Goal: Task Accomplishment & Management: Manage account settings

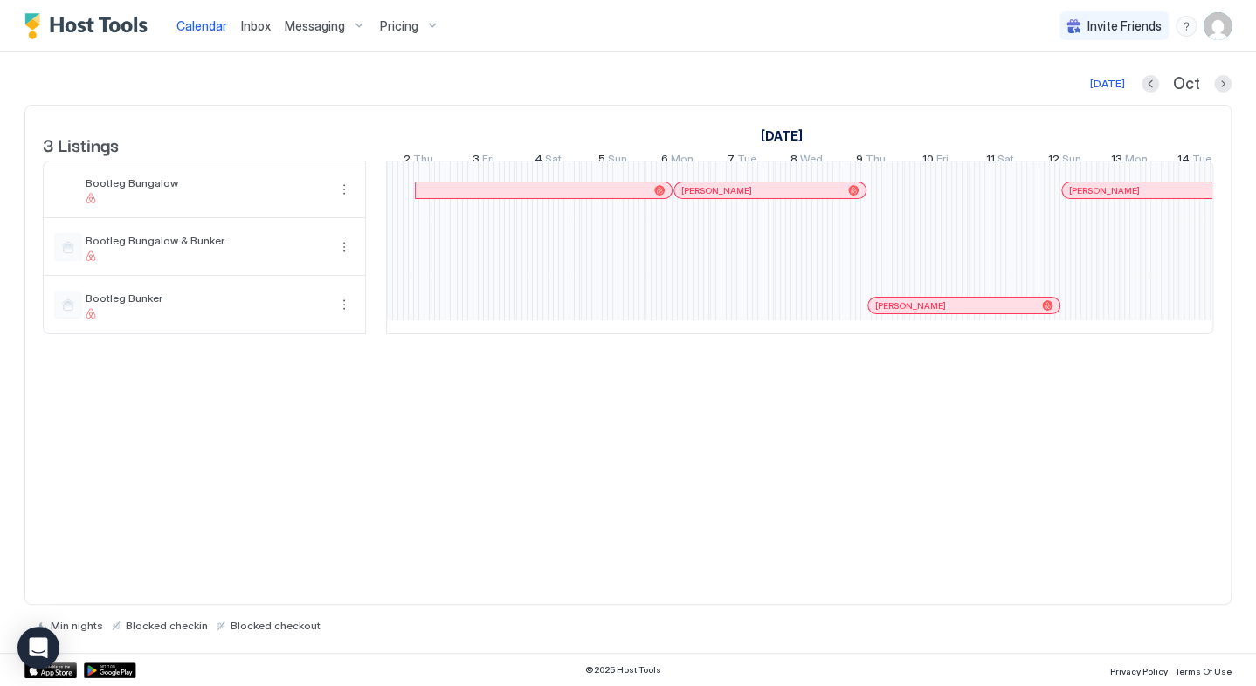
scroll to position [0, 1292]
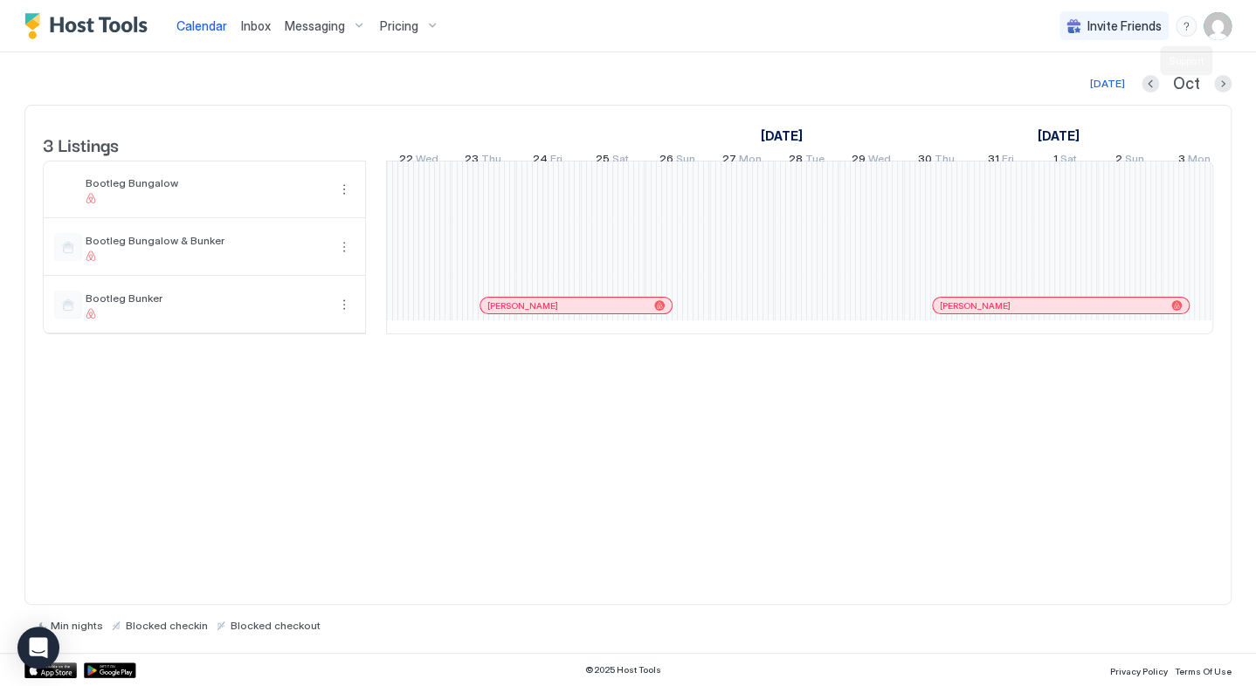
click at [1188, 26] on div "menu" at bounding box center [1185, 26] width 21 height 21
drag, startPoint x: 1029, startPoint y: 107, endPoint x: 1041, endPoint y: 107, distance: 11.4
click at [1031, 107] on span "Chat with us" at bounding box center [1037, 112] width 71 height 16
click at [1015, 110] on span "Chat with us" at bounding box center [1037, 112] width 71 height 16
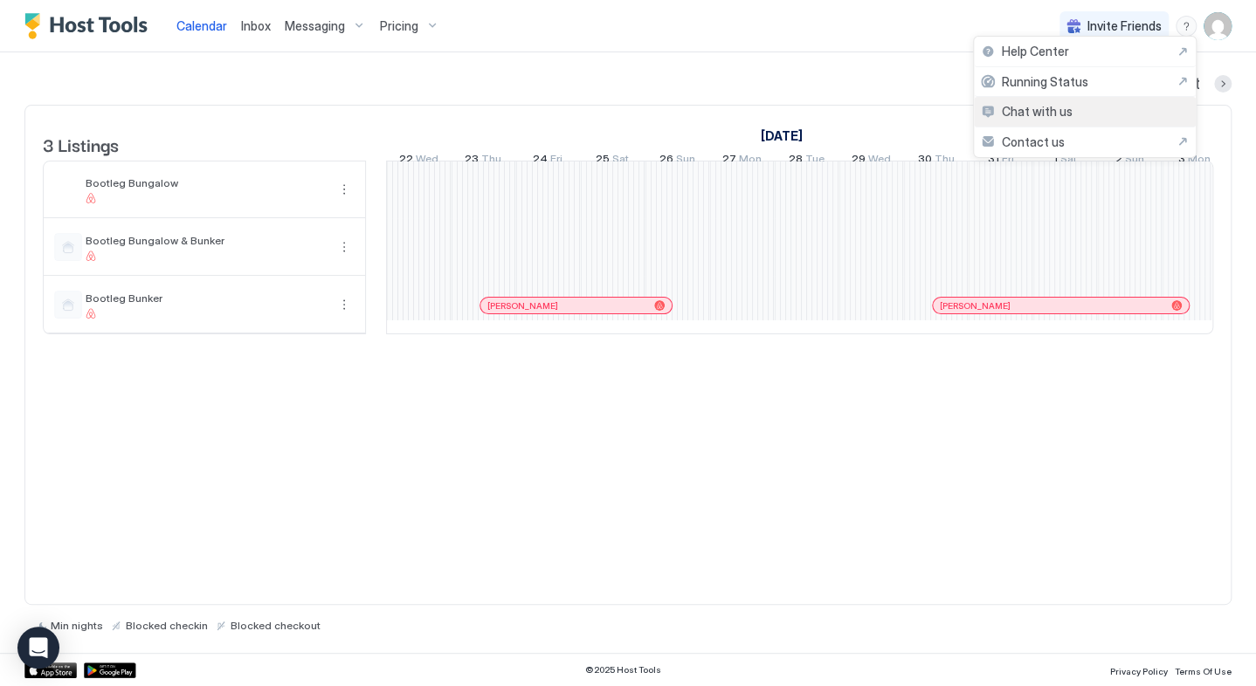
drag, startPoint x: 1015, startPoint y: 110, endPoint x: 984, endPoint y: 111, distance: 30.6
click at [984, 111] on div "Chat with us" at bounding box center [1027, 112] width 92 height 16
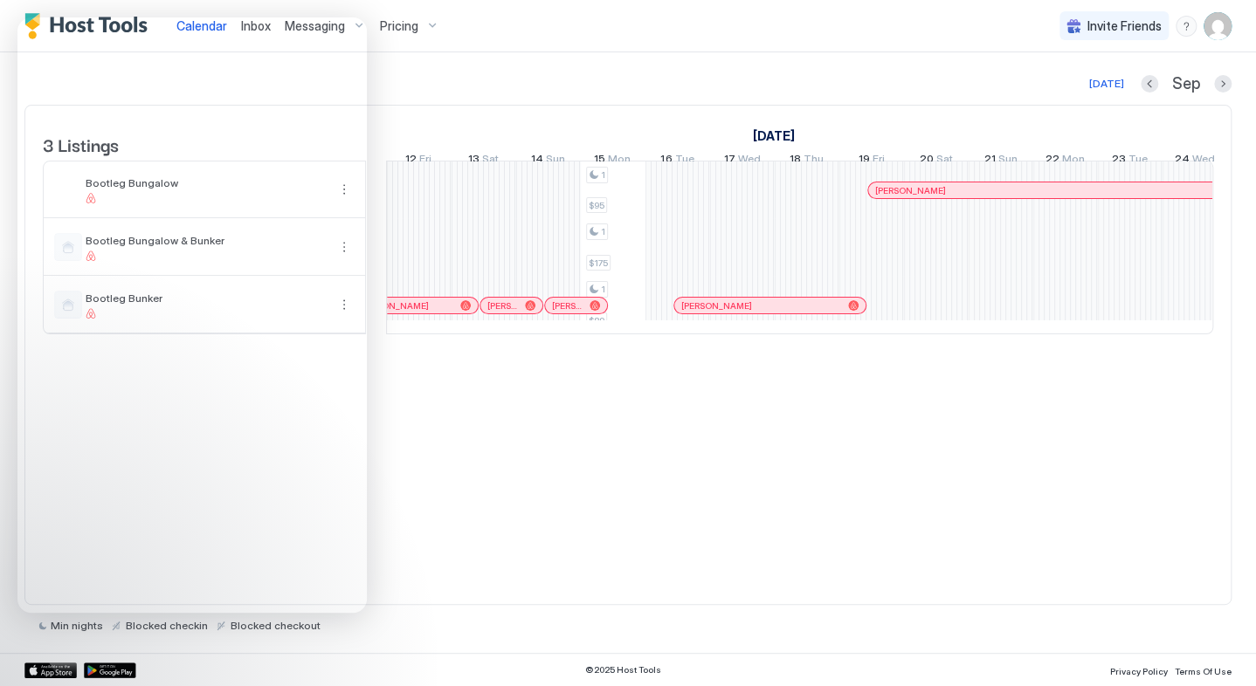
drag, startPoint x: 632, startPoint y: 190, endPoint x: 860, endPoint y: 201, distance: 228.1
click at [860, 201] on tr "1 $175 1 $89 1 $95 1 $175 1 $89" at bounding box center [807, 248] width 3425 height 172
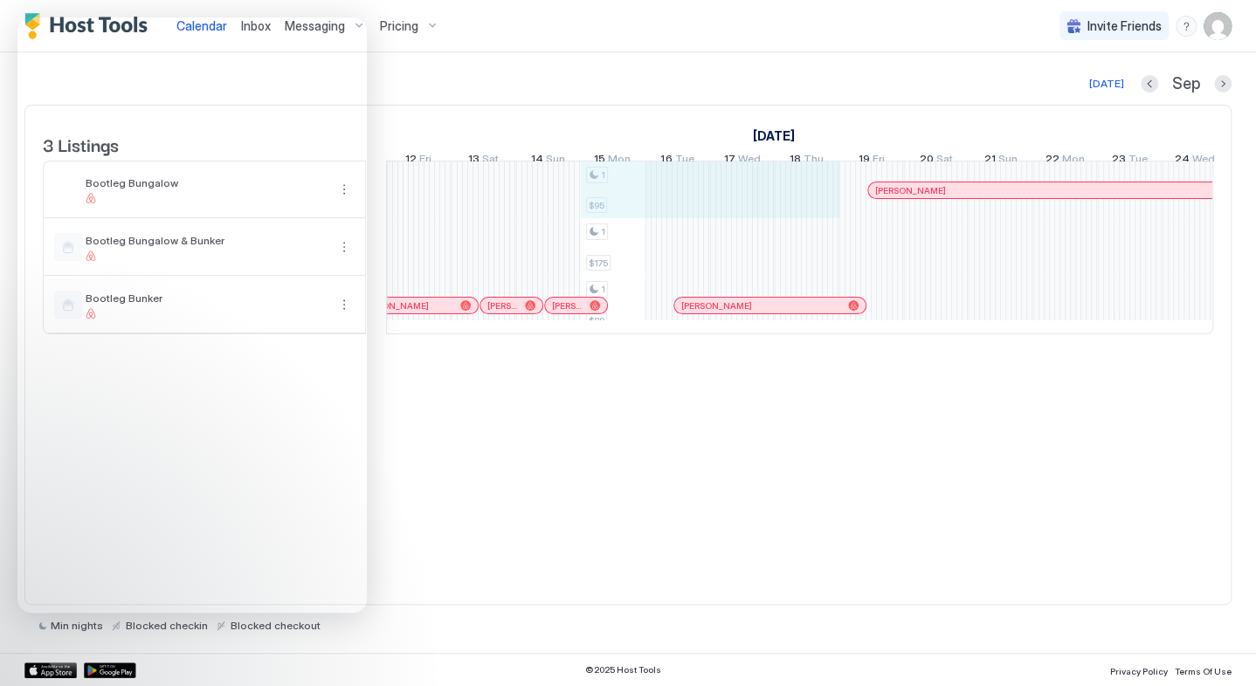
drag, startPoint x: 609, startPoint y: 201, endPoint x: 818, endPoint y: 189, distance: 209.0
click at [823, 189] on div "1 $175 1 $89 1 $95 1 $175 1 $89 [PERSON_NAME] [PERSON_NAME] [PERSON_NAME] [PERS…" at bounding box center [807, 248] width 3425 height 172
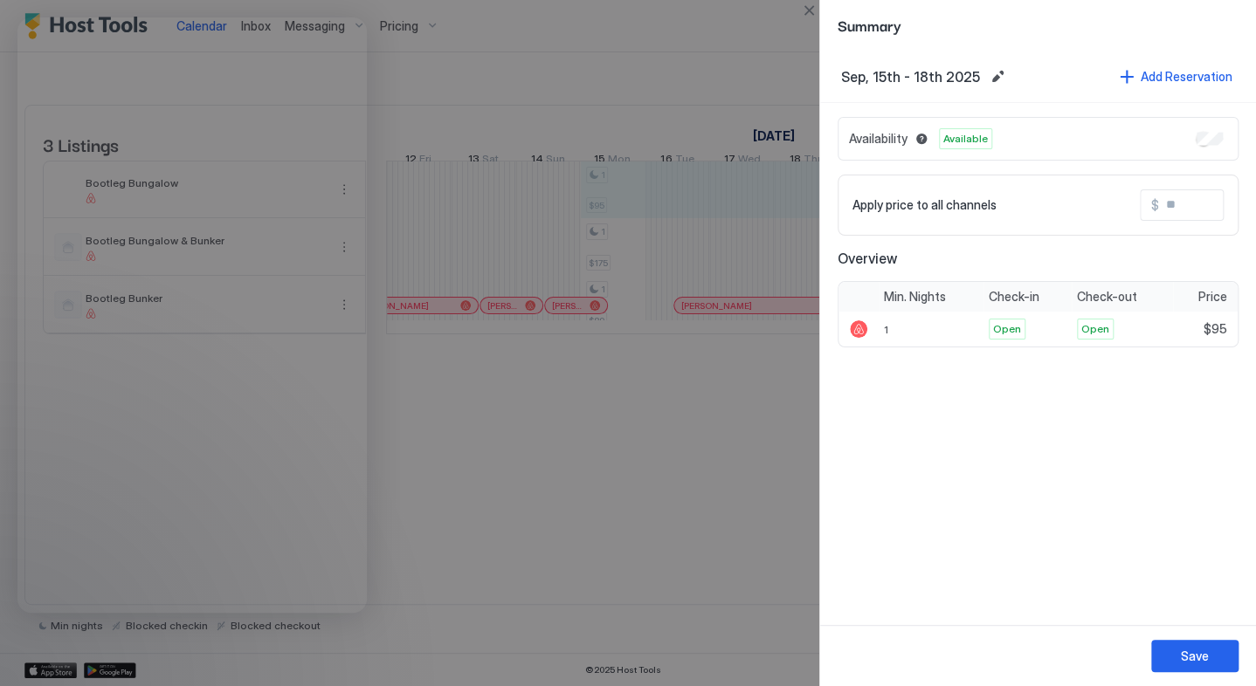
drag, startPoint x: 818, startPoint y: 189, endPoint x: 1047, endPoint y: 90, distance: 249.5
click at [1047, 90] on div "Sep, 15th - 18th 2025 Add Reservation" at bounding box center [1038, 77] width 436 height 52
click at [1188, 653] on div "Save" at bounding box center [1195, 656] width 28 height 18
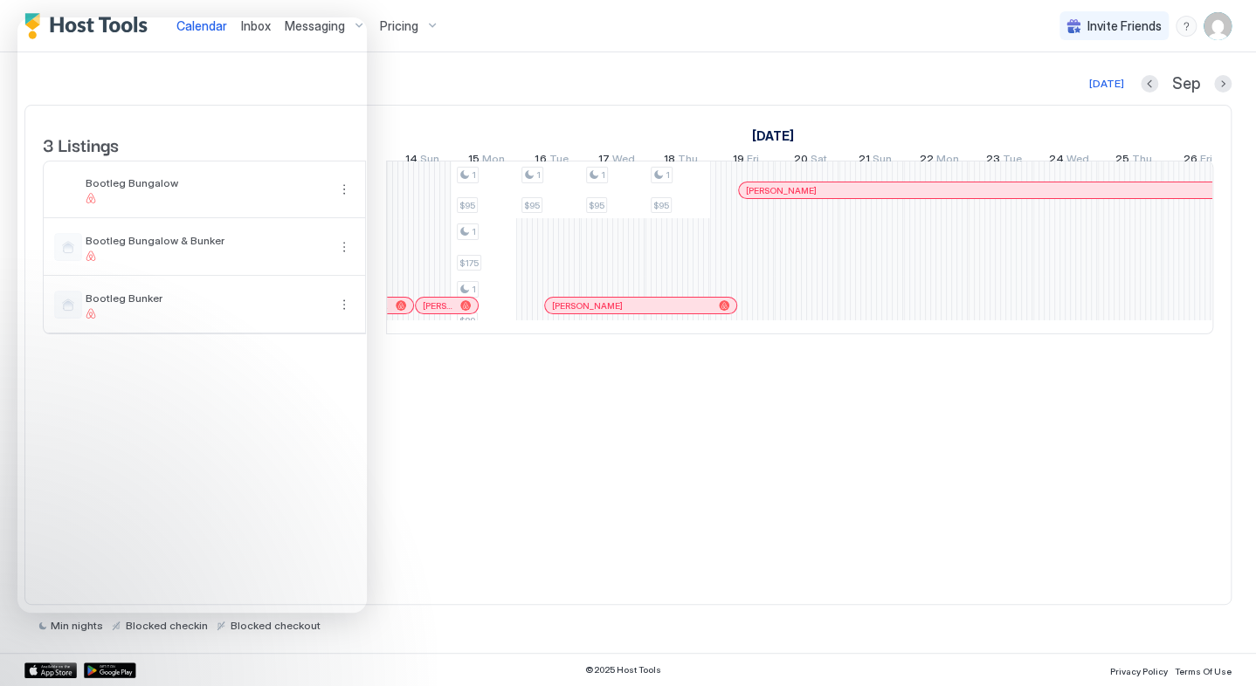
scroll to position [0, 1456]
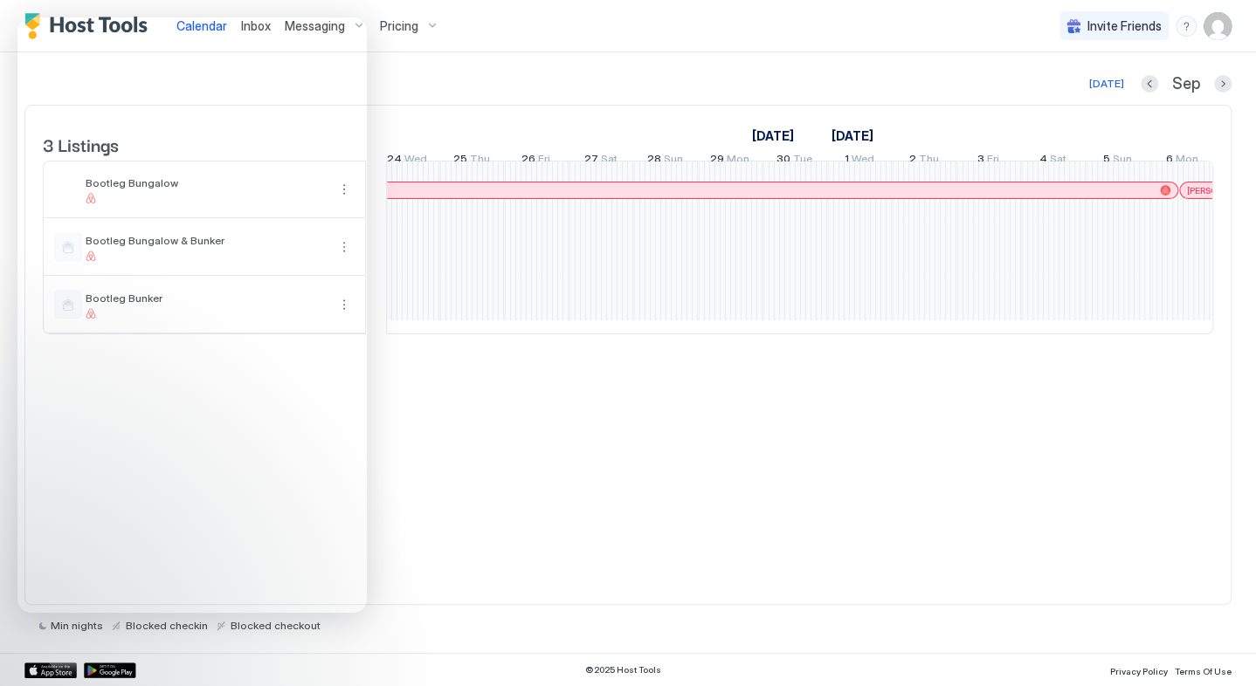
drag, startPoint x: 604, startPoint y: 203, endPoint x: 1160, endPoint y: 203, distance: 556.2
click at [1160, 203] on div "1 $175 1 $89 1 $95 1 $175 1 $89 1 $95 1 $95 1 $95 [PERSON_NAME] [PERSON_NAME] […" at bounding box center [20, 248] width 3425 height 172
click at [1164, 196] on div "[PERSON_NAME]" at bounding box center [629, 190] width 1096 height 16
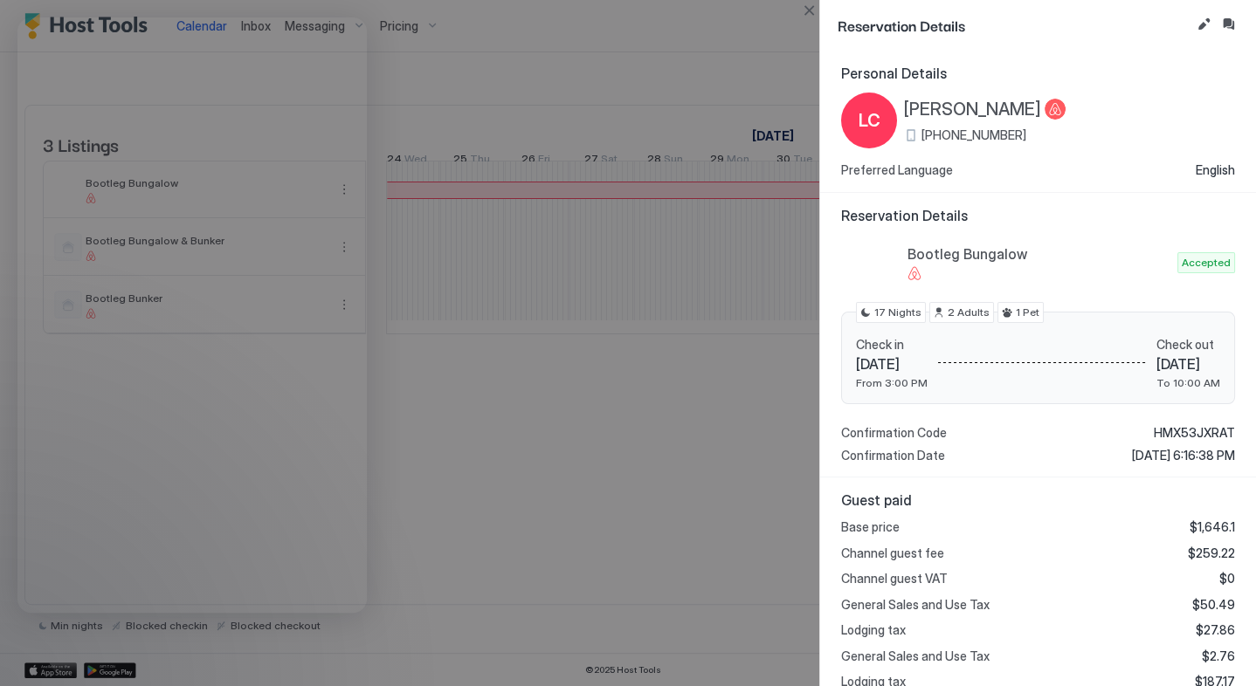
click at [908, 355] on span "[DATE]" at bounding box center [892, 363] width 72 height 17
click at [1202, 22] on button "Edit reservation" at bounding box center [1203, 24] width 21 height 21
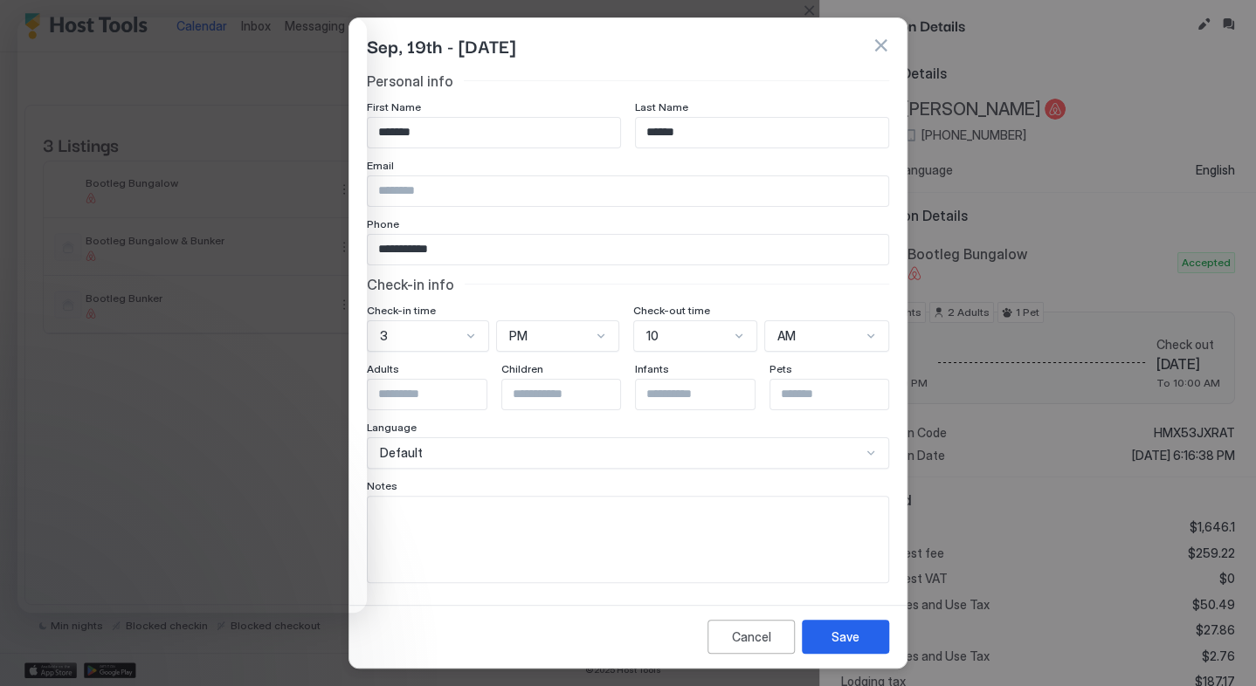
drag, startPoint x: 435, startPoint y: 47, endPoint x: 590, endPoint y: 134, distance: 177.8
click at [435, 46] on span "Sep, 19th - [DATE]" at bounding box center [441, 45] width 148 height 26
click at [742, 627] on button "Cancel" at bounding box center [750, 637] width 87 height 34
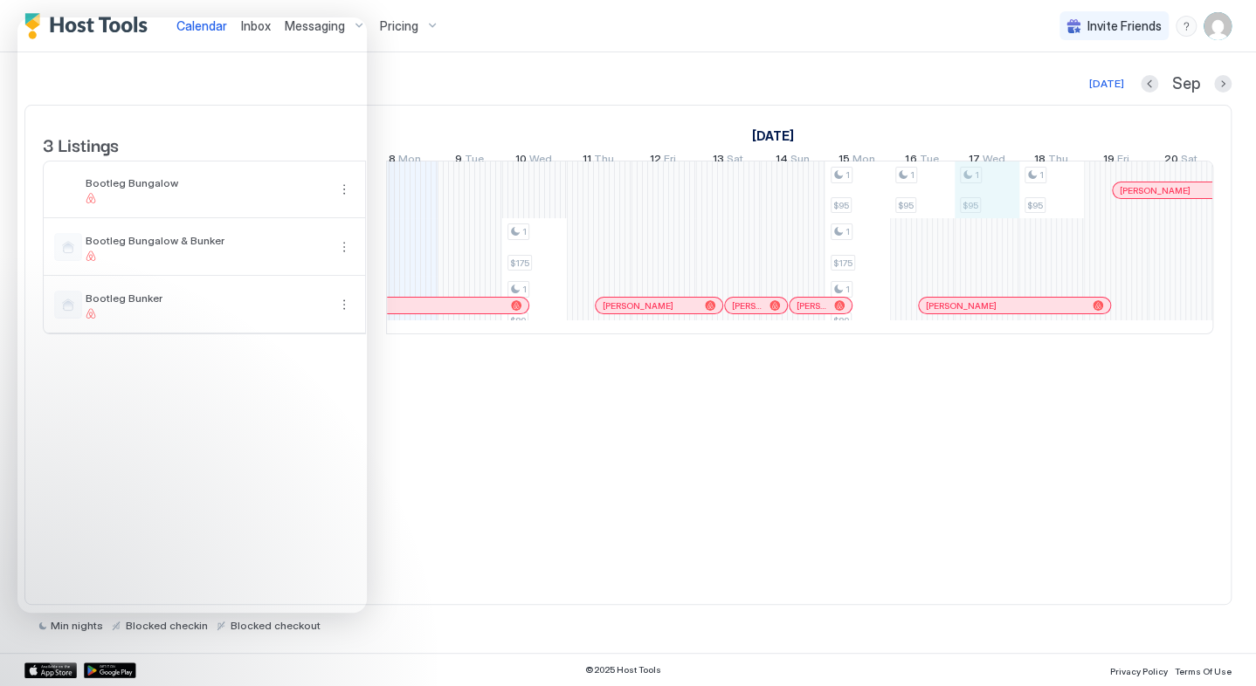
click at [994, 201] on div "1 $175 1 $89 1 $95 1 $175 1 $89 1 $95 1 $95 1 $95 [PERSON_NAME] [PERSON_NAME] […" at bounding box center [1051, 248] width 3425 height 172
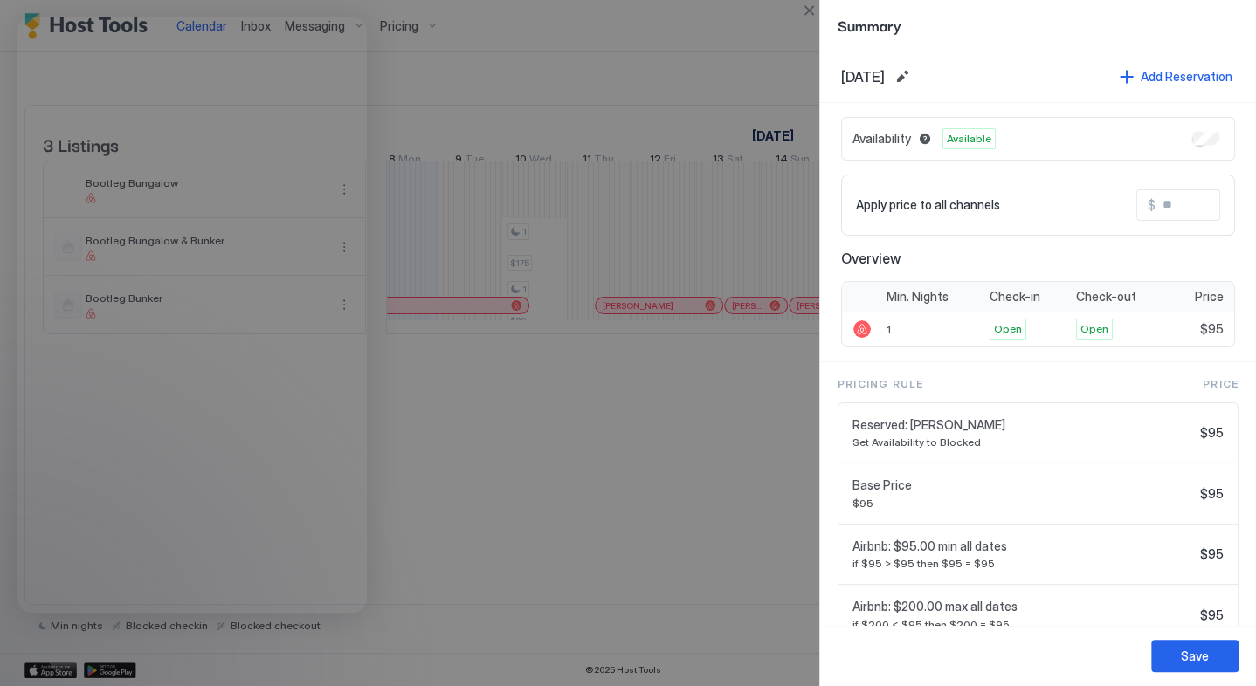
click at [690, 260] on div at bounding box center [628, 343] width 1256 height 686
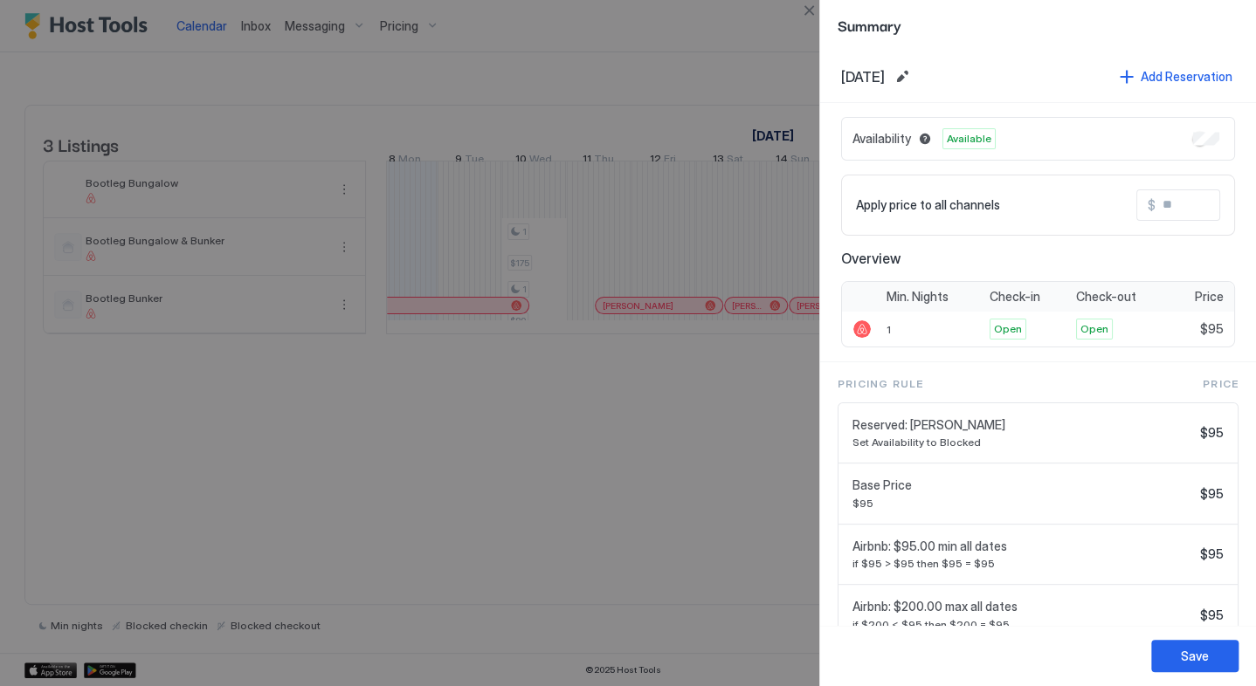
click at [470, 505] on div at bounding box center [628, 343] width 1256 height 686
click at [912, 78] on button "Edit date range" at bounding box center [902, 76] width 21 height 21
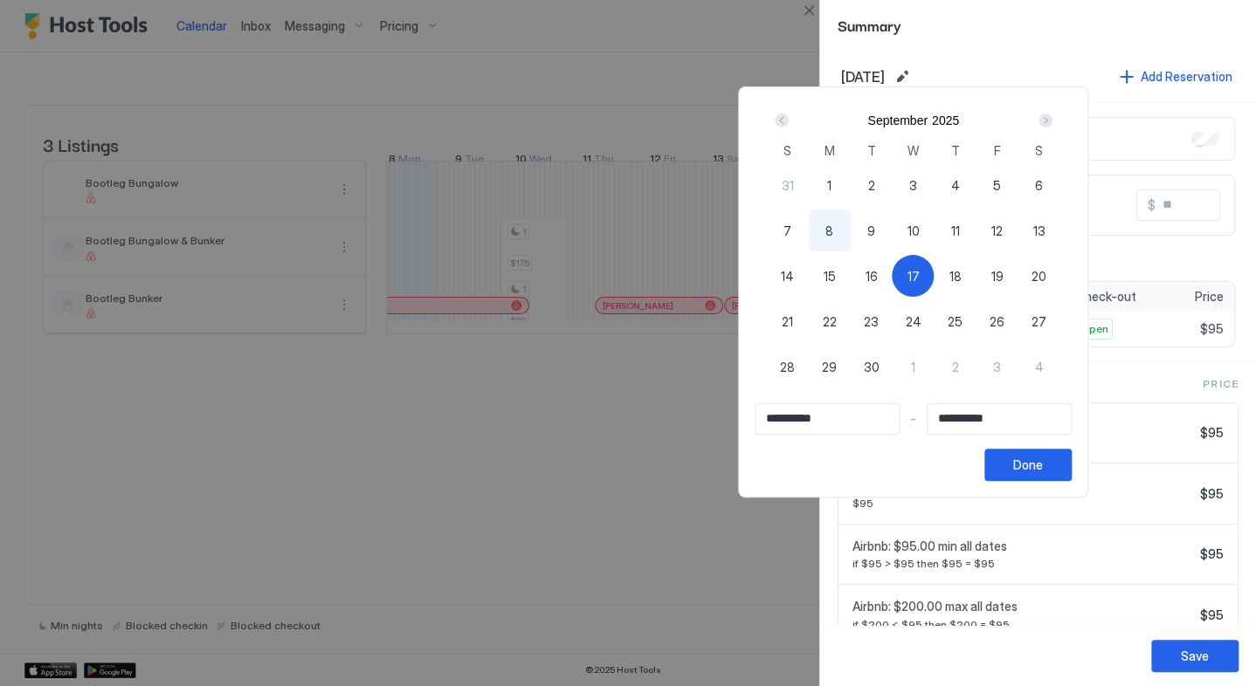
click at [836, 272] on span "15" at bounding box center [829, 276] width 12 height 18
type input "**********"
click at [960, 278] on span "18" at bounding box center [954, 276] width 12 height 18
type input "**********"
click at [1052, 121] on div "Next" at bounding box center [1045, 121] width 14 height 14
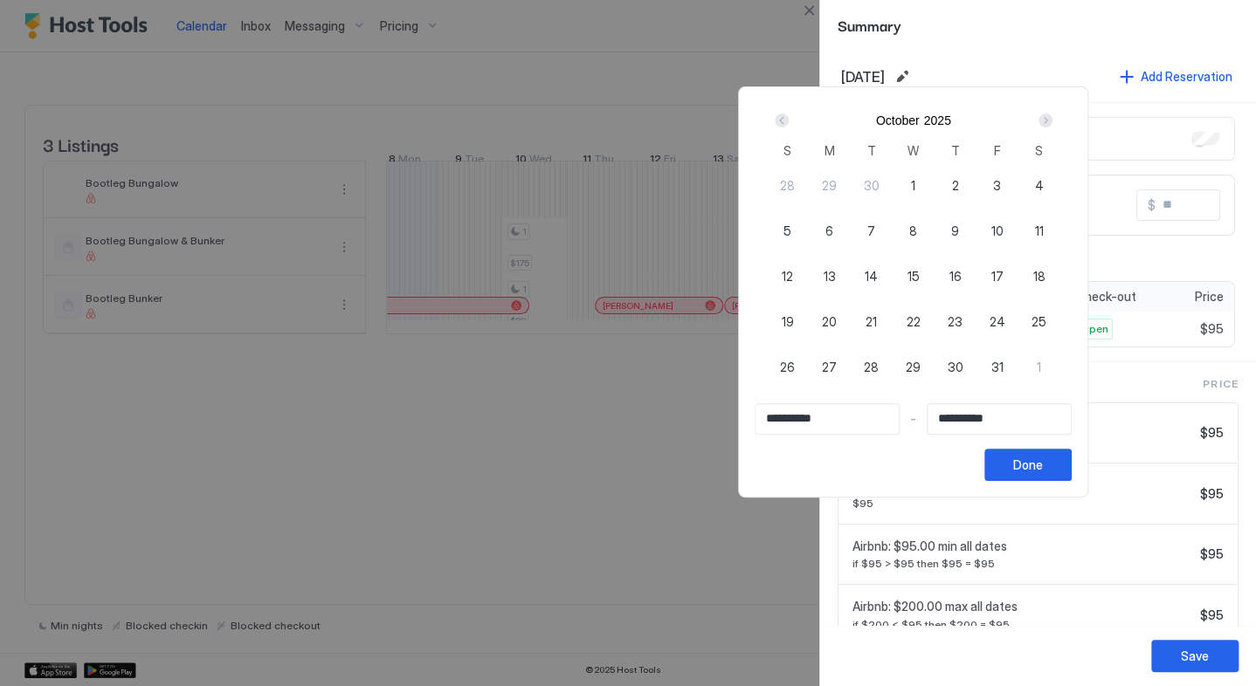
click at [850, 231] on div "6" at bounding box center [830, 231] width 42 height 42
type input "**********"
click at [792, 114] on div "Prev" at bounding box center [781, 120] width 21 height 21
click at [836, 271] on span "15" at bounding box center [829, 276] width 12 height 18
type input "**********"
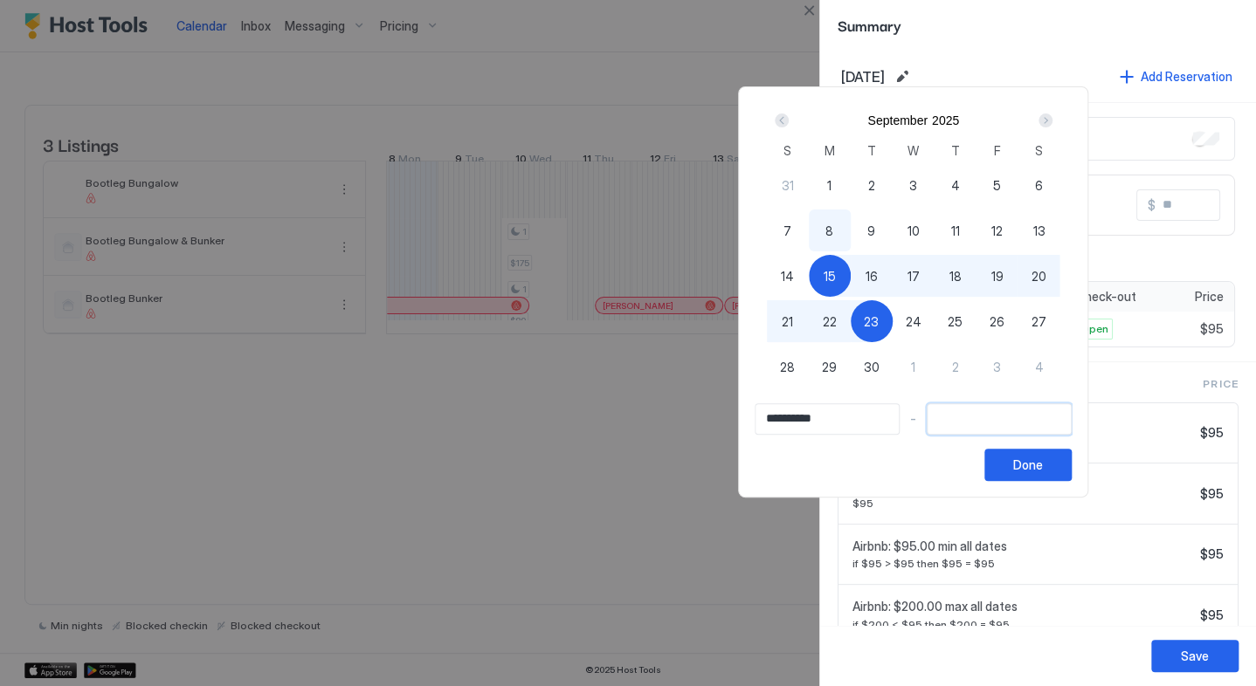
click at [1020, 407] on input "Input Field" at bounding box center [998, 419] width 143 height 30
click at [1020, 419] on input "Input Field" at bounding box center [998, 419] width 143 height 30
click at [1020, 418] on input "Input Field" at bounding box center [998, 419] width 143 height 30
click at [1002, 422] on input "Input Field" at bounding box center [998, 419] width 143 height 30
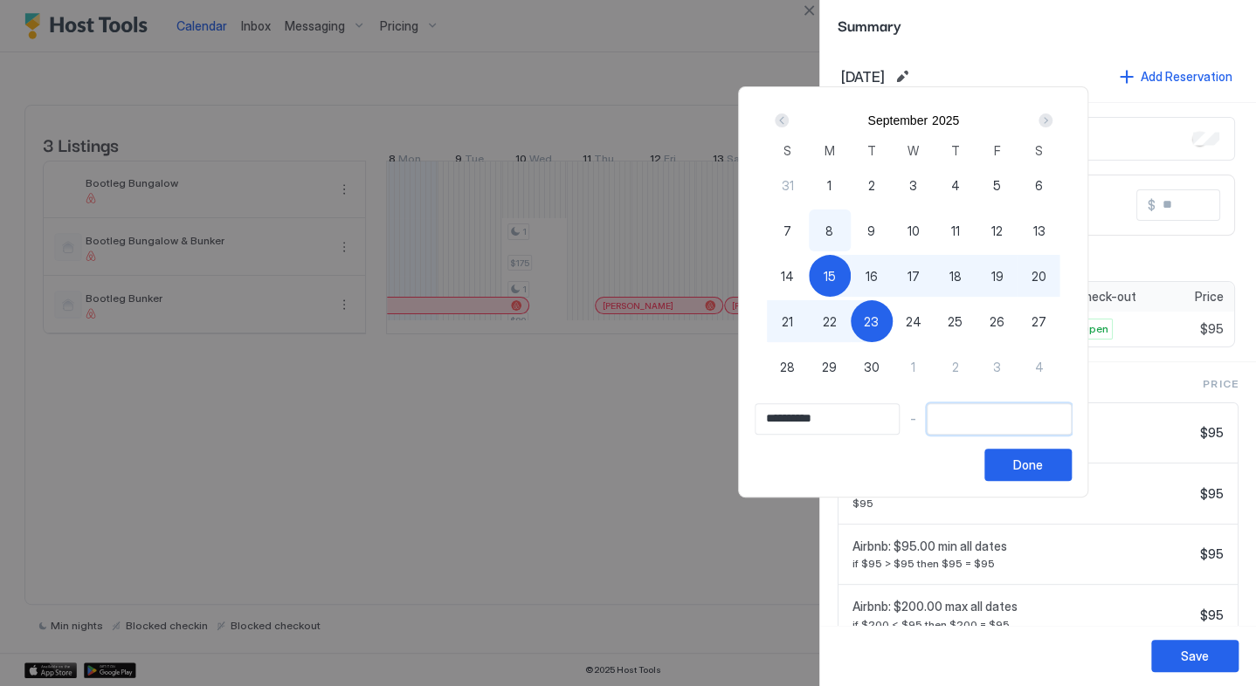
click at [1002, 422] on input "Input Field" at bounding box center [998, 419] width 143 height 30
click at [1071, 473] on button "Done" at bounding box center [1027, 465] width 87 height 32
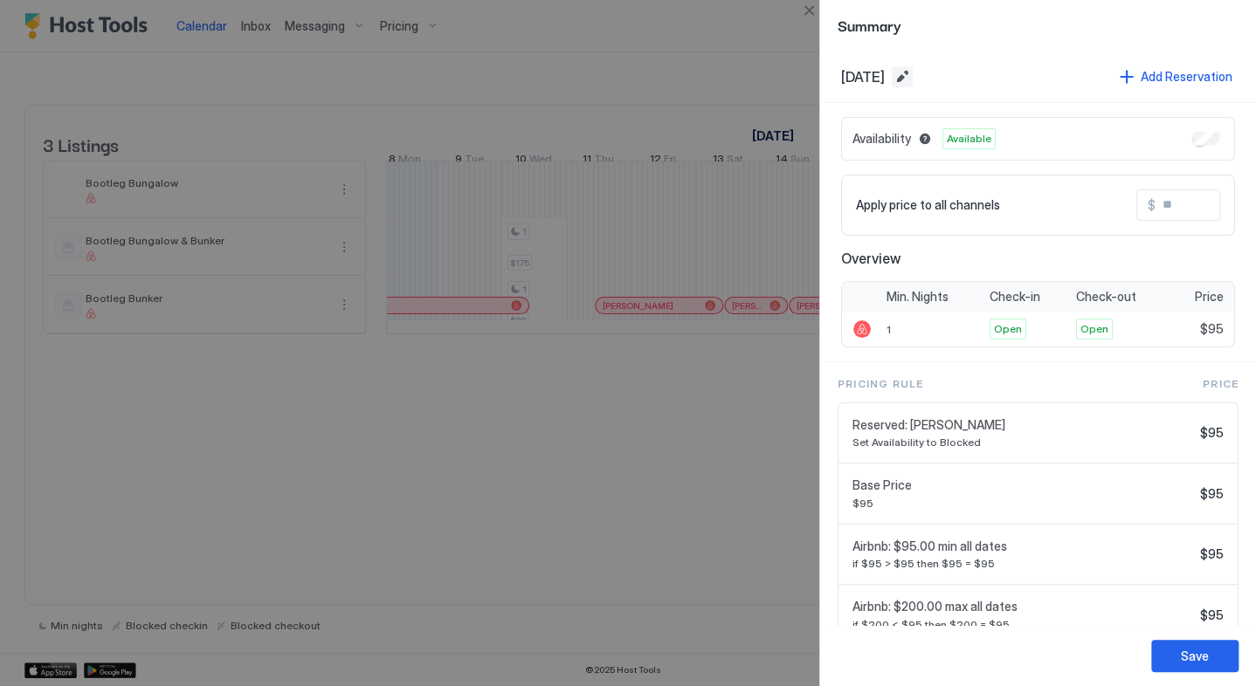
click at [912, 72] on button "Edit date range" at bounding box center [902, 76] width 21 height 21
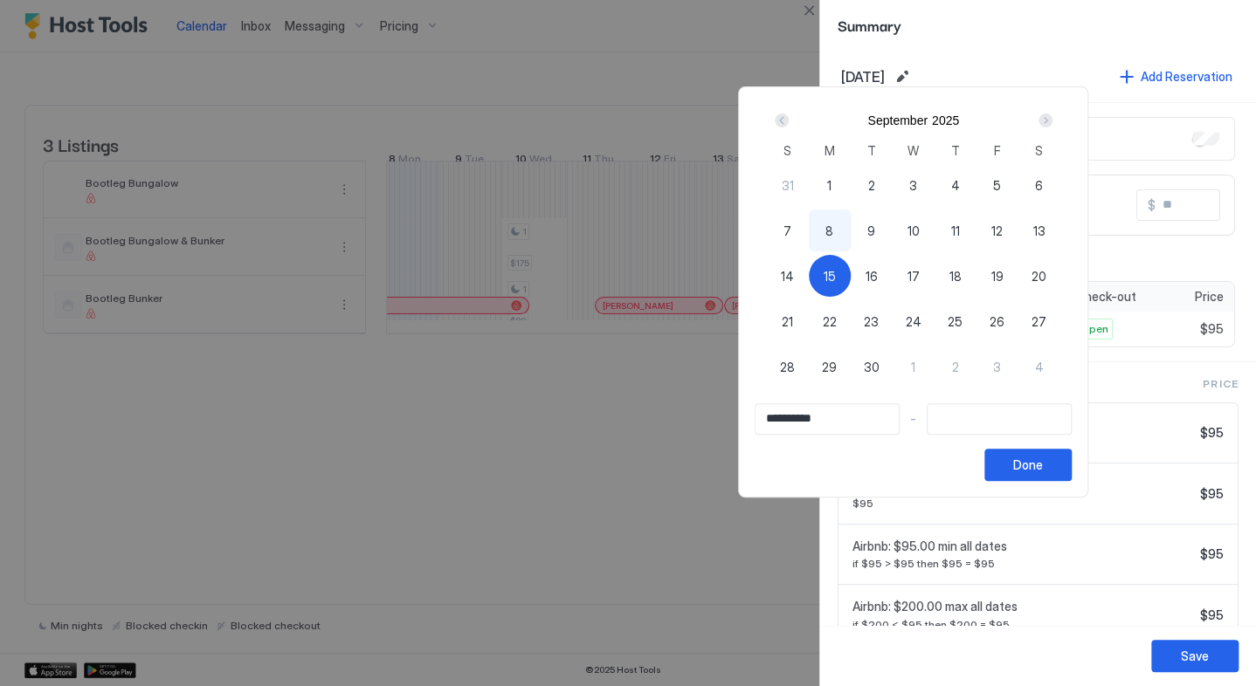
click at [850, 271] on div "15" at bounding box center [830, 276] width 42 height 42
type input "**********"
click at [1029, 423] on input "**********" at bounding box center [998, 419] width 143 height 30
click at [1047, 418] on input "**********" at bounding box center [998, 419] width 143 height 30
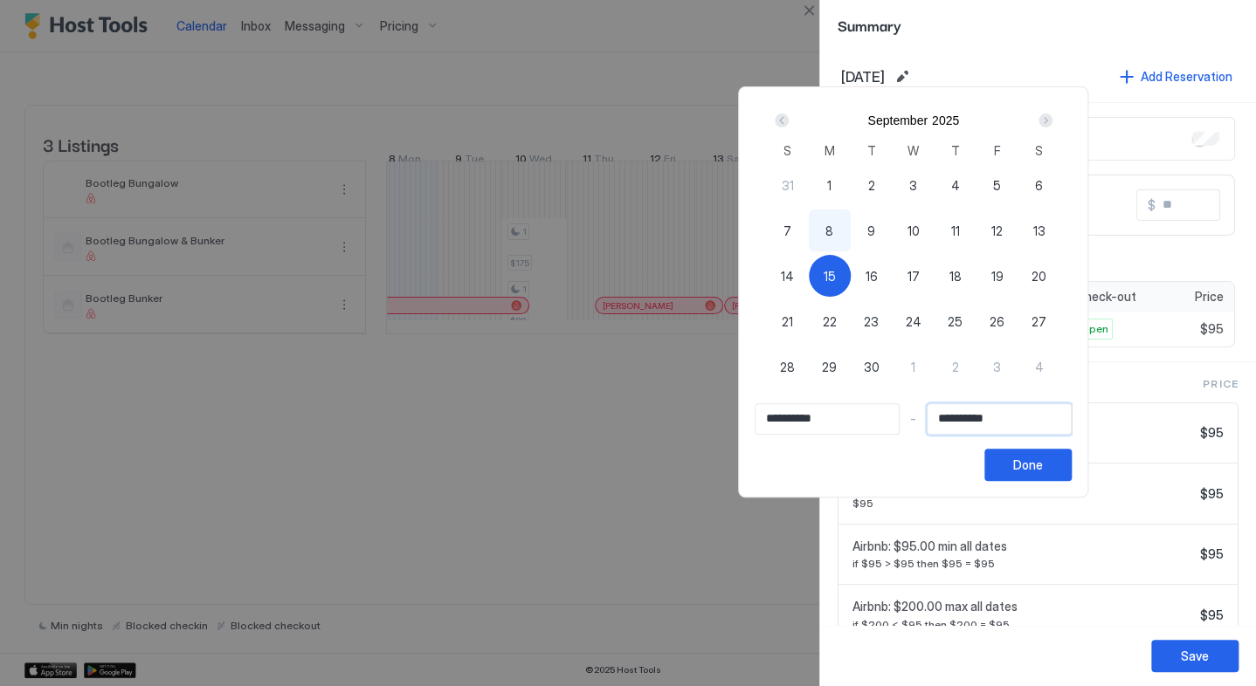
click at [1047, 418] on input "**********" at bounding box center [998, 419] width 143 height 30
click at [1052, 120] on div "Next" at bounding box center [1045, 121] width 14 height 14
click at [833, 229] on span "6" at bounding box center [829, 231] width 8 height 18
type input "**********"
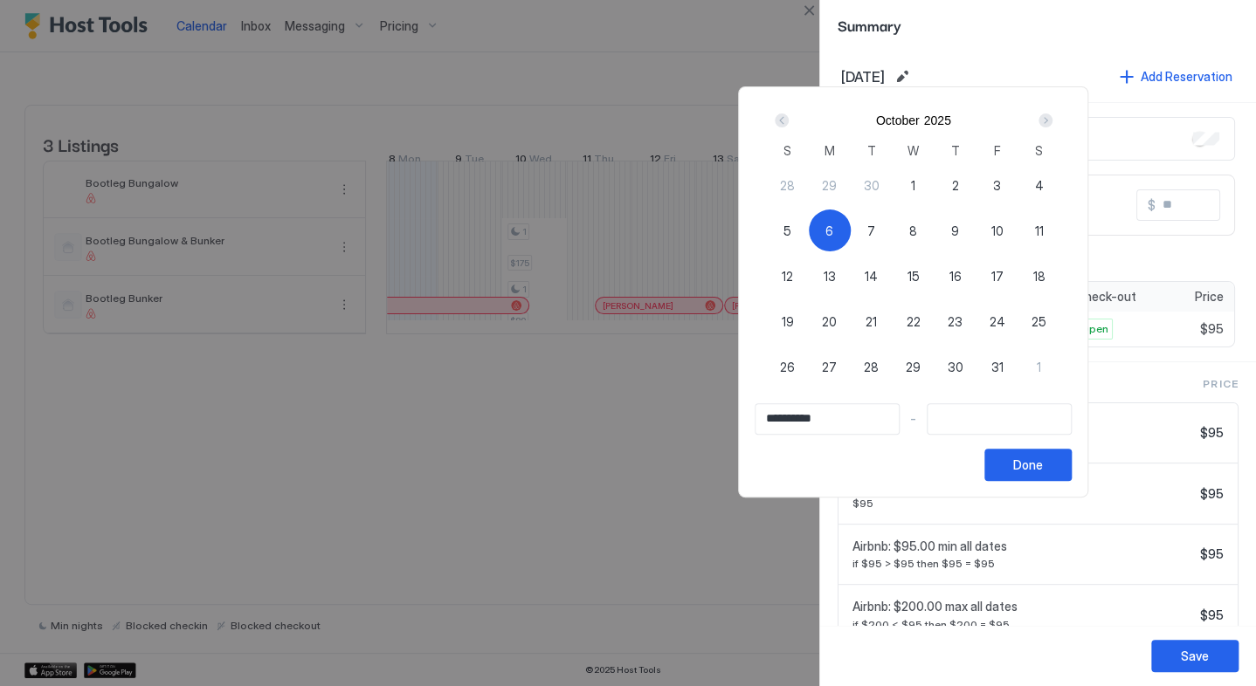
click at [833, 229] on span "6" at bounding box center [829, 231] width 8 height 18
type input "**********"
click at [833, 228] on span "6" at bounding box center [829, 231] width 8 height 18
click at [845, 417] on input "Input Field" at bounding box center [826, 419] width 143 height 30
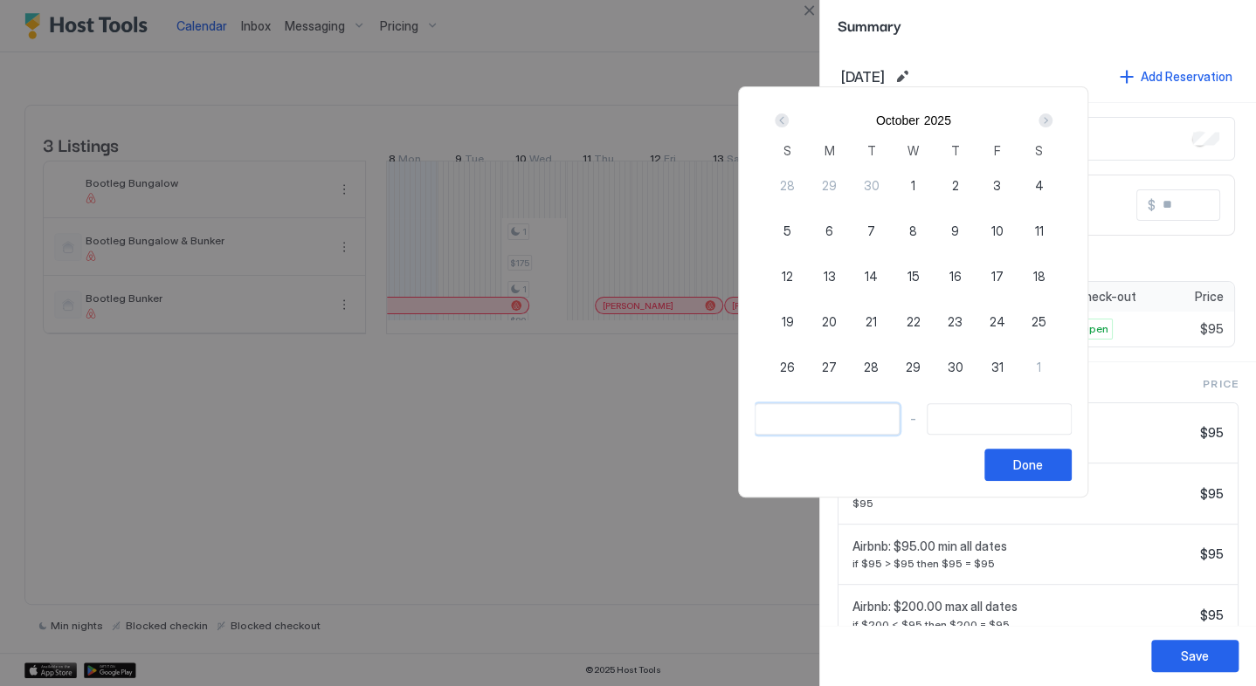
click at [845, 417] on input "Input Field" at bounding box center [826, 419] width 143 height 30
click at [788, 120] on div "Prev" at bounding box center [781, 121] width 14 height 14
click at [850, 273] on div "15" at bounding box center [830, 276] width 42 height 42
type input "**********"
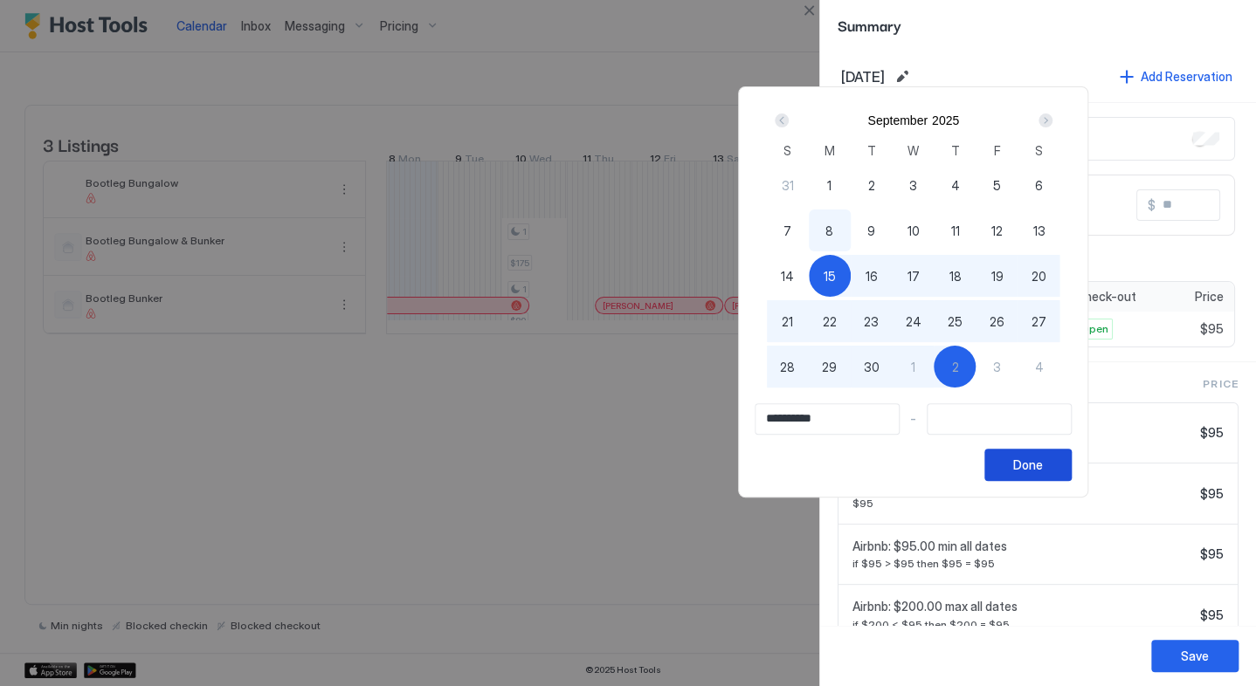
click at [1071, 451] on button "Done" at bounding box center [1027, 465] width 87 height 32
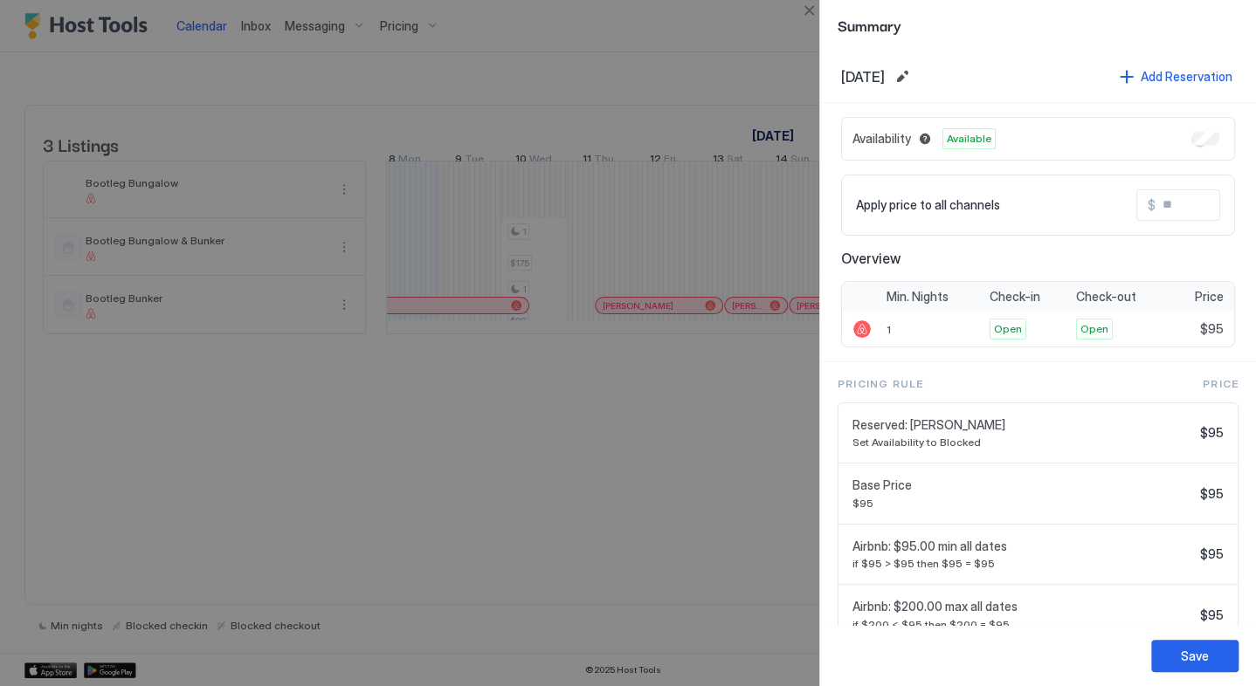
click at [750, 24] on div at bounding box center [628, 343] width 1256 height 686
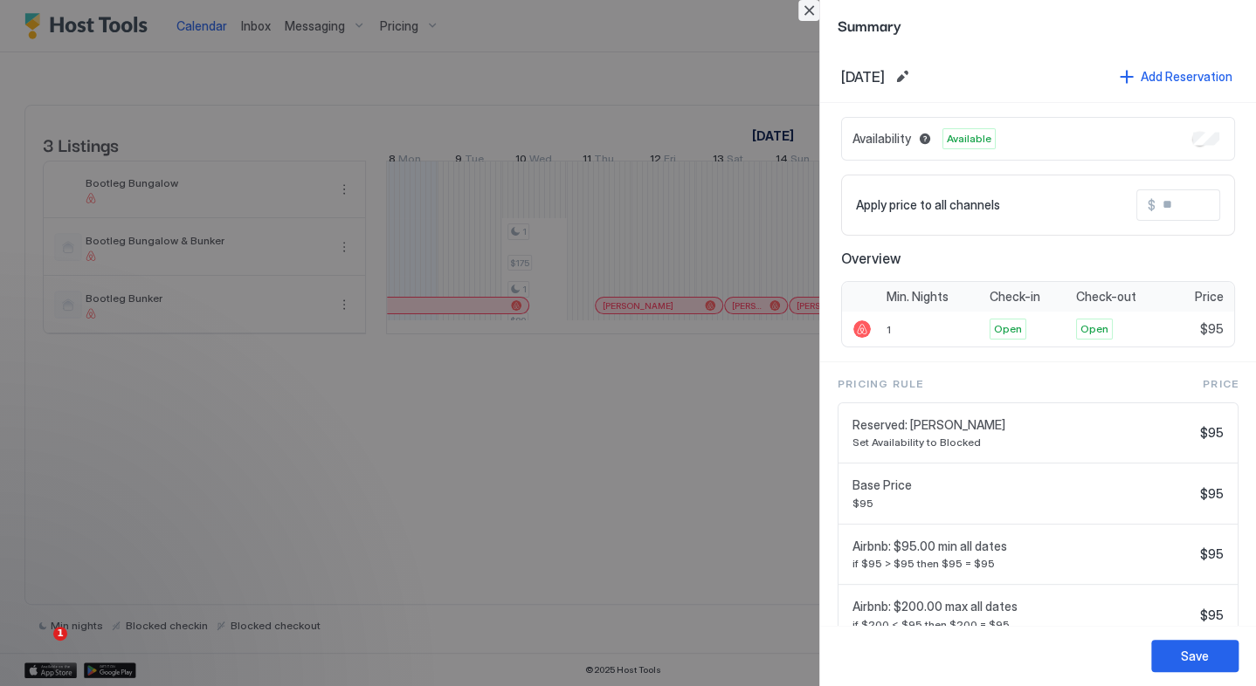
click at [816, 5] on button "Close" at bounding box center [808, 10] width 21 height 21
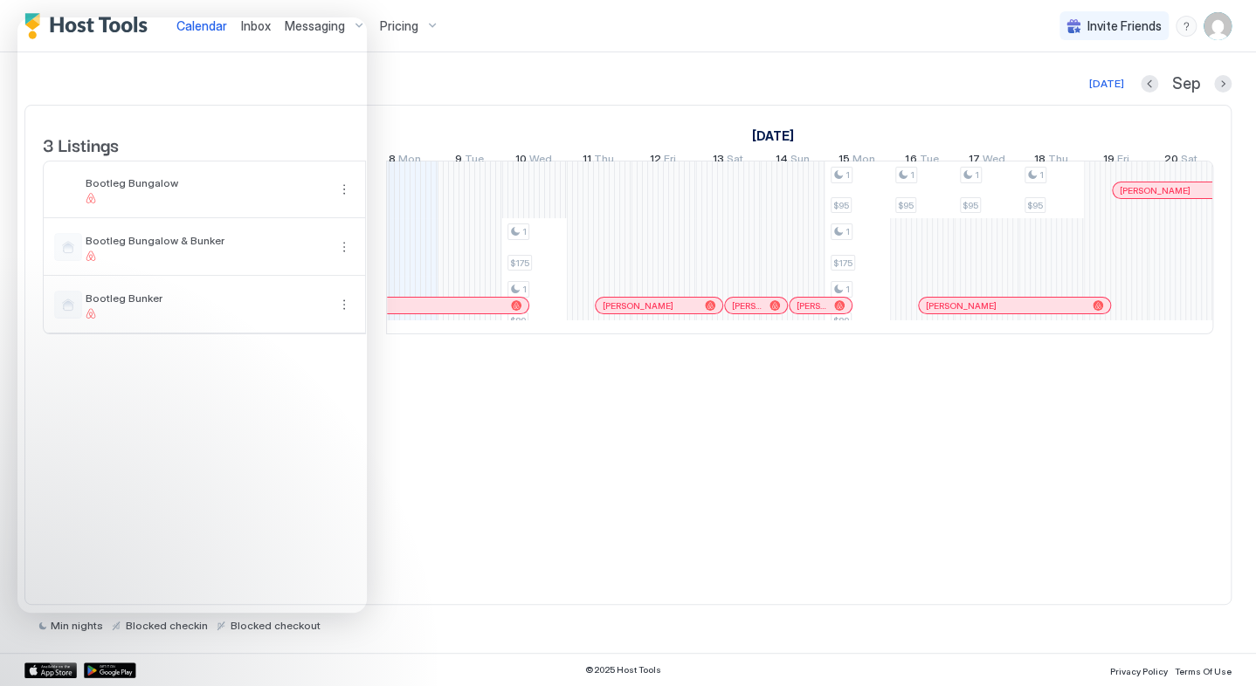
drag, startPoint x: 858, startPoint y: 207, endPoint x: 1100, endPoint y: 201, distance: 241.9
click at [1100, 201] on tr "1 $175 1 $89 1 $95 1 $175 1 $89 1 $95 1 $95 1 $95" at bounding box center [1051, 248] width 3425 height 172
click at [1100, 201] on div at bounding box center [1116, 190] width 65 height 57
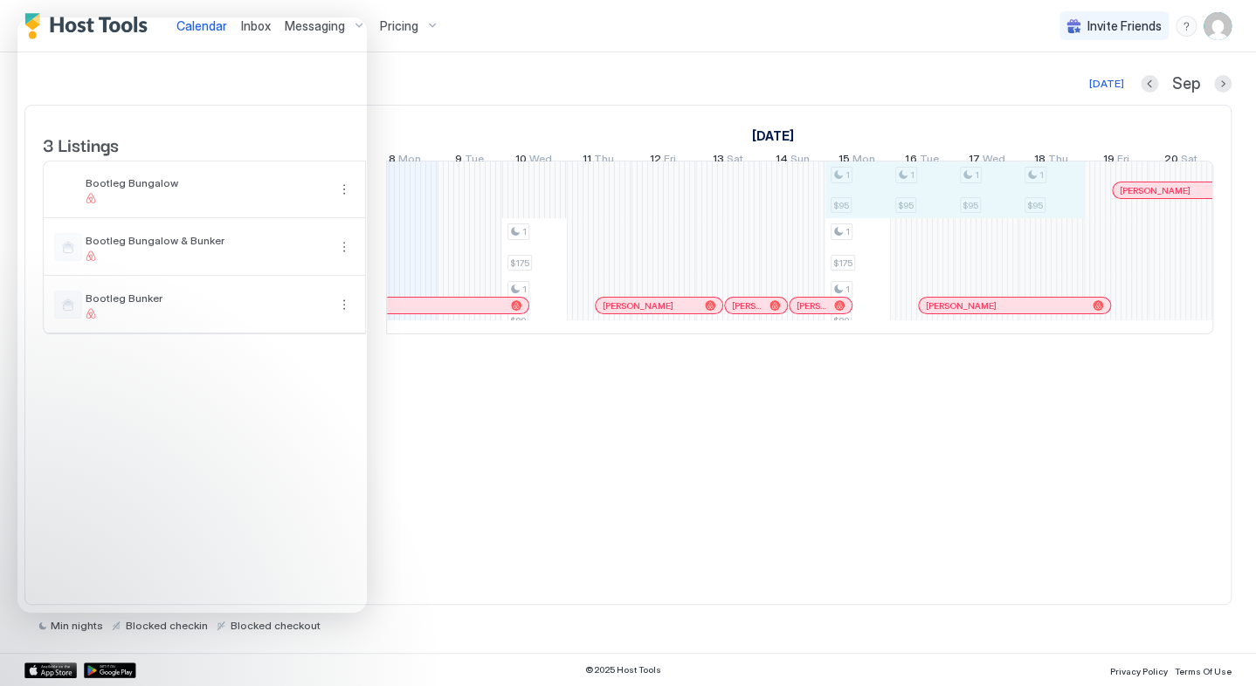
drag, startPoint x: 976, startPoint y: 199, endPoint x: 1052, endPoint y: 205, distance: 76.2
click at [1070, 208] on div "1 $175 1 $89 1 $95 1 $175 1 $89 1 $95 1 $95 1 $95 [PERSON_NAME] [PERSON_NAME] […" at bounding box center [1051, 248] width 3425 height 172
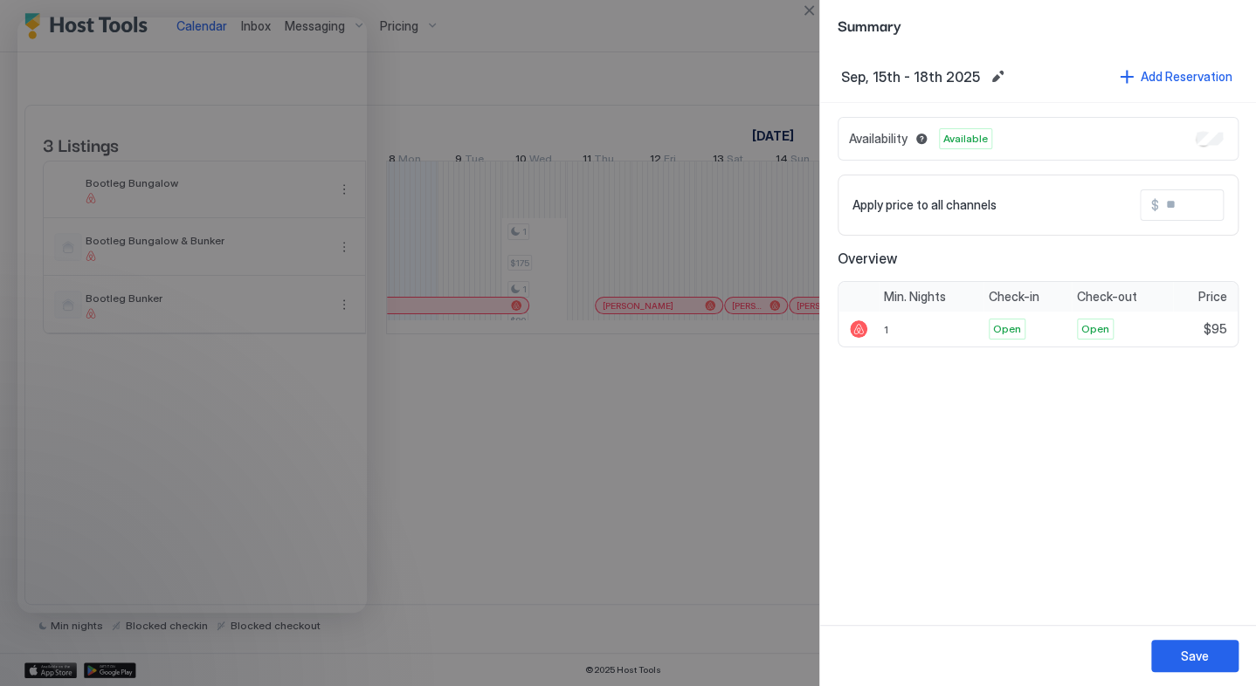
click at [948, 131] on span "Available" at bounding box center [965, 139] width 45 height 16
drag, startPoint x: 1184, startPoint y: 649, endPoint x: 1184, endPoint y: 625, distance: 23.6
click at [1185, 646] on button "Save" at bounding box center [1194, 656] width 87 height 32
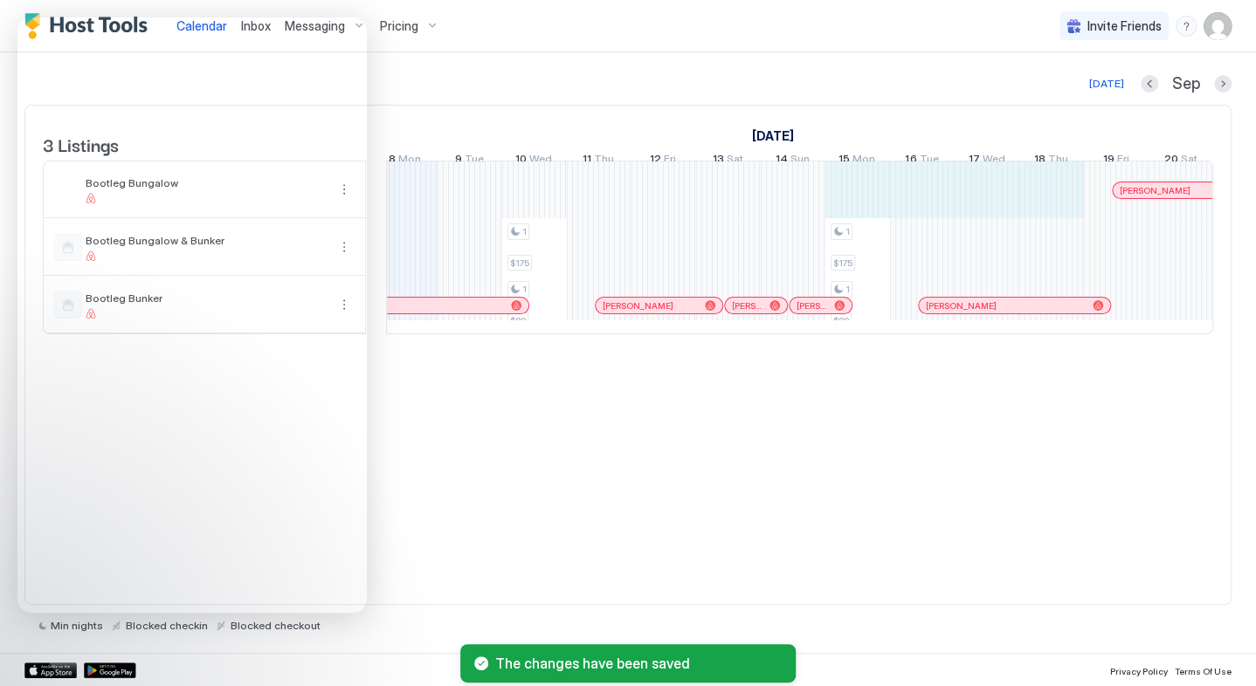
drag, startPoint x: 852, startPoint y: 190, endPoint x: 1075, endPoint y: 191, distance: 222.7
click at [1075, 191] on div "1 $175 1 $89 1 $175 1 $89 [PERSON_NAME] [PERSON_NAME] [PERSON_NAME] [PERSON_NAM…" at bounding box center [1051, 248] width 3425 height 172
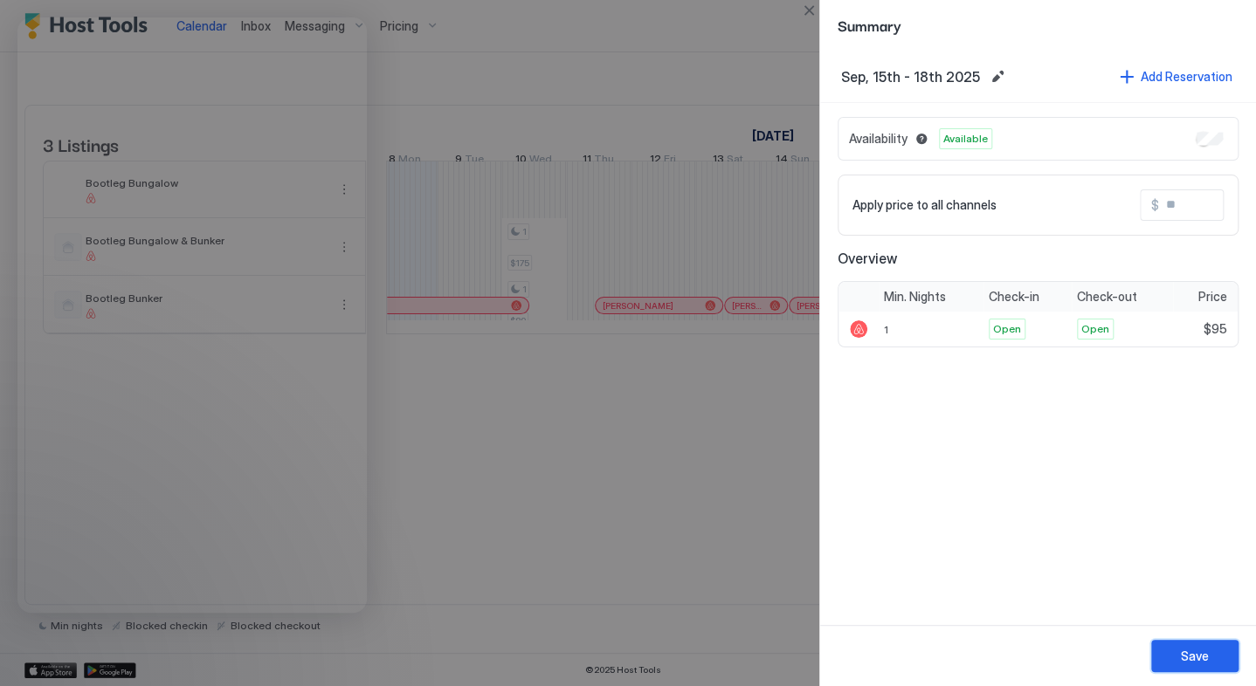
click at [1188, 648] on div "Save" at bounding box center [1195, 656] width 28 height 18
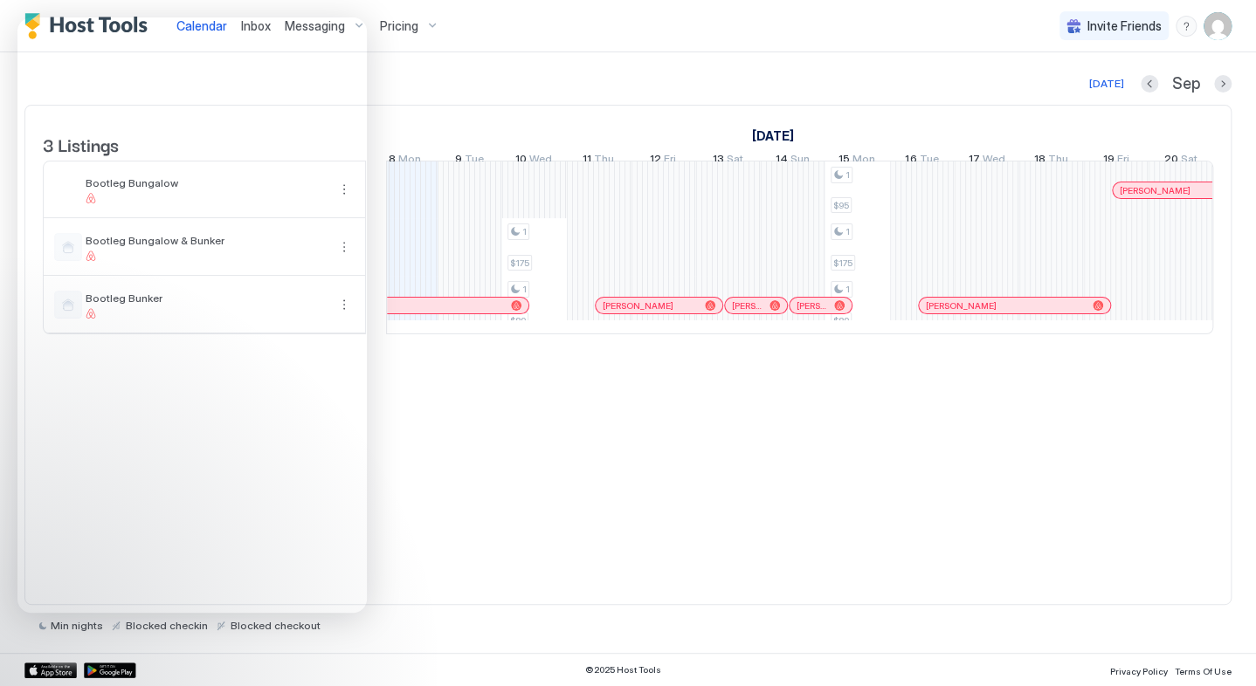
click at [944, 82] on div "[DATE] Sep" at bounding box center [627, 83] width 1207 height 21
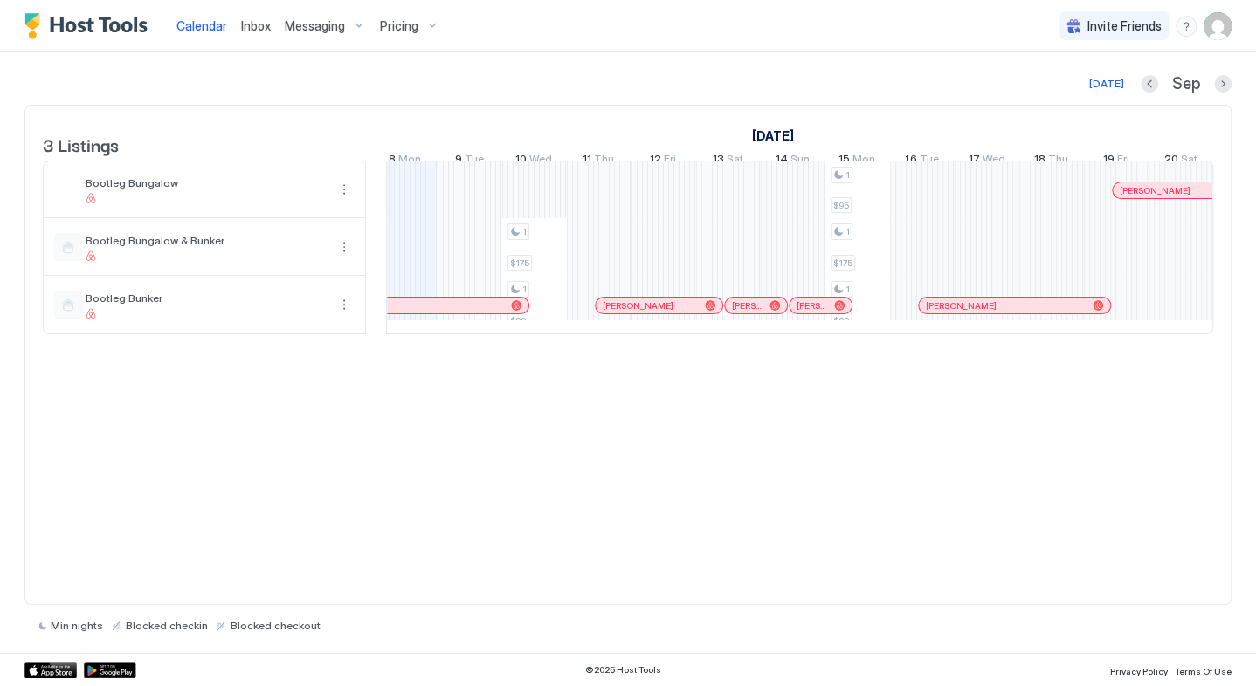
click at [433, 23] on div "Pricing" at bounding box center [409, 26] width 73 height 30
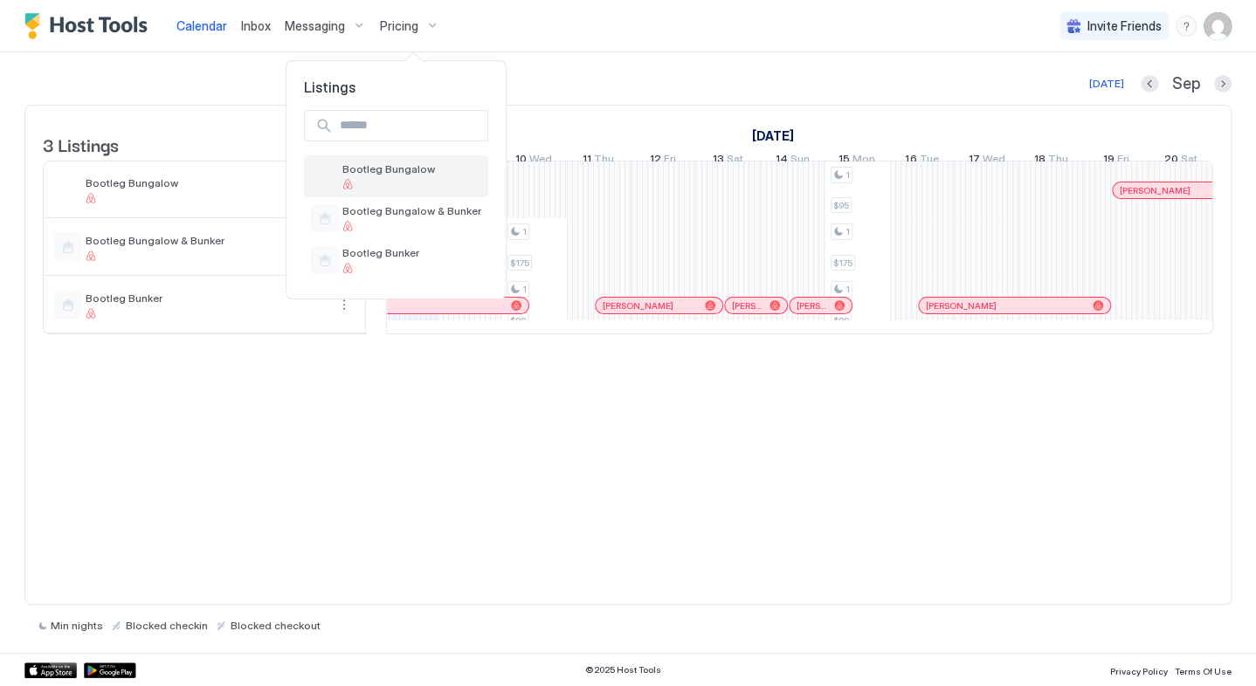
click at [393, 173] on span "Bootleg Bungalow" at bounding box center [411, 168] width 139 height 13
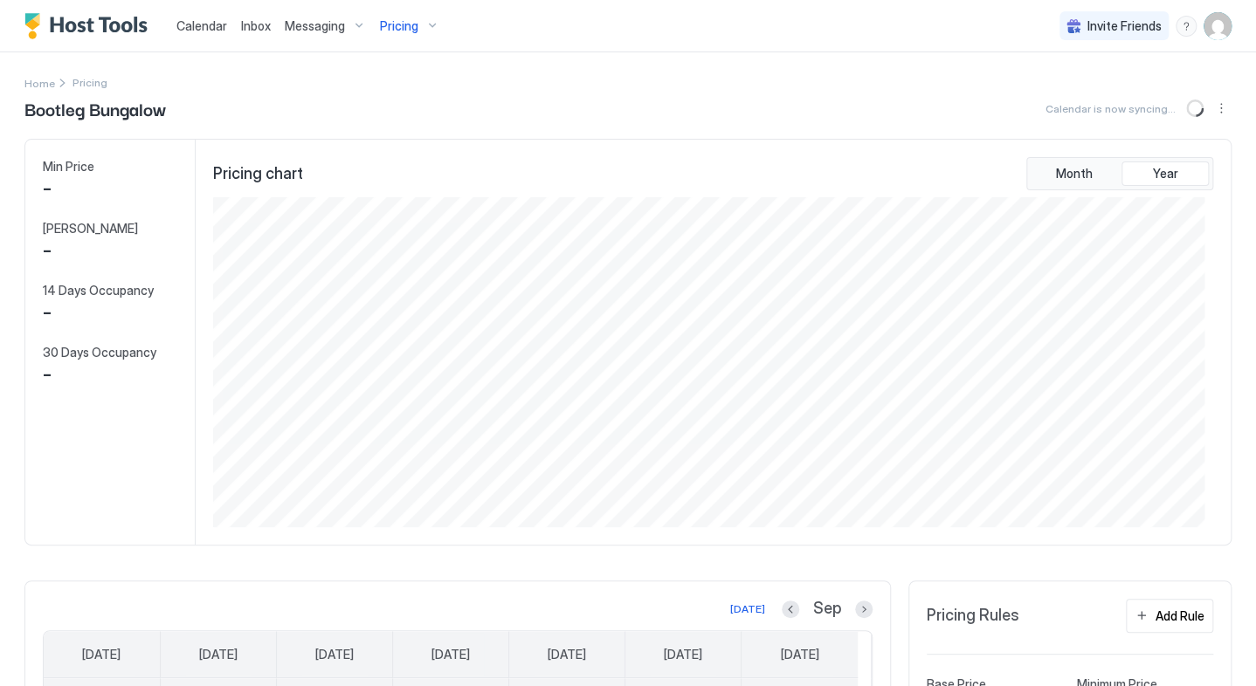
scroll to position [329, 990]
click at [1181, 19] on div "menu" at bounding box center [1185, 26] width 21 height 21
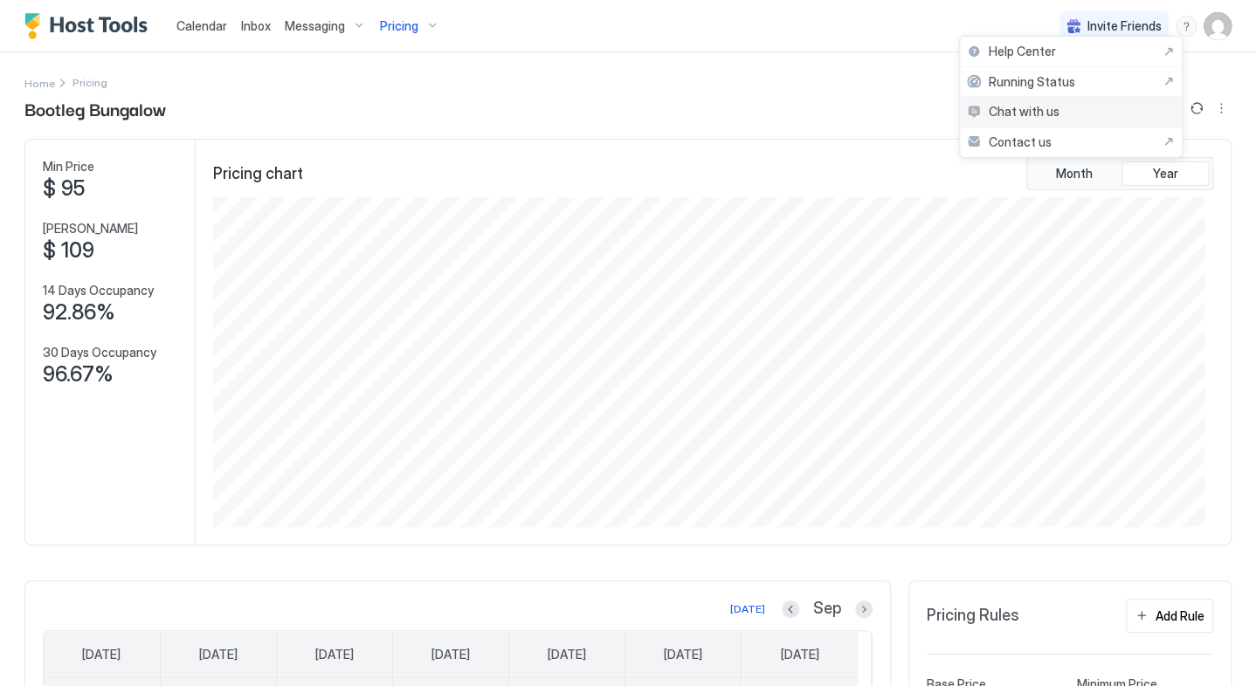
click at [1033, 120] on div "Chat with us" at bounding box center [1071, 112] width 222 height 31
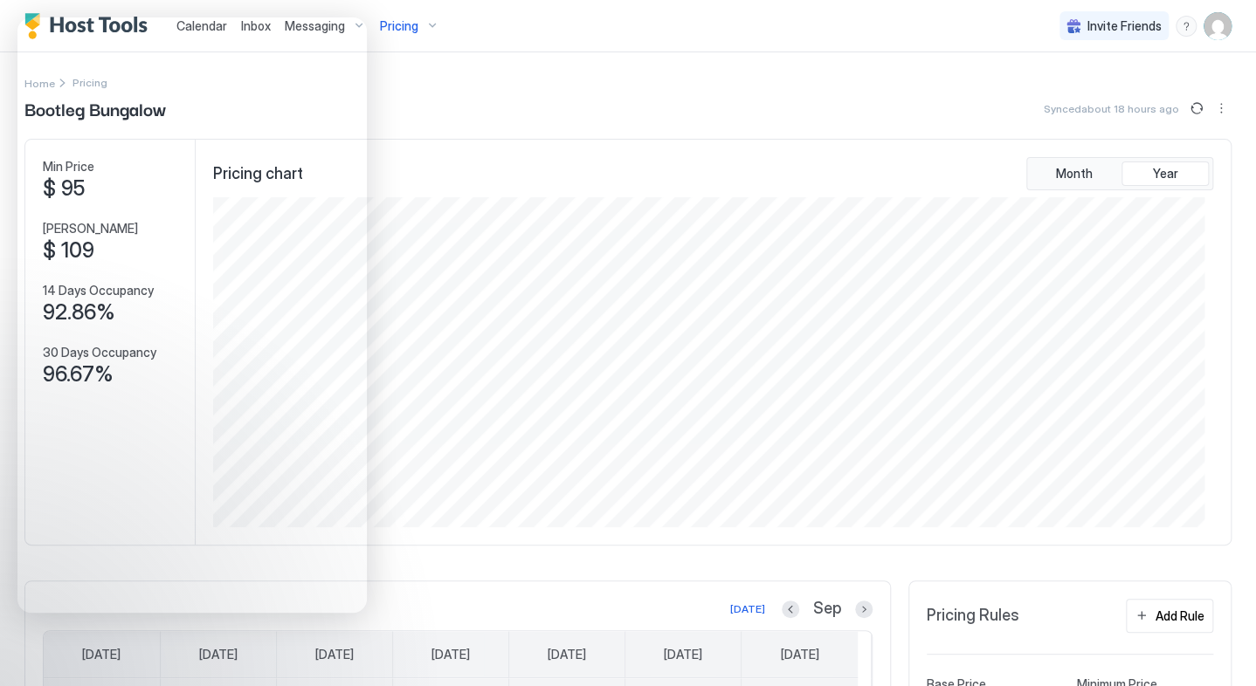
click at [803, 69] on div "Home Pricing Bootleg Bungalow Synced about 18 hours ago Min Price $ 95 Max Pric…" at bounding box center [627, 625] width 1207 height 1147
click at [571, 44] on div "Calendar Inbox Messaging Pricing Invite Friends JB" at bounding box center [628, 26] width 1256 height 52
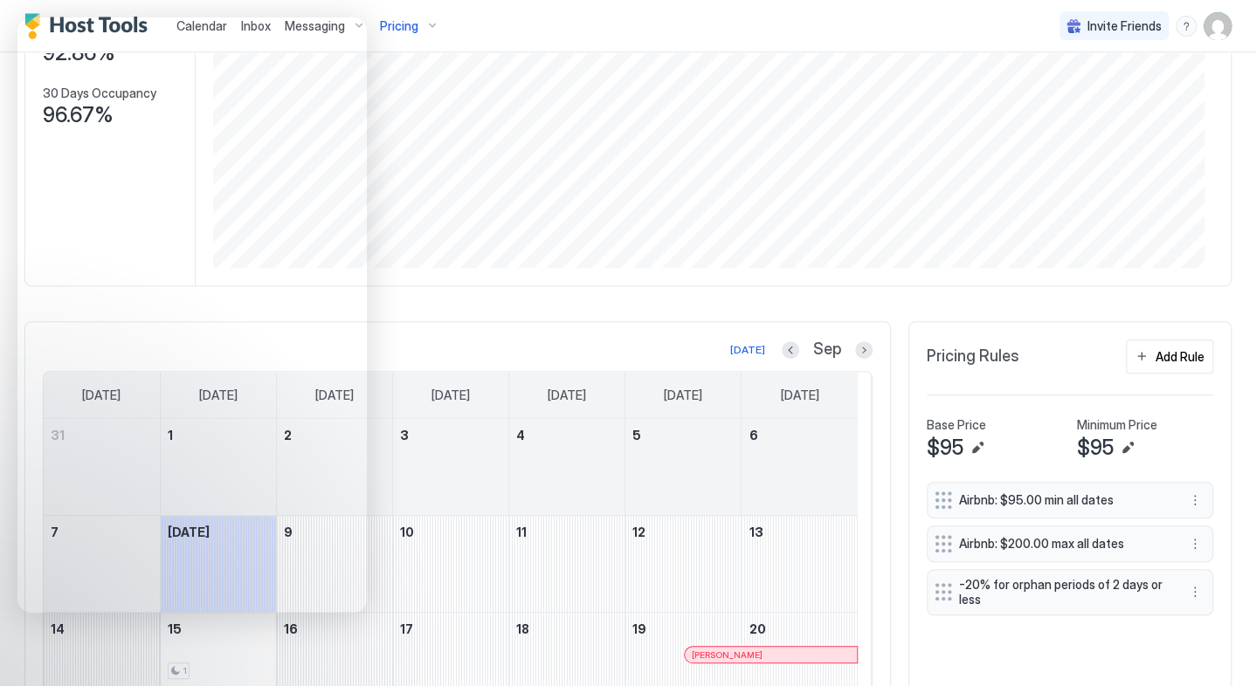
scroll to position [262, 0]
click at [1162, 361] on div "Add Rule" at bounding box center [1179, 354] width 49 height 18
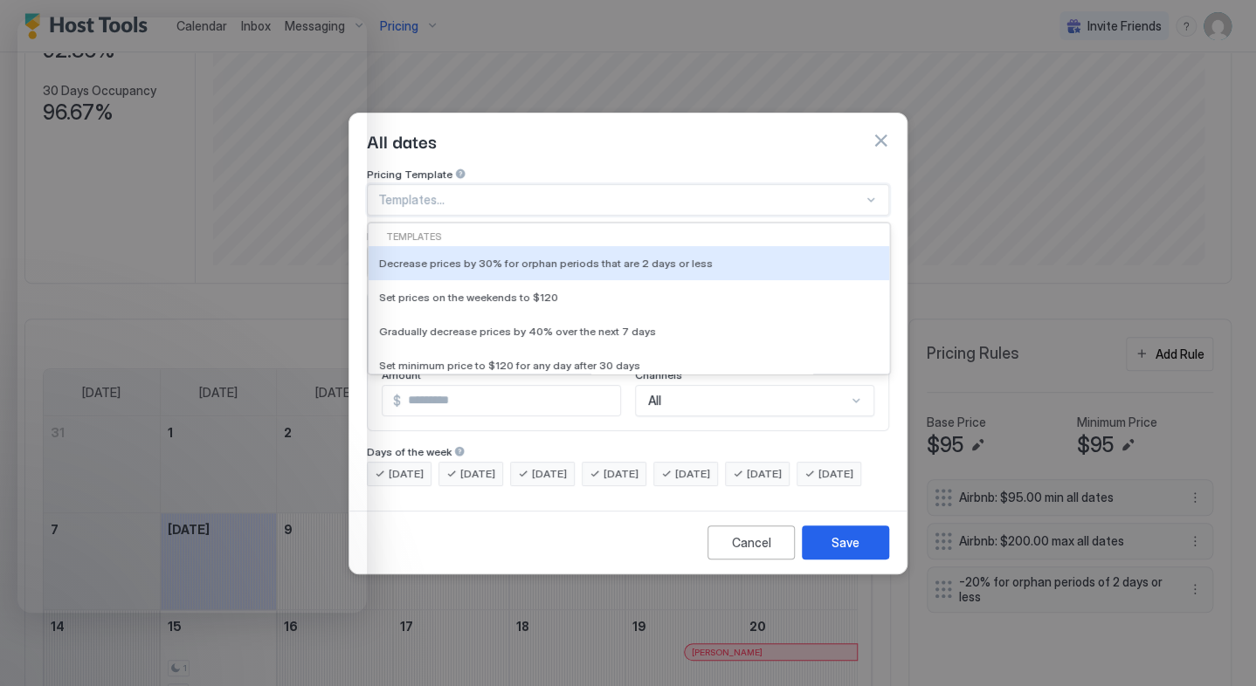
click at [431, 197] on div "Templates..." at bounding box center [628, 199] width 522 height 31
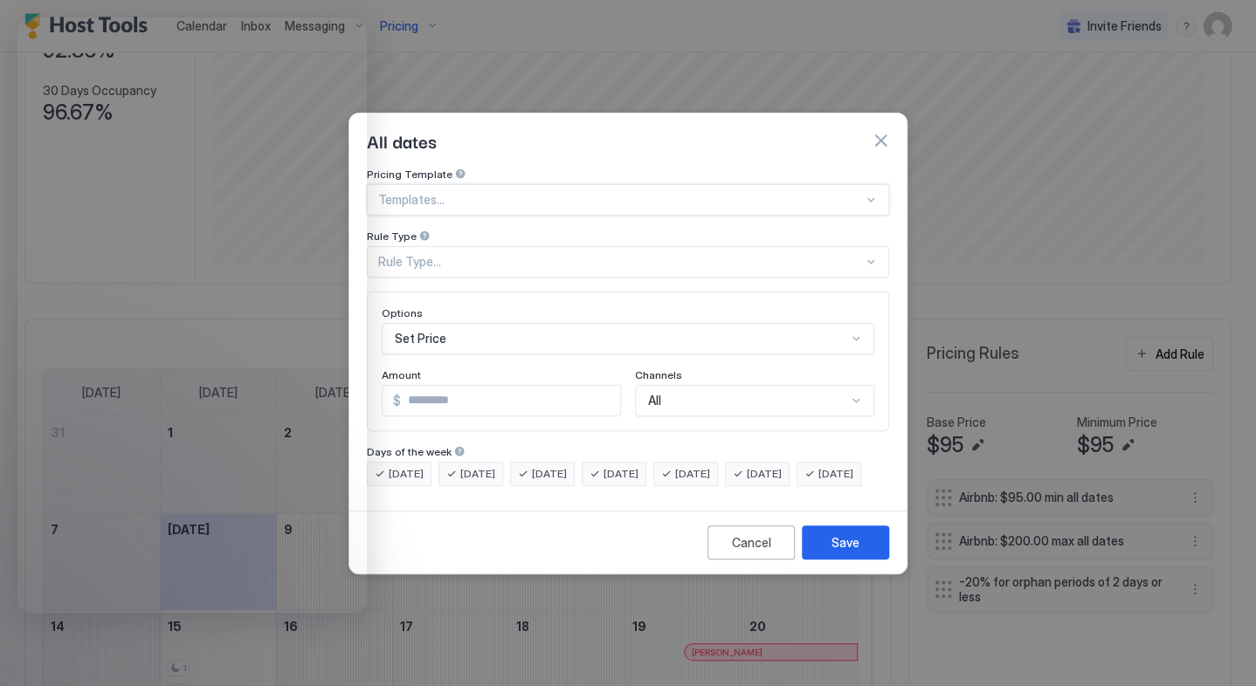
click at [437, 192] on div at bounding box center [620, 200] width 485 height 16
click at [744, 547] on div "Cancel" at bounding box center [751, 543] width 39 height 18
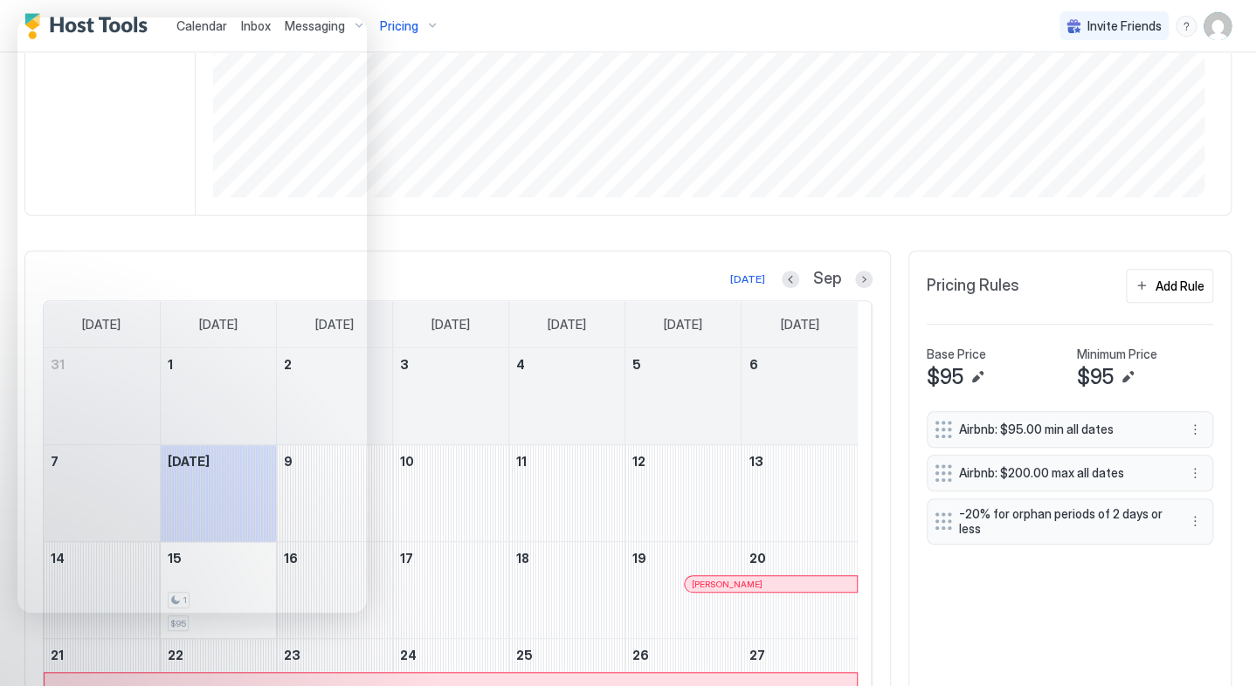
scroll to position [349, 0]
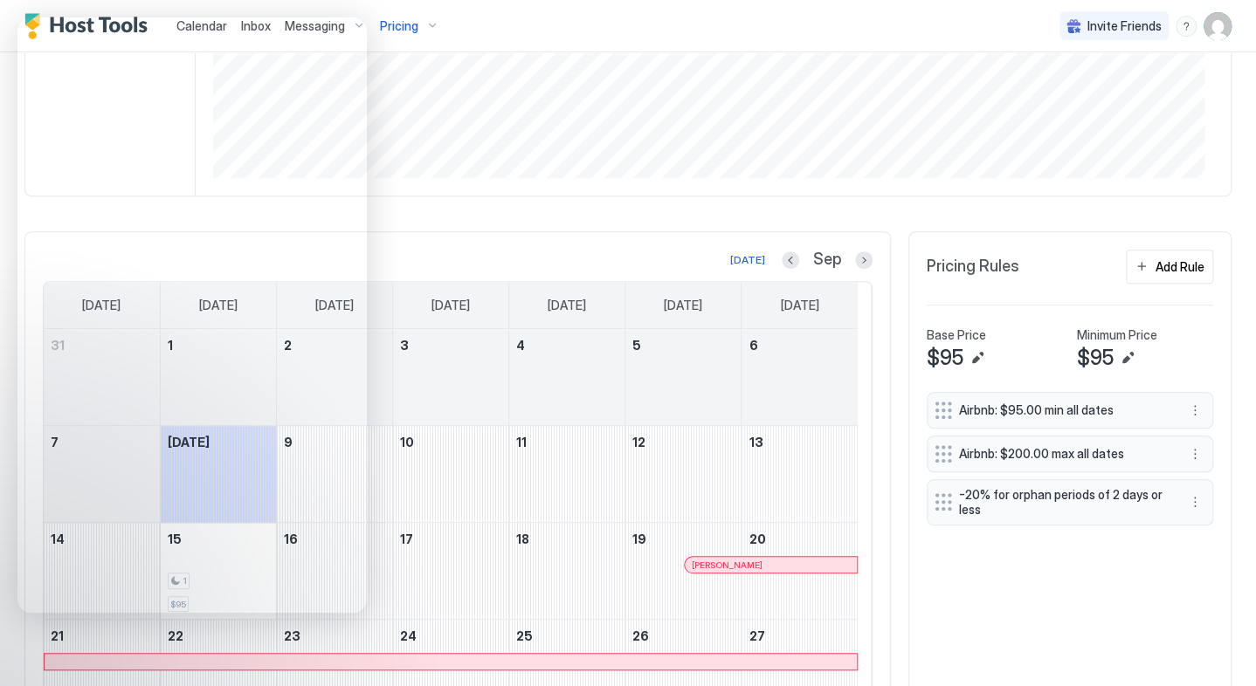
click at [695, 568] on div "[PERSON_NAME]" at bounding box center [771, 565] width 172 height 16
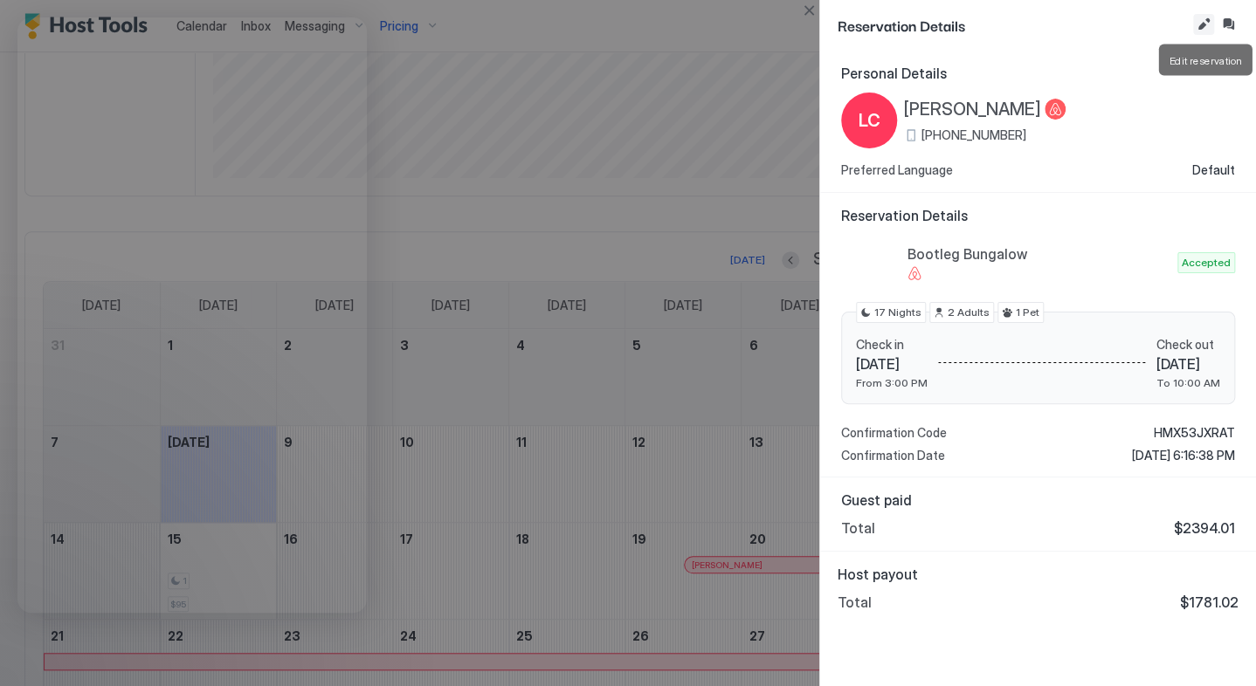
click at [1199, 20] on button "Edit reservation" at bounding box center [1203, 24] width 21 height 21
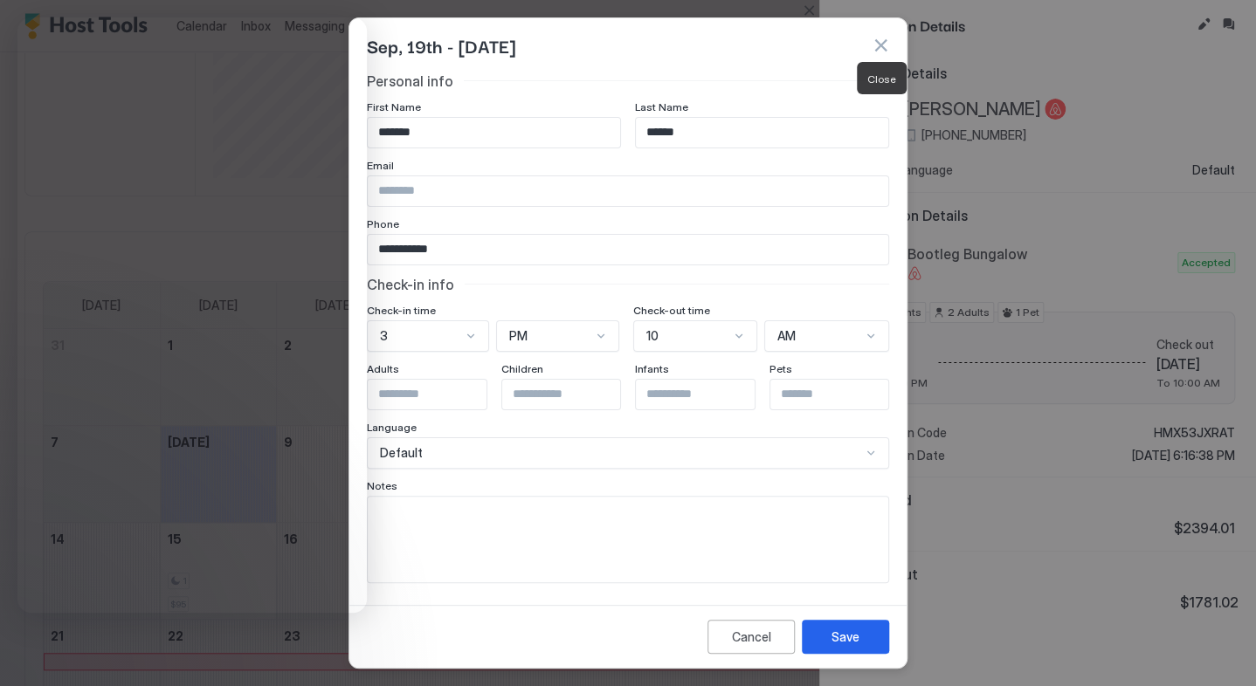
click at [877, 43] on button "button" at bounding box center [879, 45] width 17 height 17
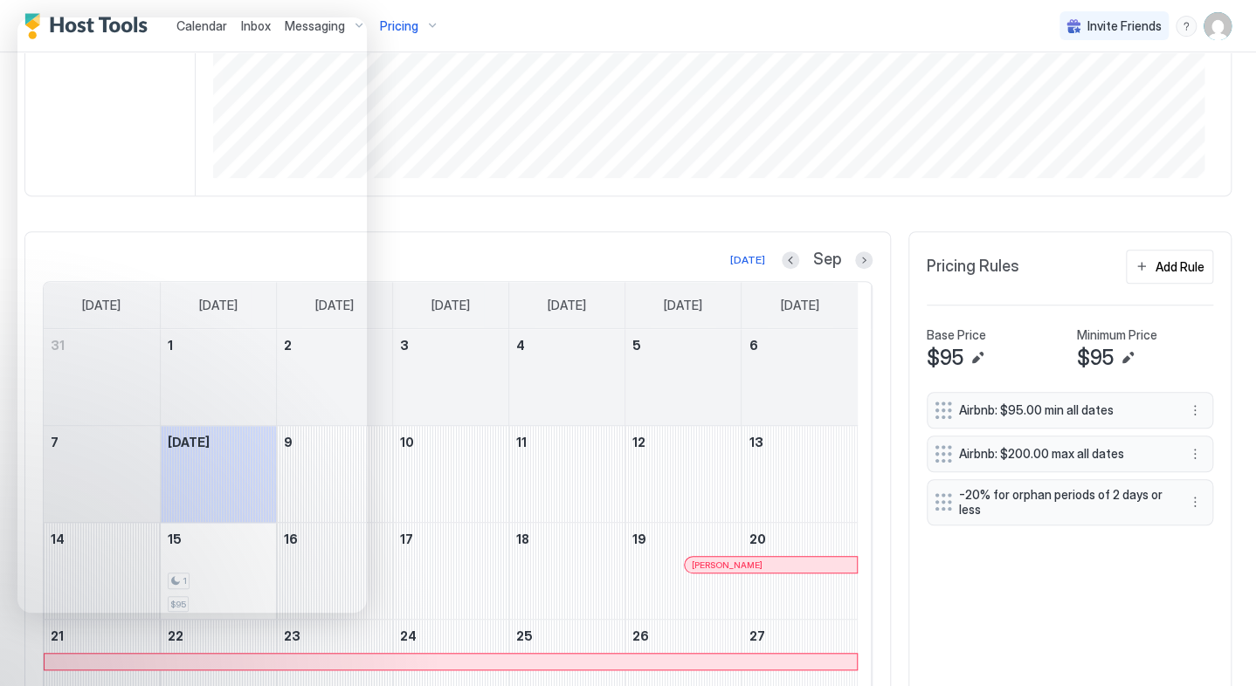
click at [699, 28] on div "Calendar Inbox Messaging Pricing Invite Friends JB" at bounding box center [628, 26] width 1256 height 52
click at [377, 600] on div "September 16, 2025" at bounding box center [334, 571] width 115 height 96
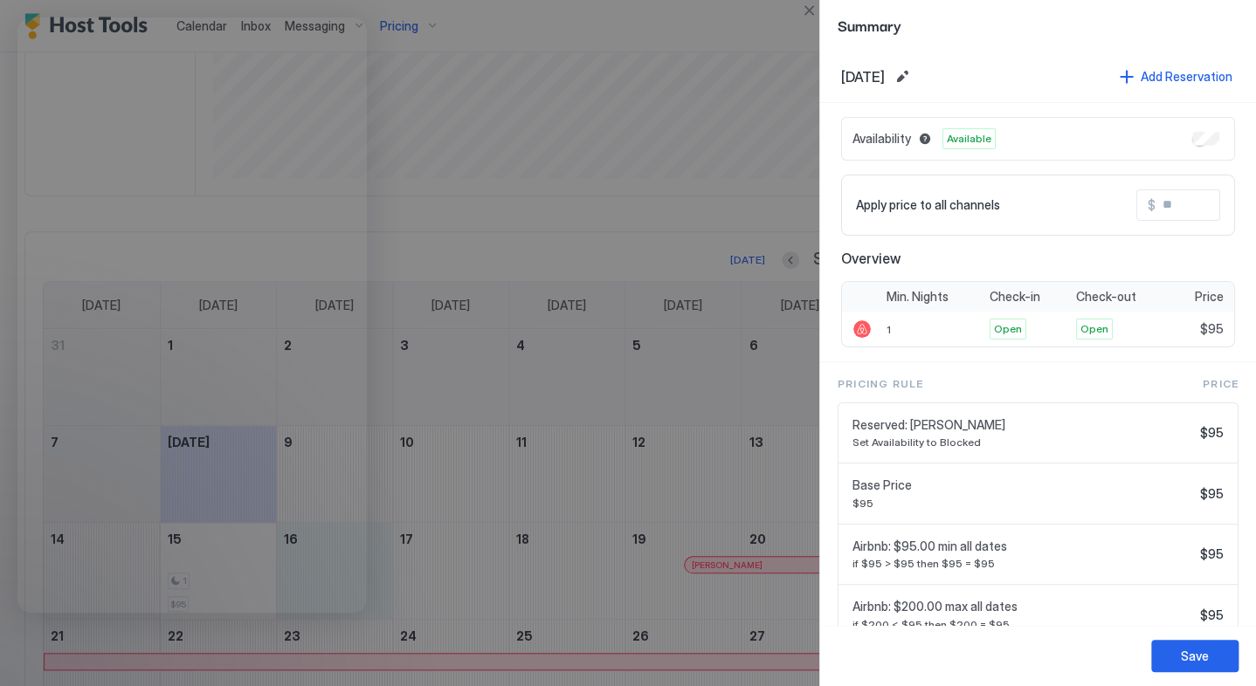
click at [947, 431] on div "Reserved: [PERSON_NAME] Set Availability to Blocked" at bounding box center [1022, 433] width 341 height 32
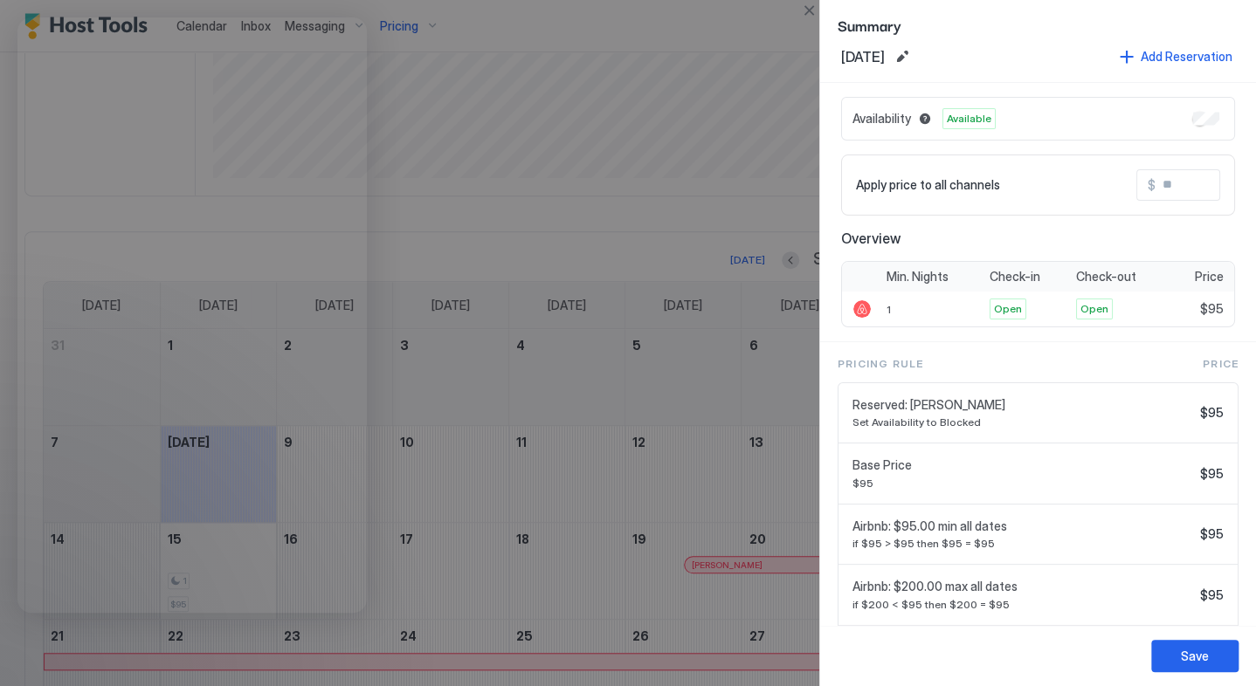
scroll to position [0, 0]
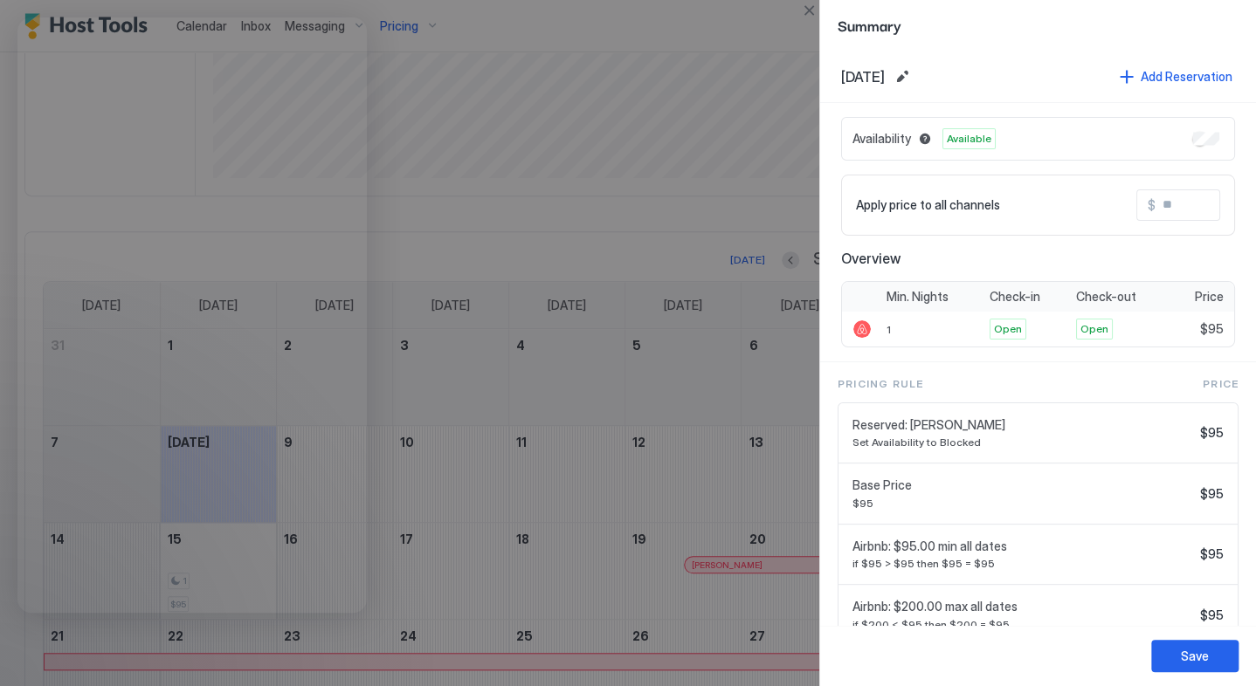
click at [782, 19] on div at bounding box center [628, 343] width 1256 height 686
click at [547, 151] on div at bounding box center [628, 343] width 1256 height 686
click at [823, 86] on div "[DATE] Add Reservation" at bounding box center [1038, 77] width 436 height 52
drag, startPoint x: 617, startPoint y: 76, endPoint x: 654, endPoint y: 81, distance: 37.0
click at [618, 76] on div at bounding box center [628, 343] width 1256 height 686
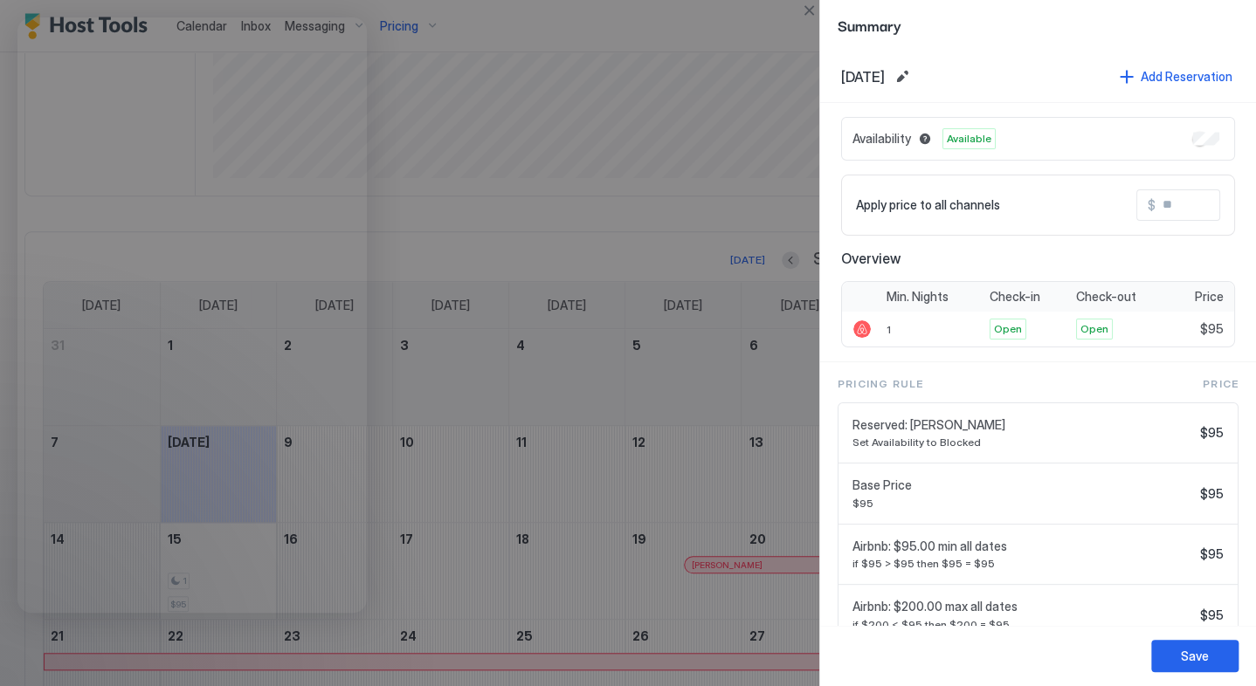
click at [754, 75] on div at bounding box center [628, 343] width 1256 height 686
click at [912, 79] on button "Edit date range" at bounding box center [902, 76] width 21 height 21
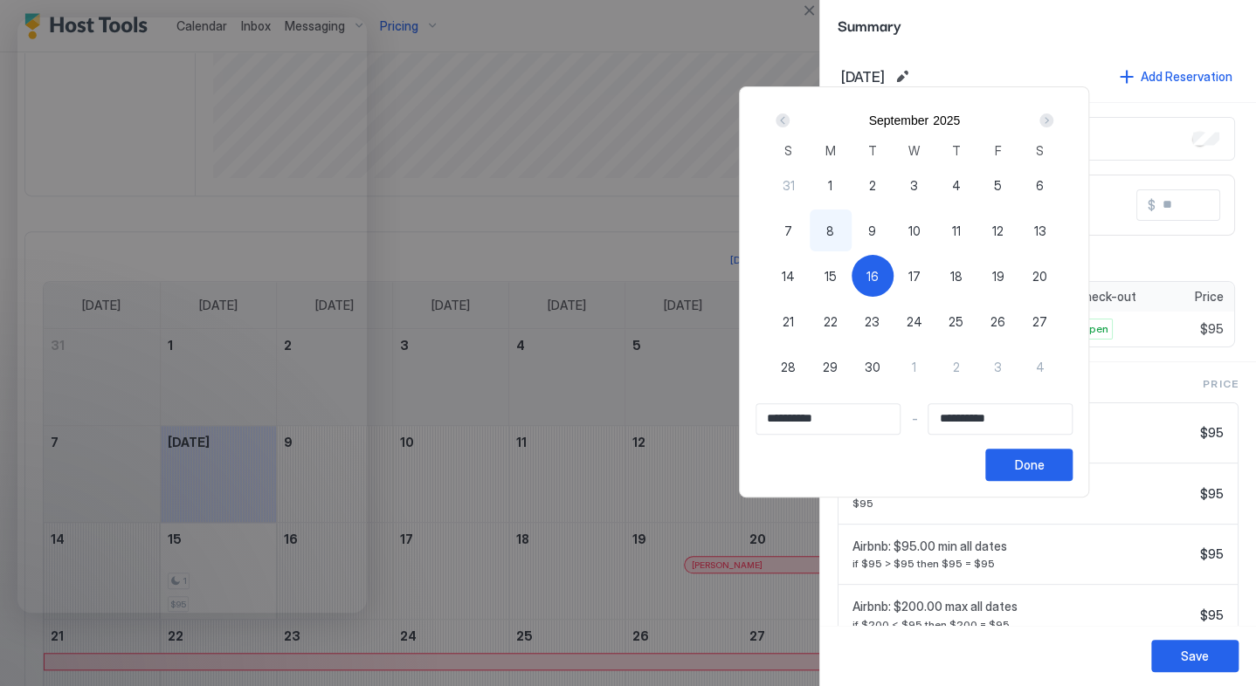
click at [948, 79] on div at bounding box center [628, 343] width 1256 height 686
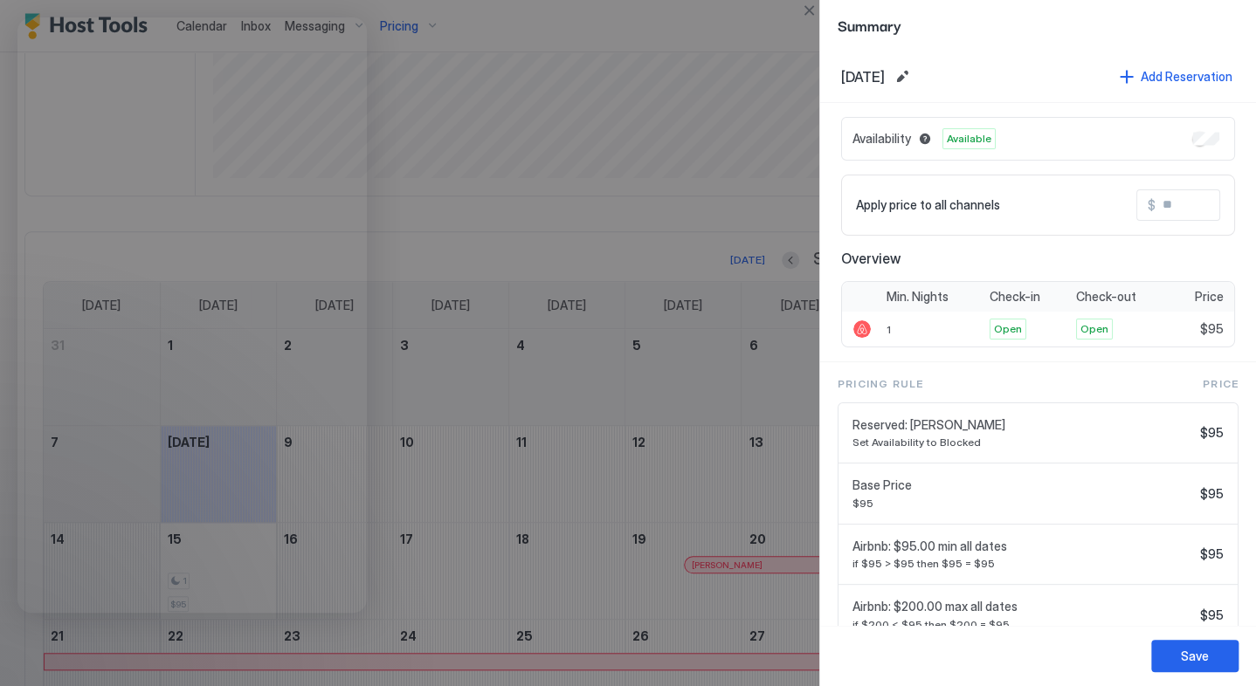
click at [796, 16] on div at bounding box center [628, 343] width 1256 height 686
click at [754, 21] on div at bounding box center [628, 343] width 1256 height 686
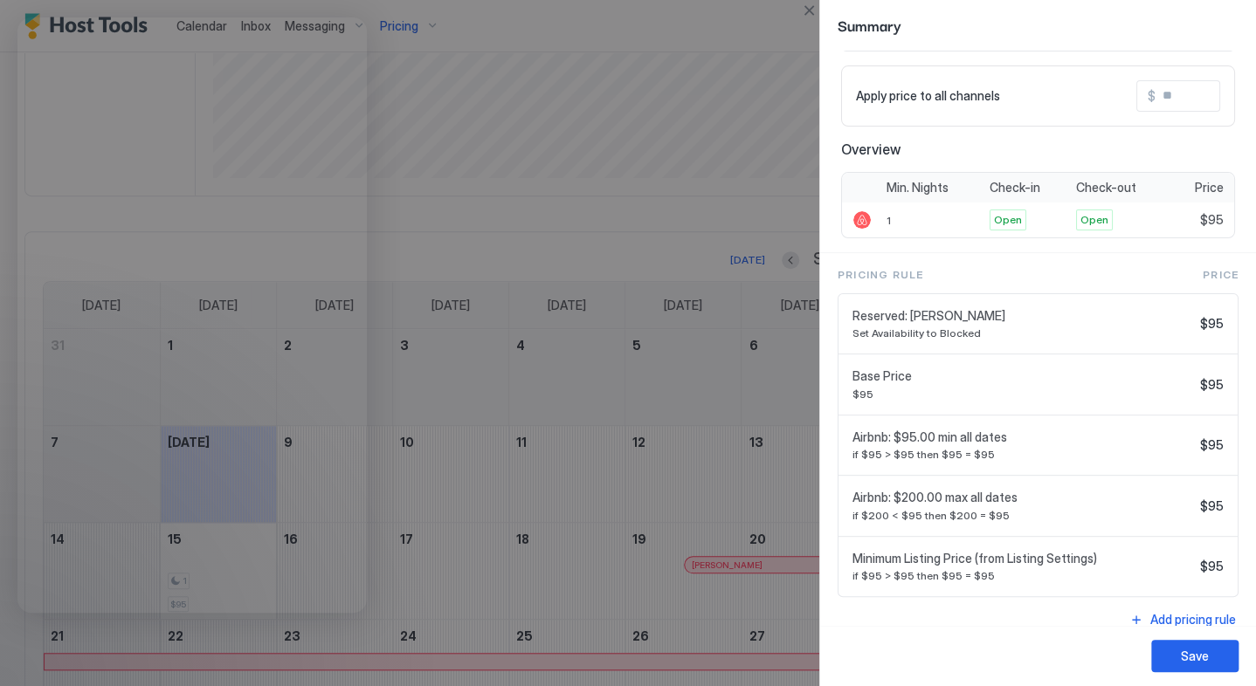
scroll to position [116, 0]
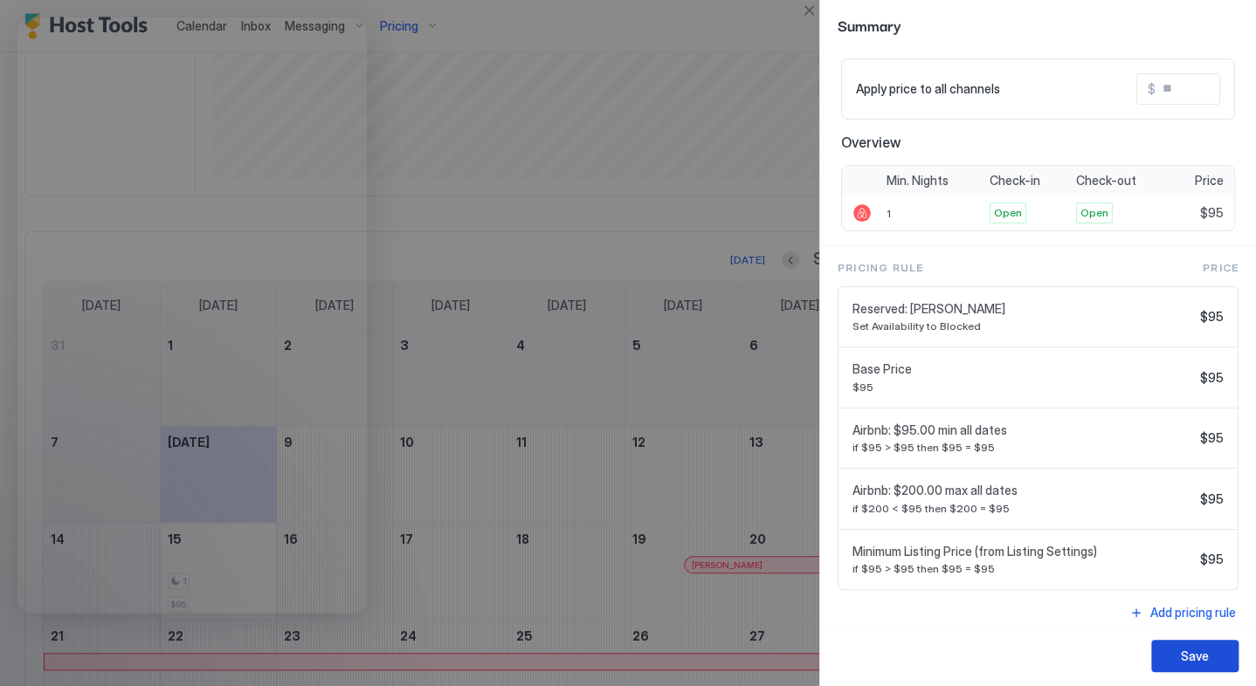
click at [1186, 659] on div "Save" at bounding box center [1195, 656] width 28 height 18
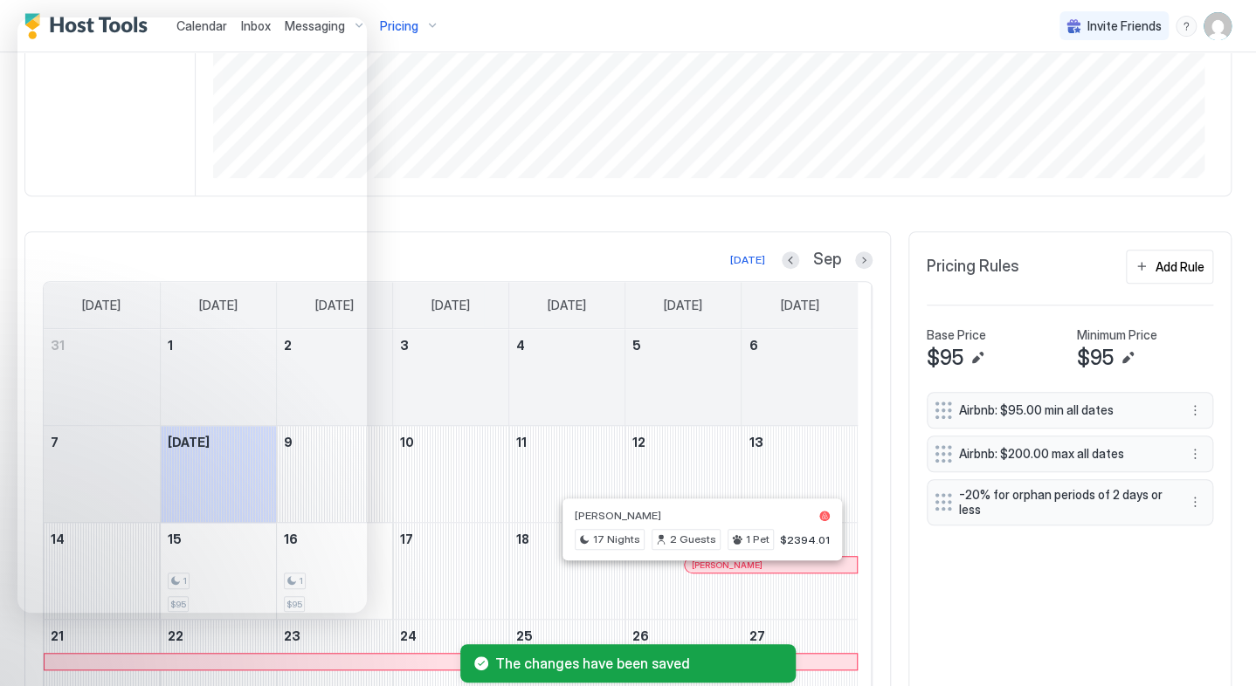
click at [702, 572] on div at bounding box center [703, 565] width 14 height 14
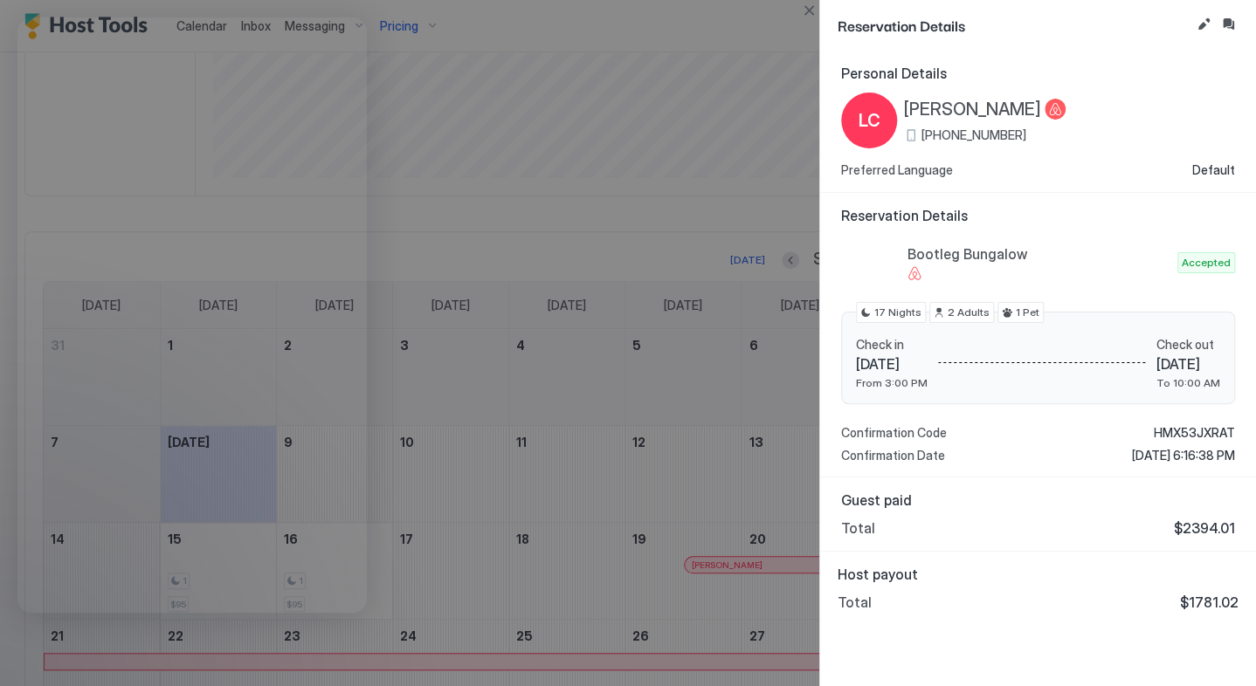
click at [702, 574] on div at bounding box center [628, 343] width 1256 height 686
click at [1205, 24] on button "Edit reservation" at bounding box center [1203, 24] width 21 height 21
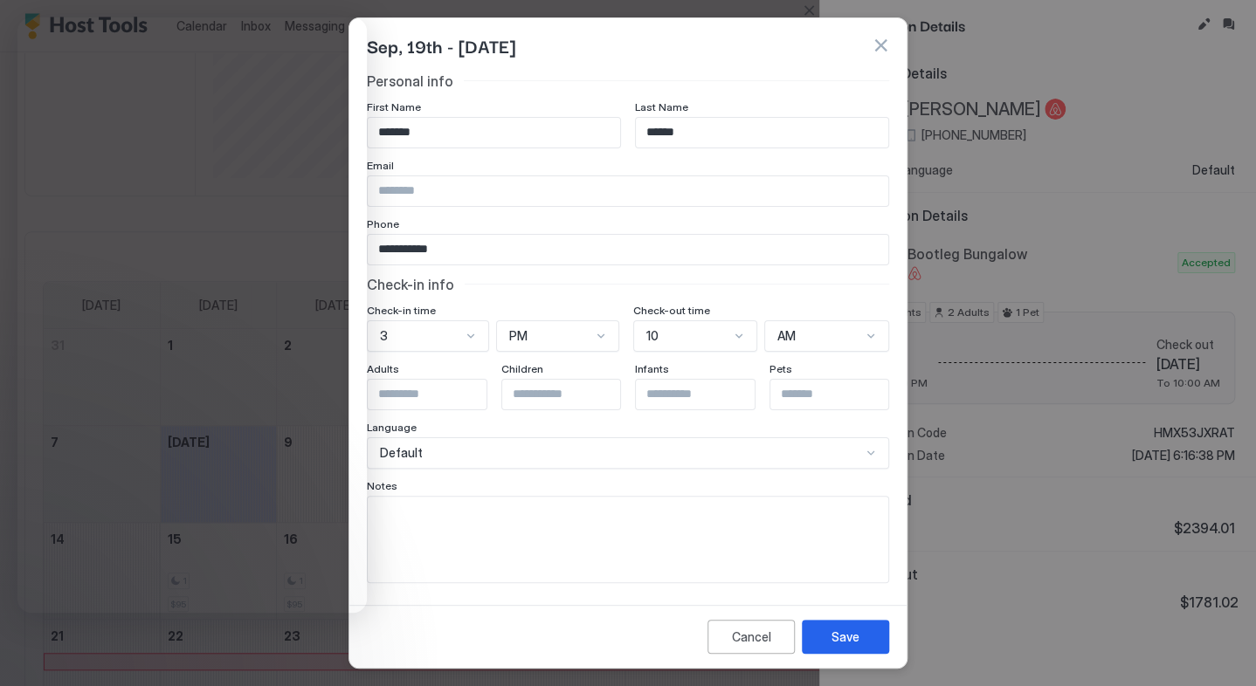
click at [430, 52] on span "Sep, 19th - [DATE]" at bounding box center [441, 45] width 148 height 26
click at [740, 643] on div "Cancel" at bounding box center [751, 637] width 39 height 18
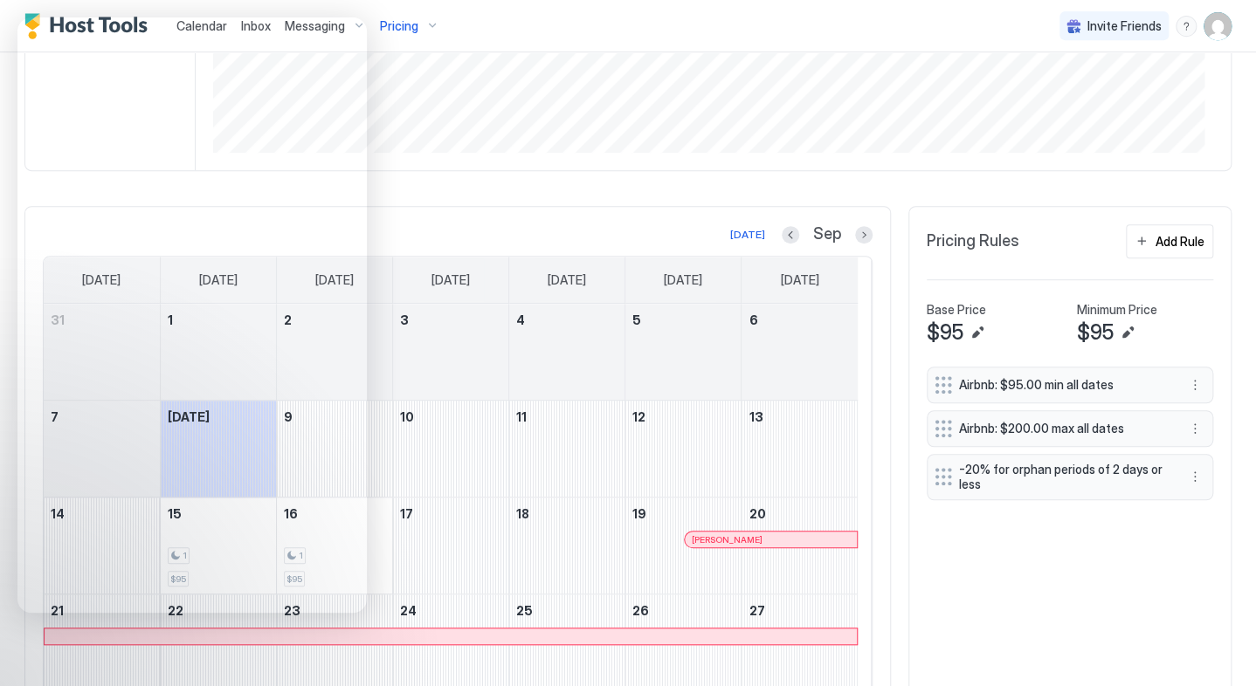
scroll to position [524, 0]
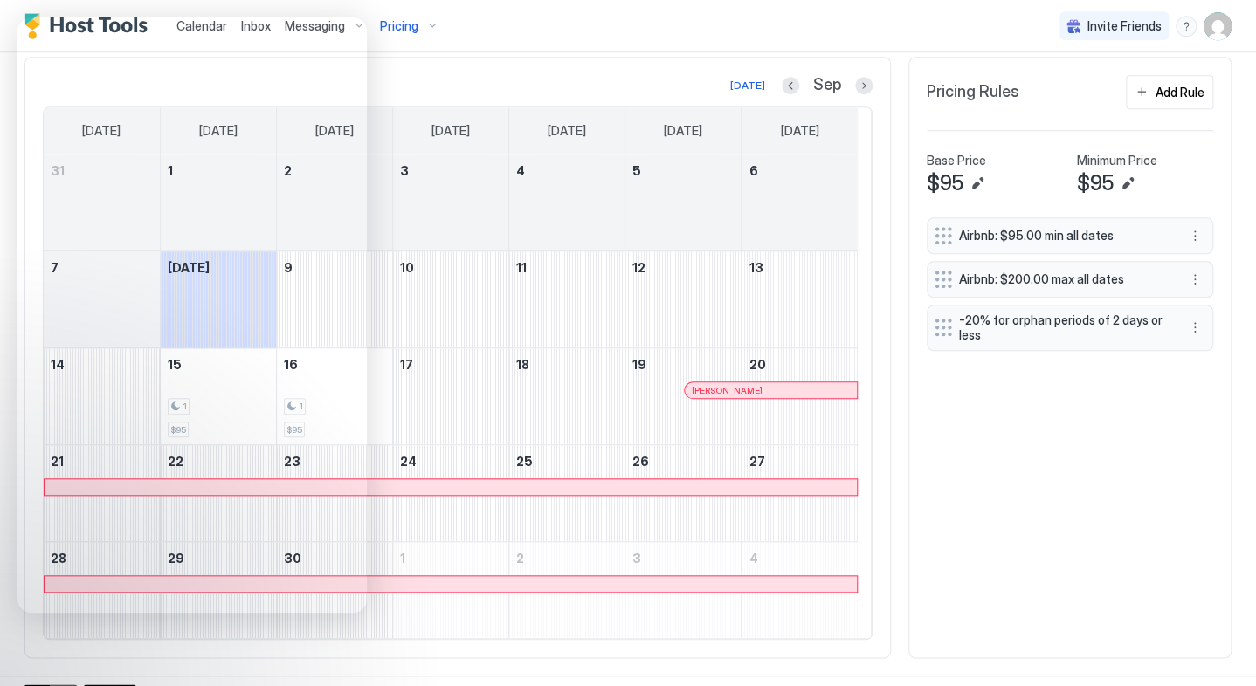
click at [1002, 493] on div "Airbnb: $95.00 min all dates Airbnb: $200.00 max all dates -20% for orphan peri…" at bounding box center [1069, 428] width 286 height 423
click at [507, 75] on div "[DATE] Sep [DATE] [DATE] [DATE] [DATE] [DATE] [DATE] [DATE] 31 1 2 3 4 5 6 7 [D…" at bounding box center [457, 358] width 866 height 602
click at [1130, 100] on button "Add Rule" at bounding box center [1169, 92] width 87 height 34
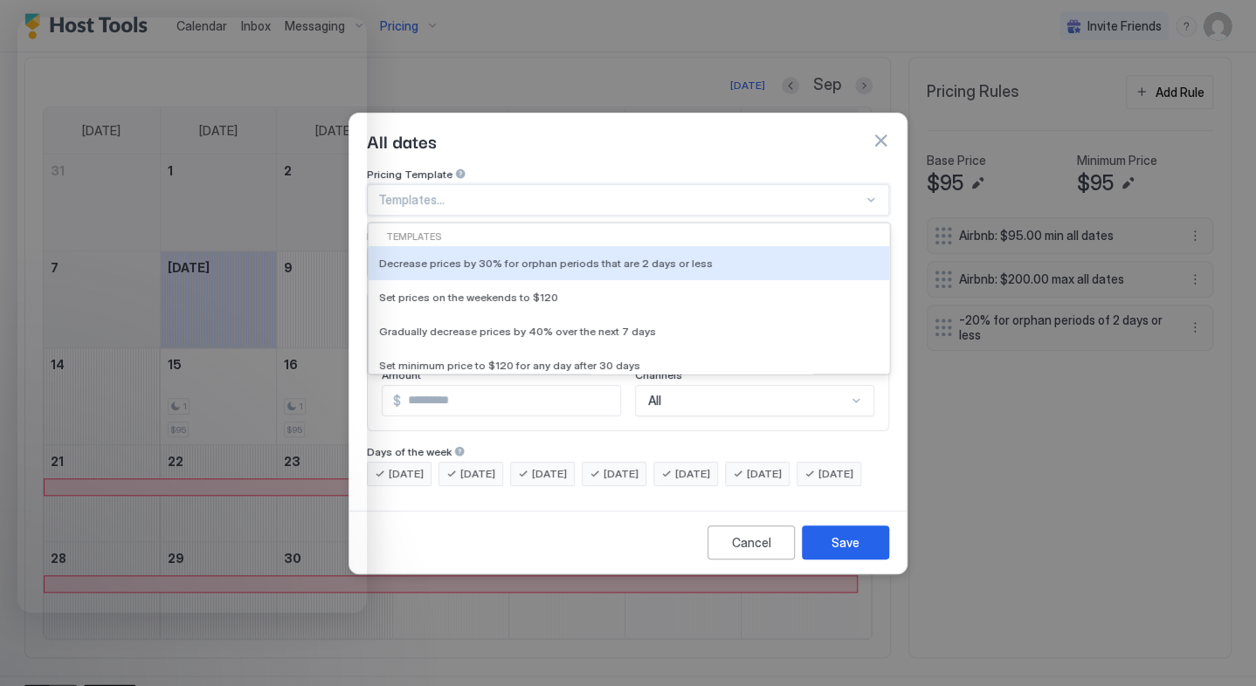
click at [492, 192] on div at bounding box center [620, 200] width 485 height 16
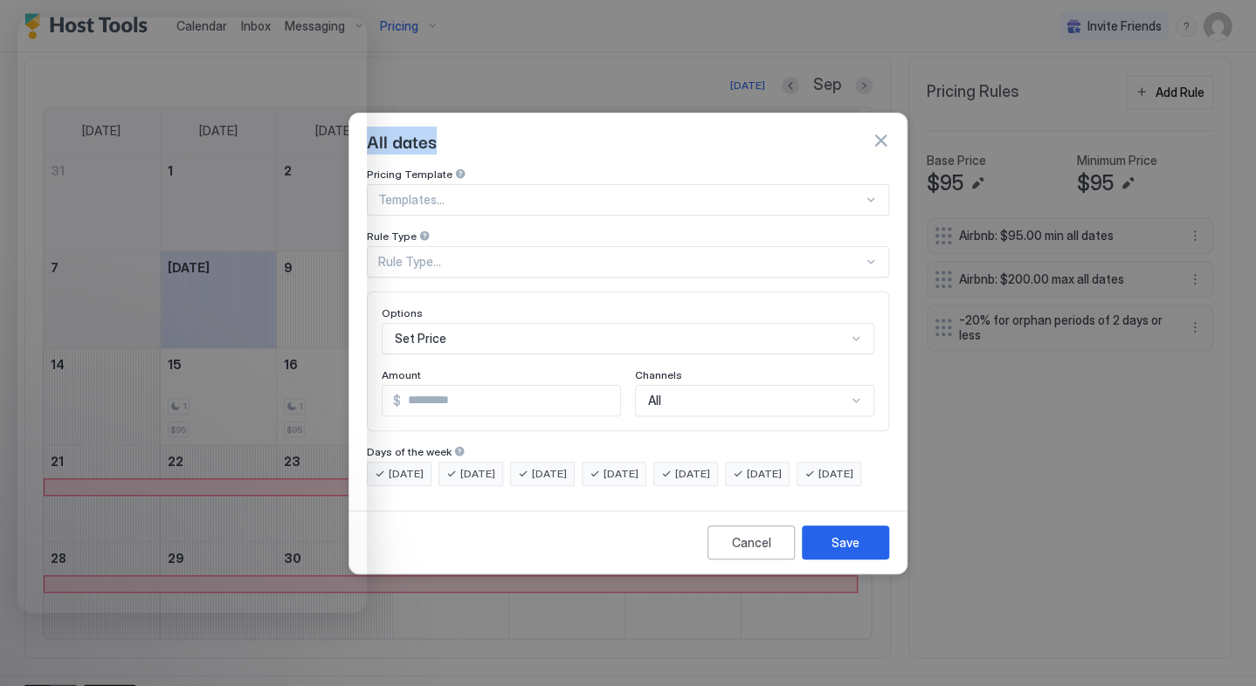
drag, startPoint x: 501, startPoint y: 121, endPoint x: 761, endPoint y: 93, distance: 261.8
click at [761, 93] on div "All dates Pricing Template Templates... Rule Type Rule Type... Options Set Pric…" at bounding box center [628, 343] width 1256 height 686
click at [765, 560] on button "Cancel" at bounding box center [750, 543] width 87 height 34
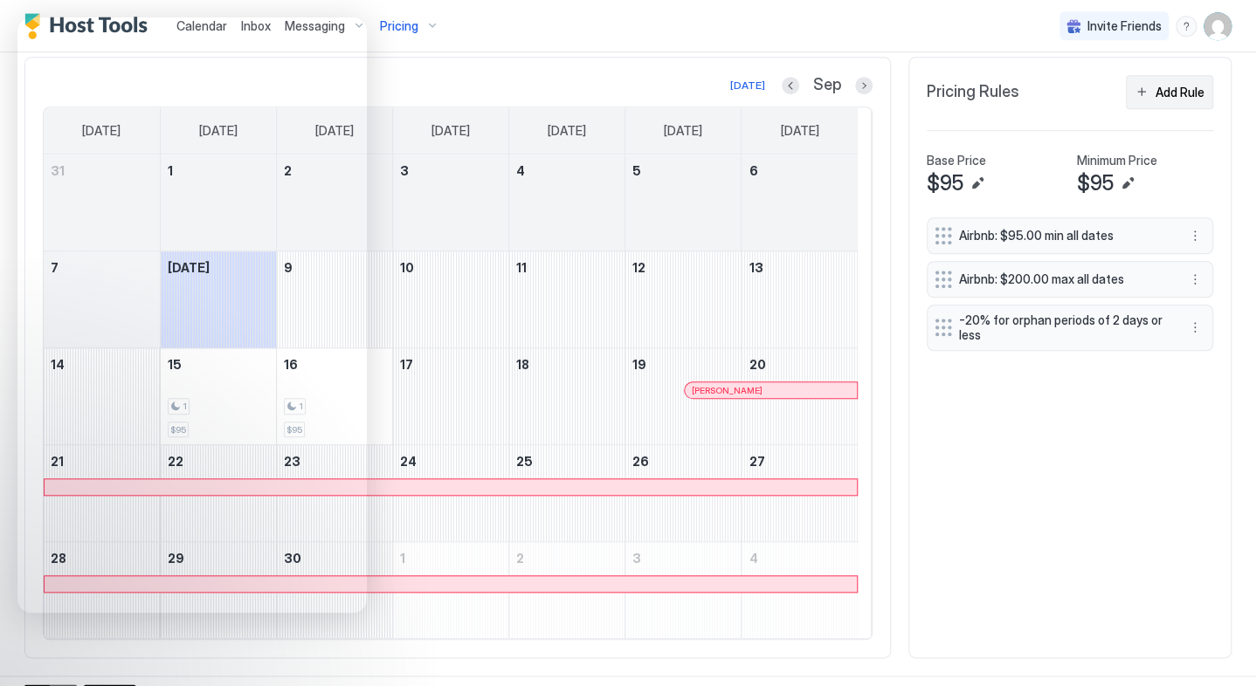
click at [1158, 101] on div "Add Rule" at bounding box center [1179, 92] width 49 height 18
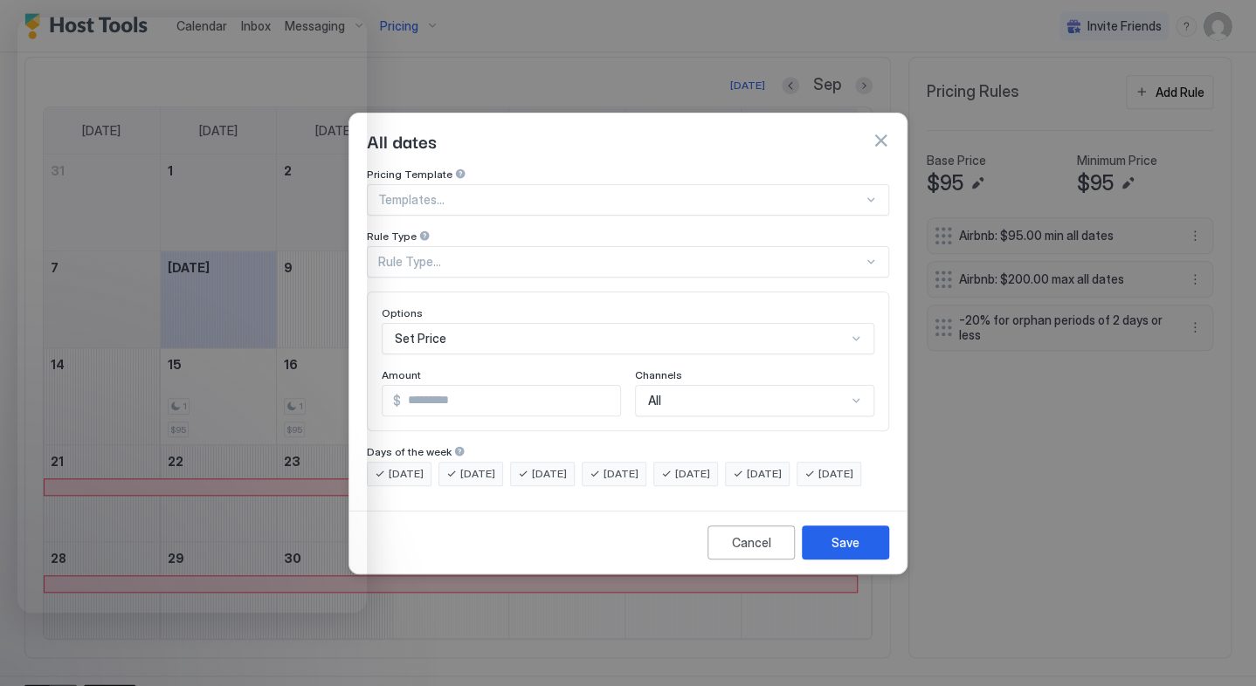
click at [492, 184] on div "Templates..." at bounding box center [628, 199] width 522 height 31
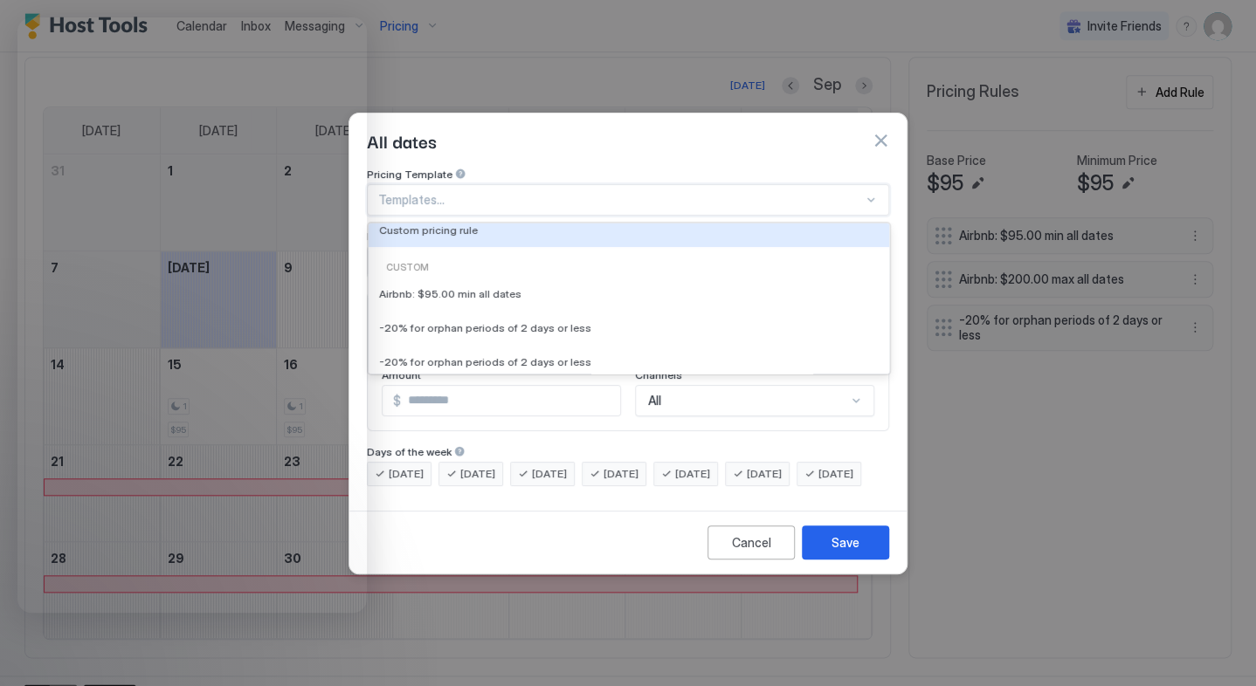
click at [441, 224] on span "Custom pricing rule" at bounding box center [428, 230] width 99 height 13
type input "***"
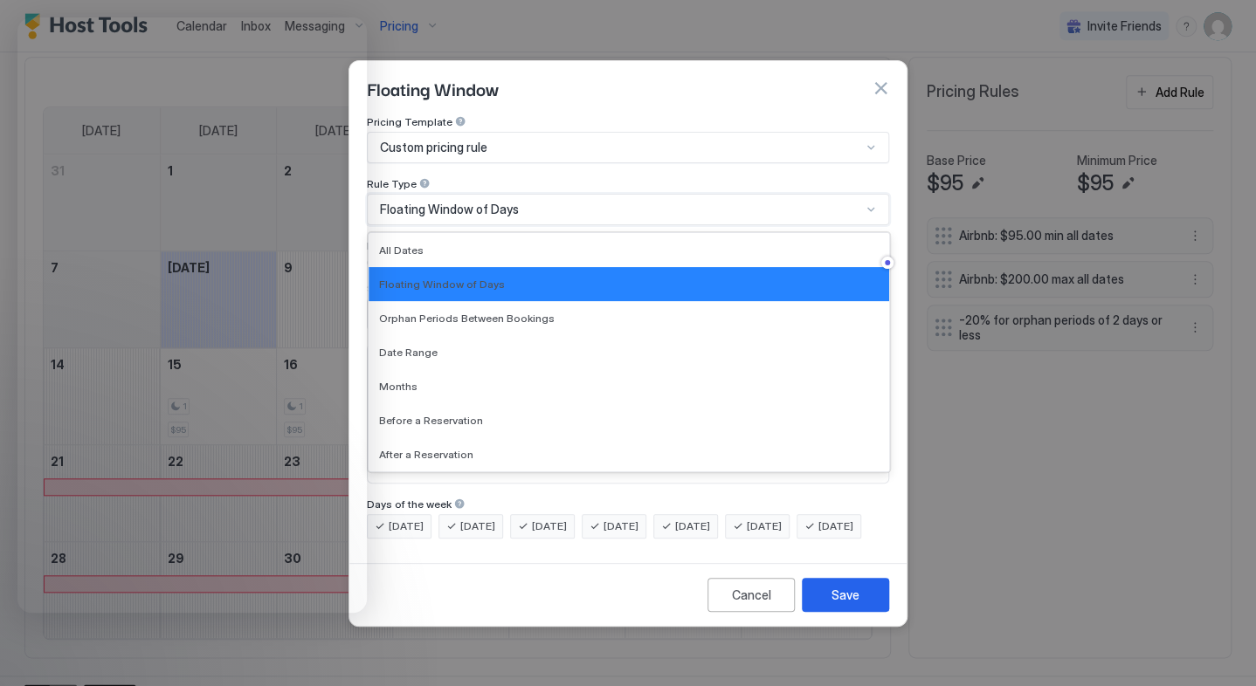
click at [430, 202] on span "Floating Window of Days" at bounding box center [449, 210] width 139 height 16
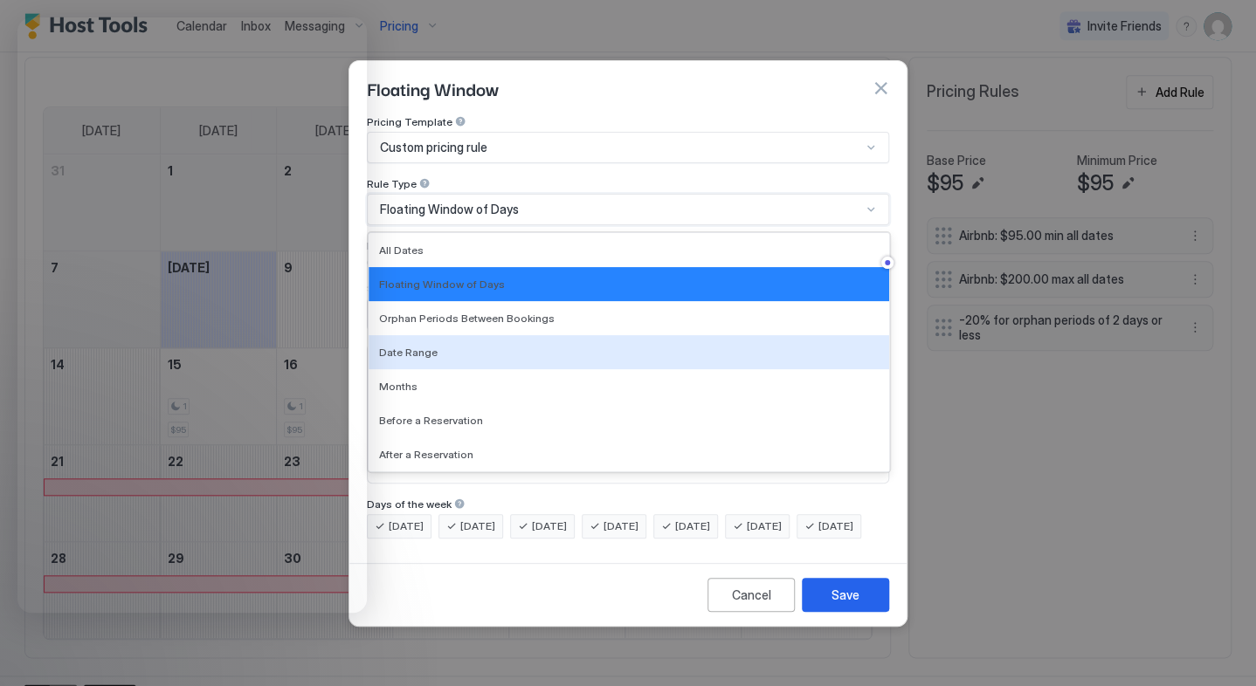
click at [427, 346] on span "Date Range" at bounding box center [408, 352] width 59 height 13
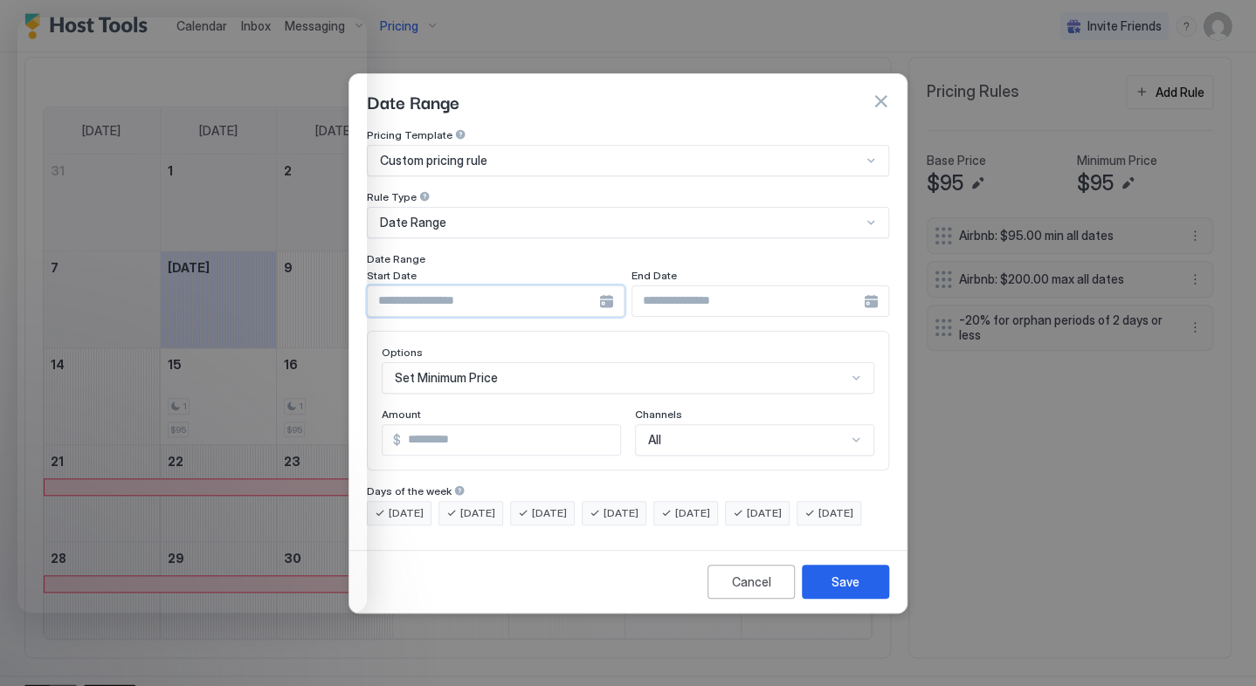
click at [503, 286] on input "Input Field" at bounding box center [483, 301] width 231 height 30
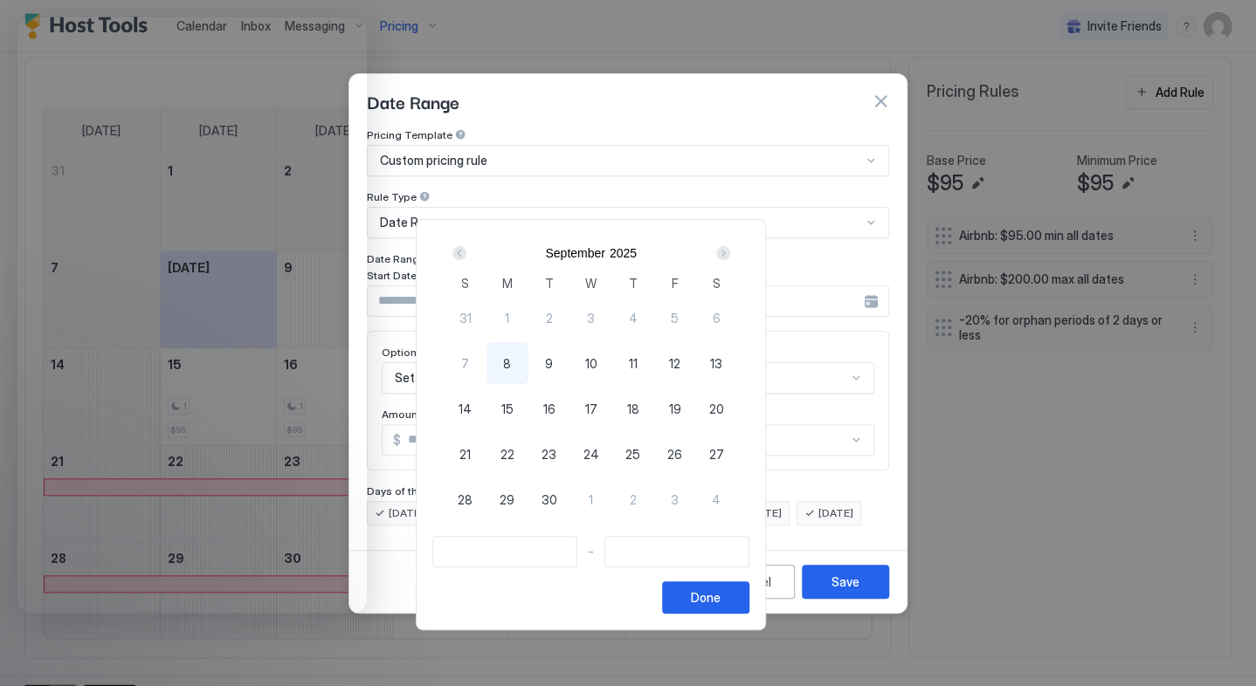
click at [513, 409] on span "15" at bounding box center [507, 409] width 12 height 18
type input "**********"
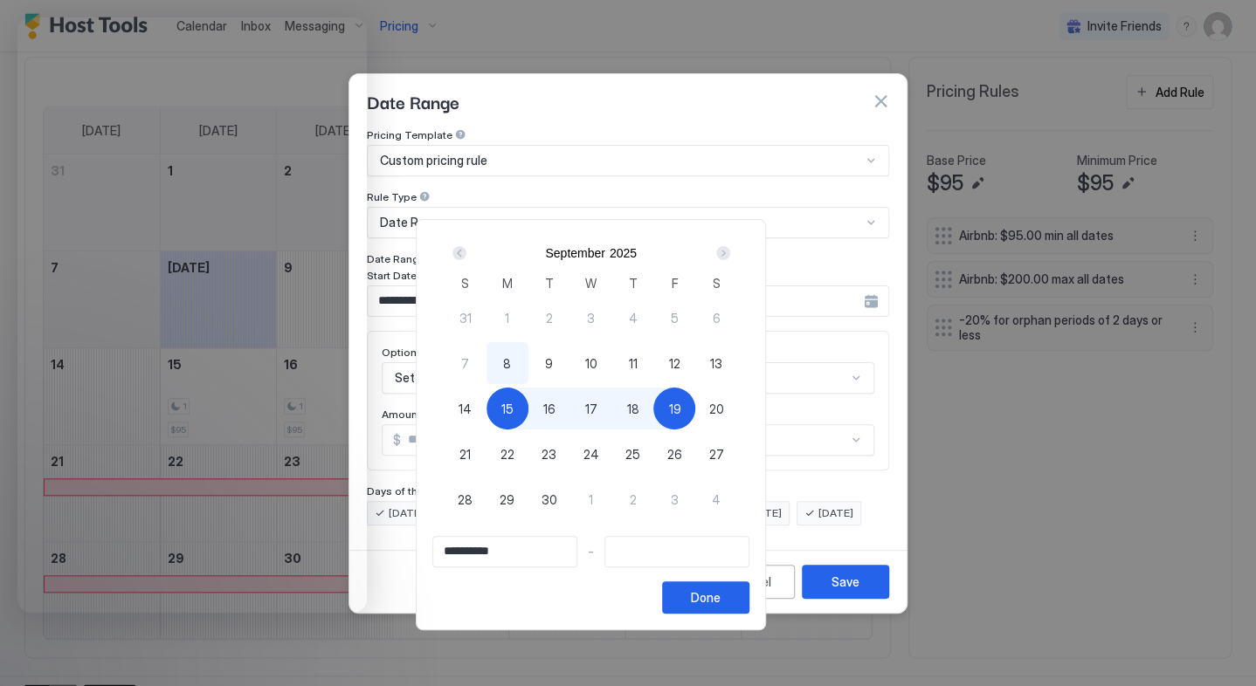
click at [680, 406] on span "19" at bounding box center [674, 409] width 12 height 18
type input "**********"
click at [720, 595] on div "Done" at bounding box center [706, 598] width 30 height 18
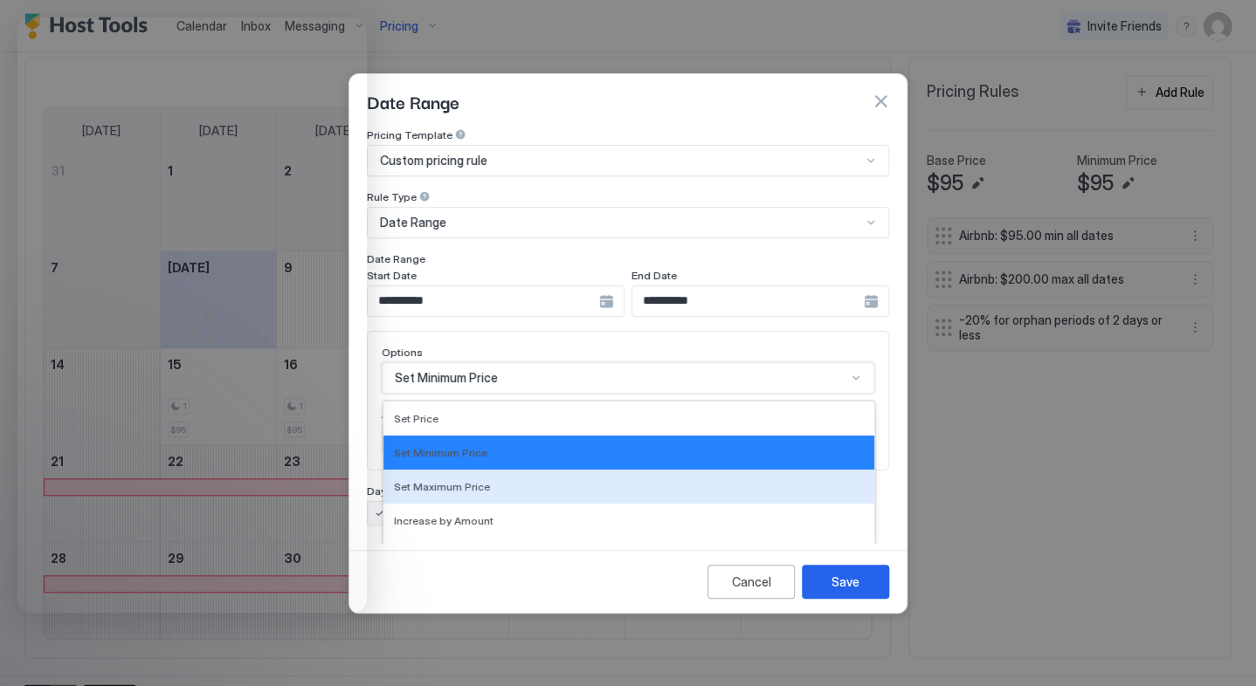
click at [517, 369] on div "17 results available. Use Up and Down to choose options, press Enter to select …" at bounding box center [628, 377] width 492 height 31
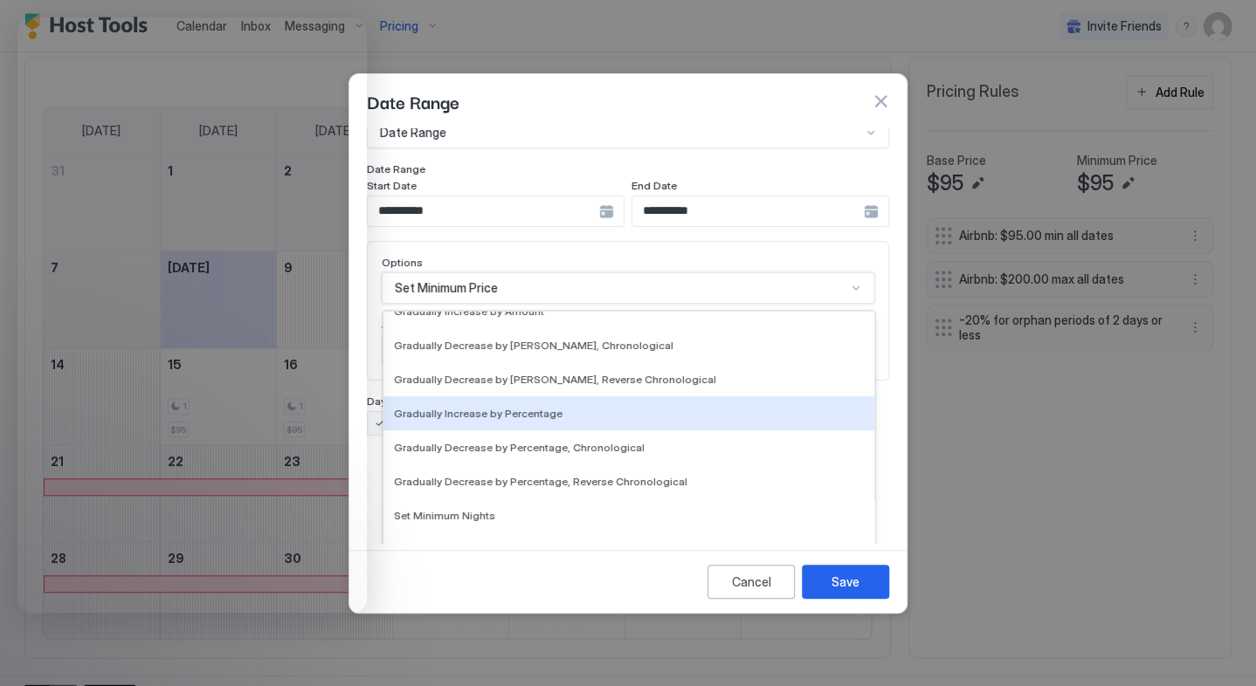
scroll to position [317, 0]
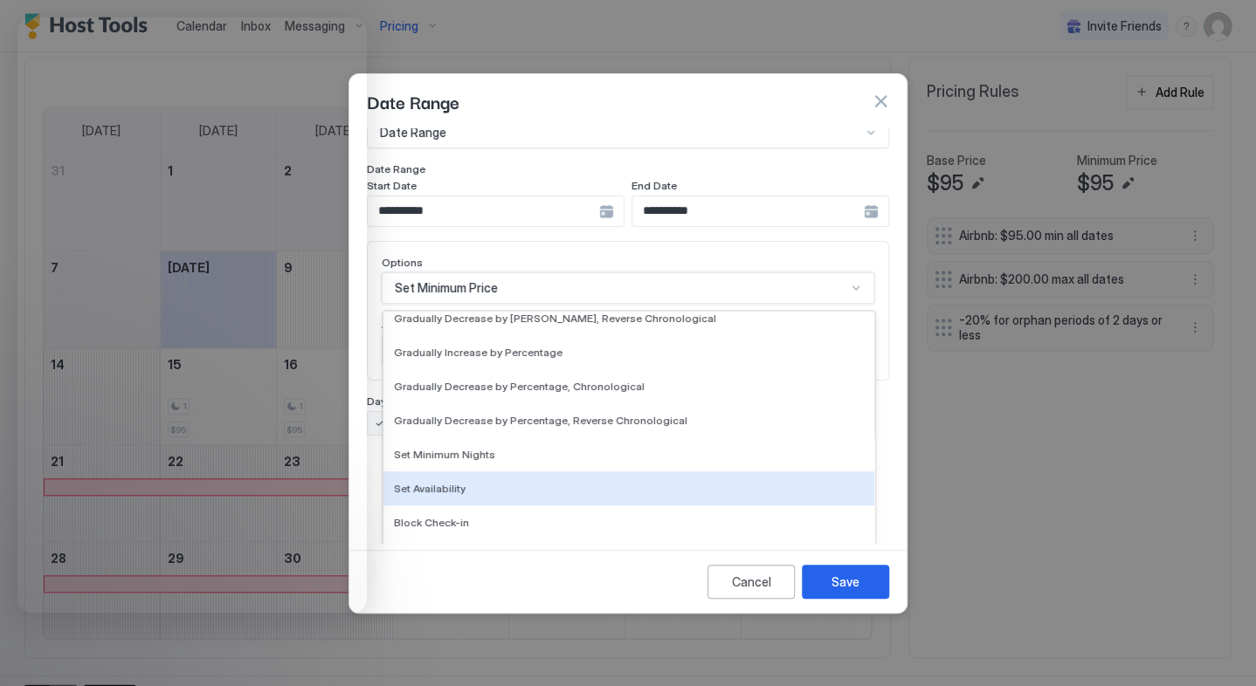
click at [426, 482] on span "Set Availability" at bounding box center [430, 488] width 72 height 13
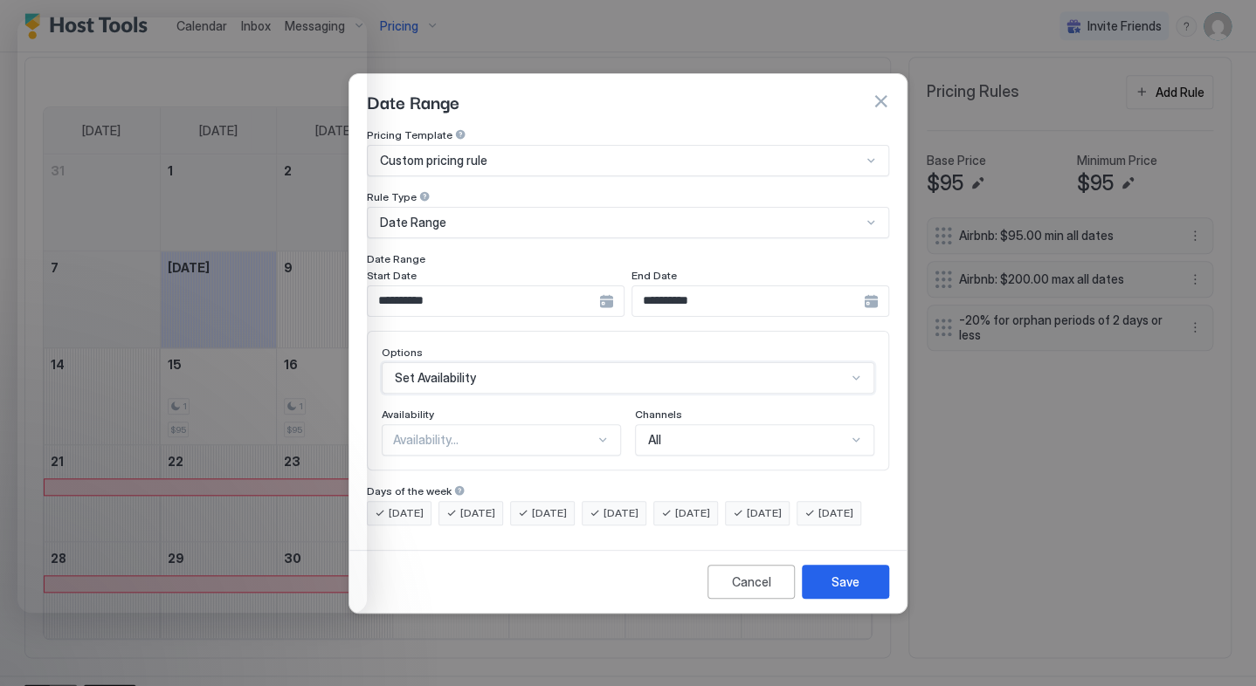
click at [699, 432] on div "All" at bounding box center [747, 440] width 198 height 16
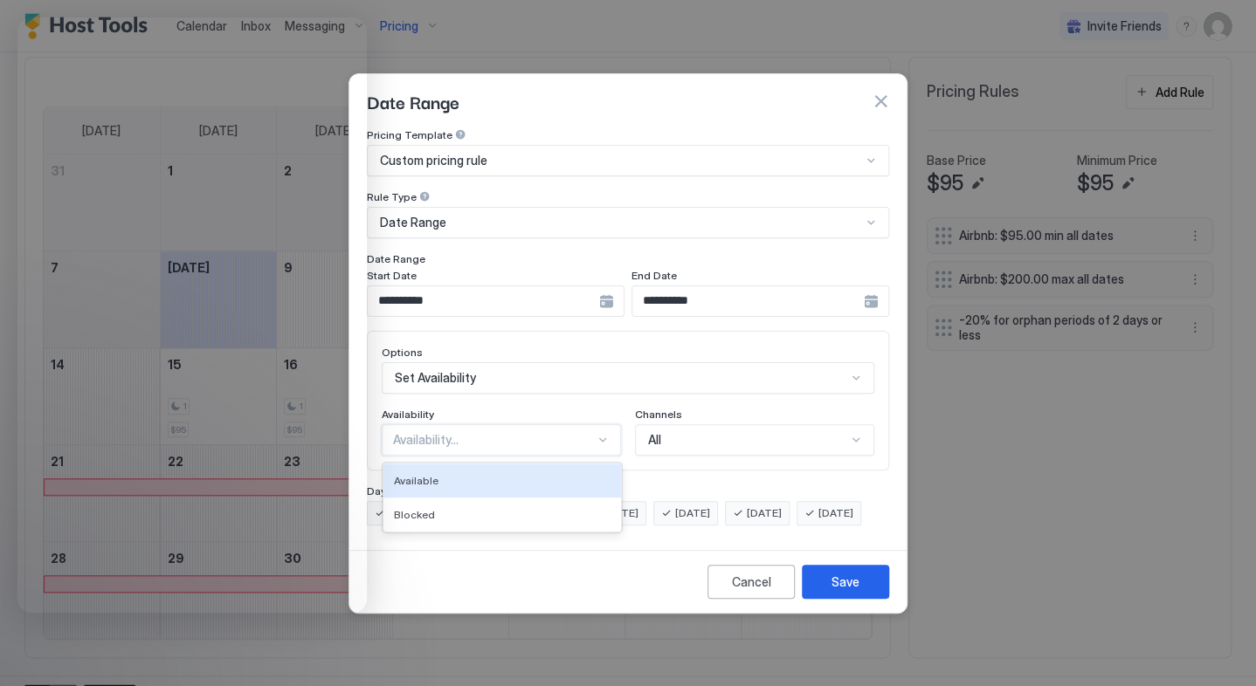
click at [538, 432] on div "Availability..." at bounding box center [494, 440] width 202 height 16
click at [478, 474] on div "Available" at bounding box center [502, 480] width 217 height 13
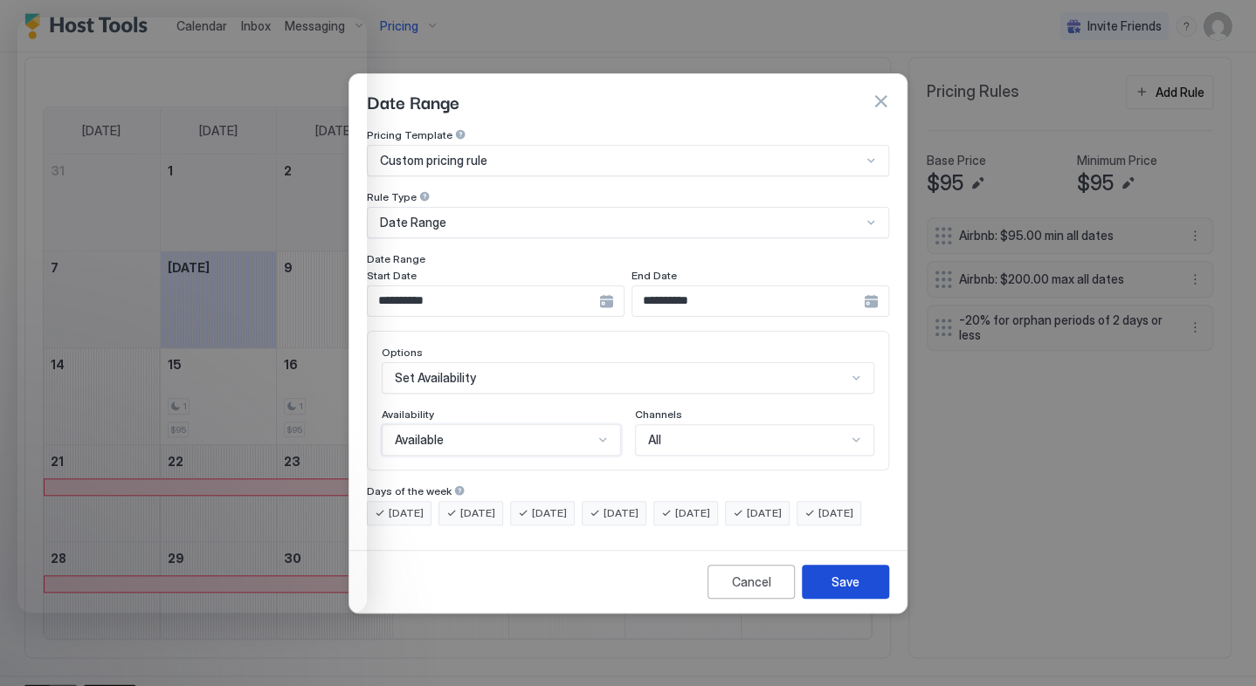
click at [847, 590] on div "Save" at bounding box center [845, 582] width 28 height 18
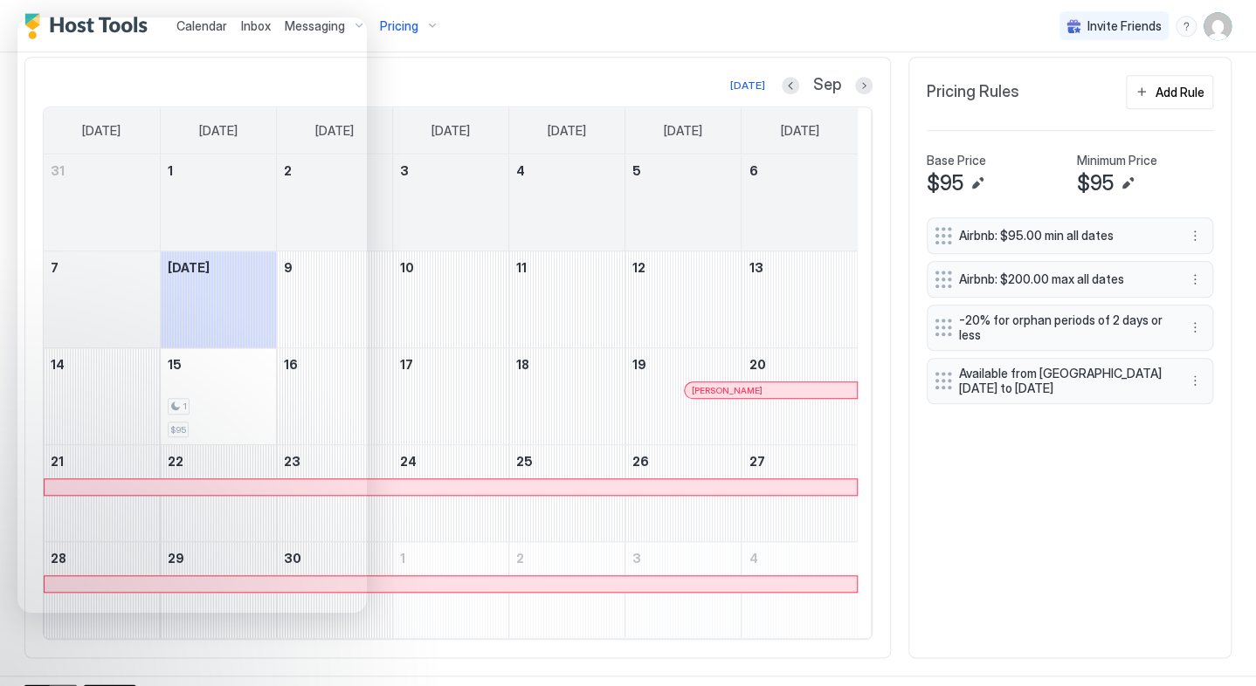
click at [1079, 384] on span "Available from [GEOGRAPHIC_DATA][DATE] to [DATE]" at bounding box center [1063, 381] width 208 height 31
click at [1184, 386] on button "More options" at bounding box center [1194, 380] width 21 height 21
click at [1200, 417] on span "Edit" at bounding box center [1207, 416] width 19 height 13
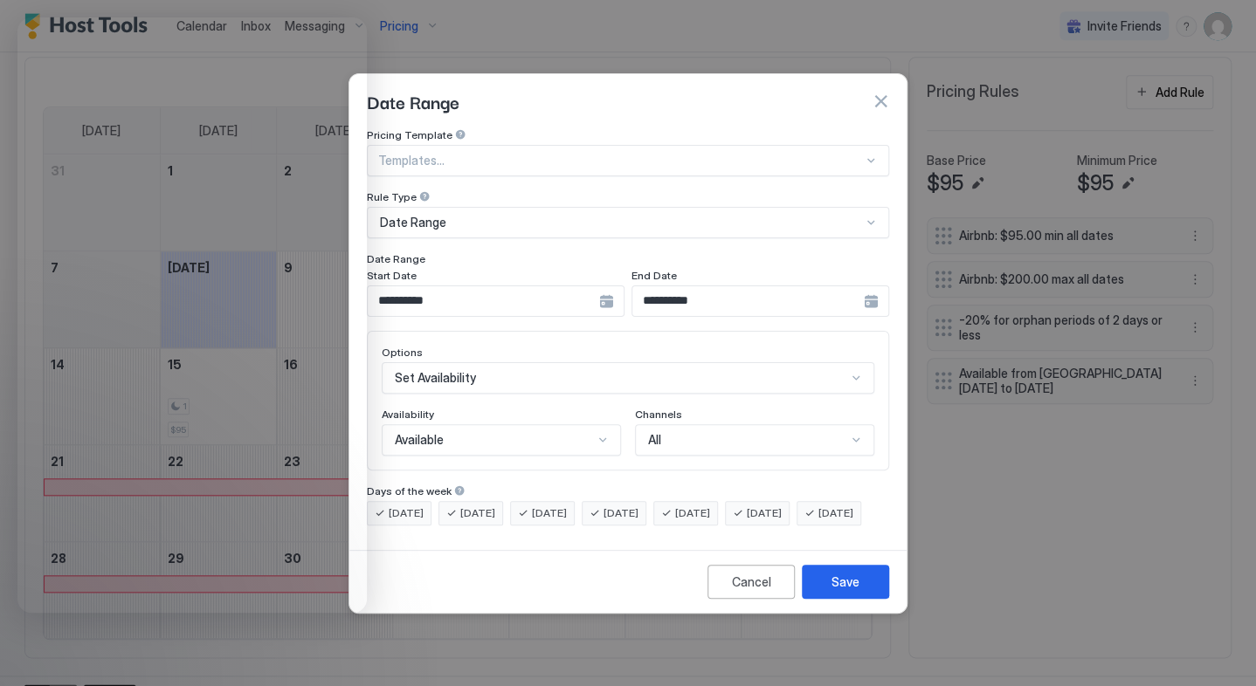
click at [877, 287] on div "**********" at bounding box center [760, 301] width 258 height 31
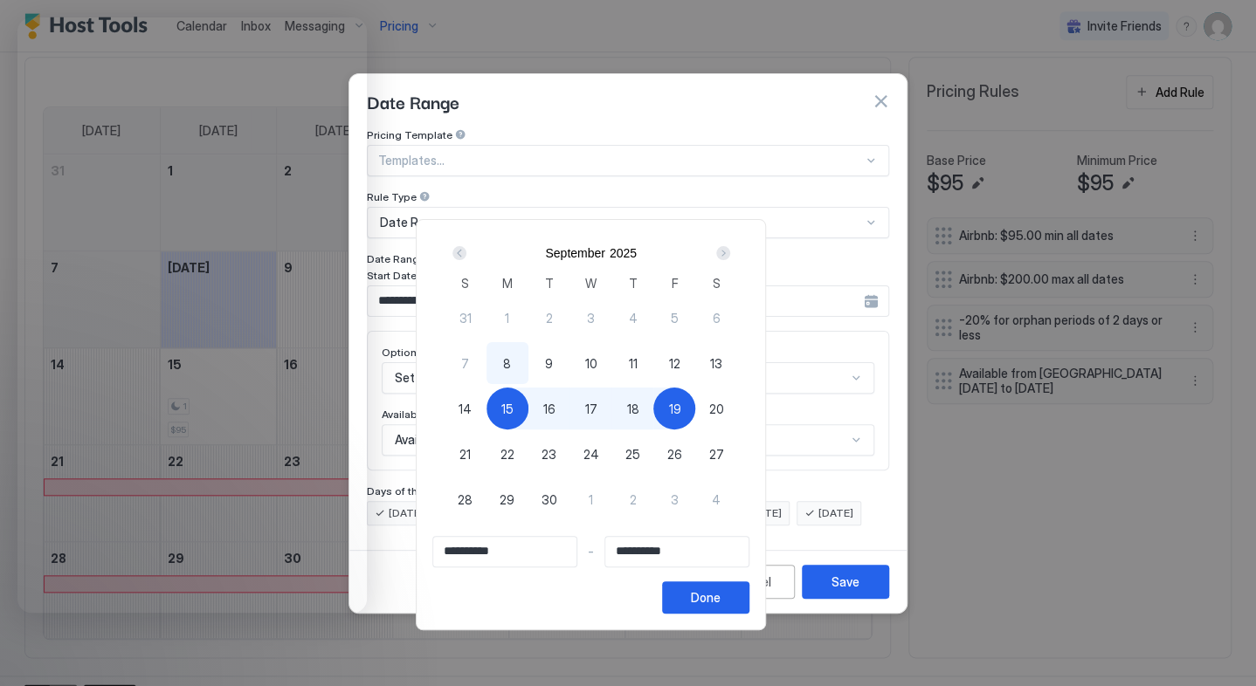
click at [730, 248] on div "Next" at bounding box center [723, 253] width 14 height 14
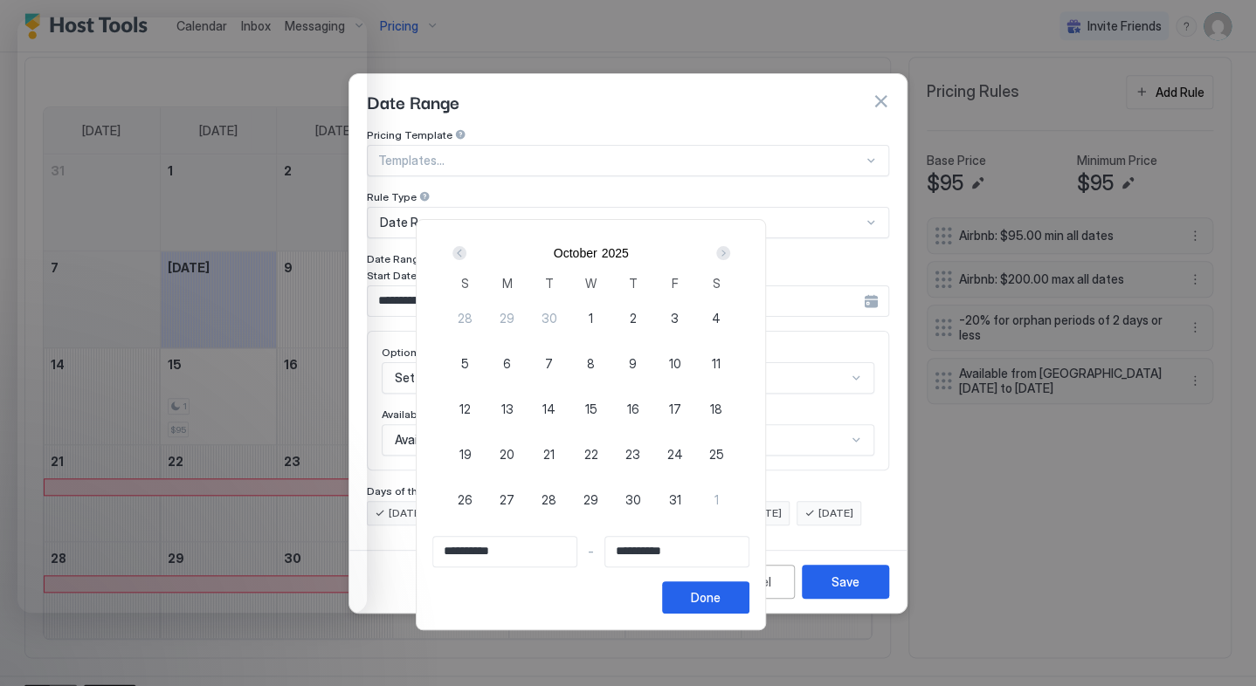
click at [511, 358] on span "6" at bounding box center [507, 364] width 8 height 18
type input "**********"
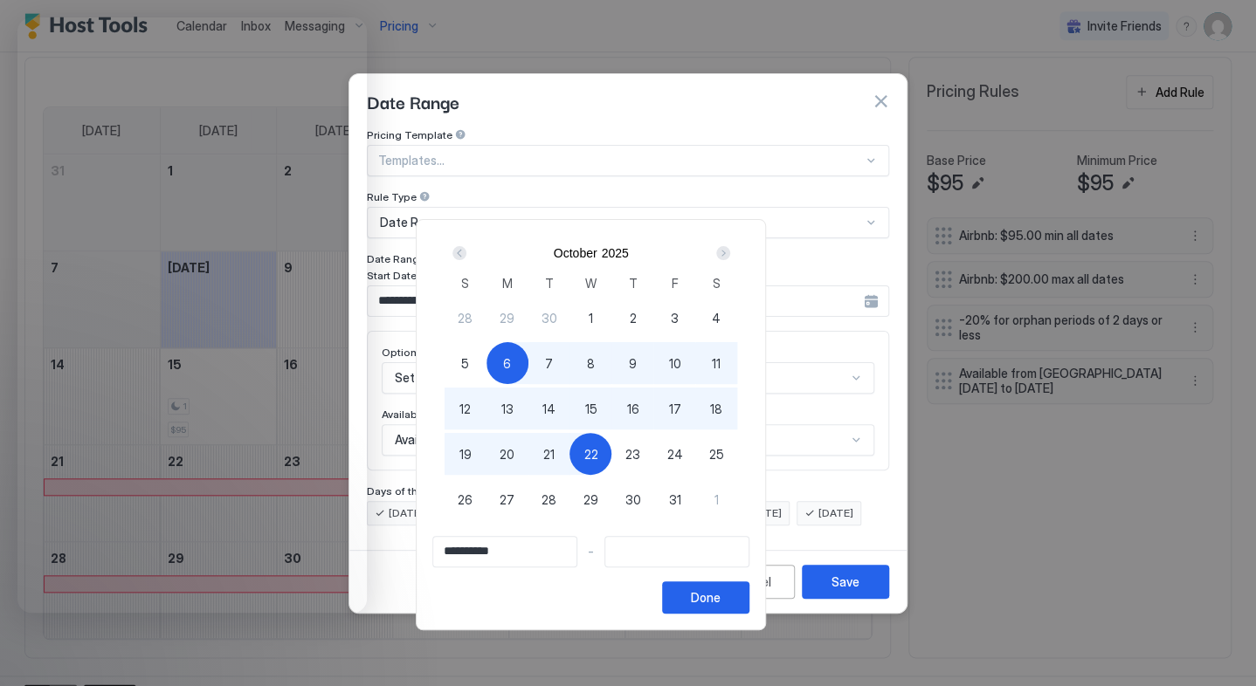
type input "**********"
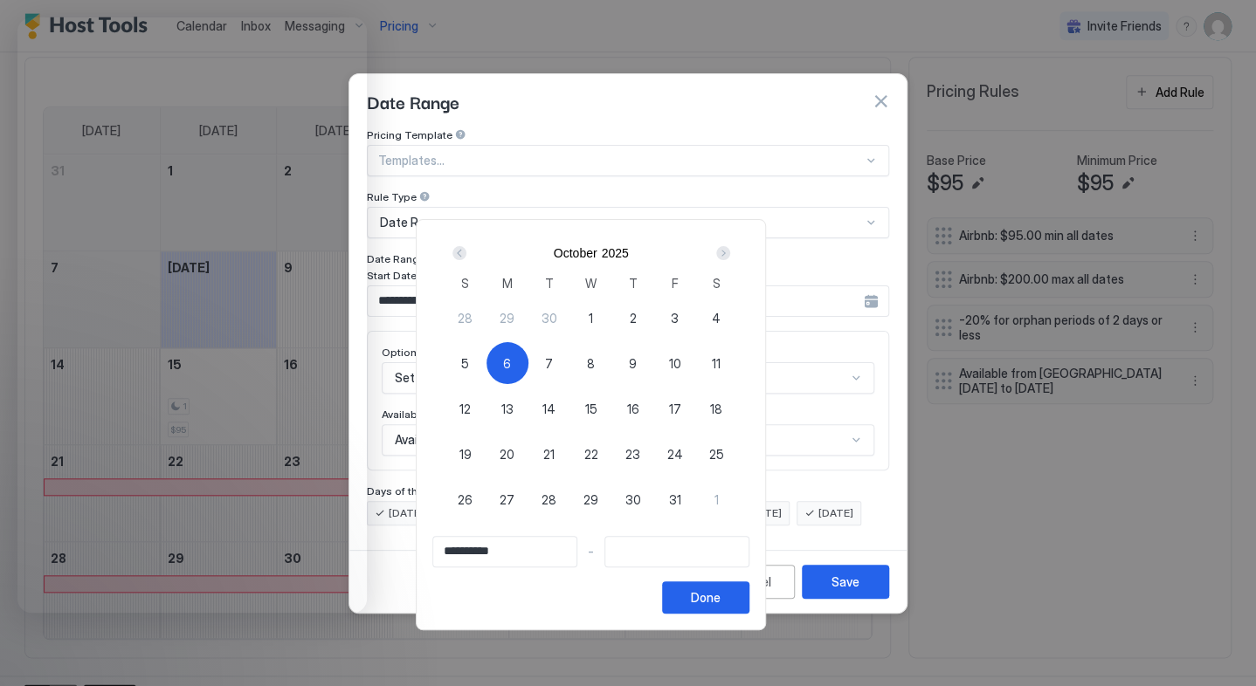
click at [382, 281] on div at bounding box center [628, 343] width 1256 height 686
type input "**********"
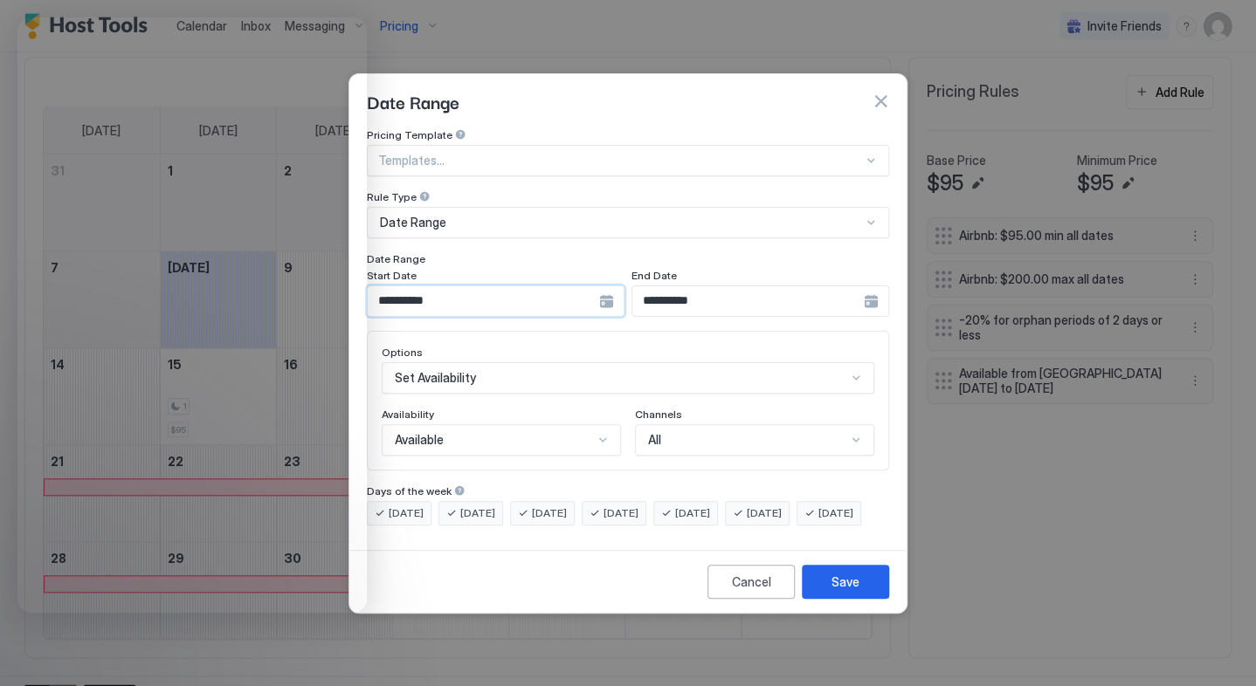
drag, startPoint x: 464, startPoint y: 290, endPoint x: 416, endPoint y: 285, distance: 48.3
click at [416, 286] on input "**********" at bounding box center [483, 301] width 231 height 30
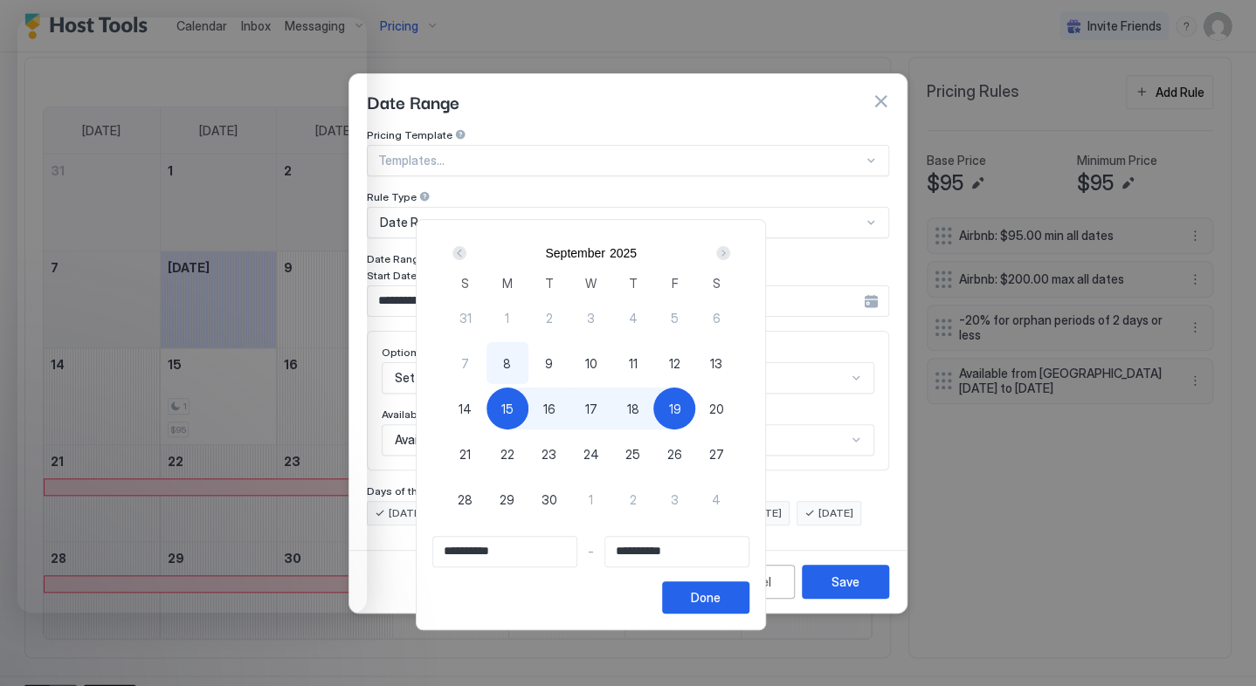
click at [466, 251] on div "Prev" at bounding box center [459, 253] width 14 height 14
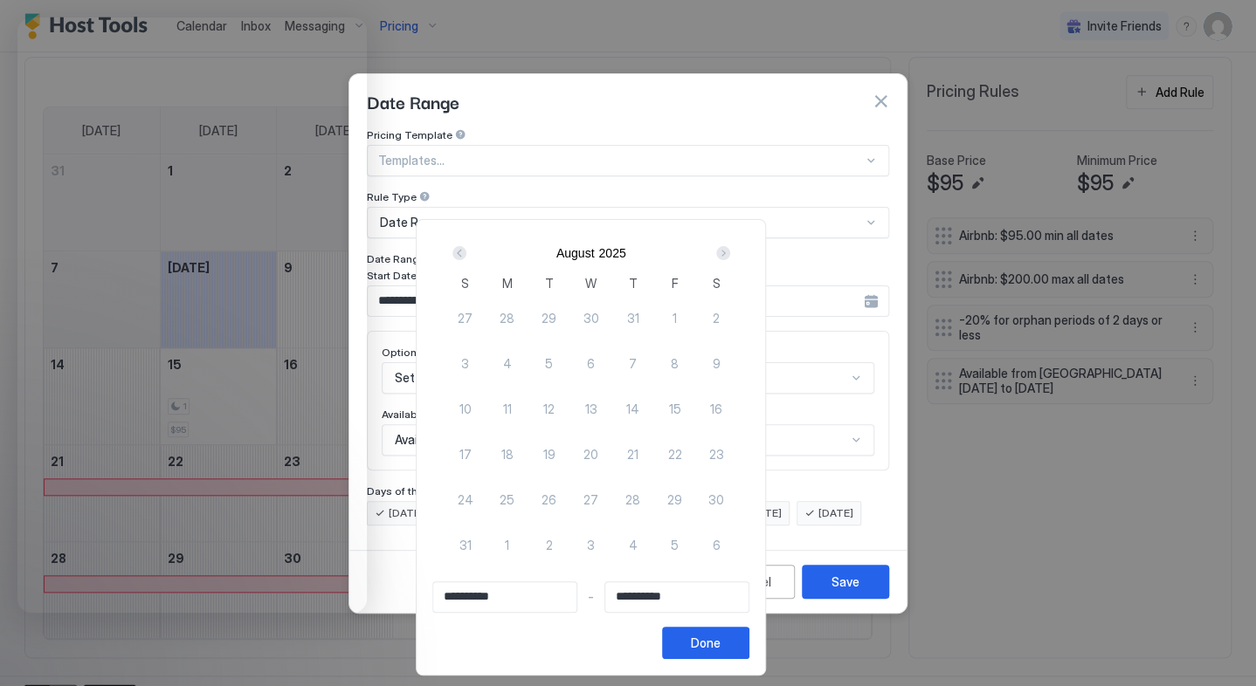
click at [383, 287] on div at bounding box center [628, 343] width 1256 height 686
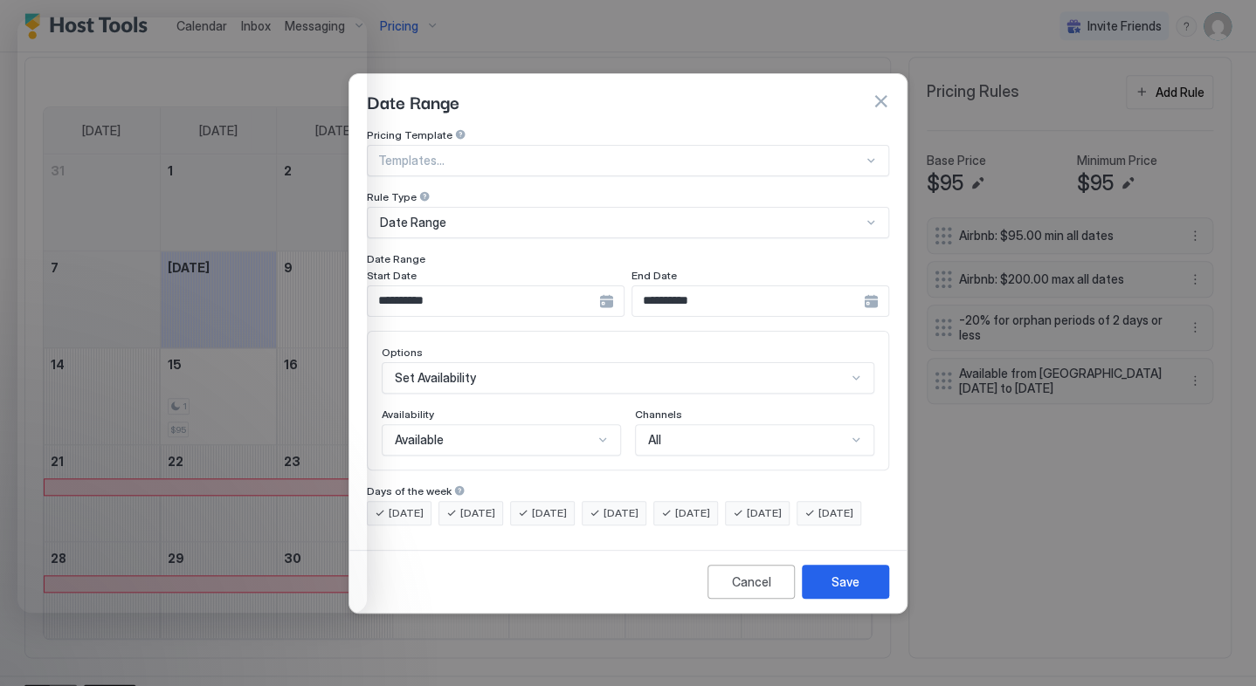
click at [737, 288] on input "**********" at bounding box center [747, 301] width 231 height 30
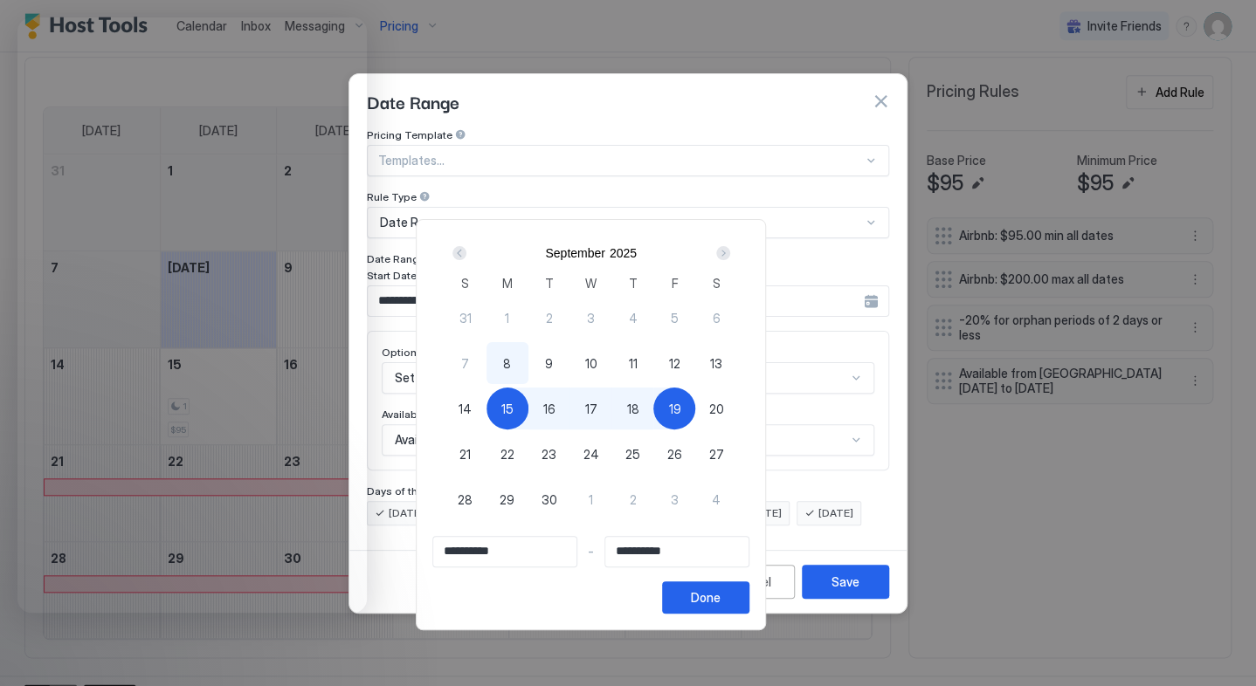
click at [730, 249] on div "Next" at bounding box center [723, 253] width 14 height 14
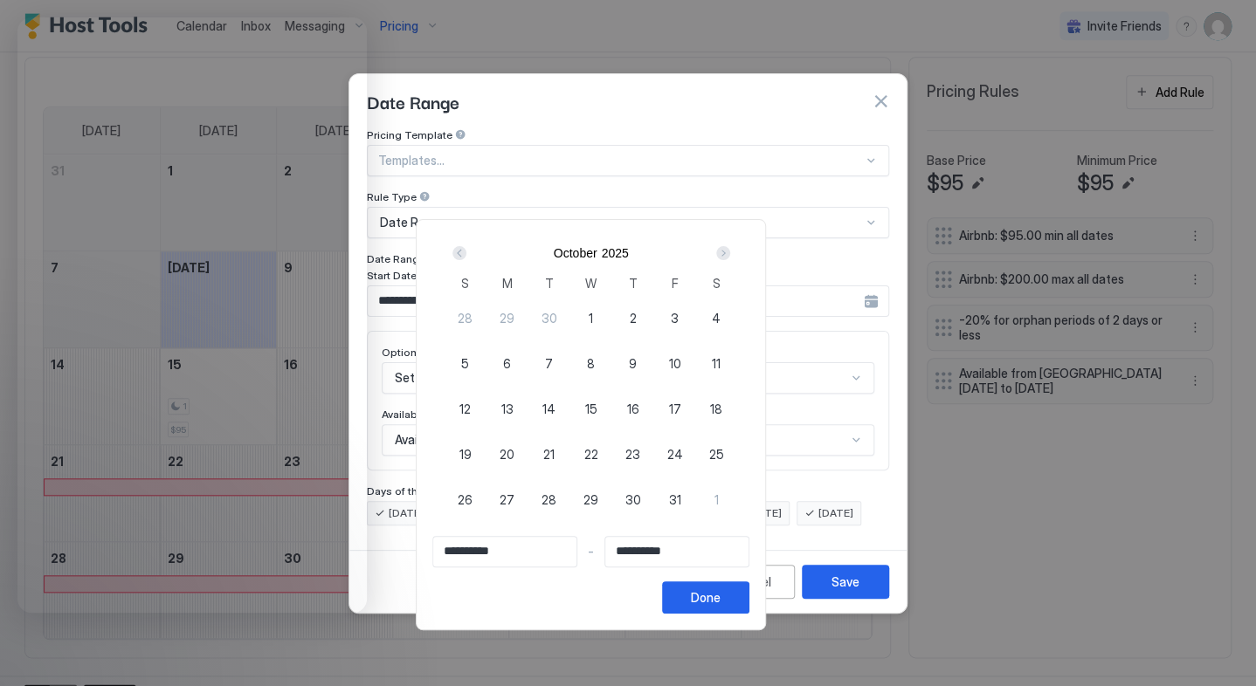
click at [528, 367] on div "6" at bounding box center [507, 363] width 42 height 42
type input "**********"
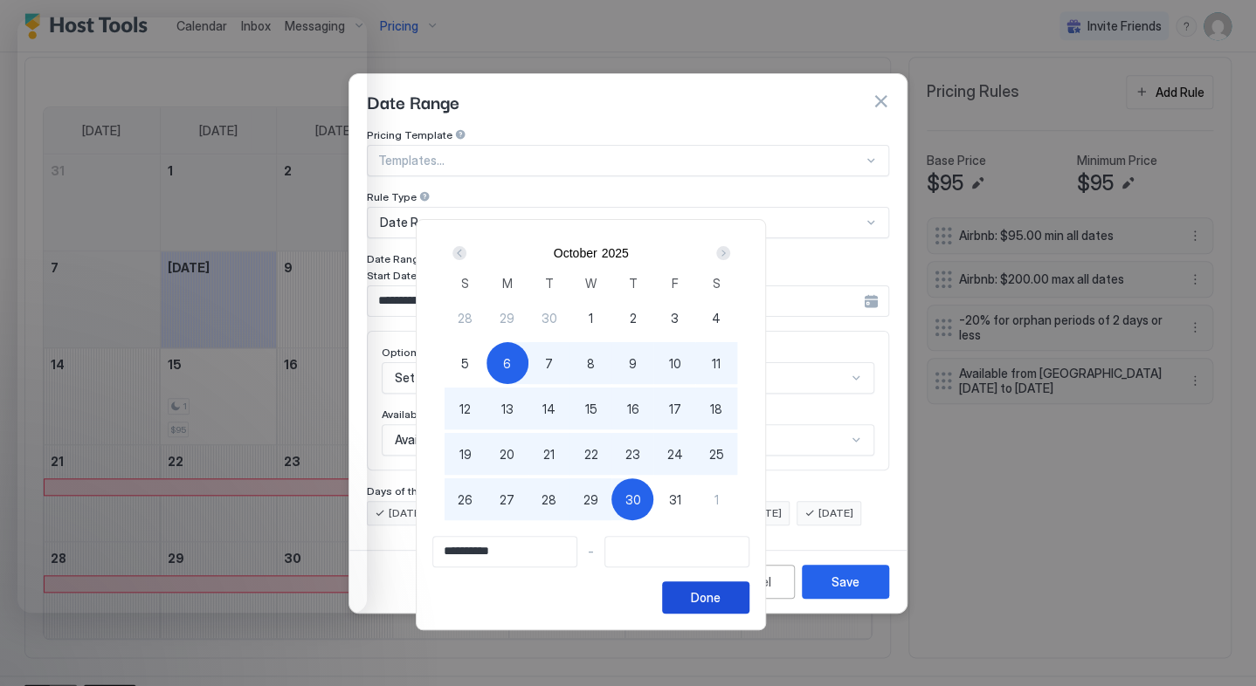
click at [720, 594] on div "Done" at bounding box center [706, 598] width 30 height 18
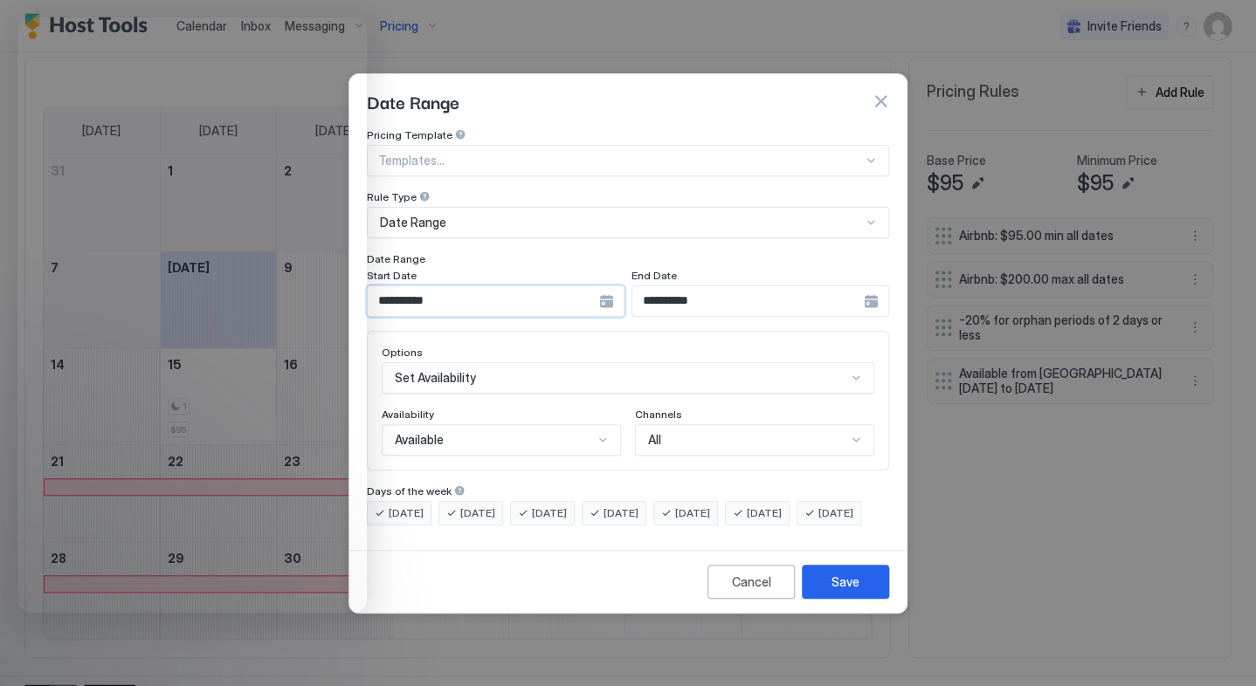
click at [492, 286] on input "**********" at bounding box center [483, 301] width 231 height 30
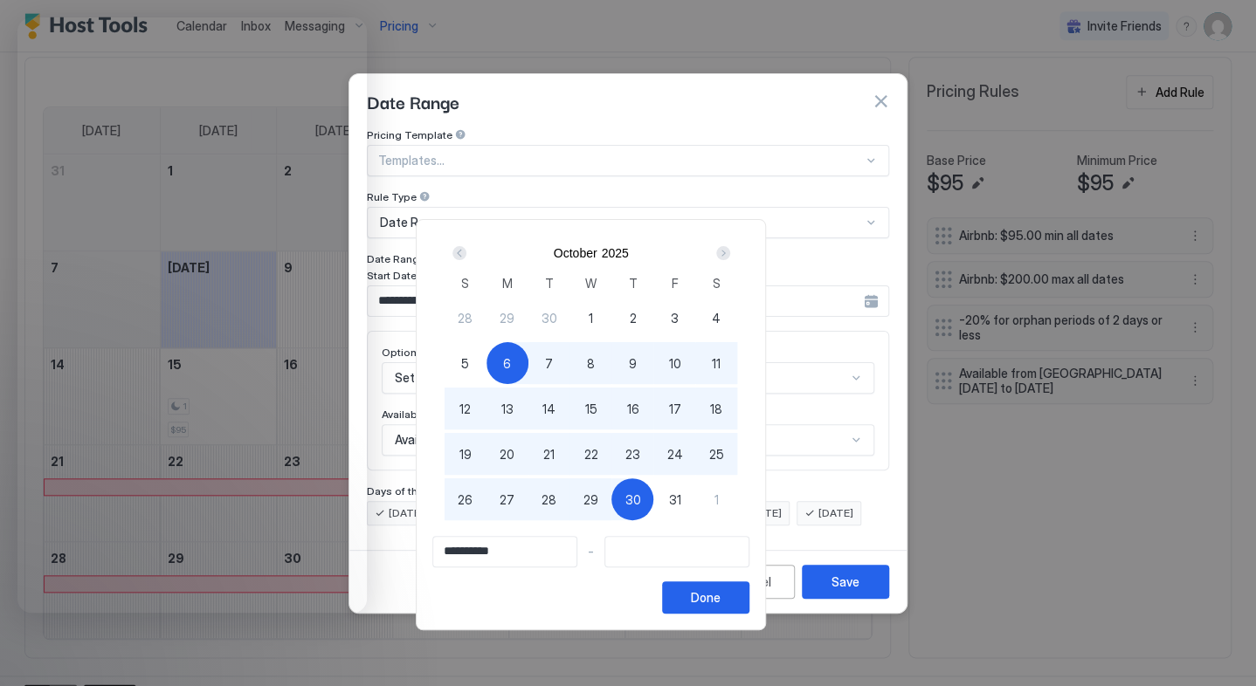
click at [416, 288] on div "**********" at bounding box center [591, 424] width 350 height 411
click at [381, 285] on div at bounding box center [628, 343] width 1256 height 686
type input "**********"
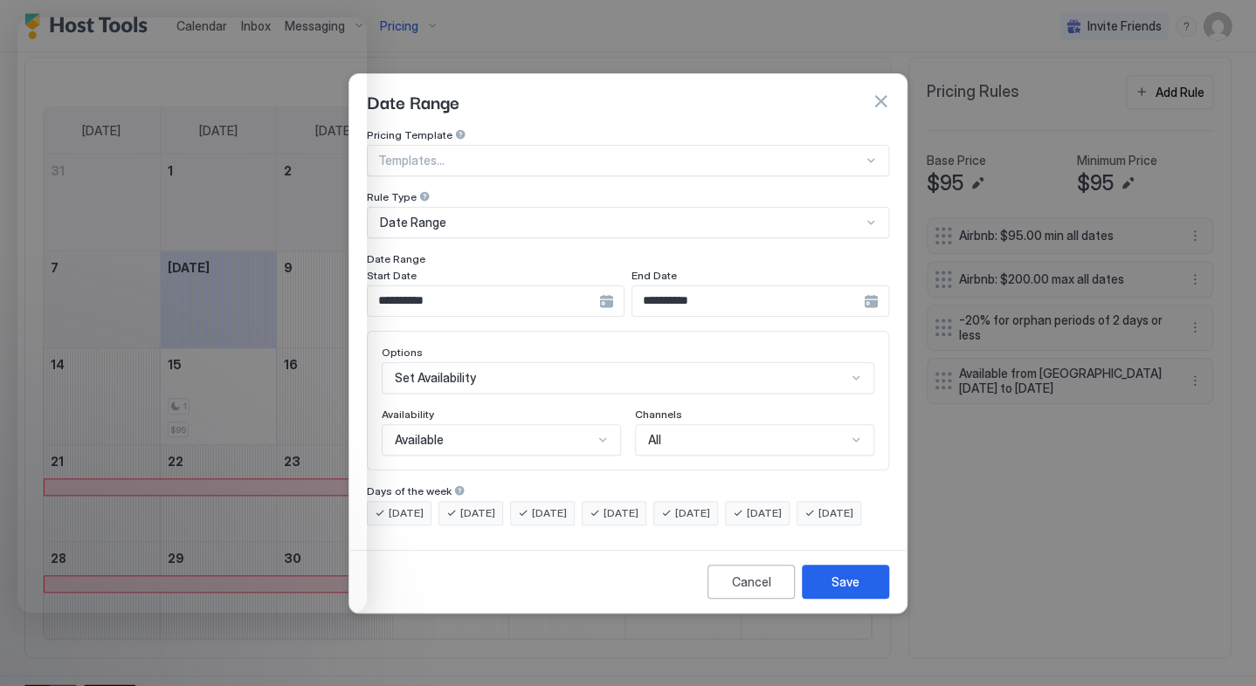
click at [478, 286] on input "**********" at bounding box center [483, 301] width 231 height 30
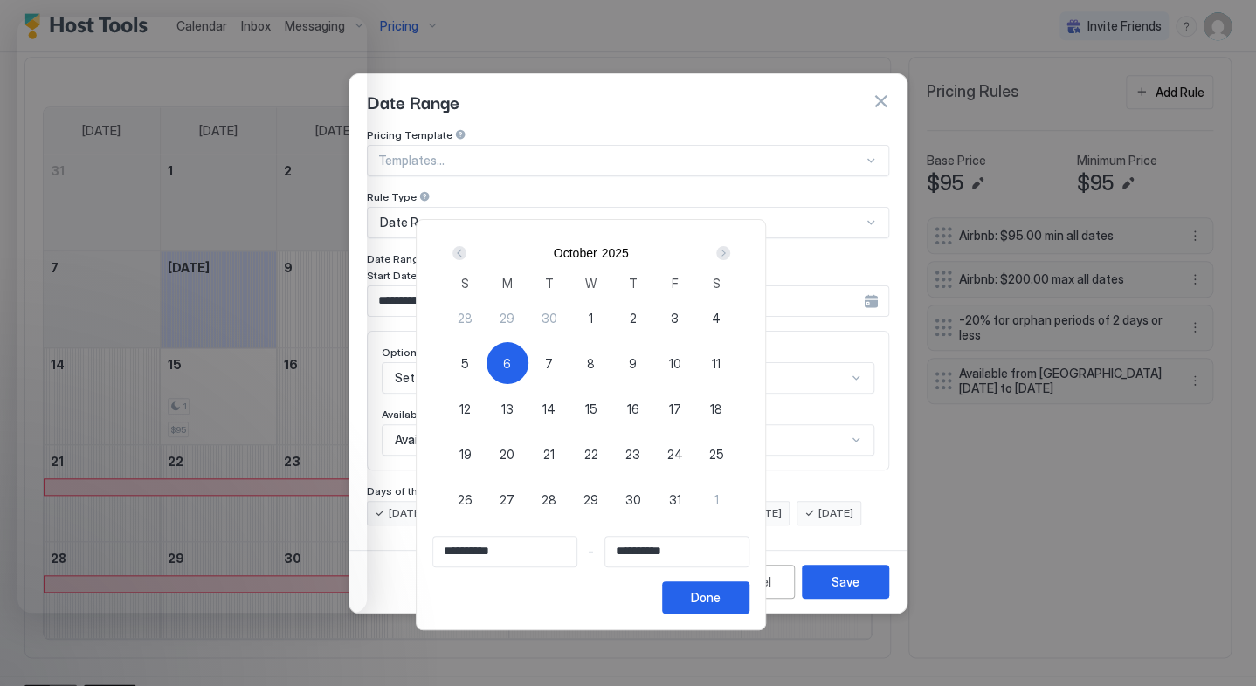
click at [466, 251] on div "Prev" at bounding box center [459, 253] width 14 height 14
click at [513, 406] on span "15" at bounding box center [507, 409] width 12 height 18
type input "**********"
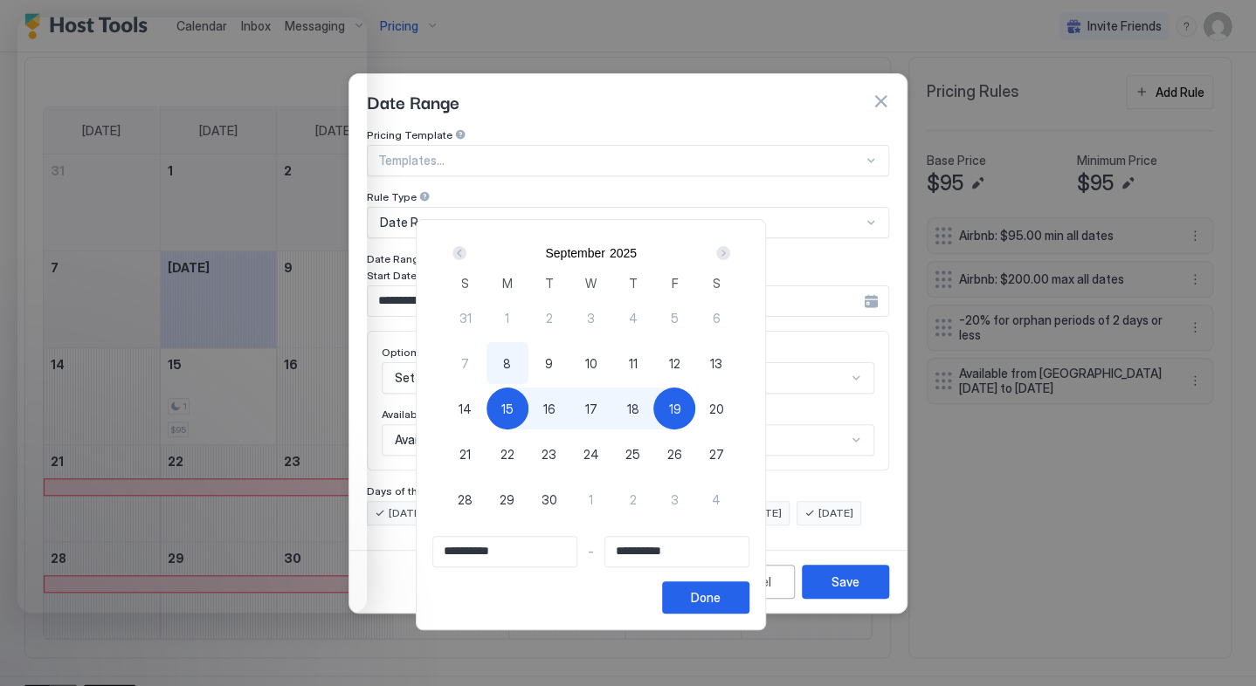
click at [409, 298] on div at bounding box center [628, 343] width 1256 height 686
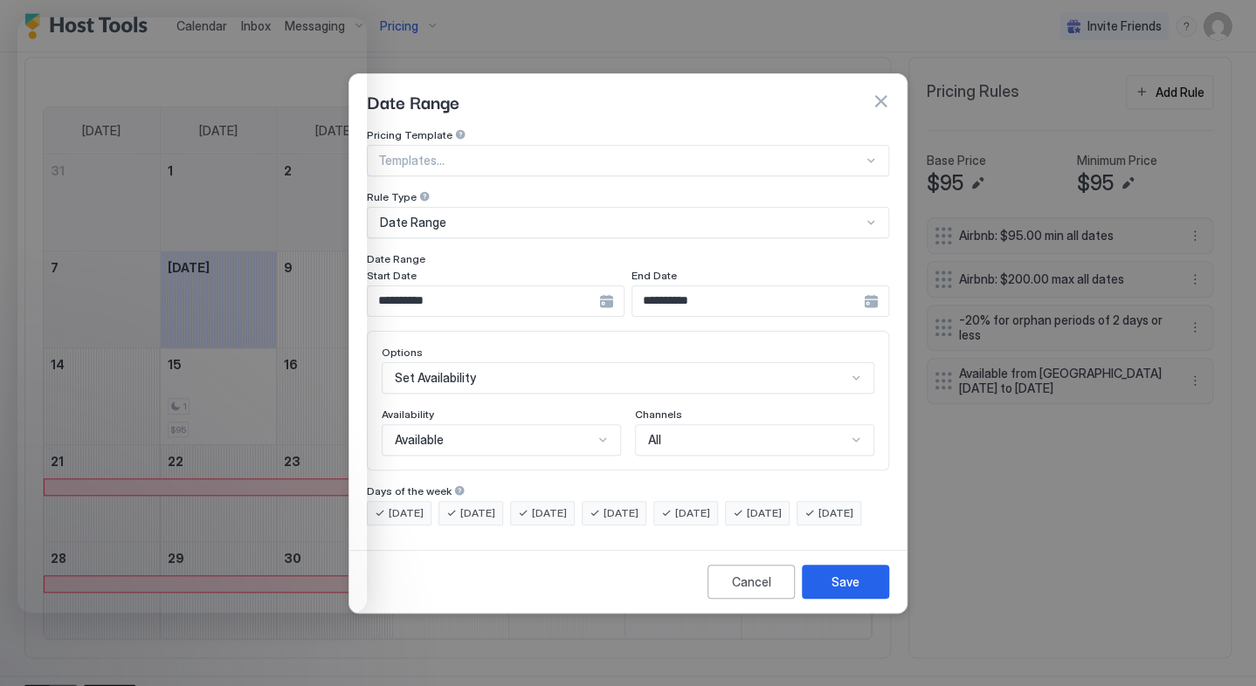
click at [713, 295] on input "**********" at bounding box center [747, 301] width 231 height 30
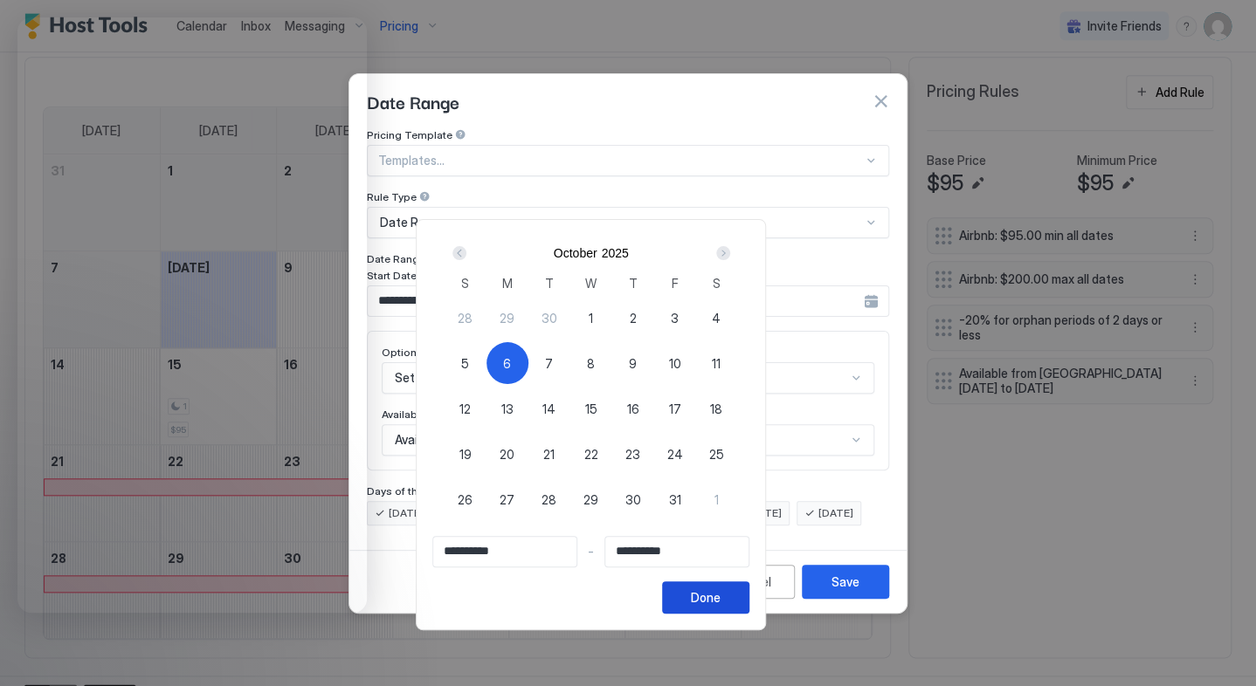
click at [720, 589] on div "Done" at bounding box center [706, 598] width 30 height 18
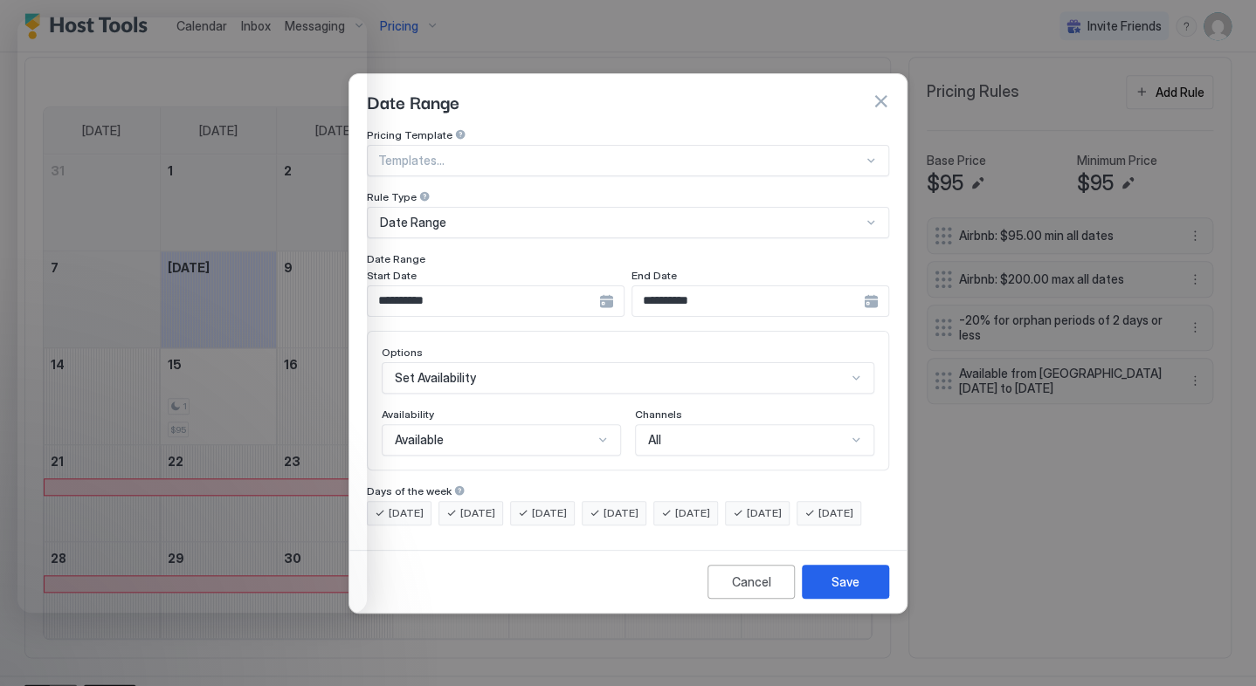
click at [601, 286] on div "**********" at bounding box center [496, 301] width 258 height 31
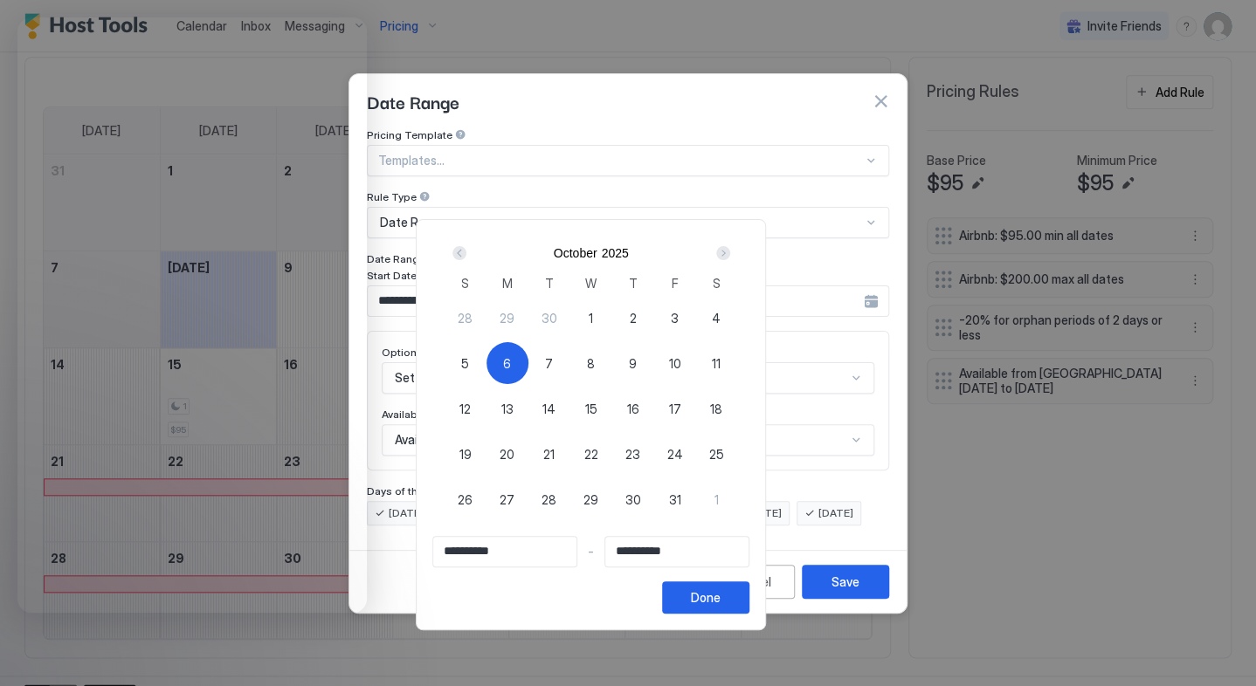
click at [470, 253] on div "Prev" at bounding box center [459, 253] width 21 height 21
click at [513, 417] on span "15" at bounding box center [507, 409] width 12 height 18
type input "**********"
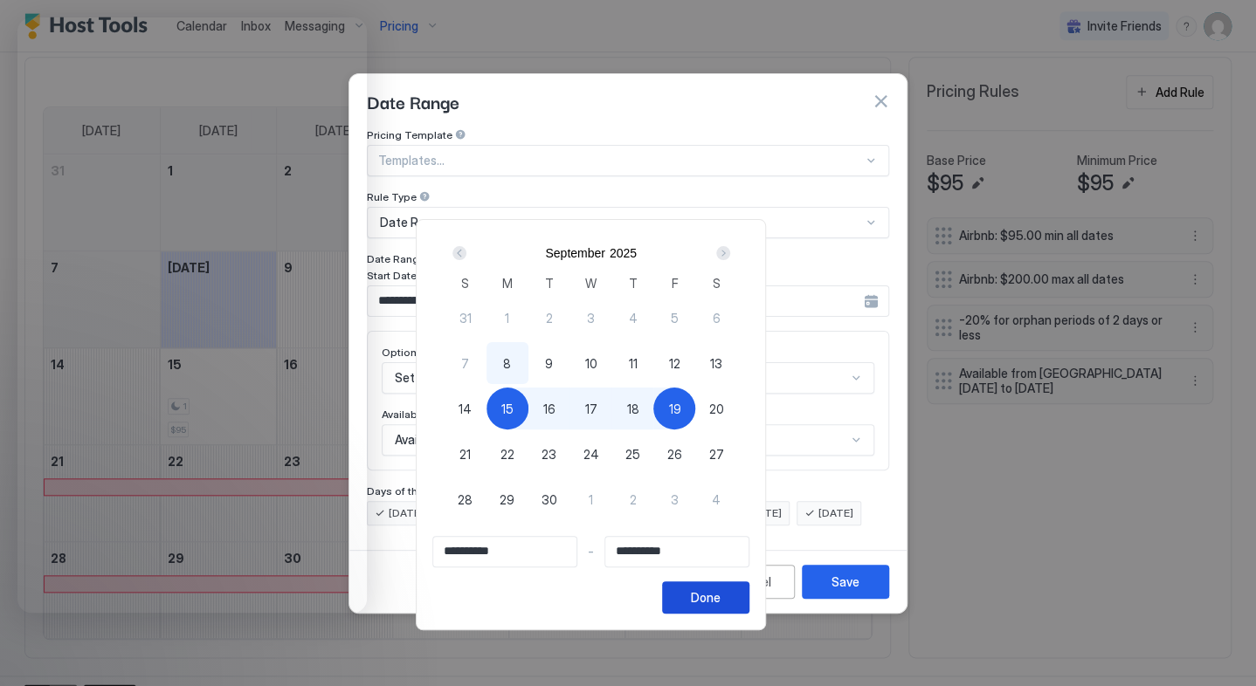
click at [749, 584] on button "Done" at bounding box center [705, 598] width 87 height 32
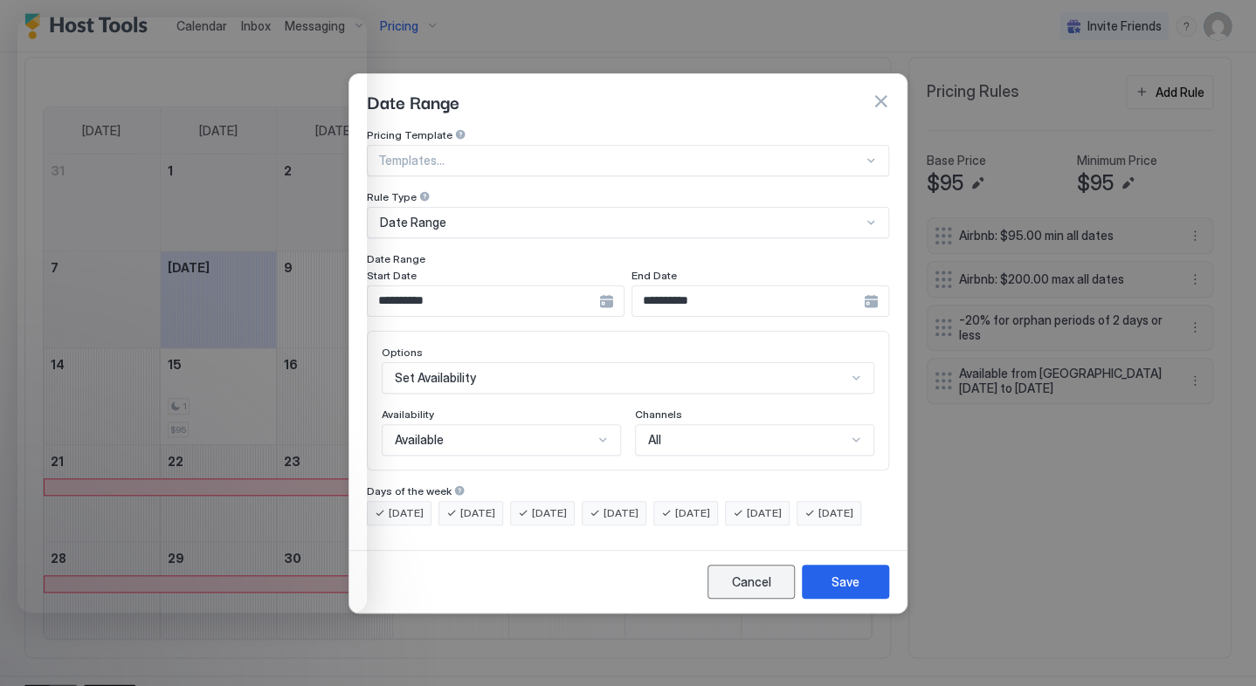
click at [754, 591] on div "Cancel" at bounding box center [751, 582] width 39 height 18
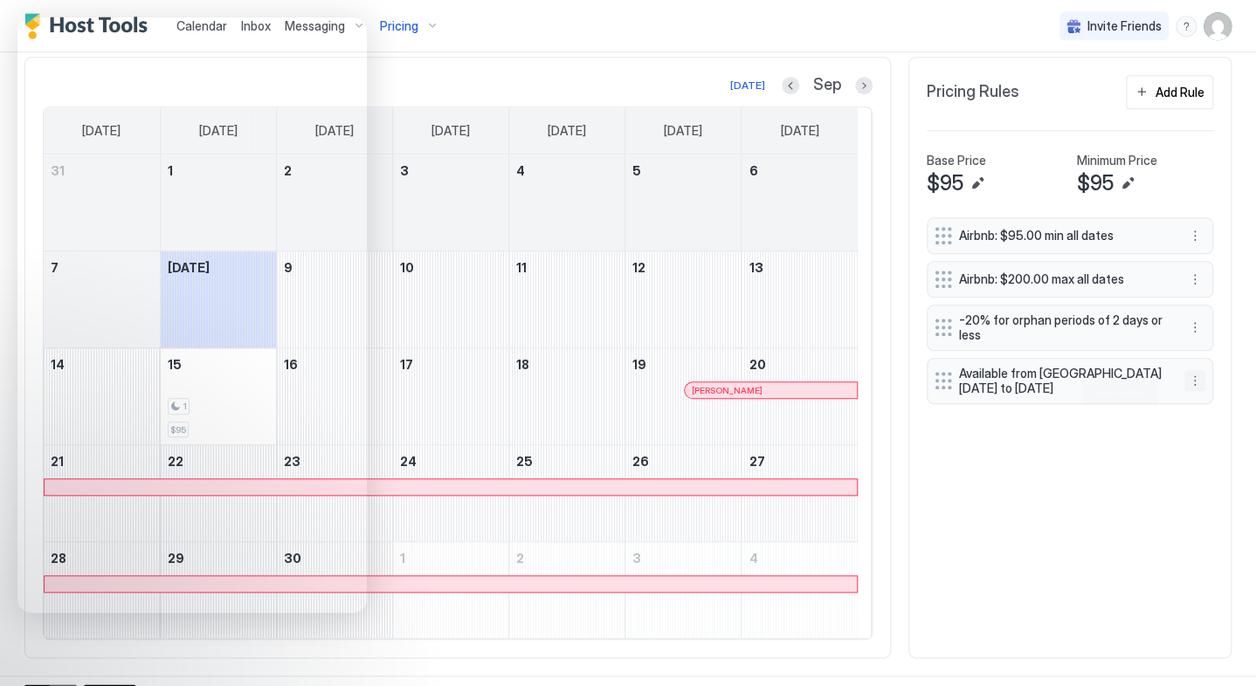
click at [1184, 391] on button "More options" at bounding box center [1194, 380] width 21 height 21
click at [1212, 480] on div "Delete" at bounding box center [1204, 472] width 65 height 28
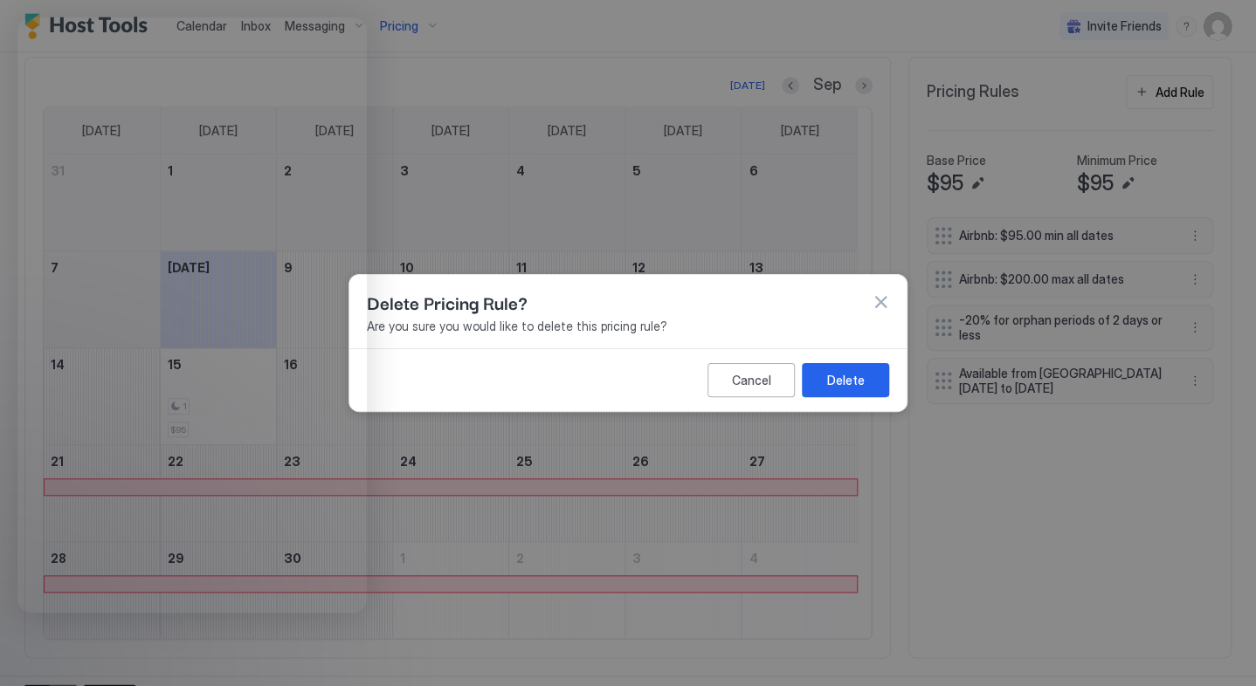
click at [844, 361] on div "Cancel Delete" at bounding box center [627, 379] width 557 height 63
click at [850, 387] on div "Delete" at bounding box center [846, 380] width 38 height 18
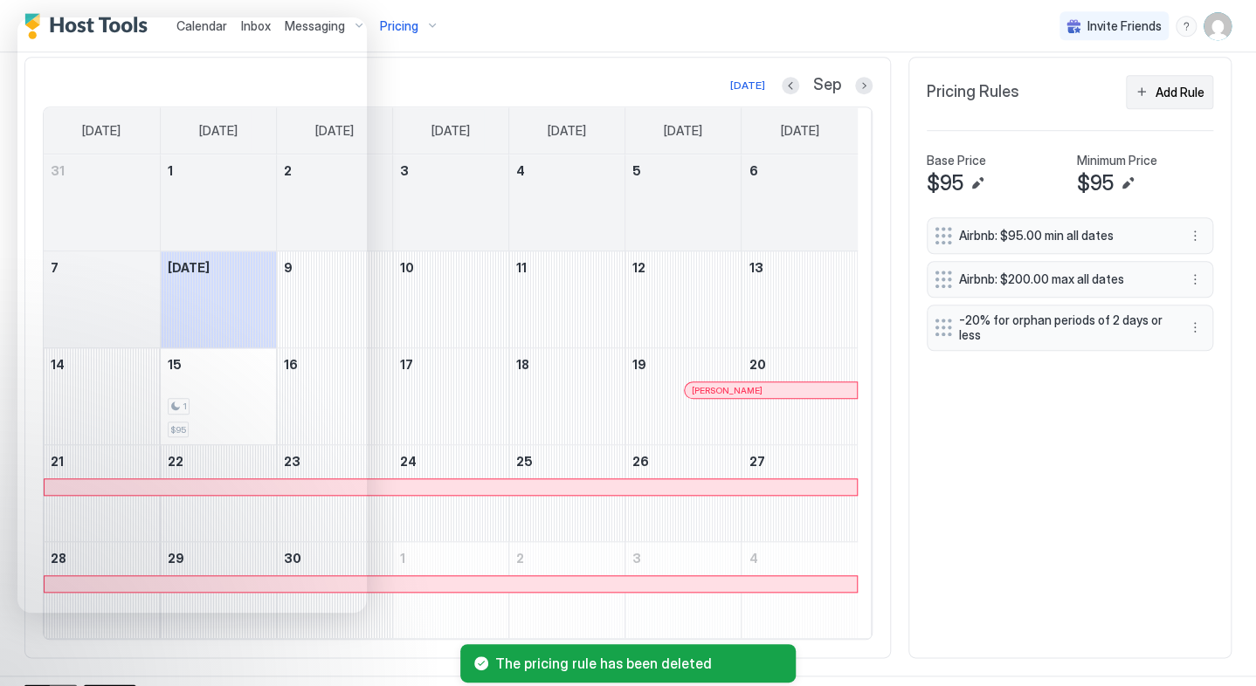
click at [1160, 101] on div "Add Rule" at bounding box center [1179, 92] width 49 height 18
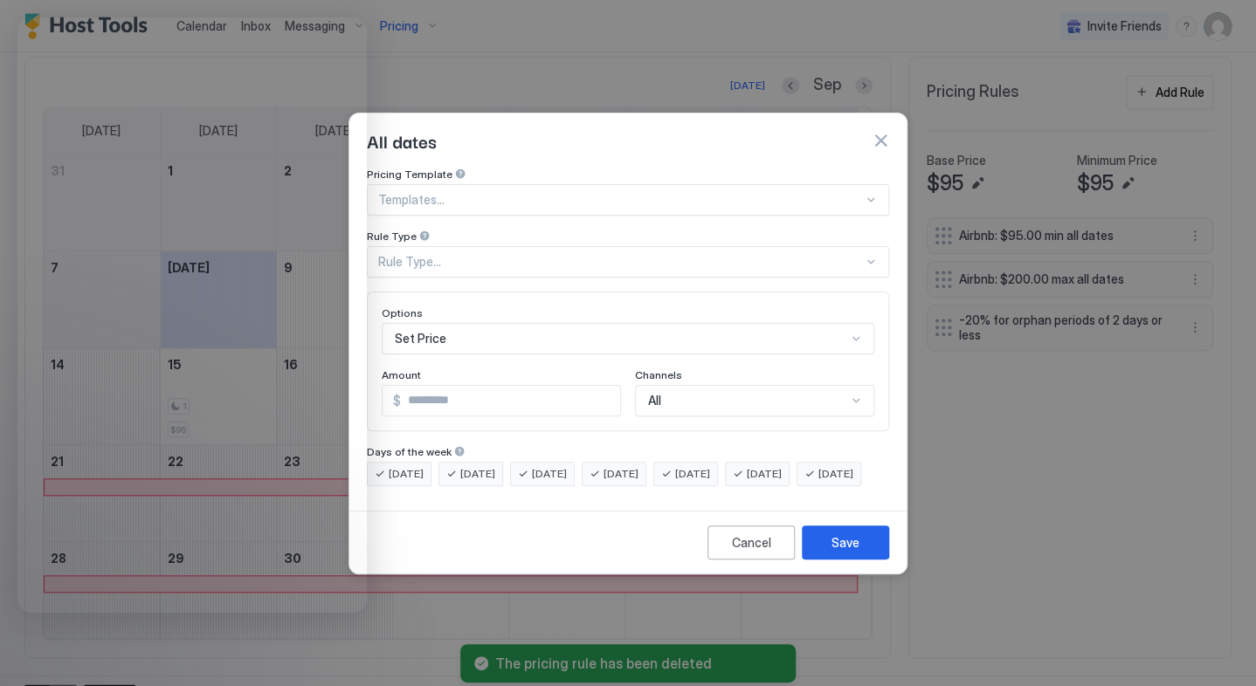
click at [887, 132] on button "button" at bounding box center [879, 140] width 17 height 17
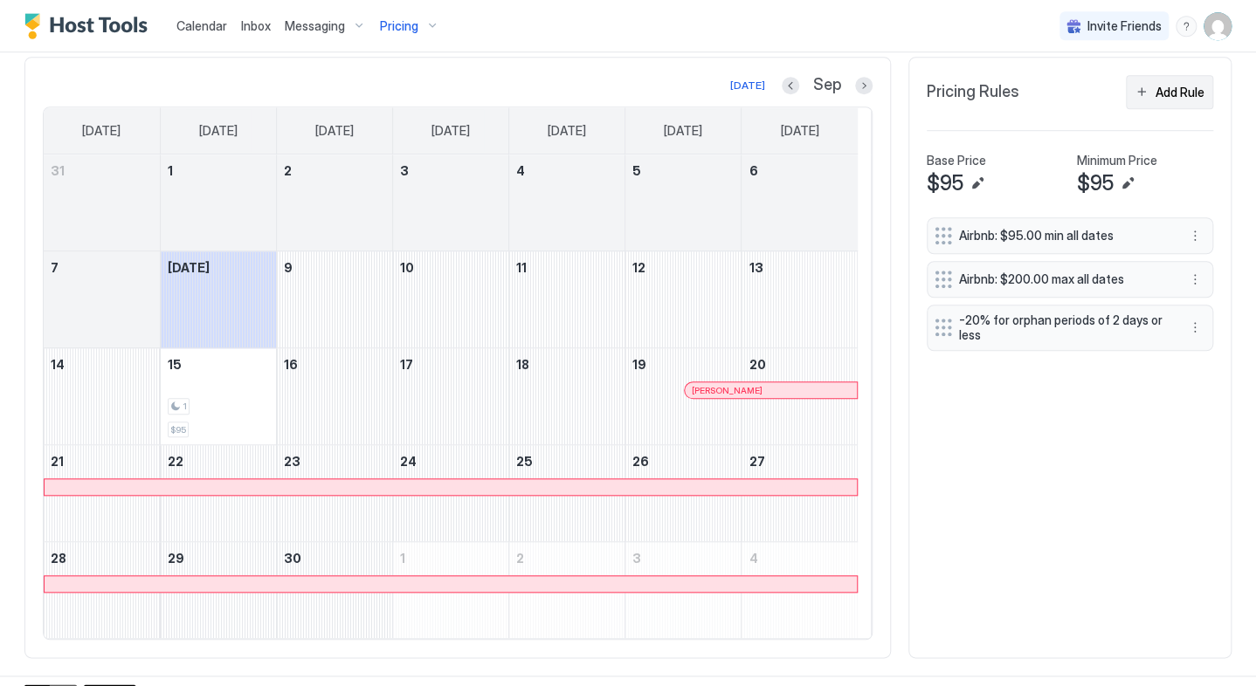
click at [1163, 101] on div "Add Rule" at bounding box center [1179, 92] width 49 height 18
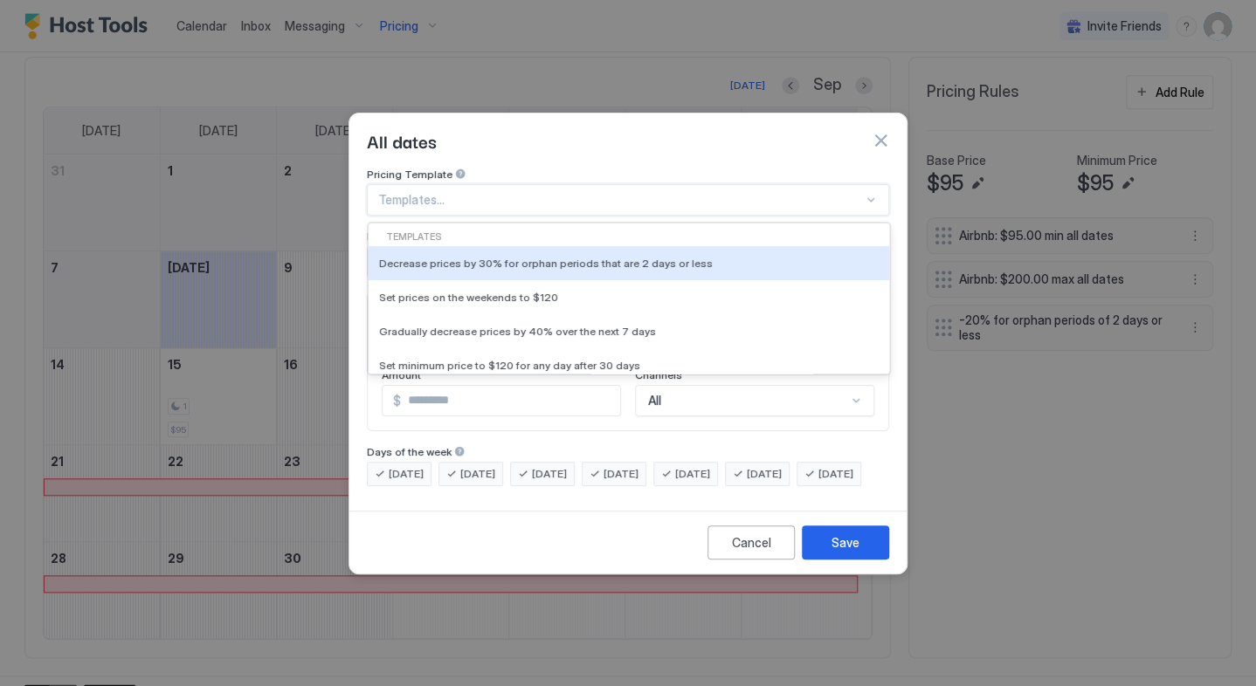
click at [437, 192] on div at bounding box center [620, 200] width 485 height 16
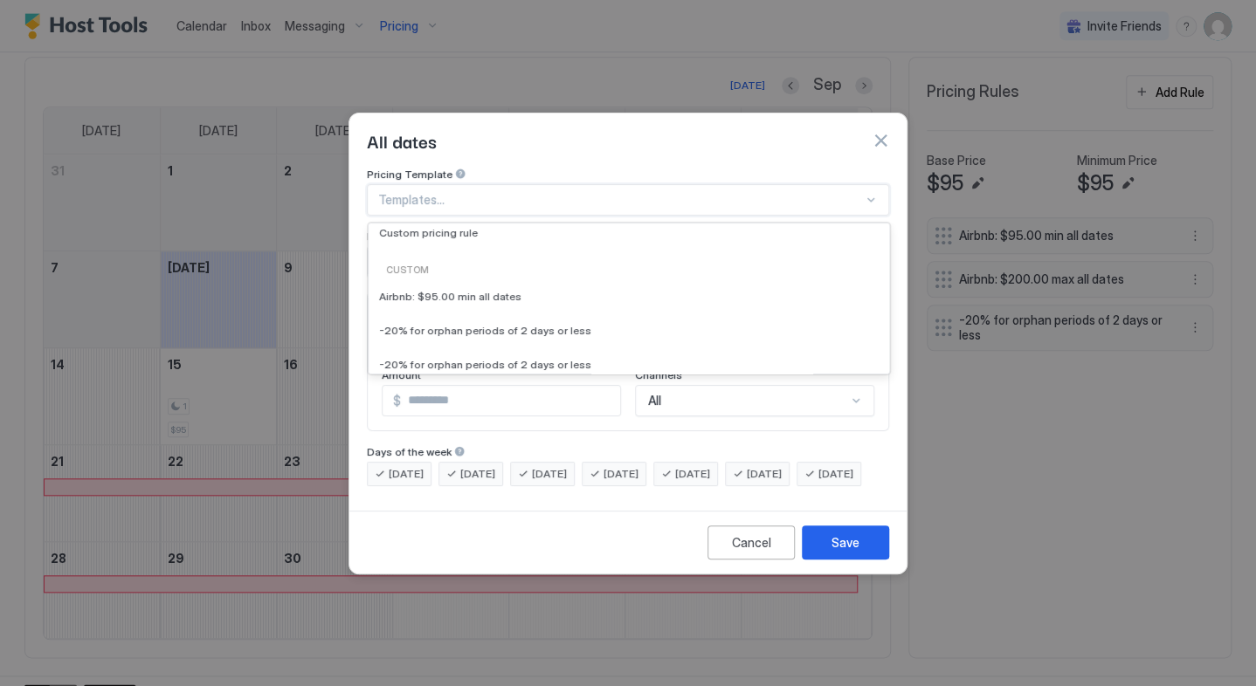
scroll to position [203, 0]
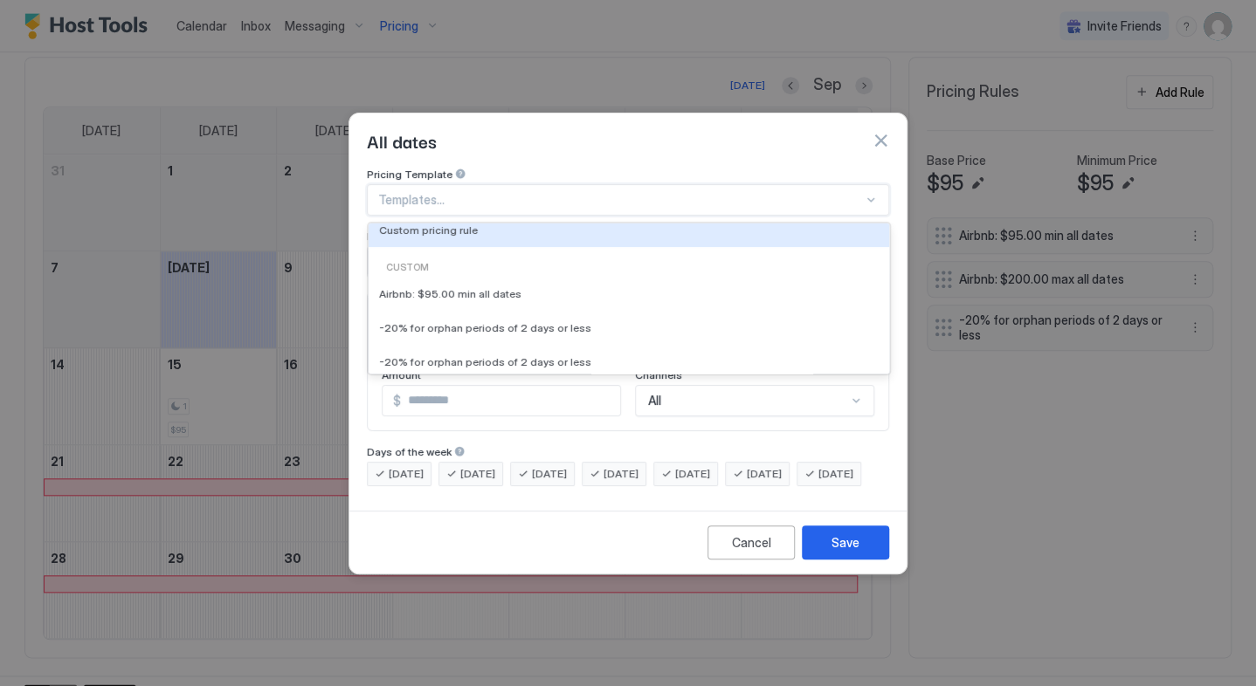
click at [437, 224] on span "Custom pricing rule" at bounding box center [428, 230] width 99 height 13
type input "***"
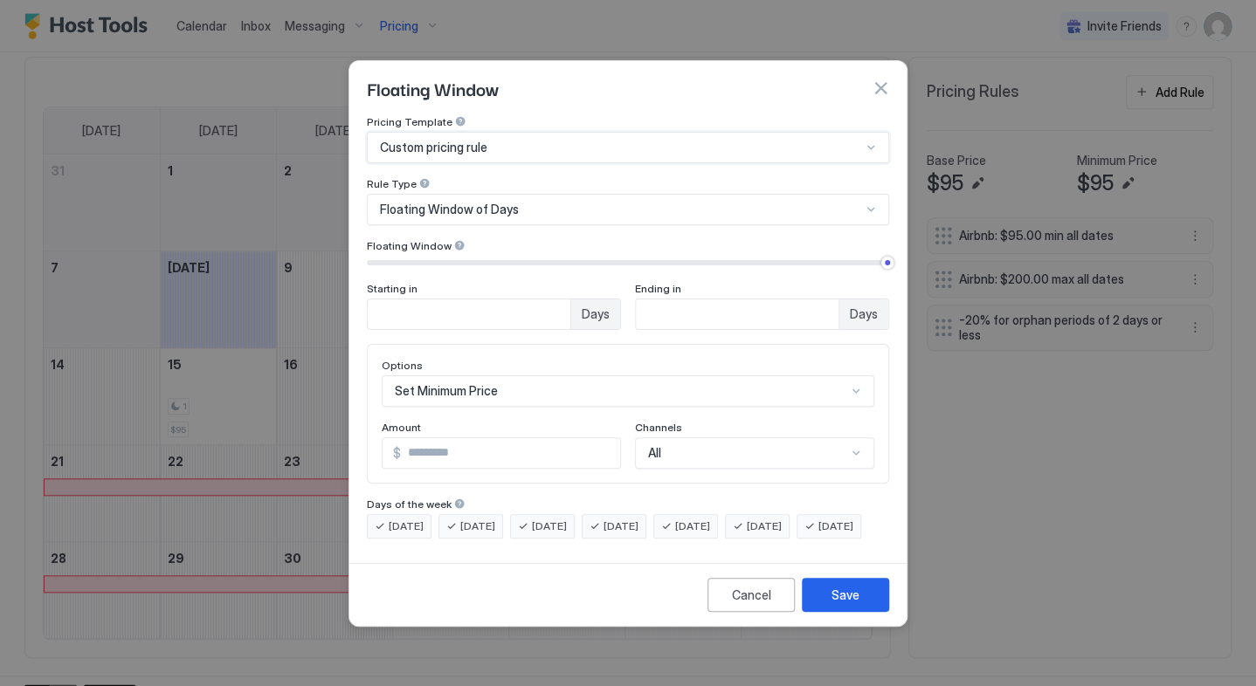
click at [483, 202] on span "Floating Window of Days" at bounding box center [449, 210] width 139 height 16
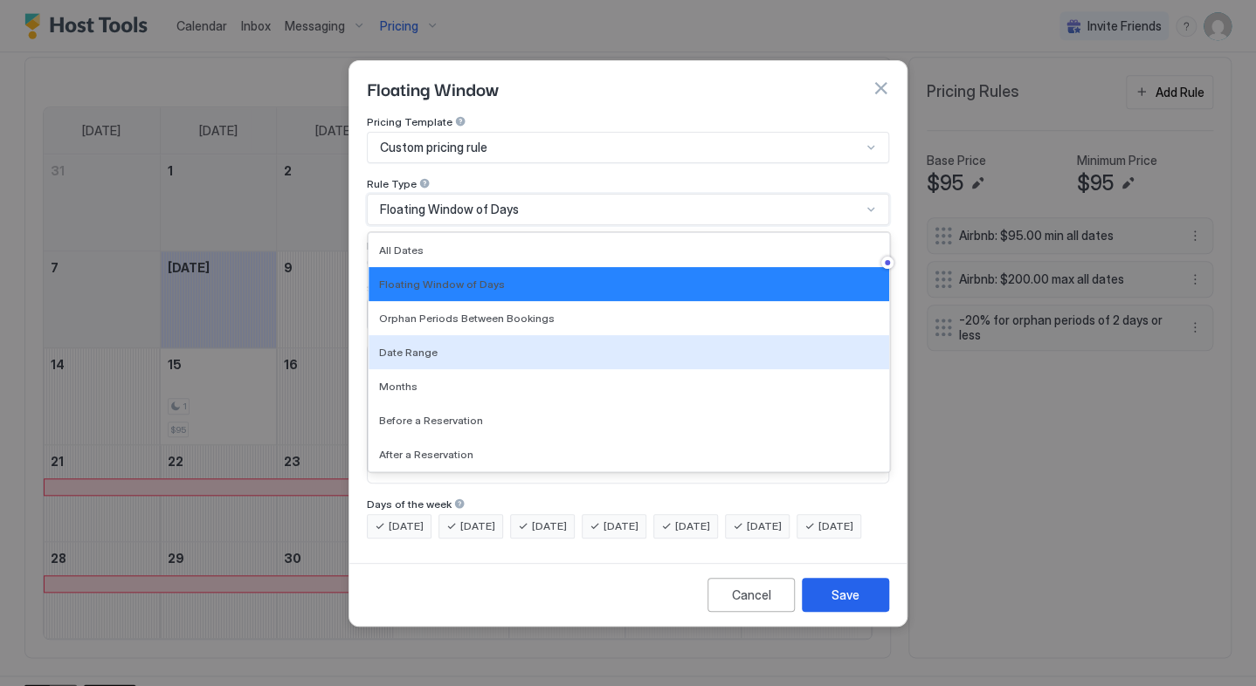
click at [419, 346] on span "Date Range" at bounding box center [408, 352] width 59 height 13
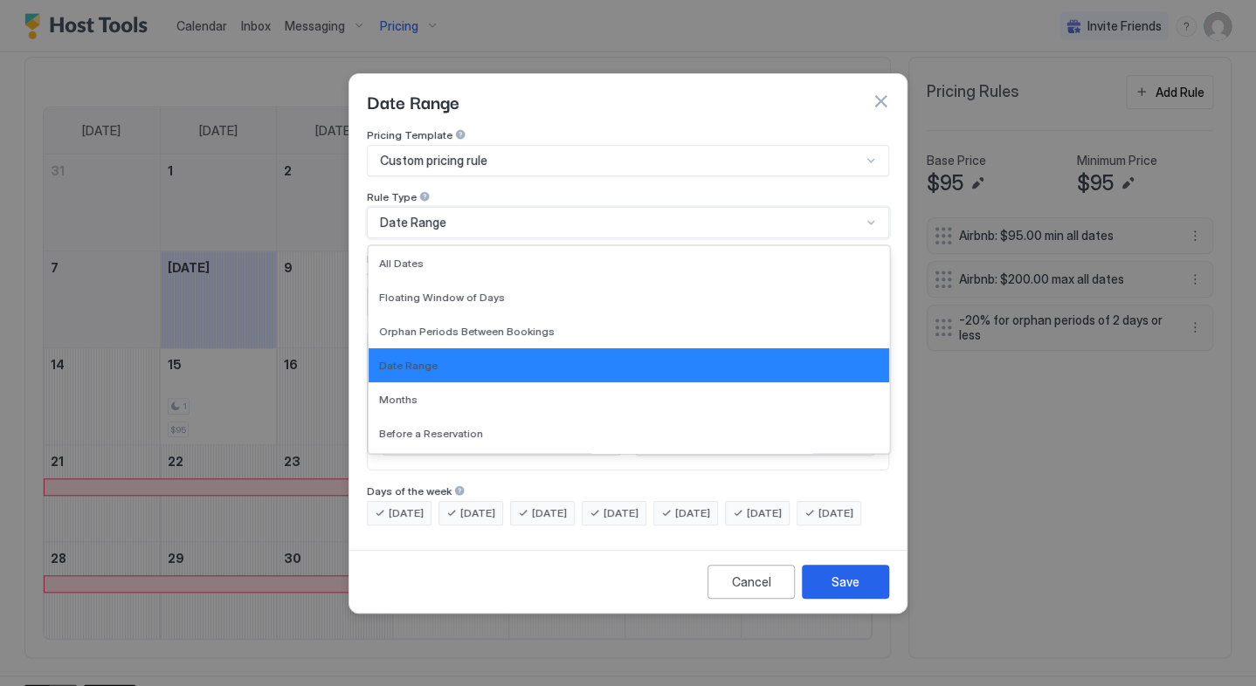
click at [592, 215] on div "Date Range" at bounding box center [620, 223] width 481 height 16
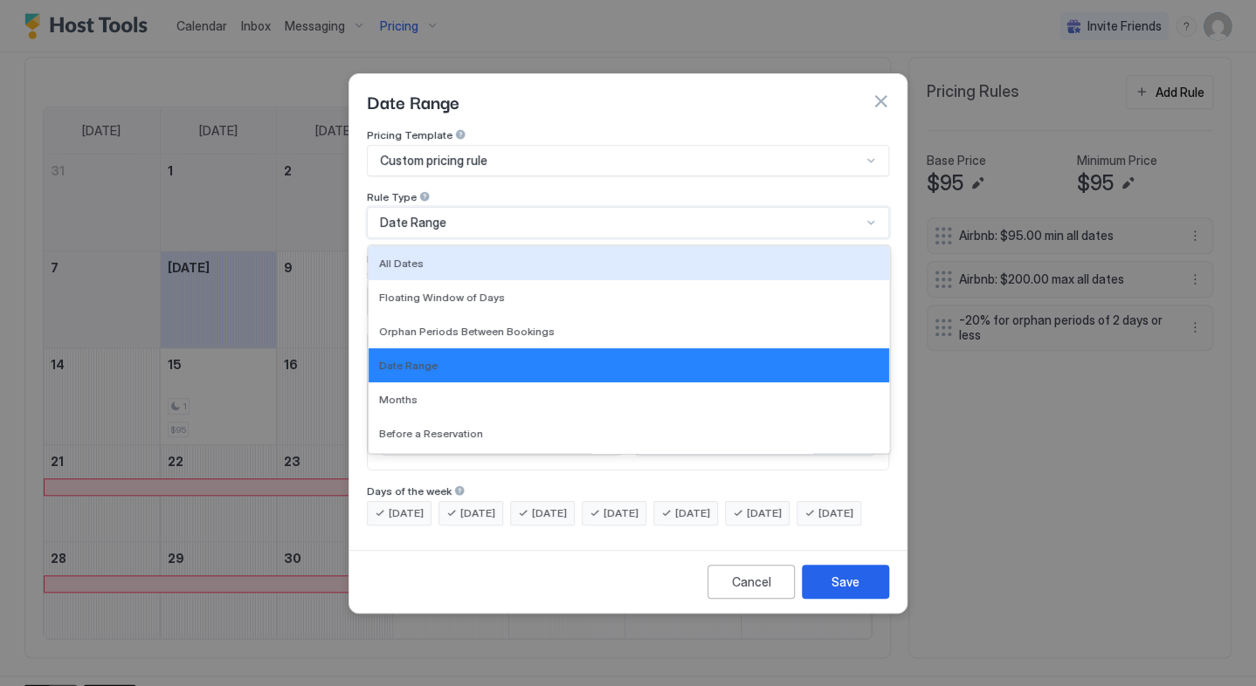
click at [585, 258] on div "All Dates" at bounding box center [628, 263] width 520 height 34
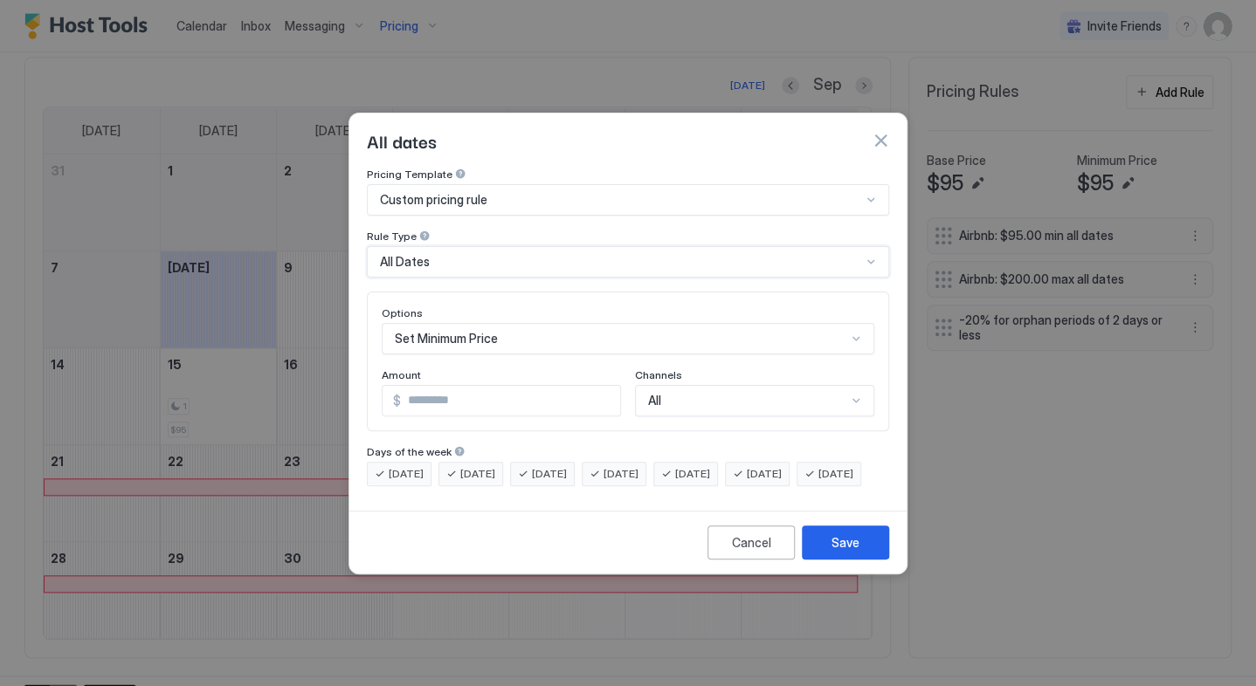
click at [585, 254] on div "All Dates" at bounding box center [620, 262] width 481 height 16
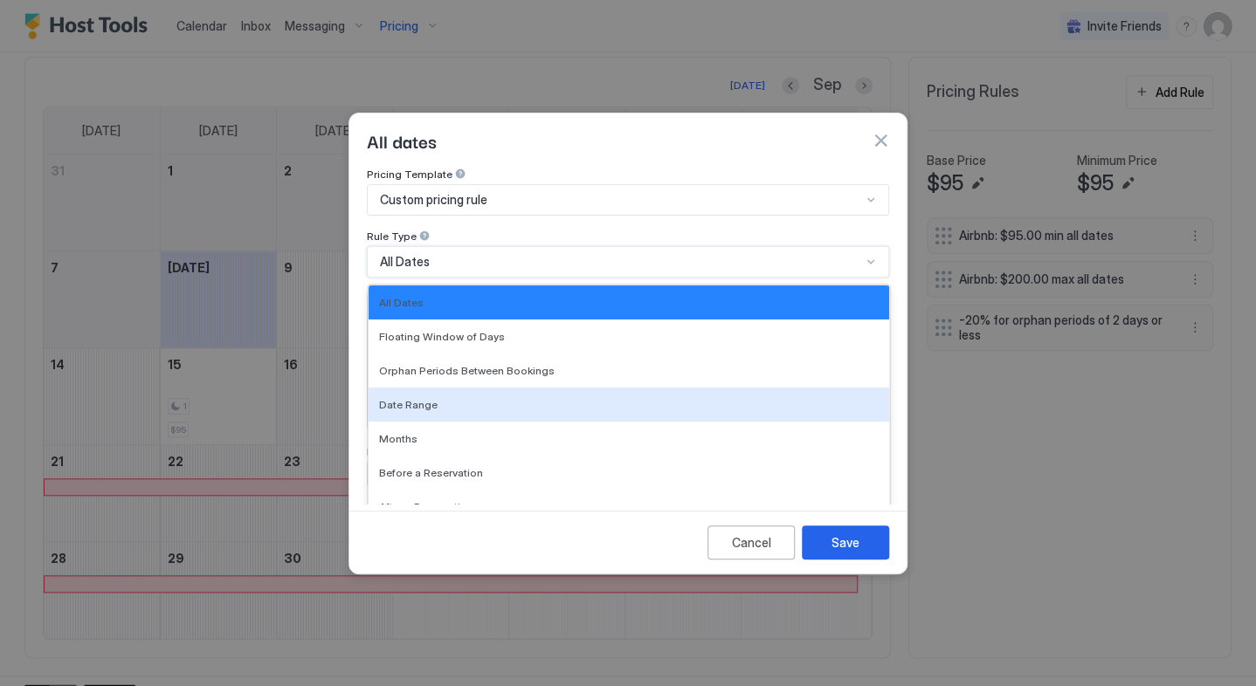
click at [529, 398] on div "Date Range" at bounding box center [628, 404] width 499 height 13
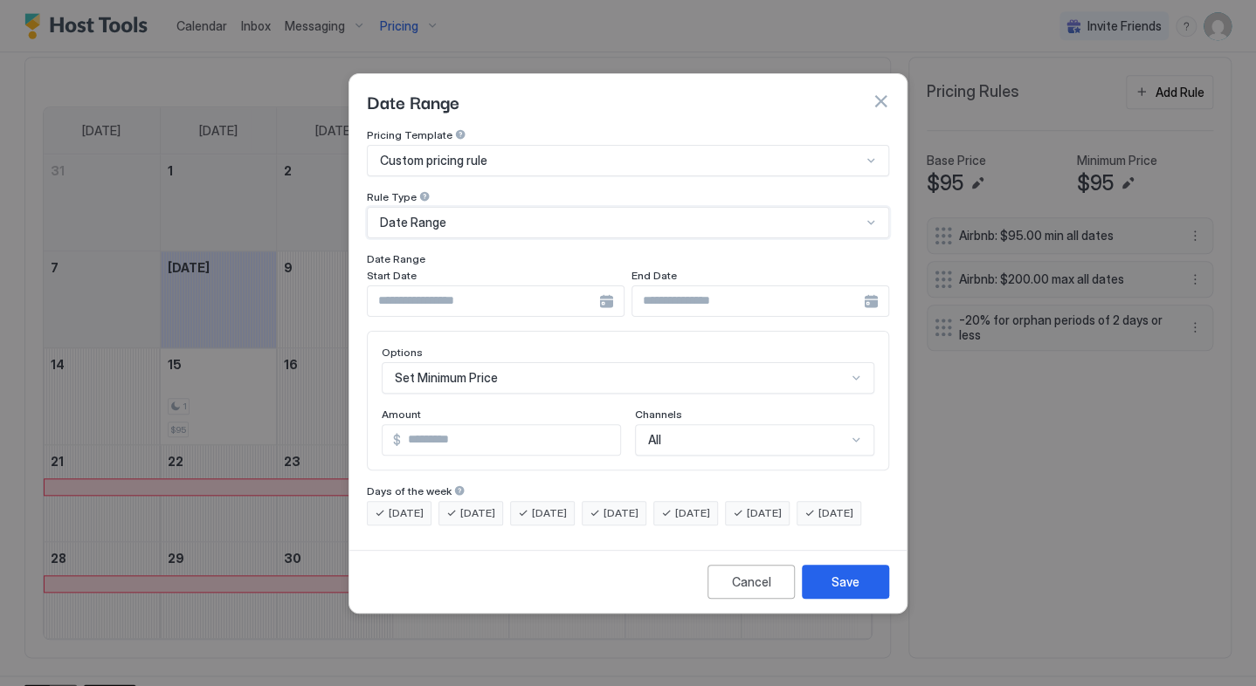
click at [498, 286] on input "Input Field" at bounding box center [483, 301] width 231 height 30
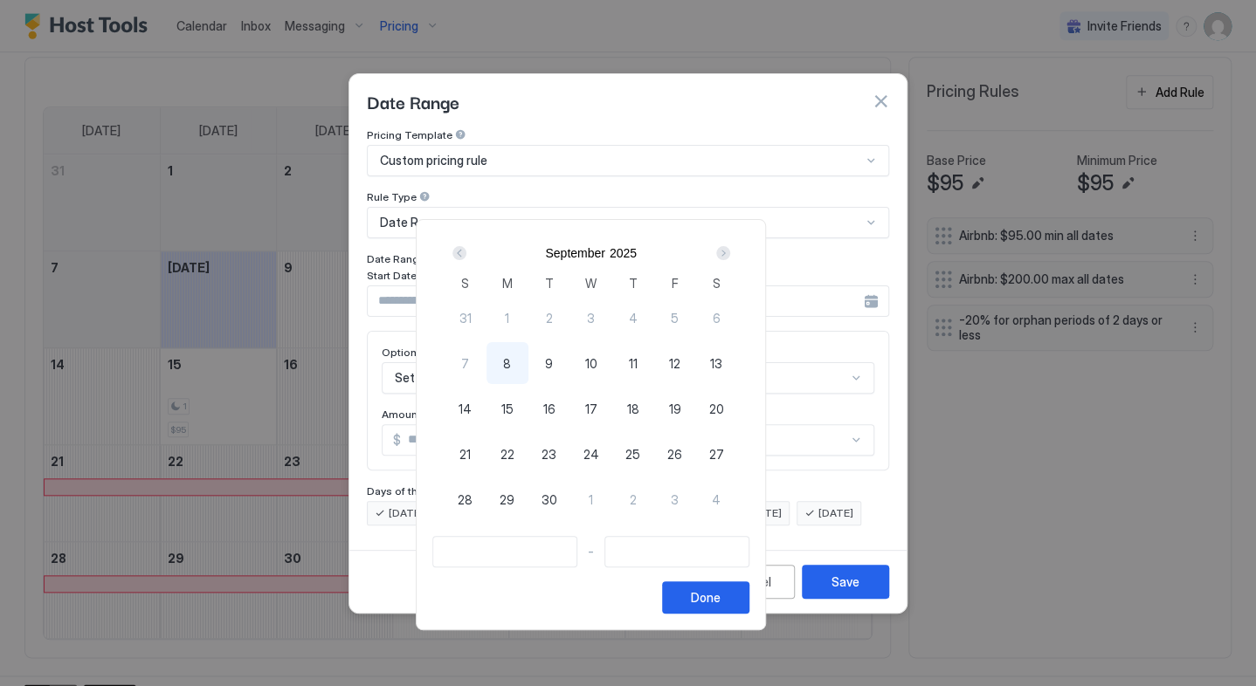
click at [528, 407] on div "15" at bounding box center [507, 409] width 42 height 42
type input "**********"
click at [396, 307] on div at bounding box center [628, 343] width 1256 height 686
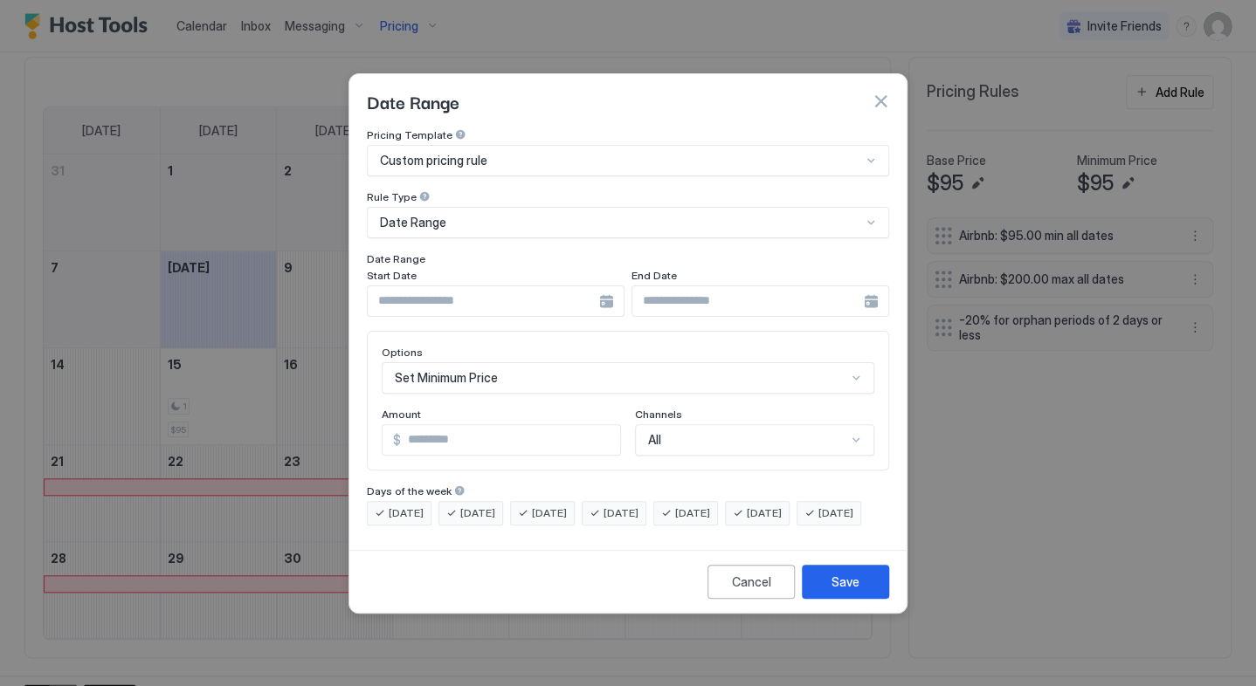
click at [465, 302] on div "Pricing Template Custom pricing rule Rule Type Date Range Date Range Start Date…" at bounding box center [628, 326] width 522 height 397
click at [489, 286] on input "Input Field" at bounding box center [483, 301] width 231 height 30
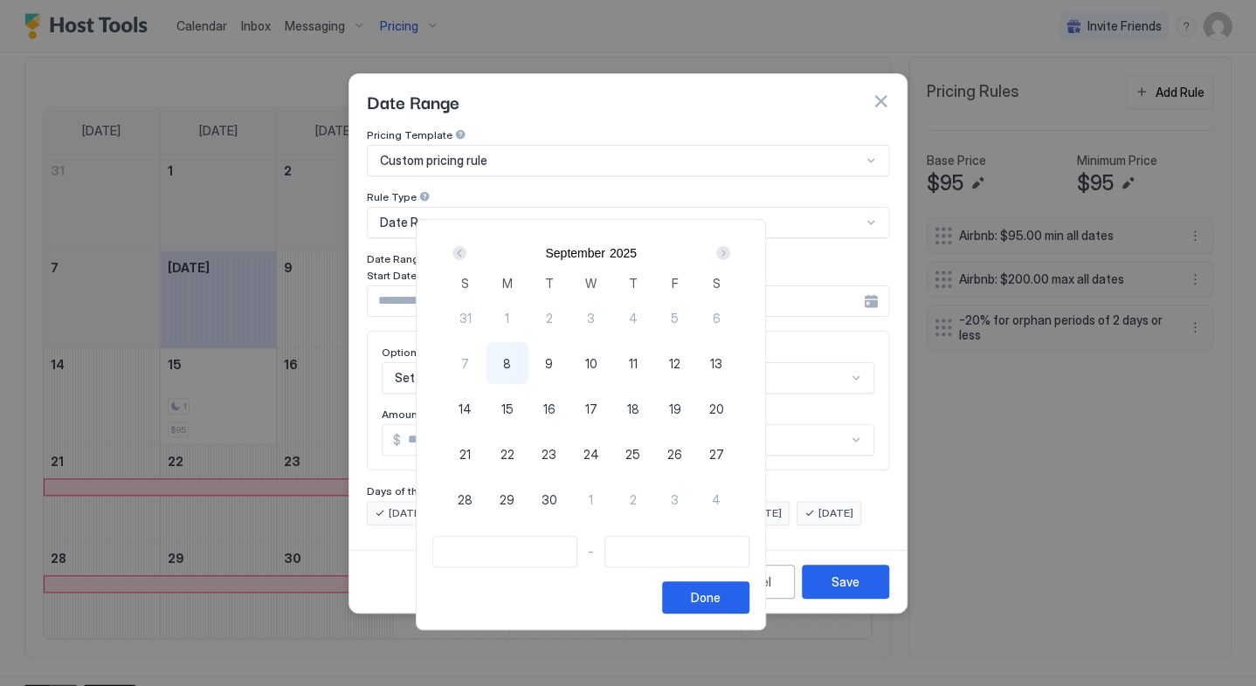
click at [513, 405] on span "15" at bounding box center [507, 409] width 12 height 18
type input "**********"
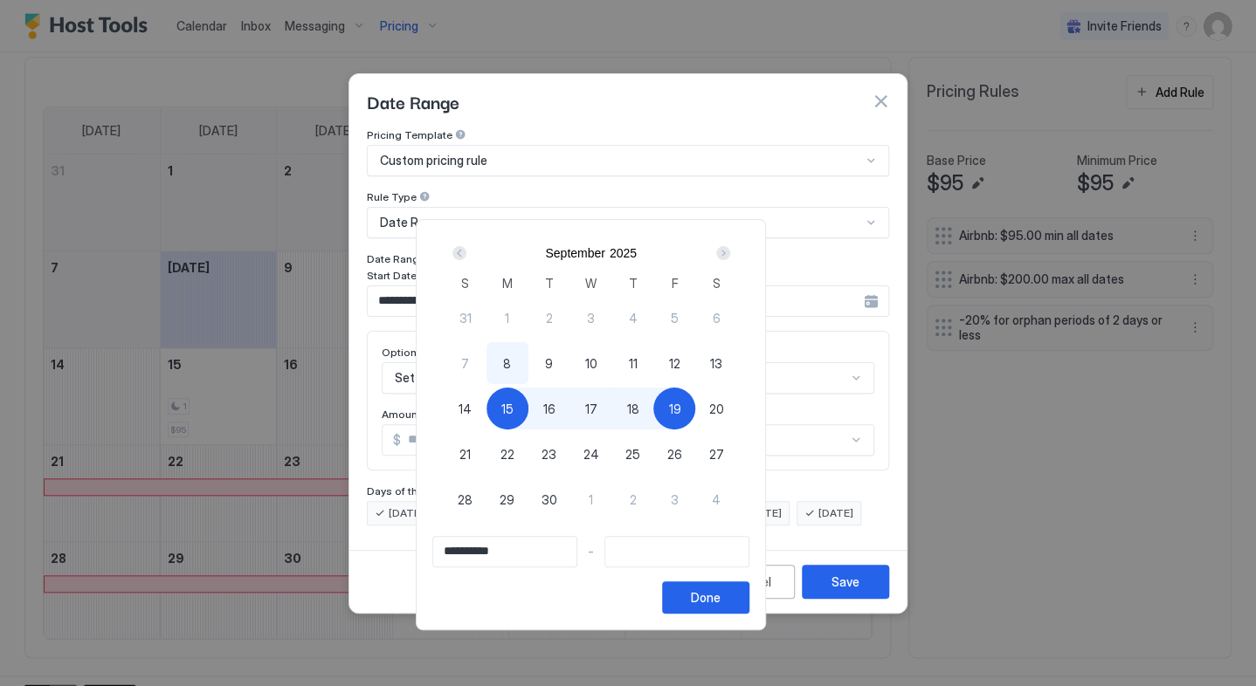
click at [730, 255] on div "Next" at bounding box center [723, 253] width 14 height 14
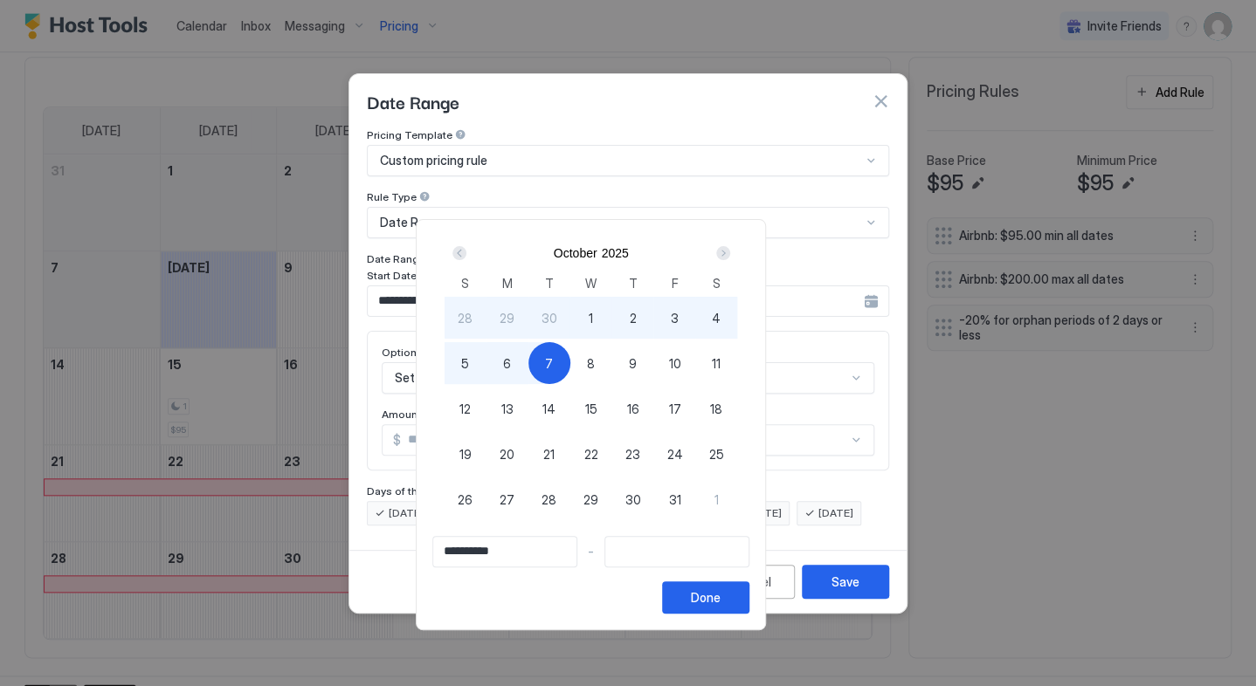
type input "**********"
click at [511, 371] on span "6" at bounding box center [507, 364] width 8 height 18
type input "**********"
click at [749, 595] on button "Done" at bounding box center [705, 598] width 87 height 32
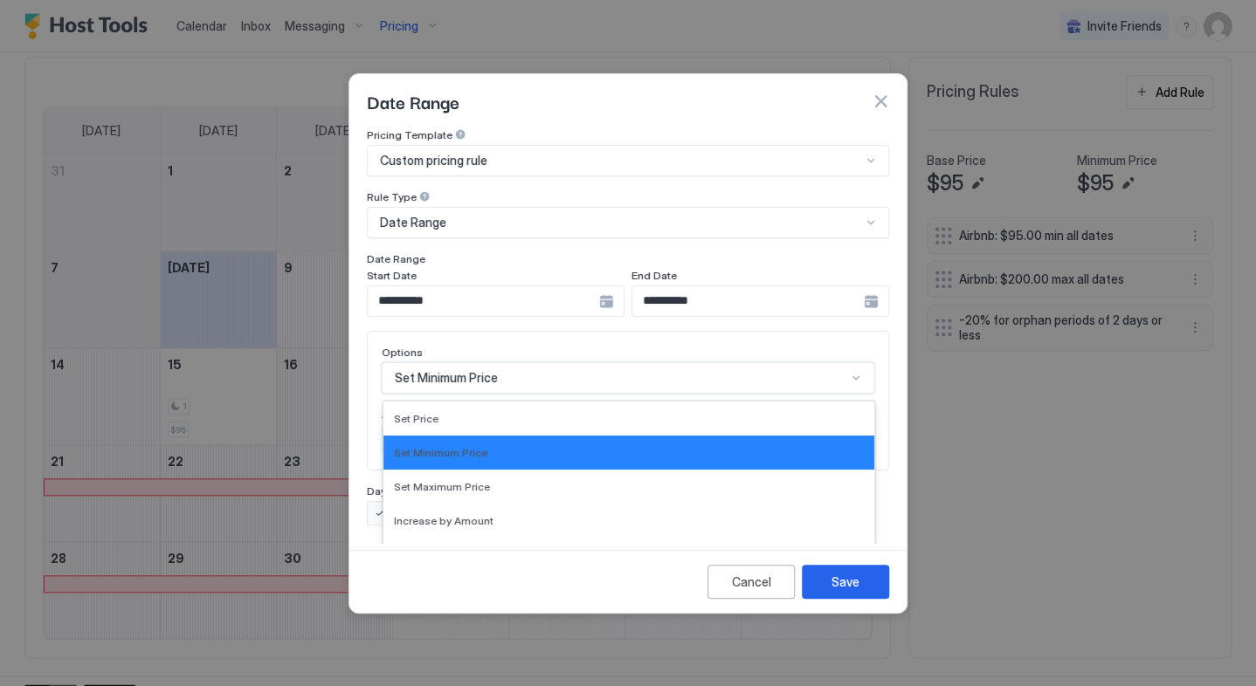
scroll to position [90, 0]
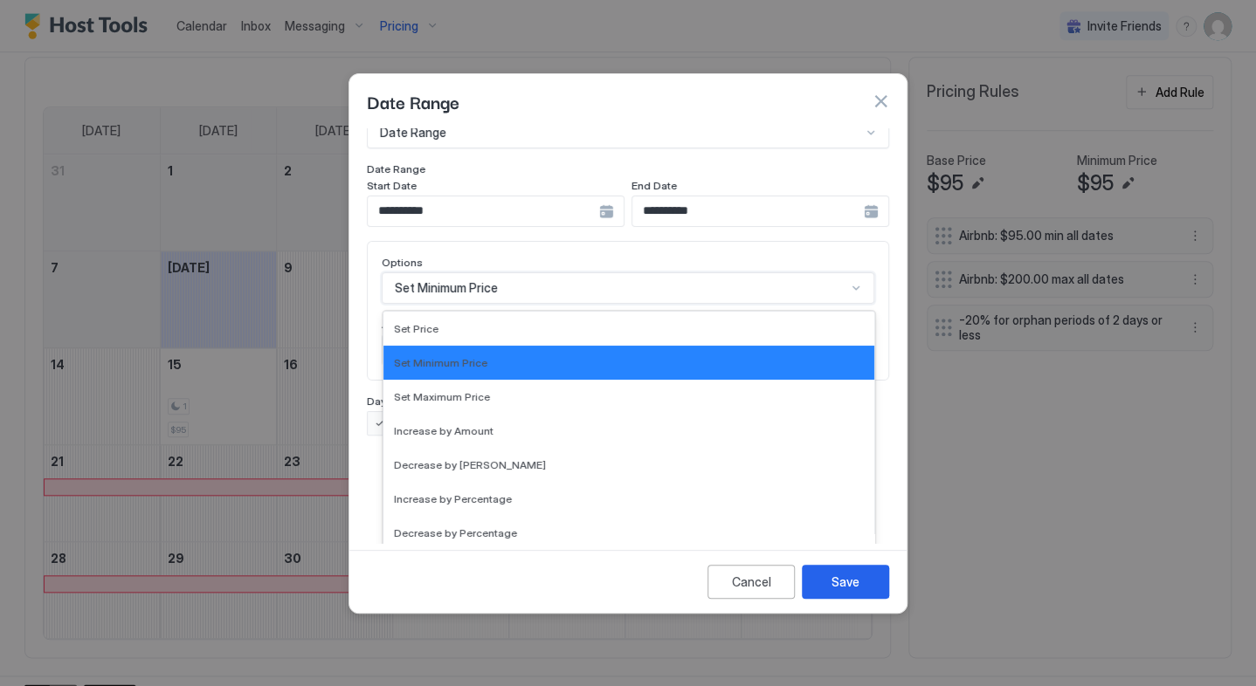
click at [533, 304] on div "17 results available. Use Up and Down to choose options, press Enter to select …" at bounding box center [628, 287] width 492 height 31
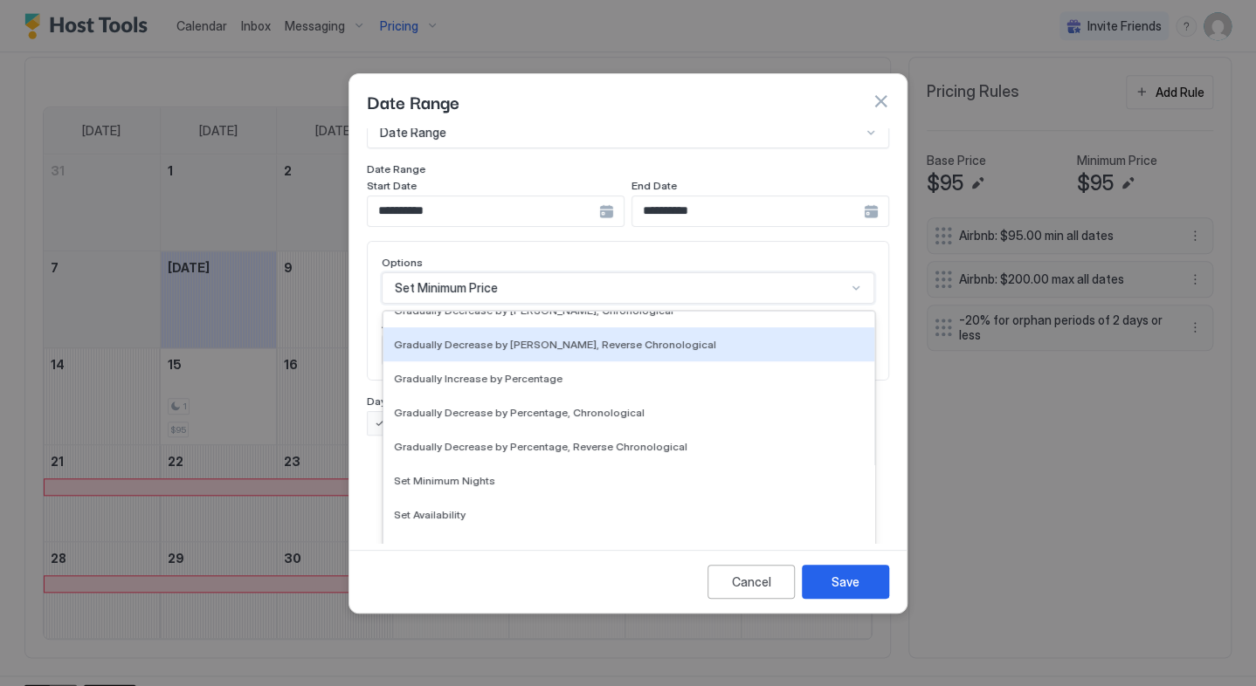
scroll to position [317, 0]
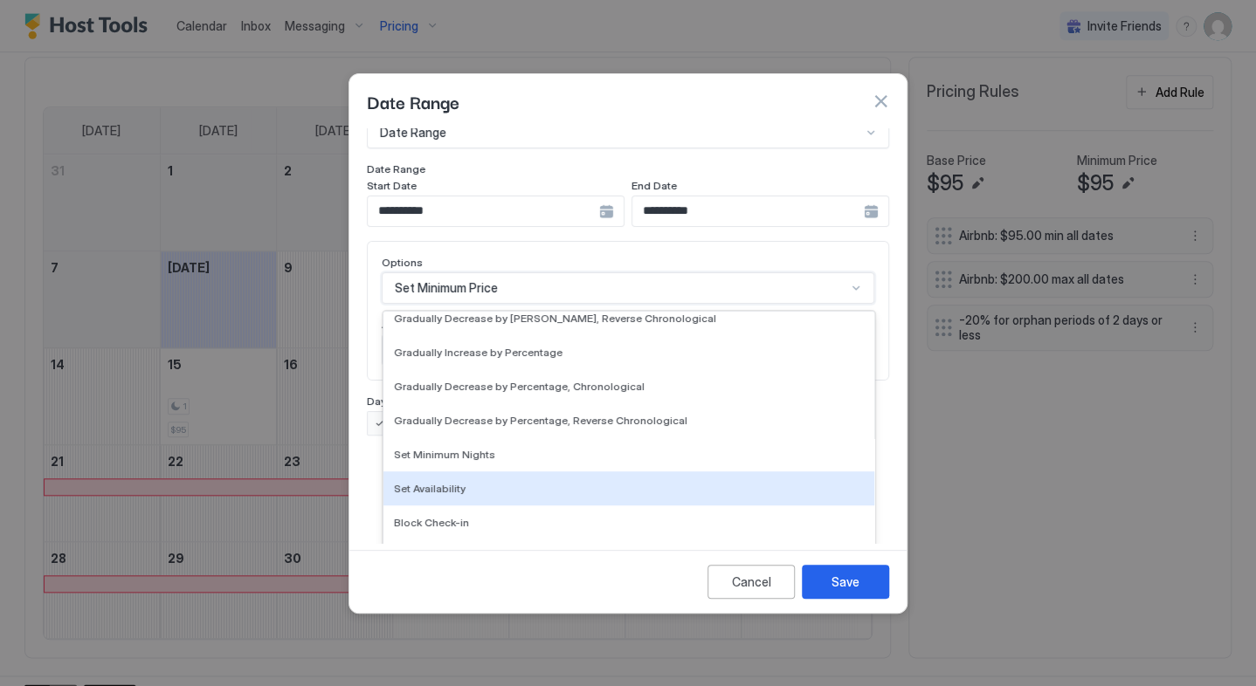
click at [447, 482] on span "Set Availability" at bounding box center [430, 488] width 72 height 13
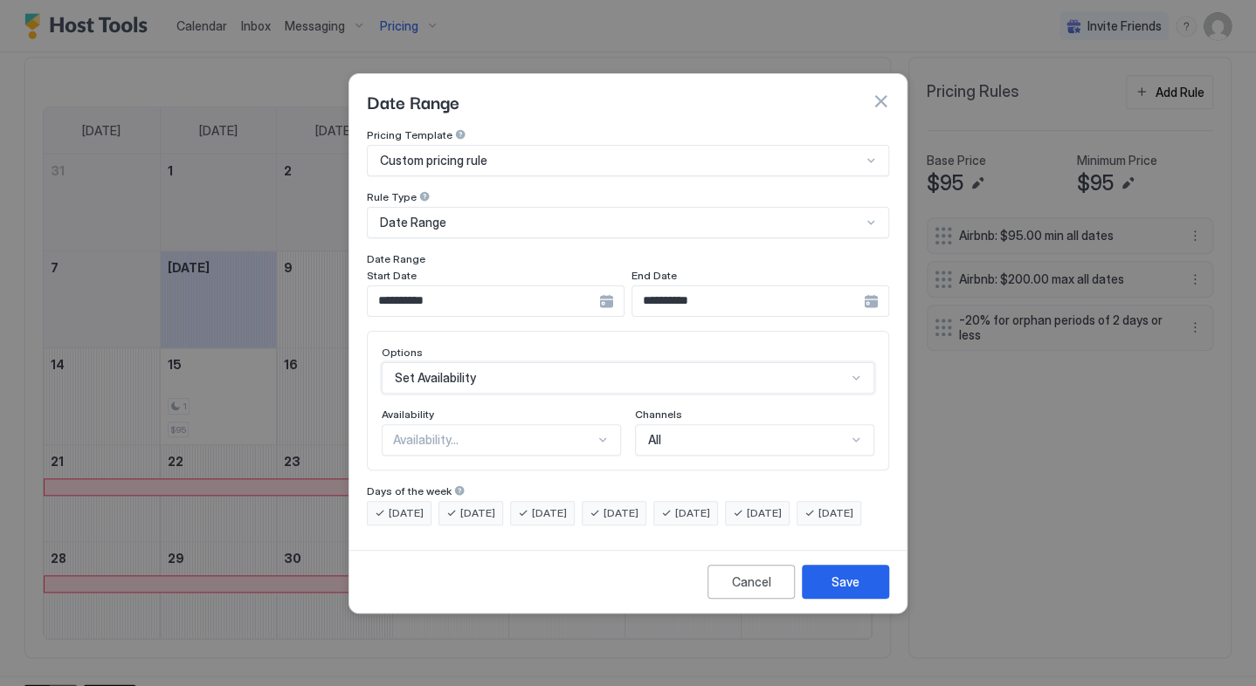
click at [534, 432] on div "Availability..." at bounding box center [494, 440] width 202 height 16
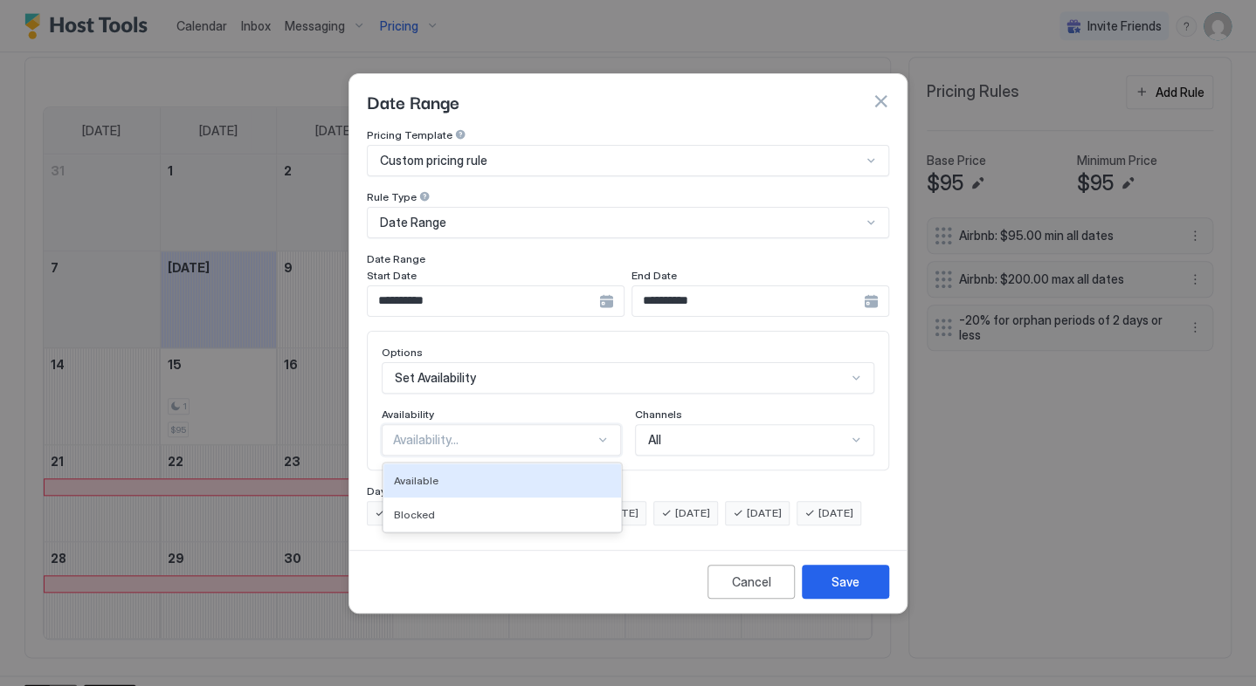
click at [520, 474] on div "Available" at bounding box center [502, 480] width 217 height 13
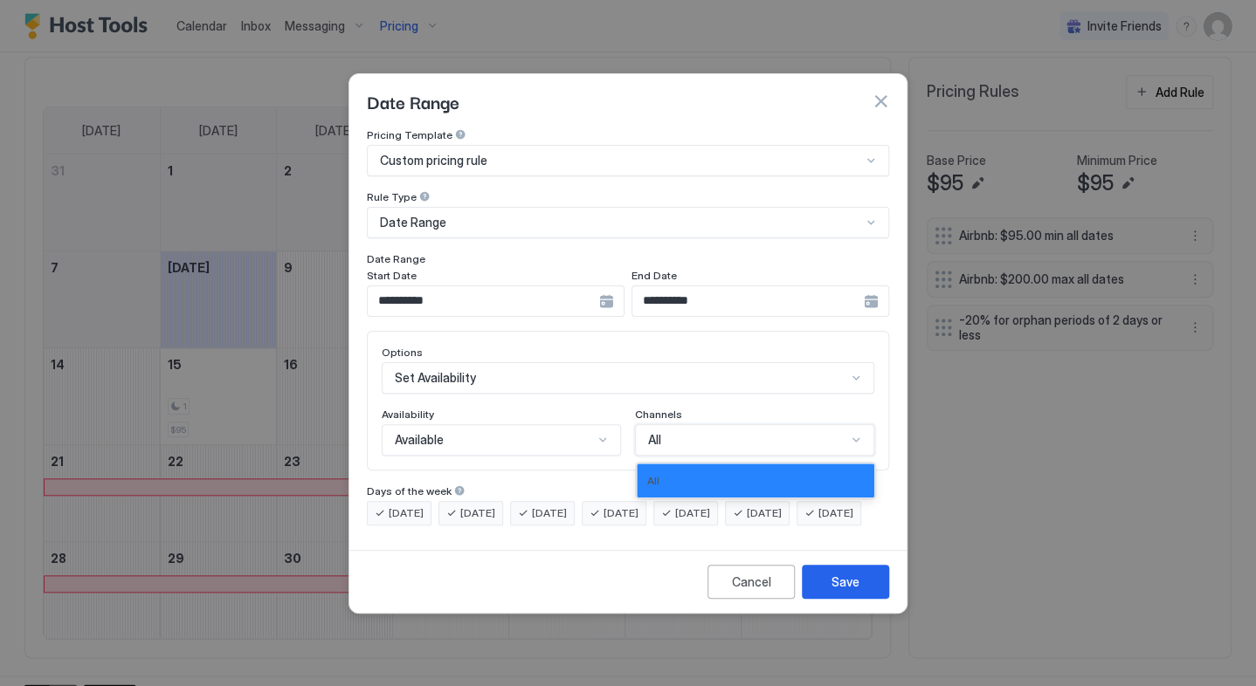
click at [692, 432] on div "All" at bounding box center [747, 440] width 198 height 16
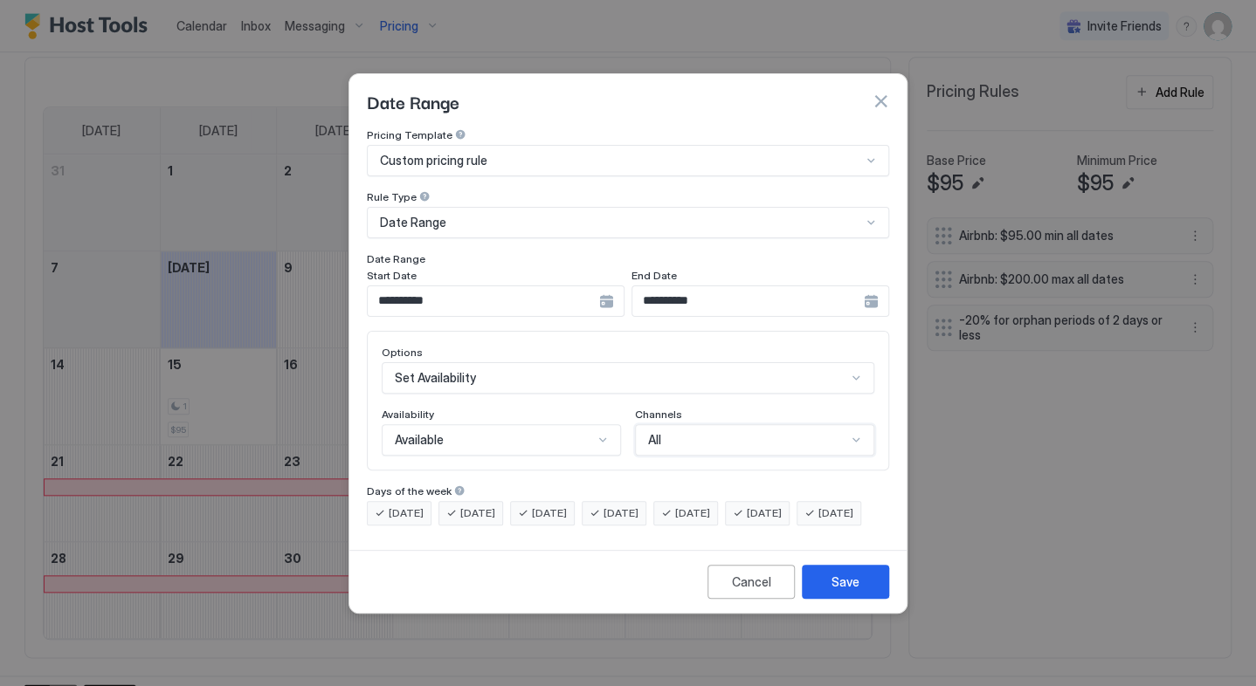
click at [692, 432] on div "All" at bounding box center [747, 440] width 198 height 16
click at [845, 583] on button "Save" at bounding box center [845, 582] width 87 height 34
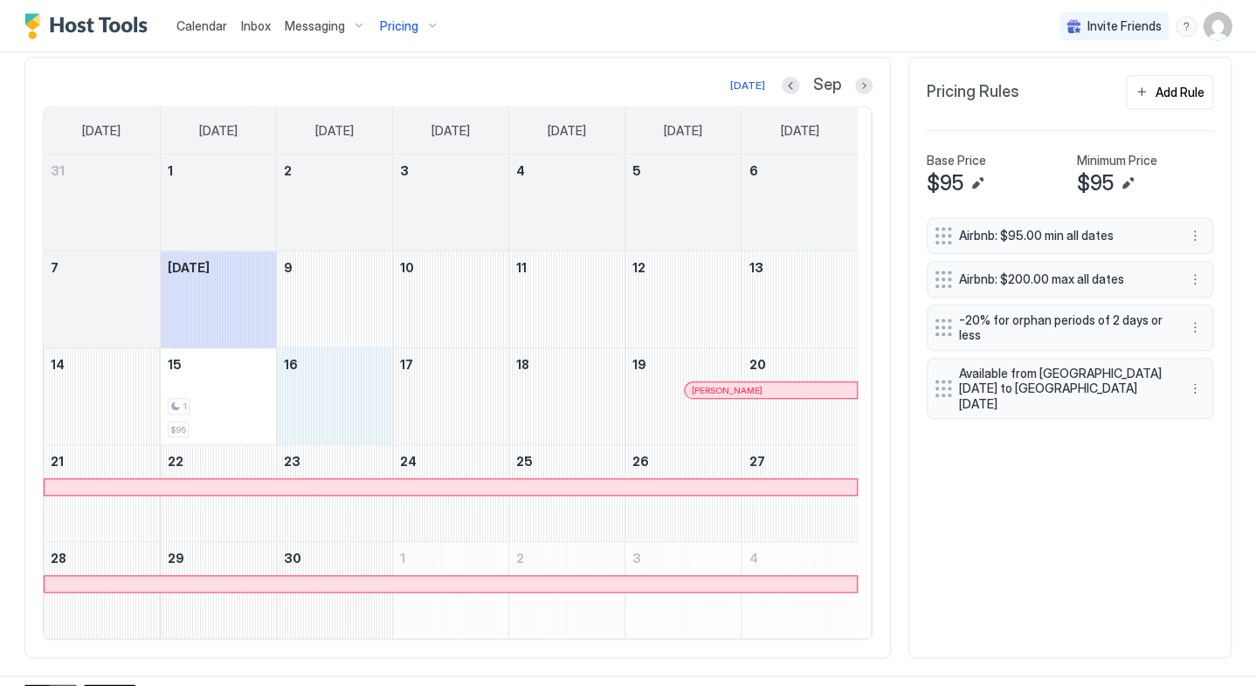
click at [287, 403] on div "September 16, 2025" at bounding box center [334, 396] width 115 height 96
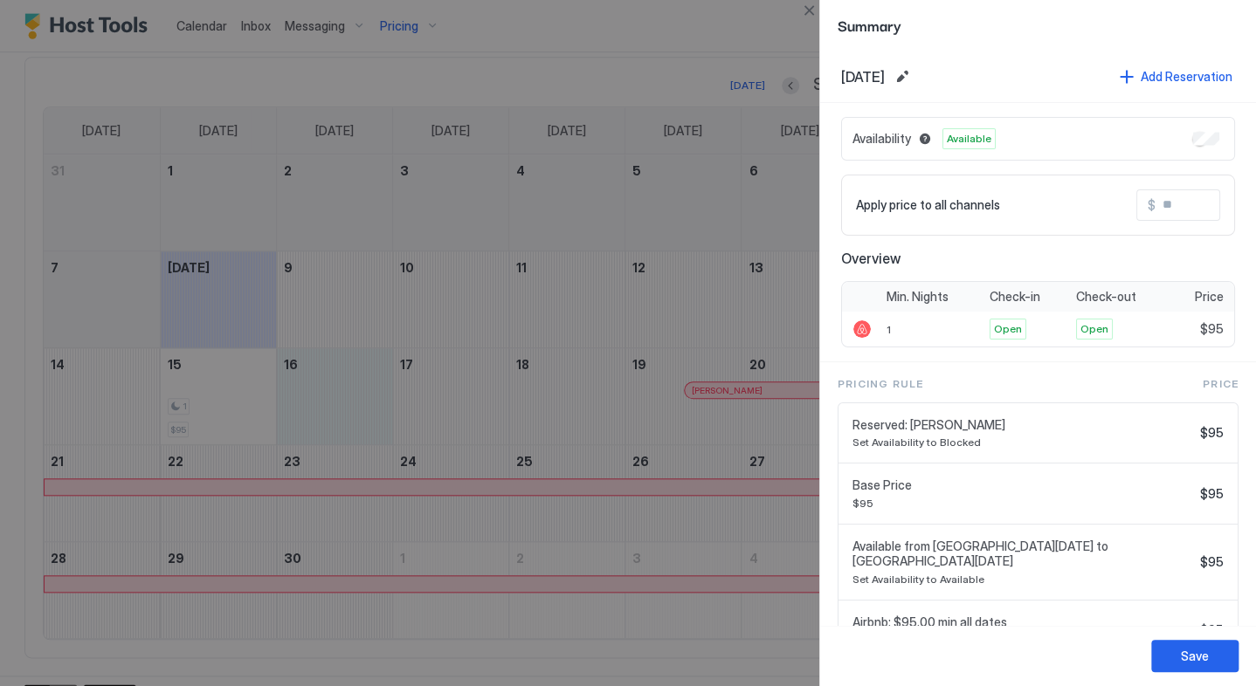
click at [1033, 428] on span "Reserved: [PERSON_NAME]" at bounding box center [1022, 425] width 341 height 16
click at [1207, 436] on span "$95" at bounding box center [1212, 433] width 24 height 16
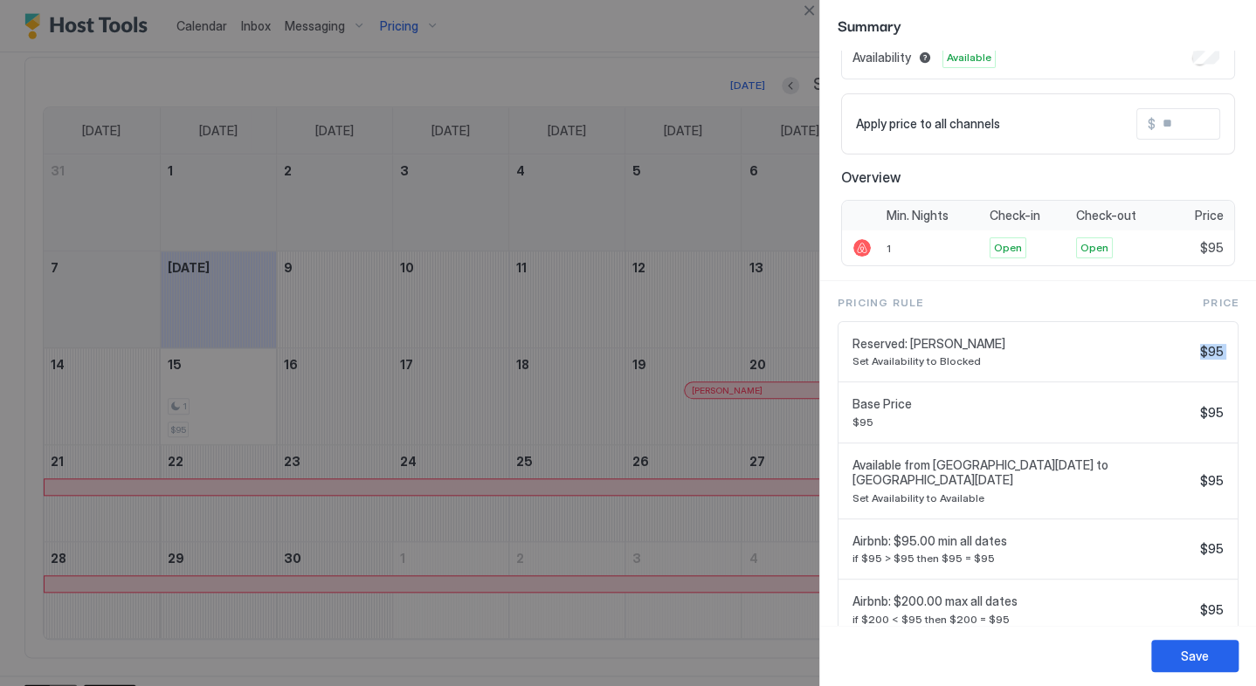
scroll to position [40, 0]
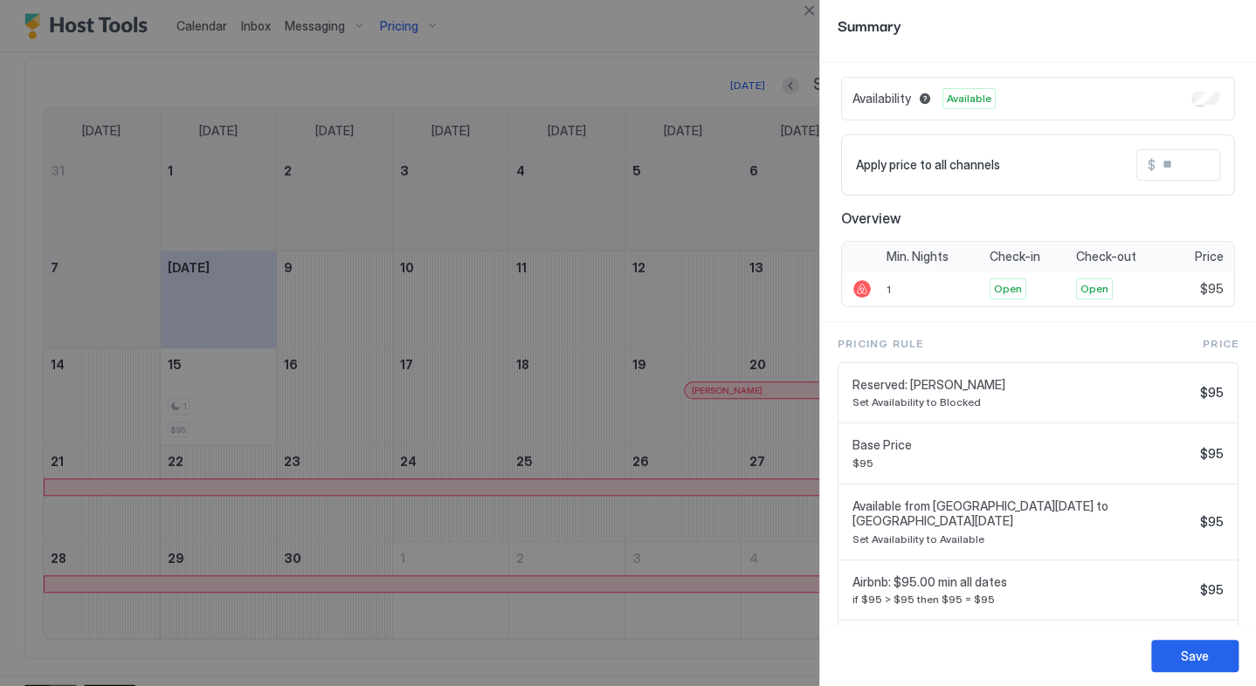
click at [621, 38] on div at bounding box center [628, 343] width 1256 height 686
click at [808, 10] on button "Close" at bounding box center [808, 10] width 21 height 21
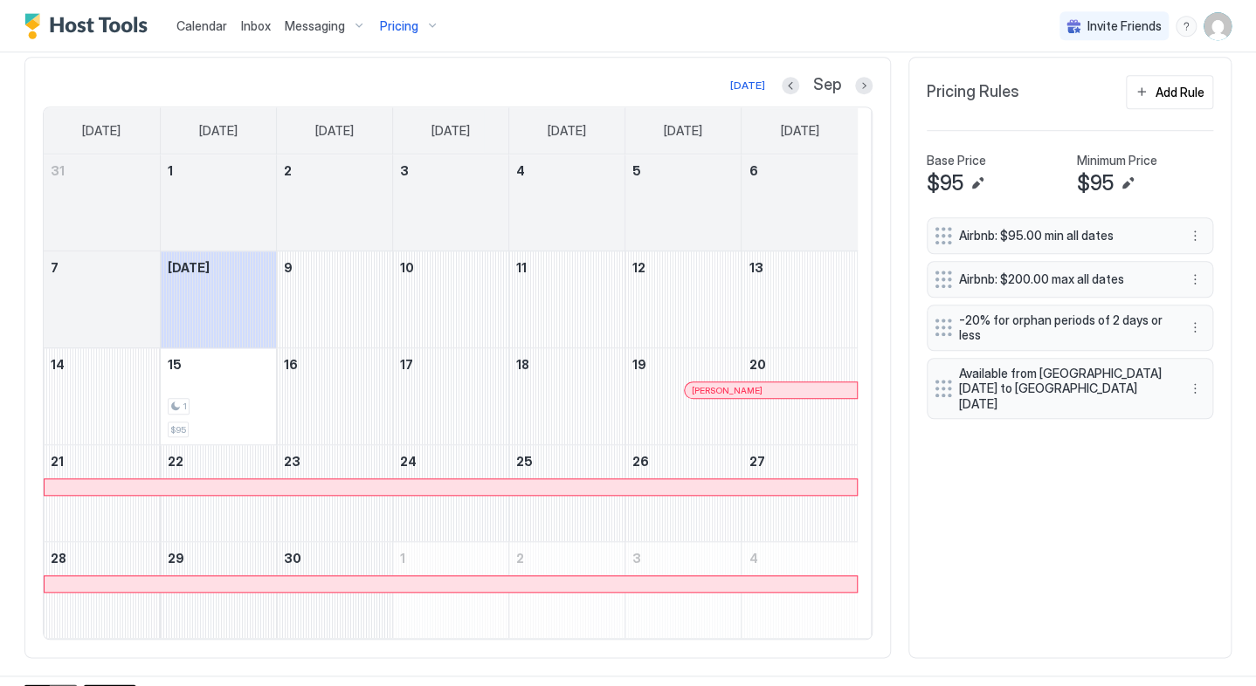
click at [1179, 26] on div "menu" at bounding box center [1185, 26] width 21 height 21
click at [1014, 114] on span "Chat with us" at bounding box center [1023, 112] width 71 height 16
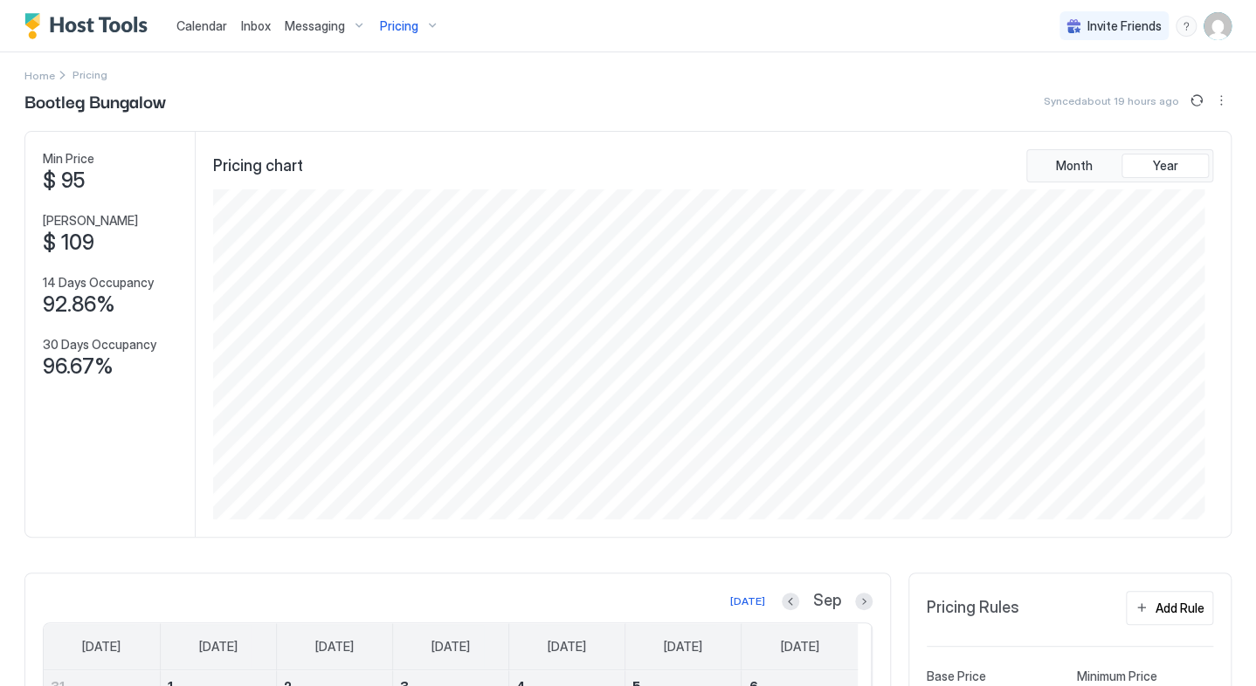
scroll to position [0, 0]
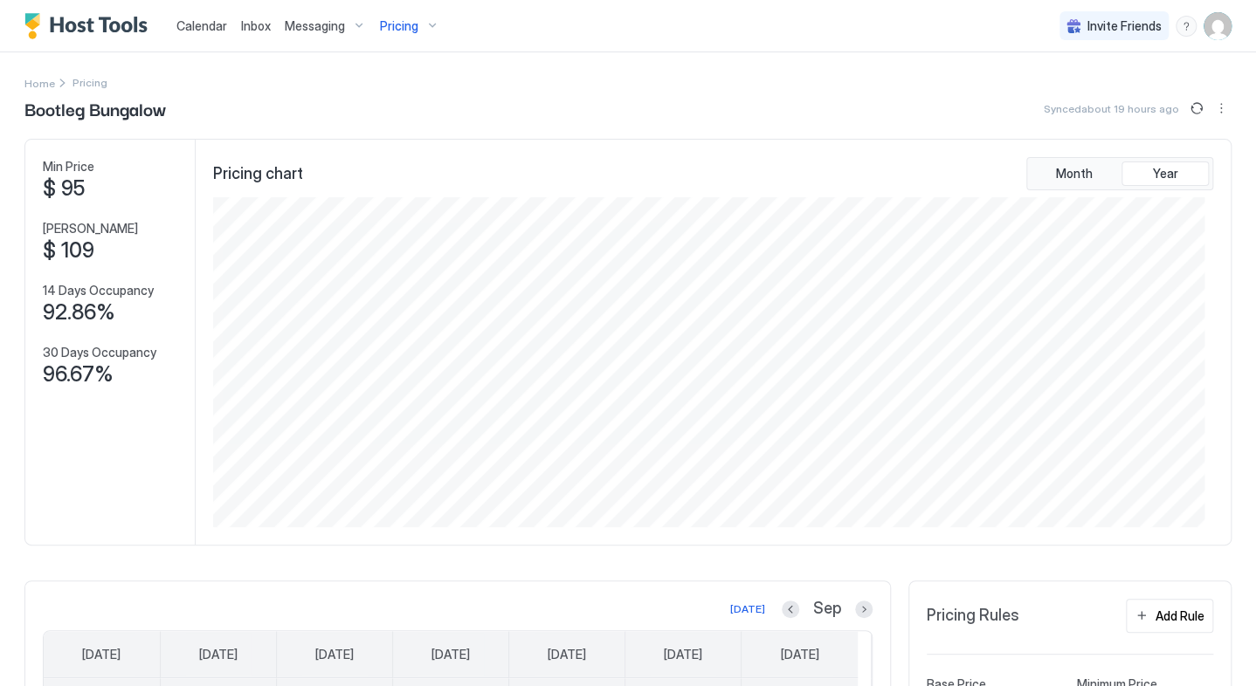
click at [202, 19] on span "Calendar" at bounding box center [201, 25] width 51 height 15
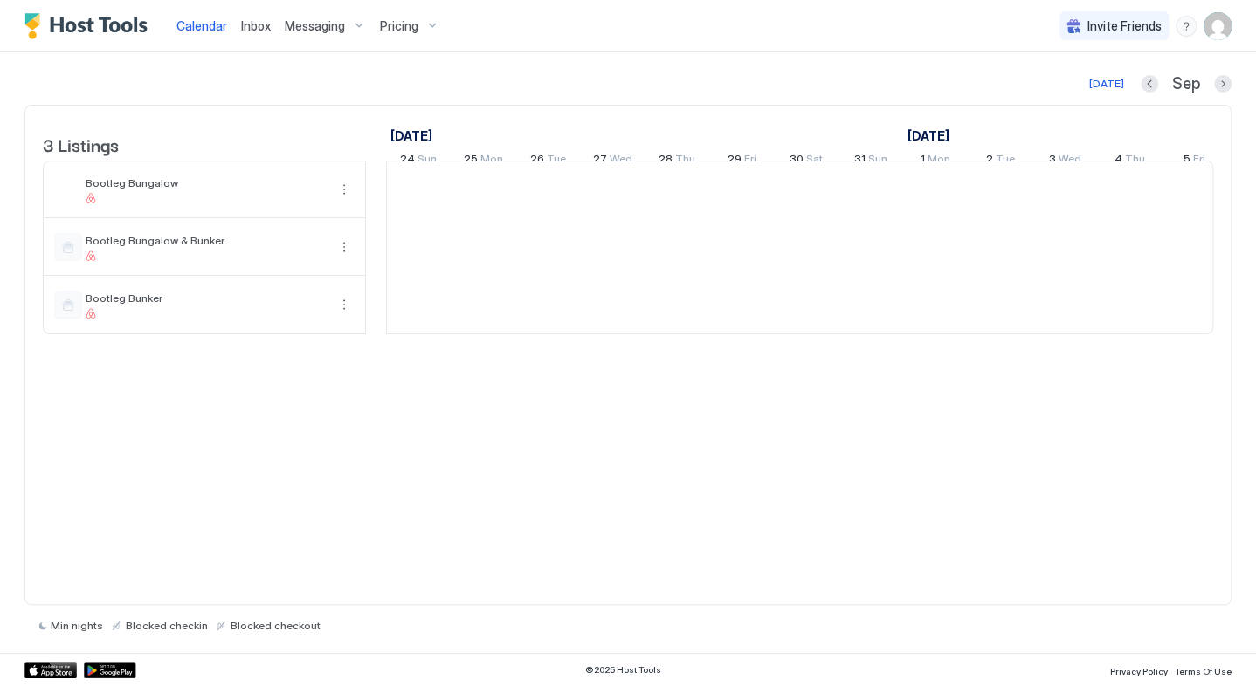
scroll to position [0, 970]
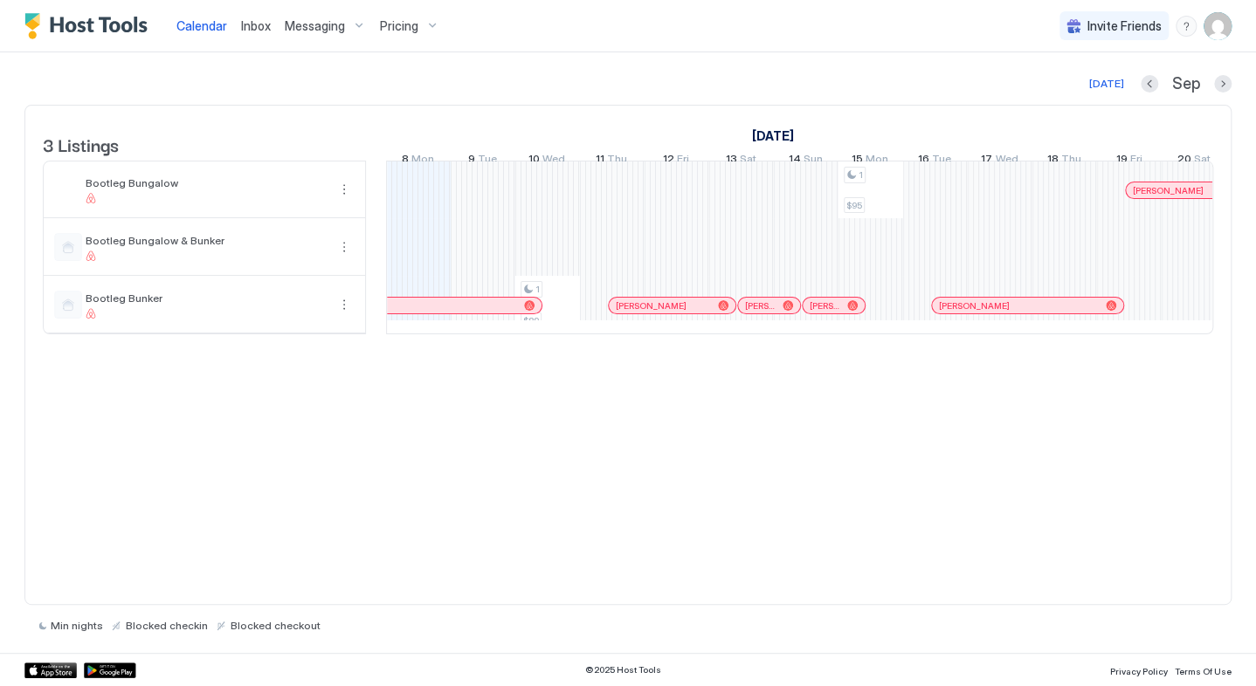
click at [949, 313] on div at bounding box center [950, 306] width 14 height 14
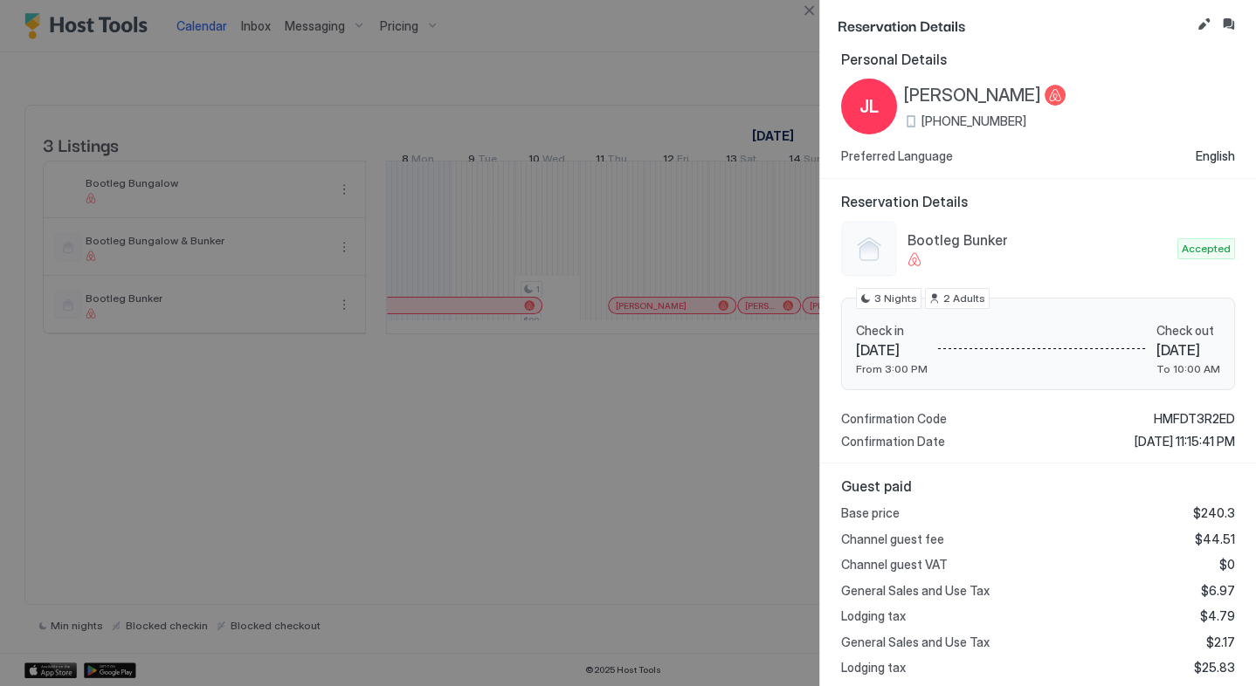
scroll to position [0, 0]
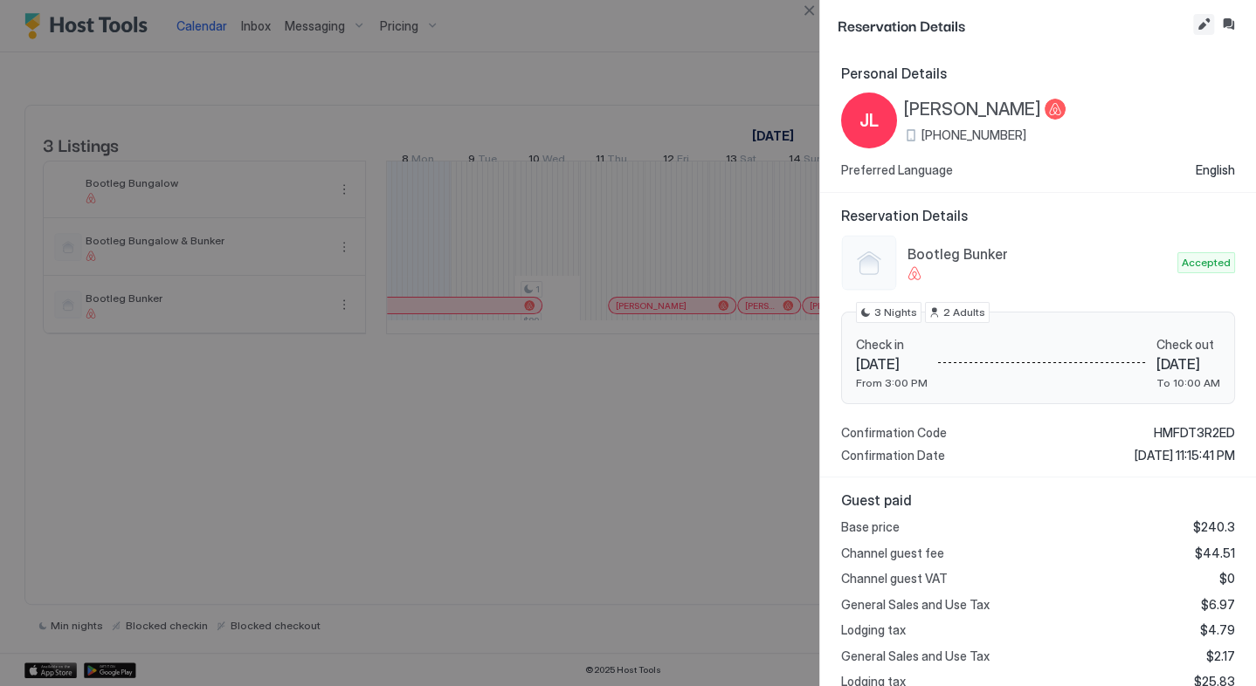
click at [1206, 25] on button "Edit reservation" at bounding box center [1203, 24] width 21 height 21
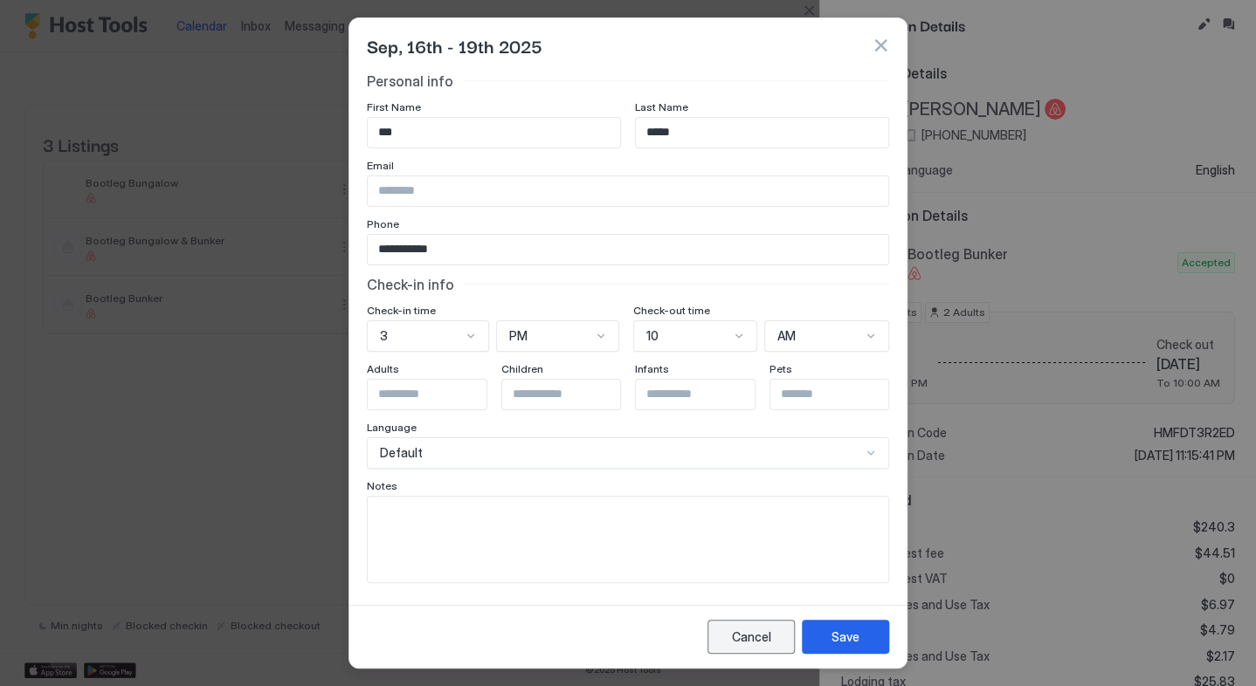
click at [726, 636] on button "Cancel" at bounding box center [750, 637] width 87 height 34
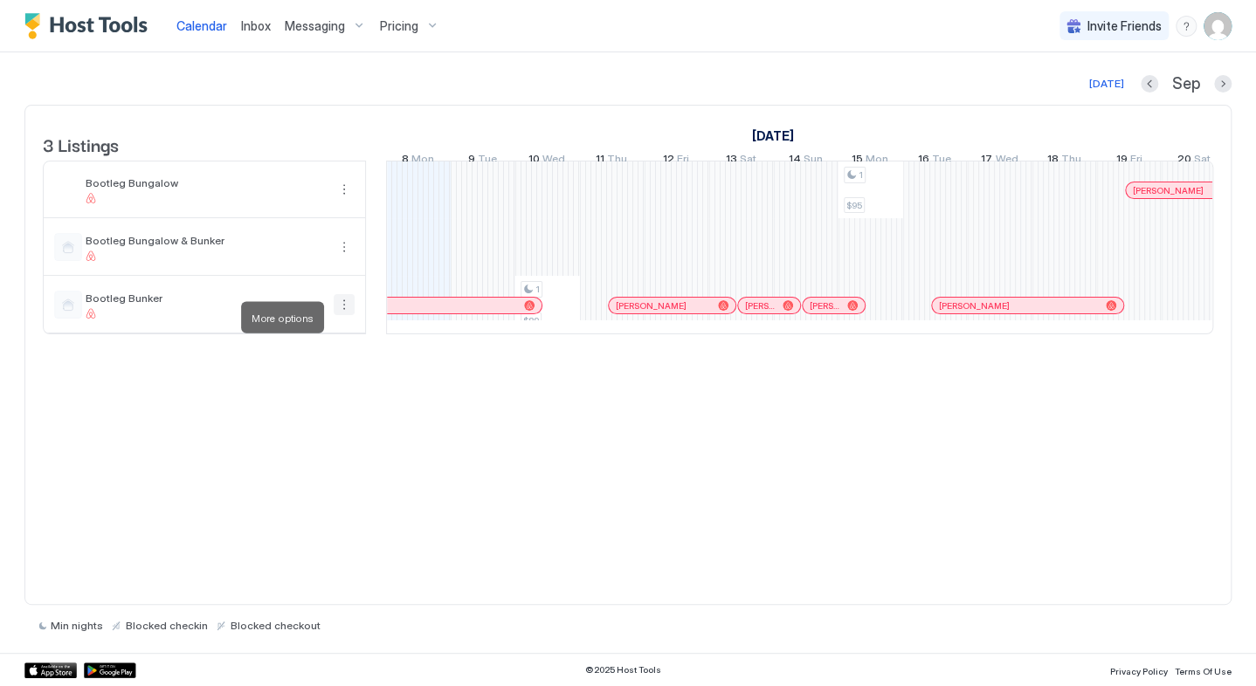
click at [341, 315] on button "More options" at bounding box center [344, 304] width 21 height 21
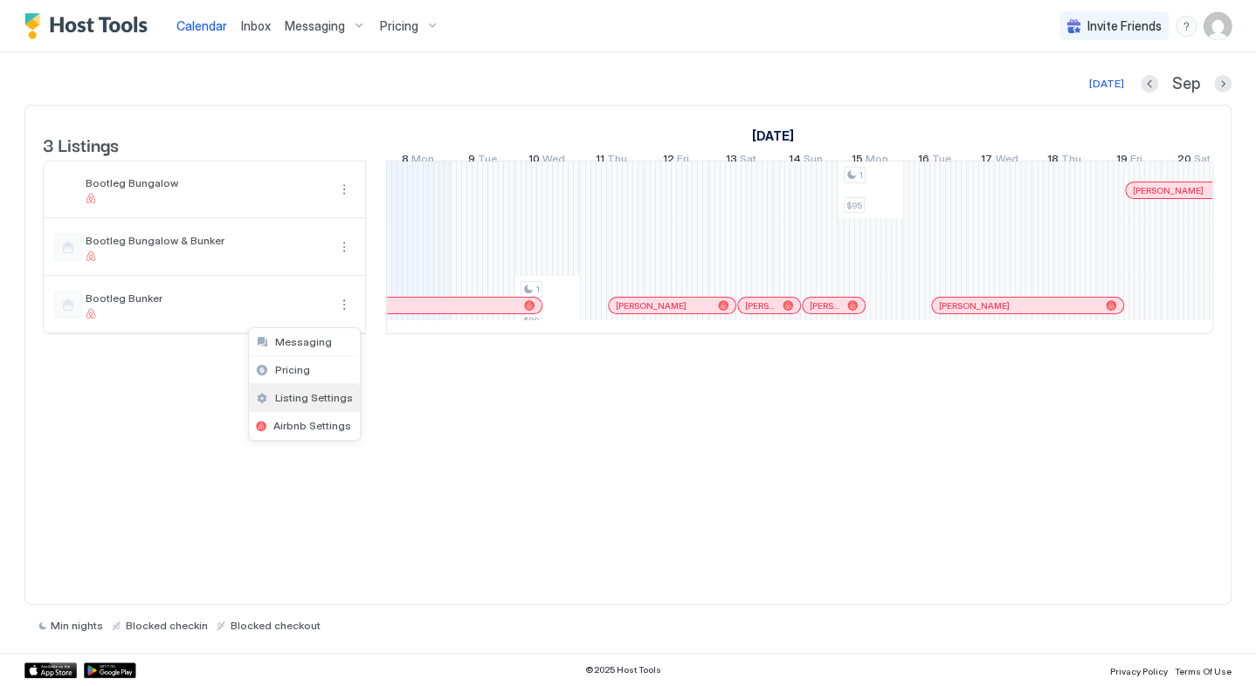
click at [314, 402] on span "Listing Settings" at bounding box center [314, 397] width 78 height 13
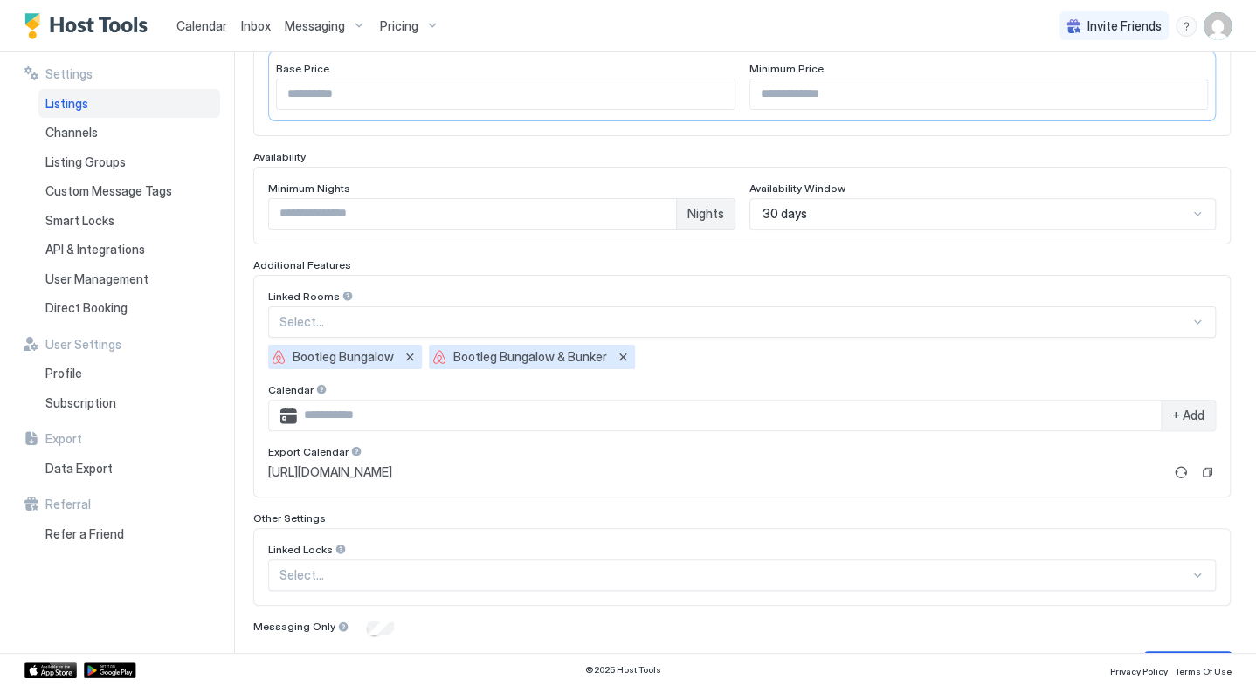
scroll to position [378, 0]
click at [1205, 24] on img "User profile" at bounding box center [1217, 26] width 28 height 28
click at [1184, 24] on div at bounding box center [628, 343] width 1256 height 686
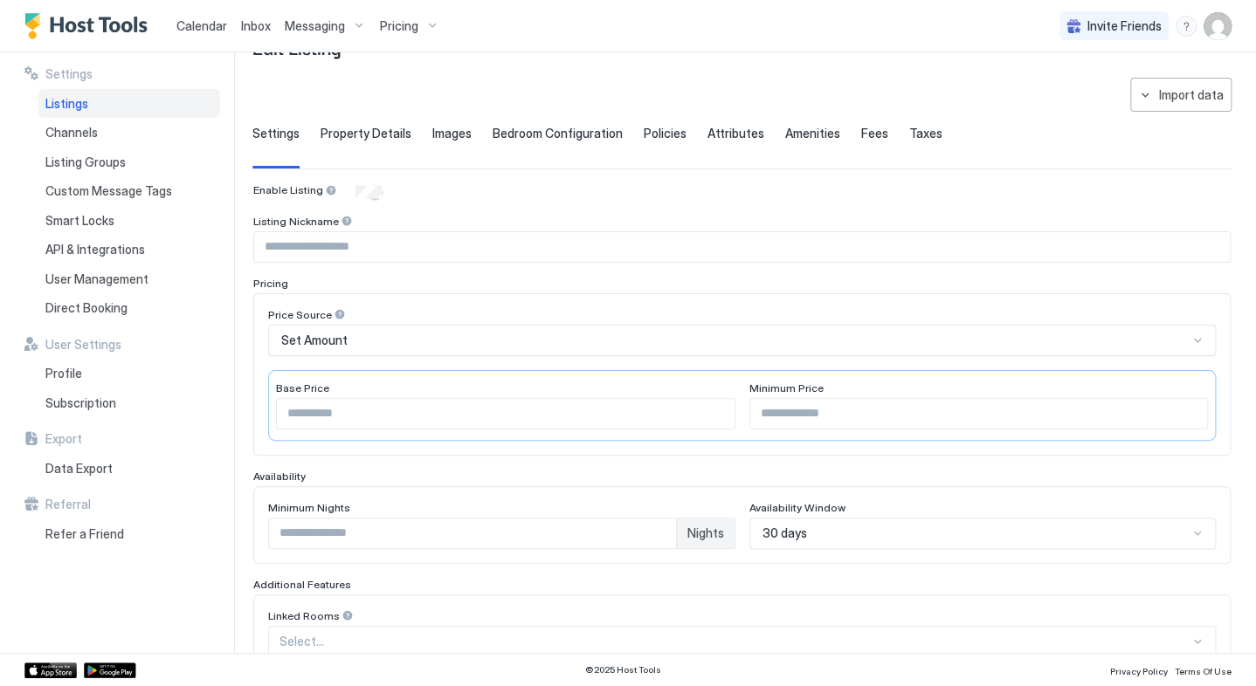
scroll to position [29, 0]
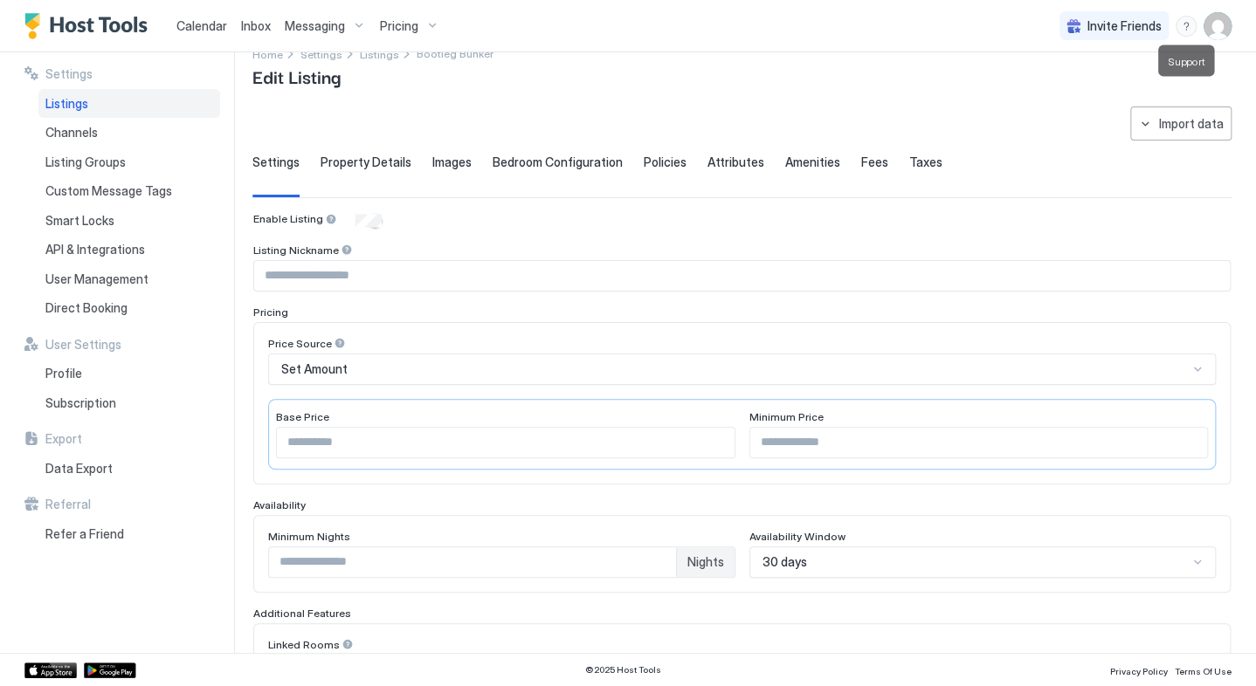
click at [1175, 27] on div "menu" at bounding box center [1185, 26] width 21 height 21
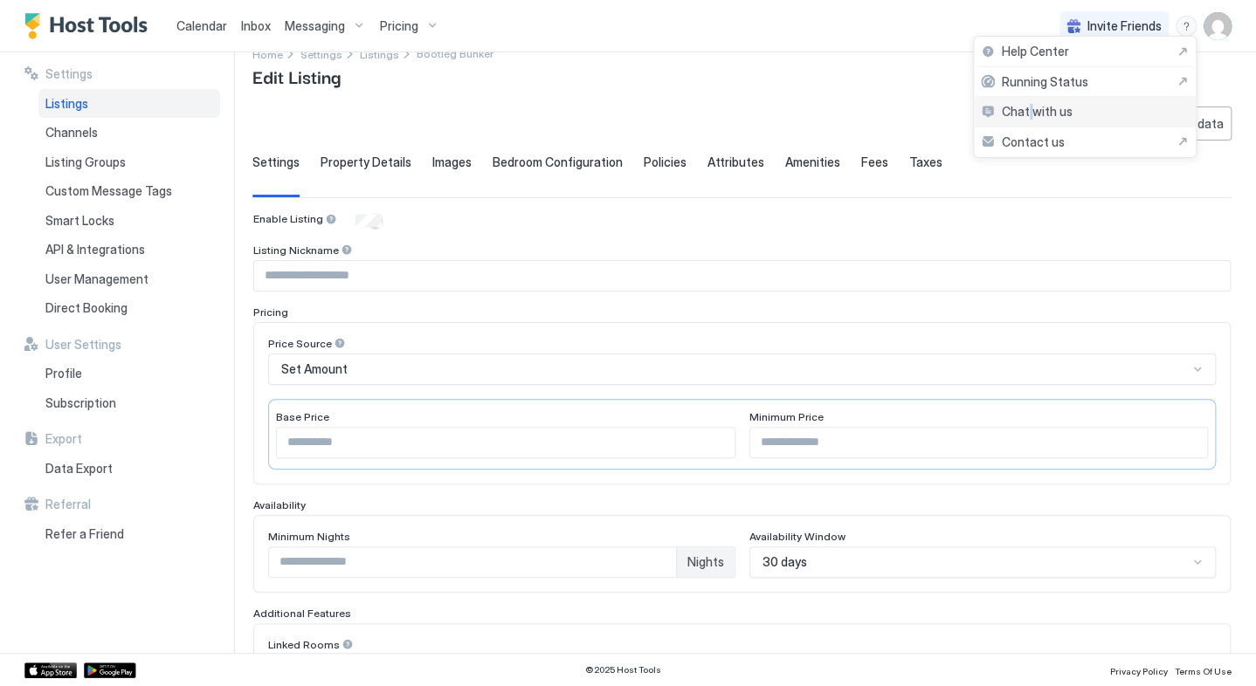
click at [1031, 117] on span "Chat with us" at bounding box center [1037, 112] width 71 height 16
click at [1048, 113] on span "Chat with us" at bounding box center [1037, 112] width 71 height 16
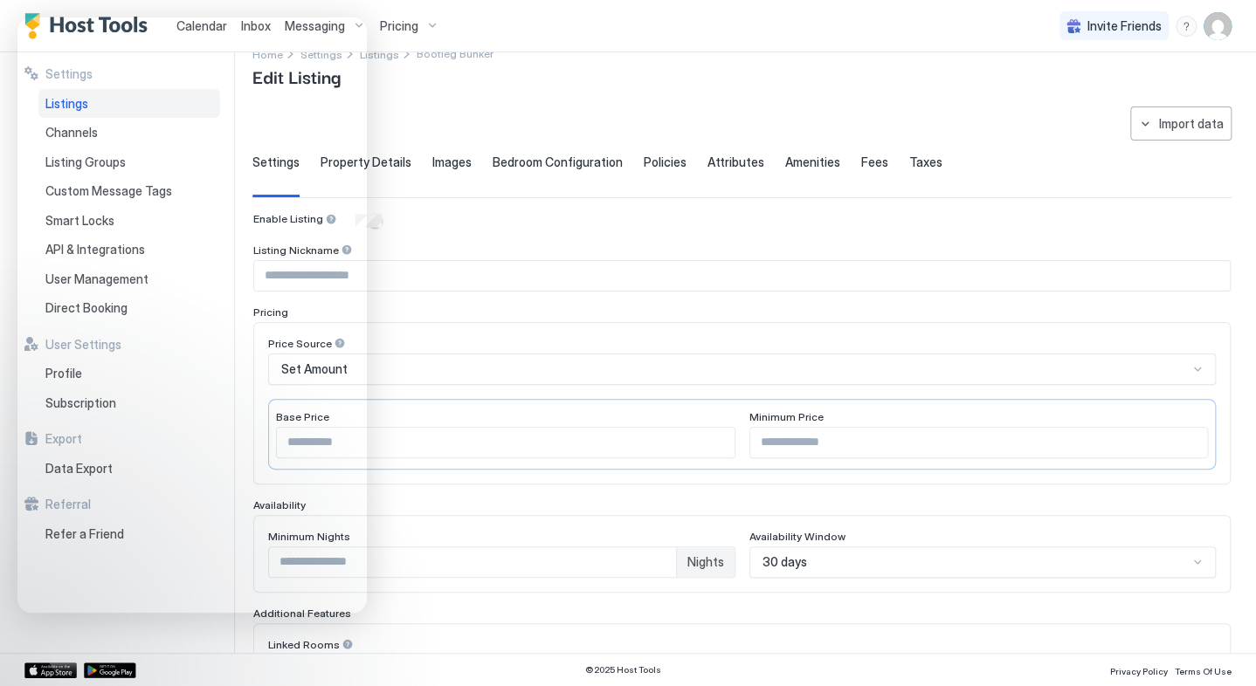
click at [1188, 27] on div "menu" at bounding box center [1185, 26] width 21 height 21
click at [1037, 145] on span "Contact us" at bounding box center [1033, 142] width 63 height 16
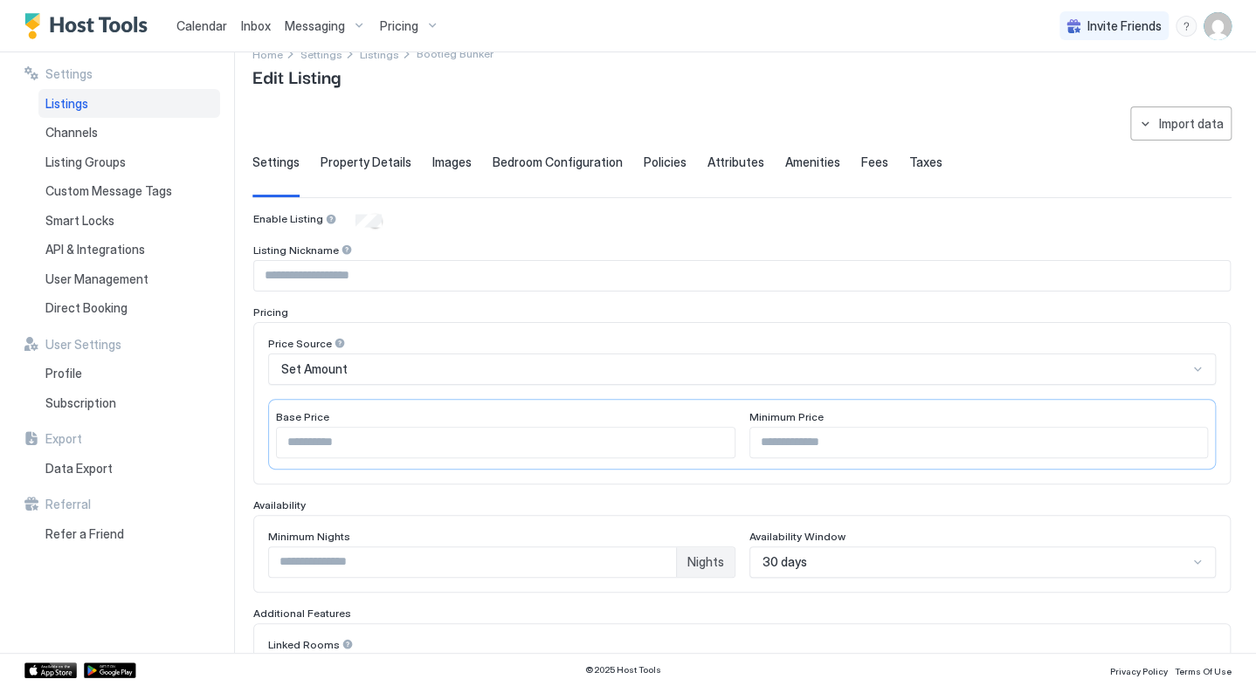
click at [1194, 28] on div "menu" at bounding box center [1185, 26] width 21 height 21
click at [1055, 54] on span "Help Center" at bounding box center [1035, 52] width 67 height 16
click at [1183, 31] on div "menu" at bounding box center [1185, 26] width 21 height 21
click at [1072, 113] on div "Chat with us" at bounding box center [1085, 112] width 222 height 31
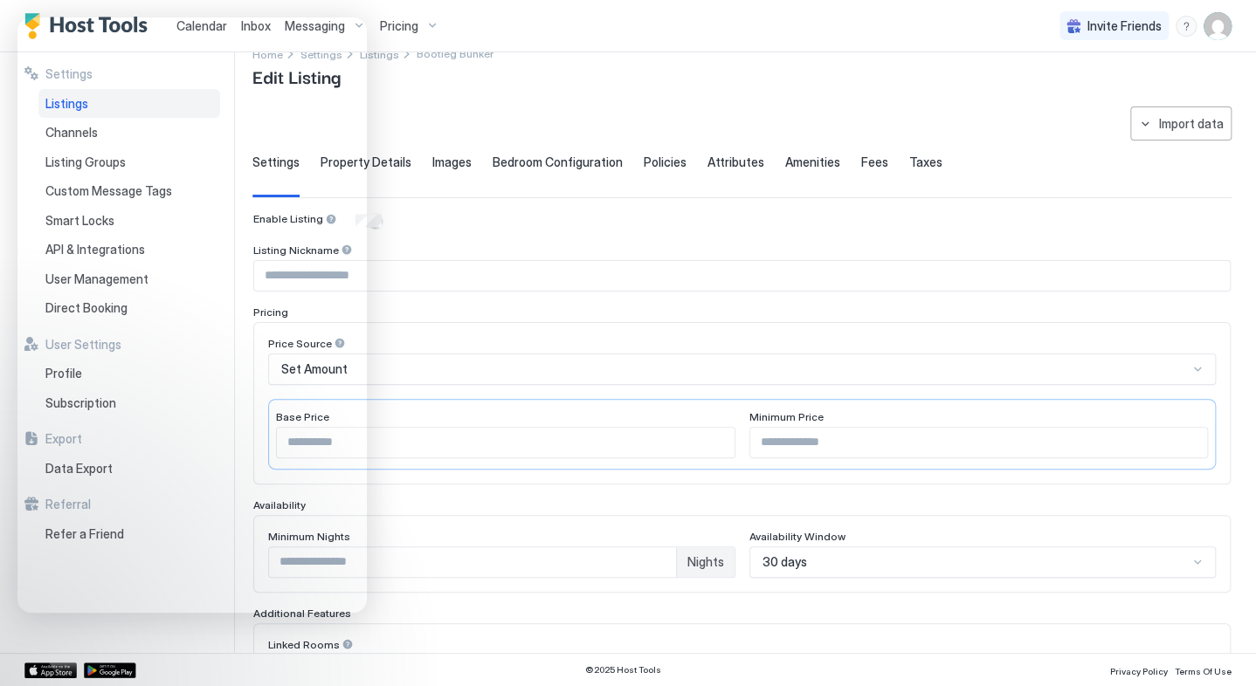
click at [602, 101] on div "**********" at bounding box center [753, 352] width 1003 height 601
click at [585, 82] on div "**********" at bounding box center [753, 352] width 1003 height 601
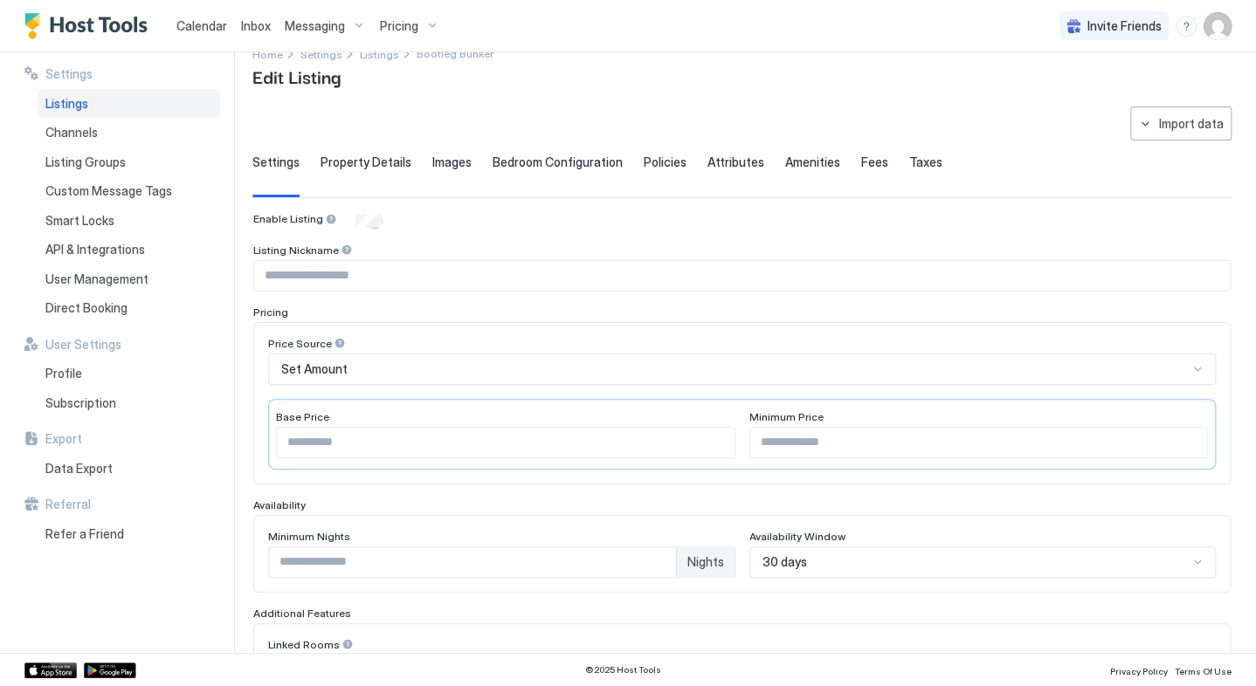
click at [91, 162] on span "Listing Groups" at bounding box center [85, 163] width 80 height 16
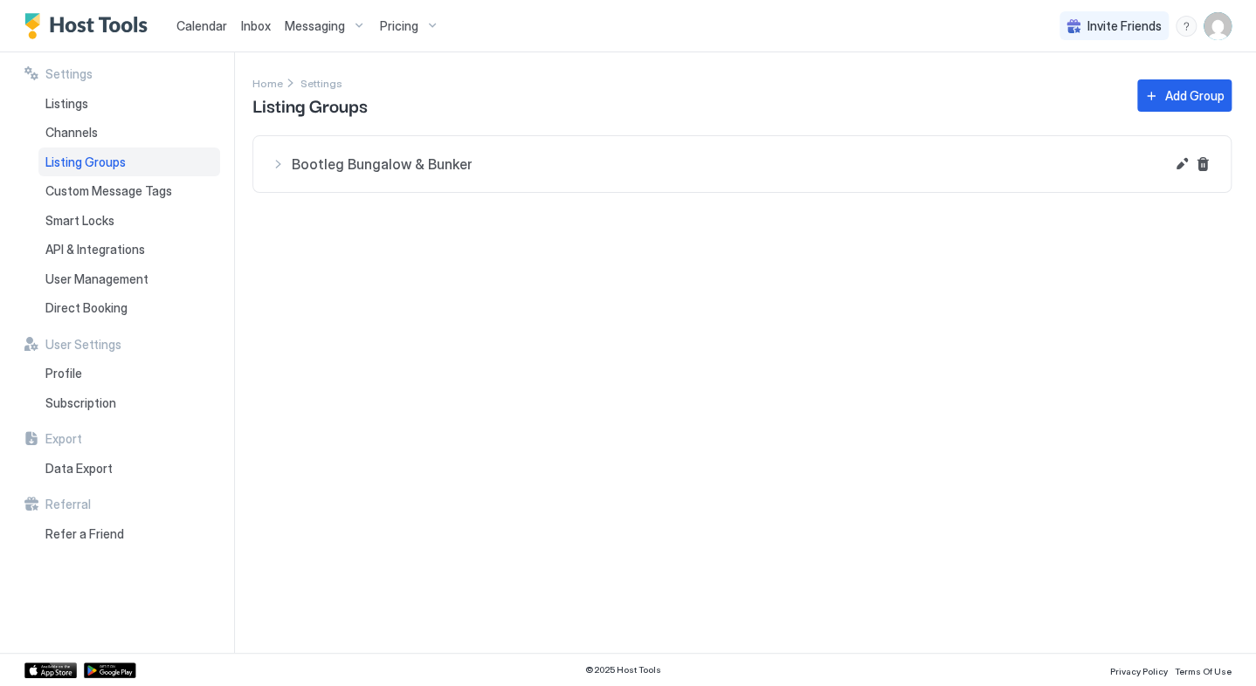
click at [87, 253] on span "API & Integrations" at bounding box center [95, 250] width 100 height 16
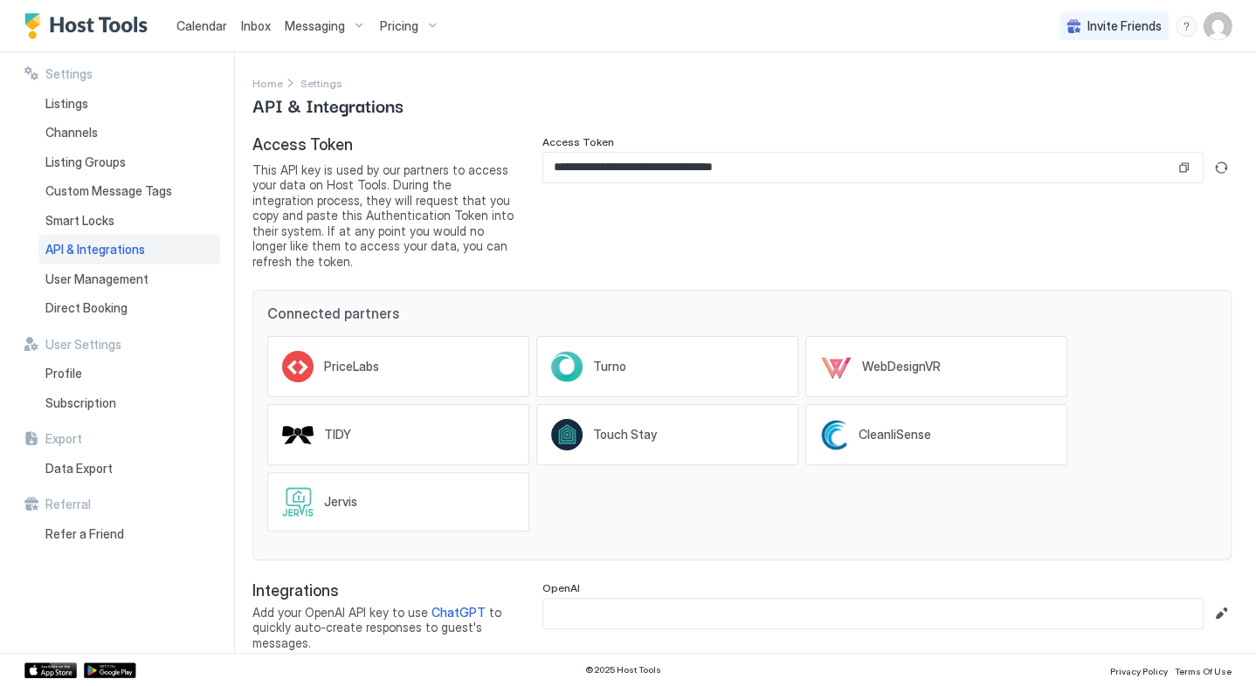
click at [81, 107] on span "Listings" at bounding box center [66, 104] width 43 height 16
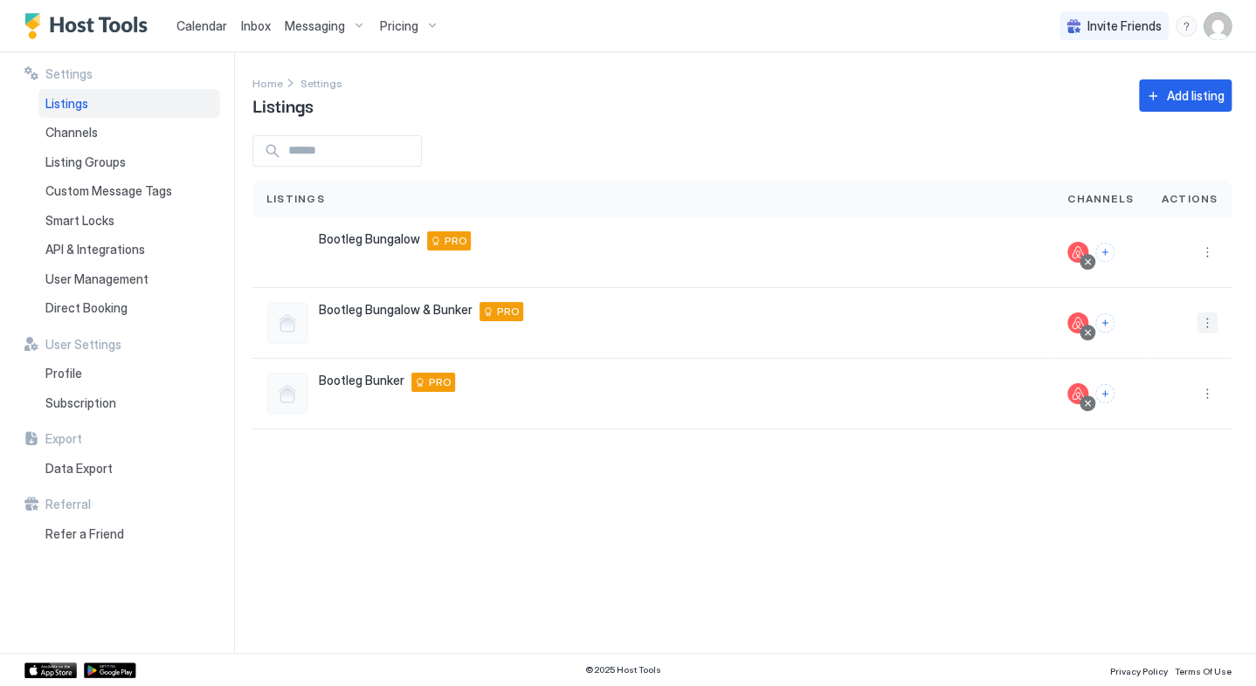
click at [1210, 327] on button "More options" at bounding box center [1206, 323] width 21 height 21
click at [1208, 257] on div at bounding box center [628, 343] width 1256 height 686
click at [1208, 257] on button "More options" at bounding box center [1206, 252] width 21 height 21
click at [1174, 382] on span "Airbnb Settings" at bounding box center [1165, 388] width 78 height 13
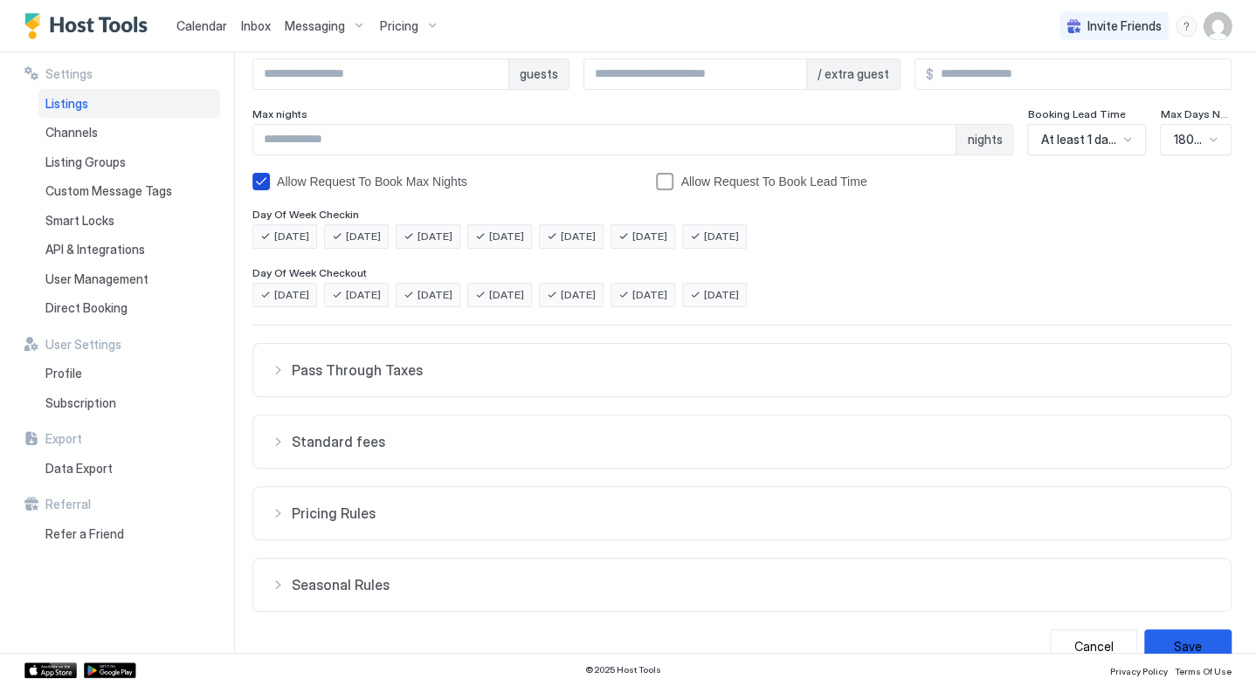
scroll to position [283, 0]
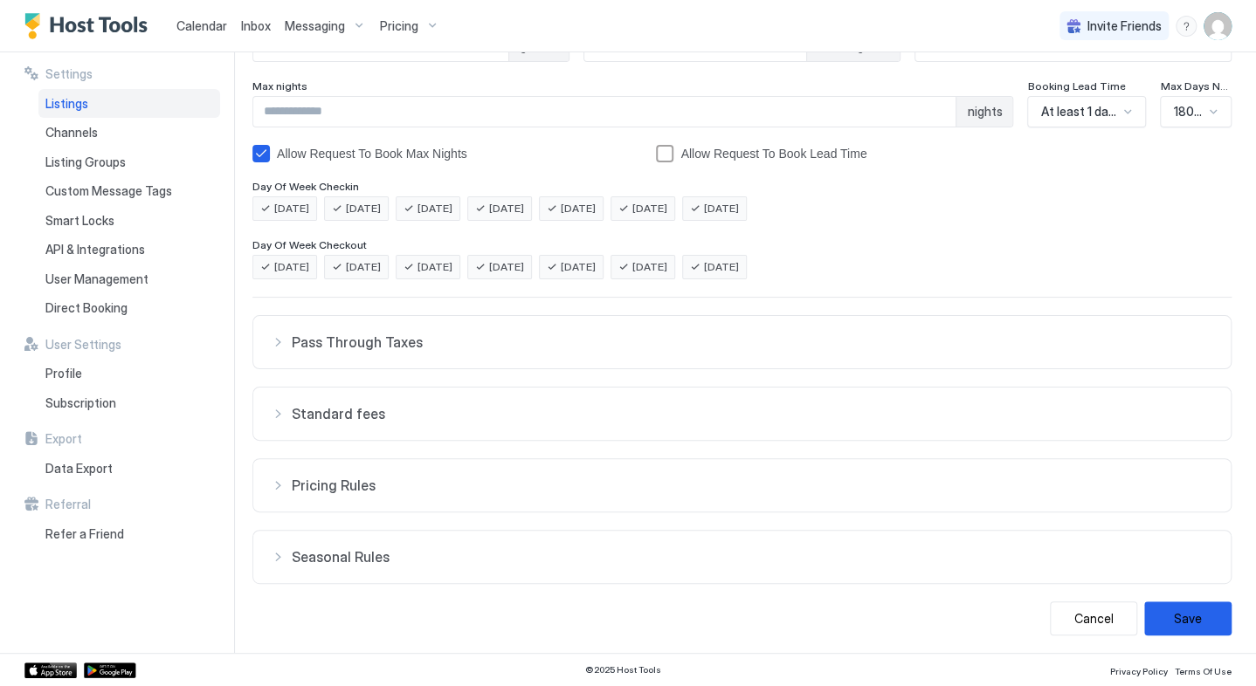
click at [280, 484] on div "Pricing Rules" at bounding box center [742, 485] width 942 height 17
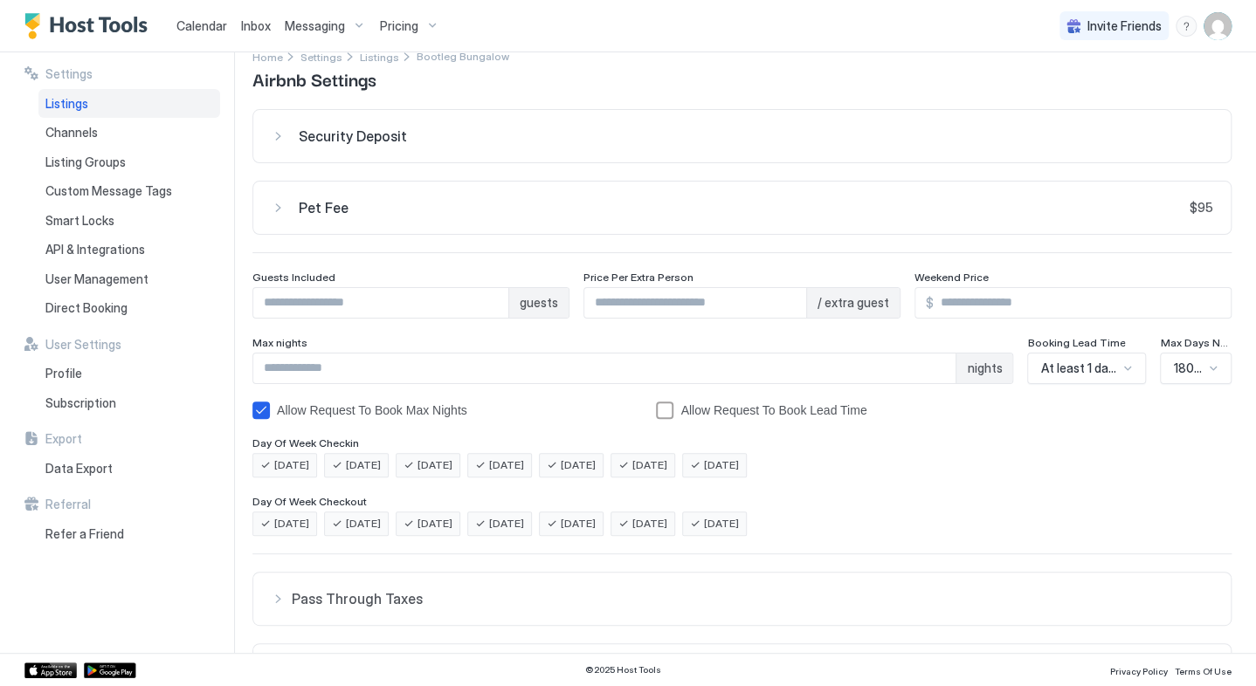
scroll to position [0, 0]
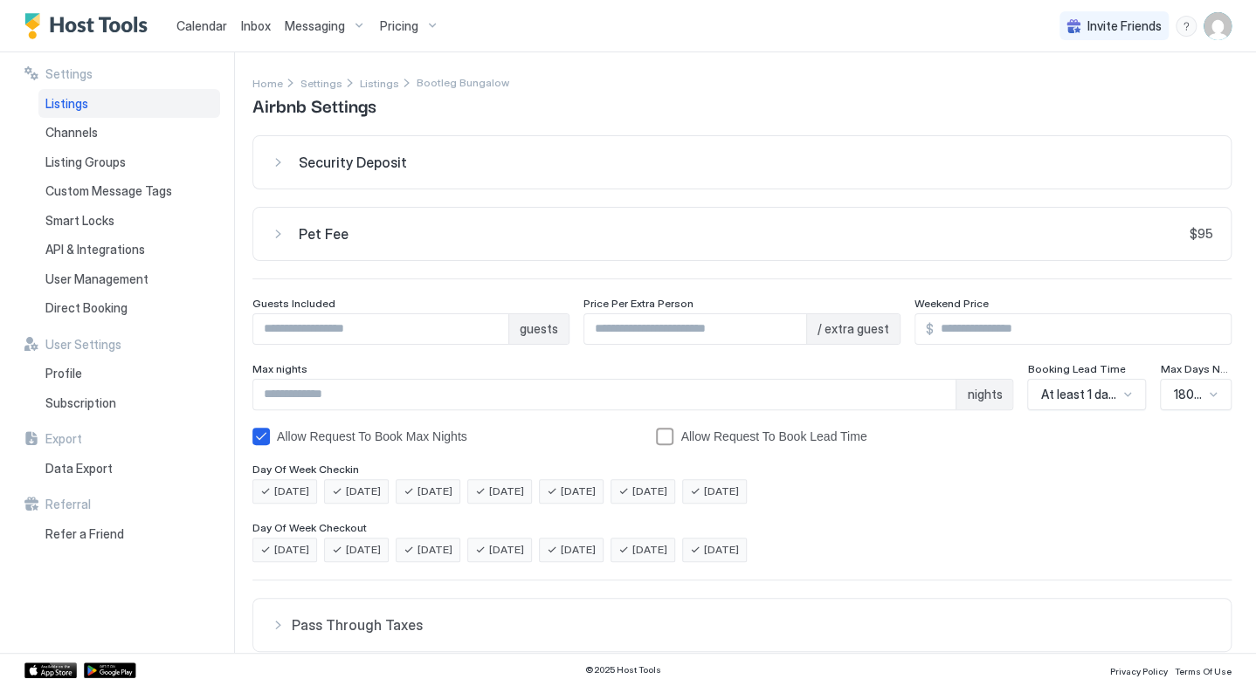
click at [77, 169] on div "Listing Groups" at bounding box center [129, 163] width 182 height 30
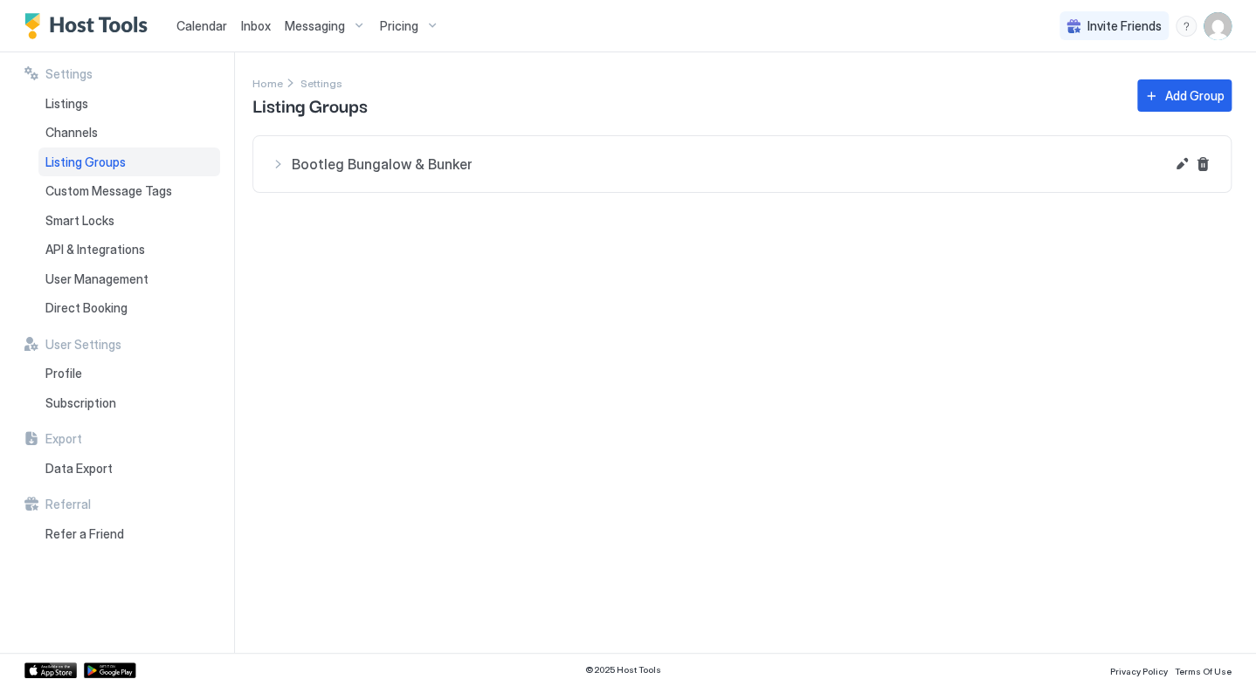
click at [278, 165] on div "Bootleg Bungalow & Bunker" at bounding box center [717, 164] width 893 height 21
click at [1179, 162] on button "Edit" at bounding box center [1181, 164] width 21 height 21
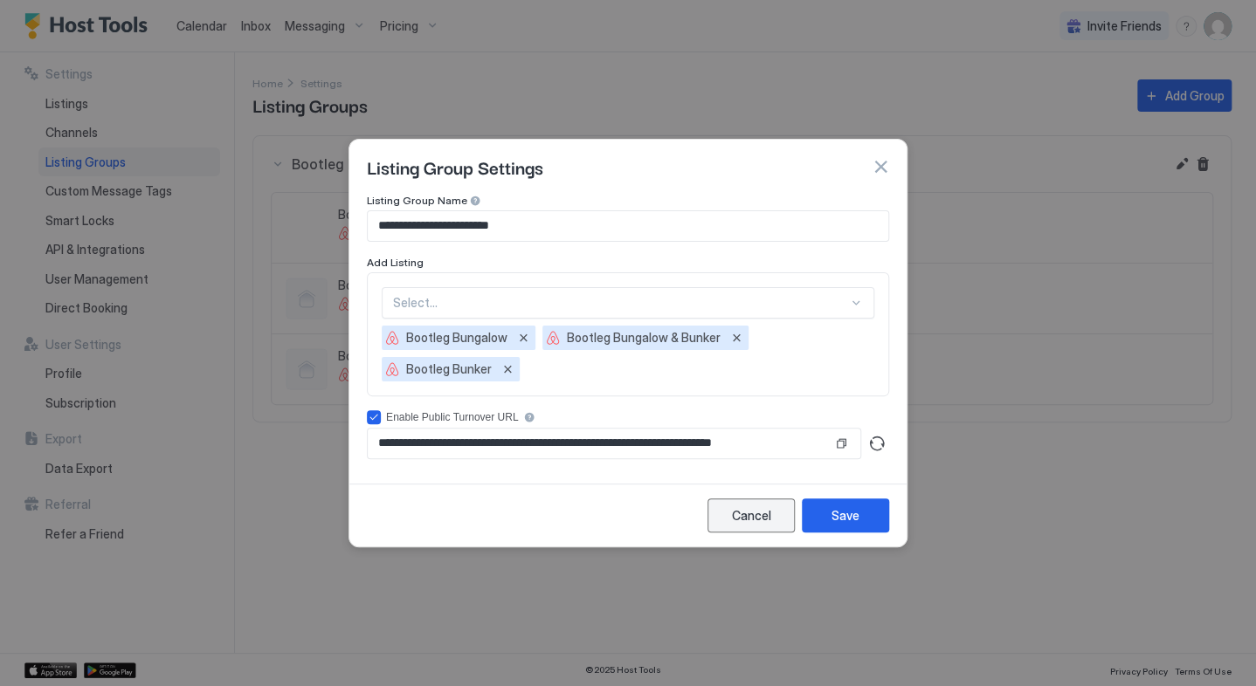
click at [748, 520] on div "Cancel" at bounding box center [751, 515] width 39 height 18
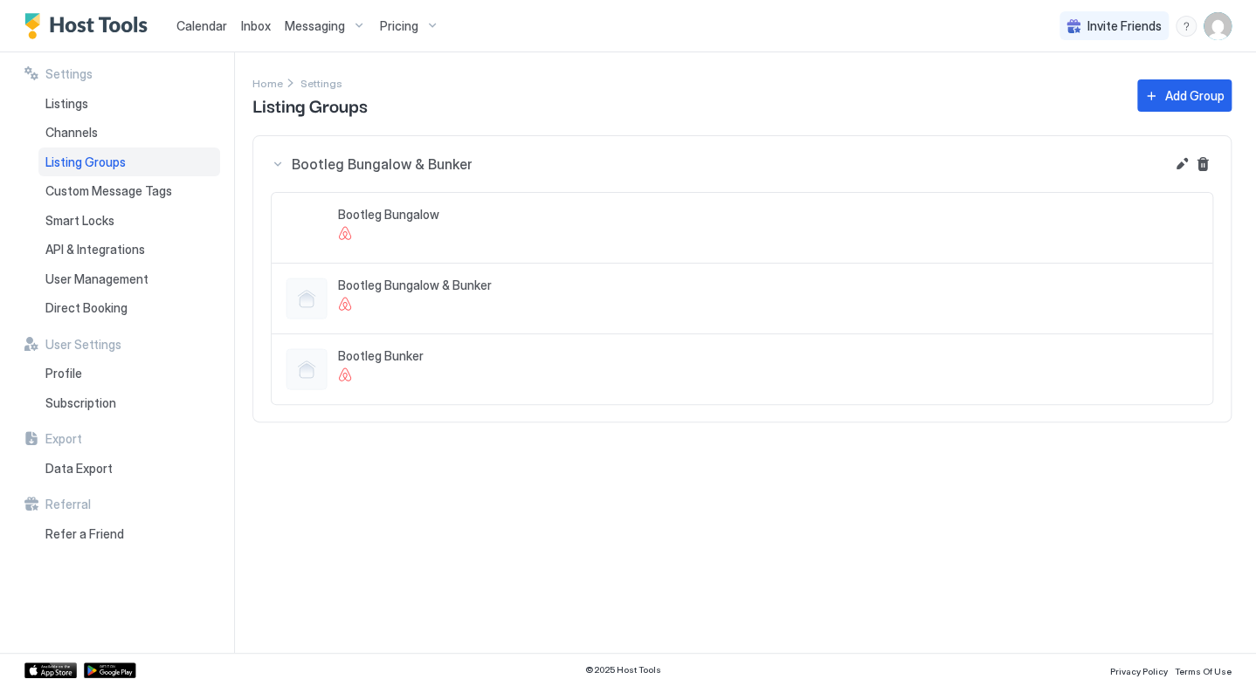
click at [211, 30] on span "Calendar" at bounding box center [201, 25] width 51 height 15
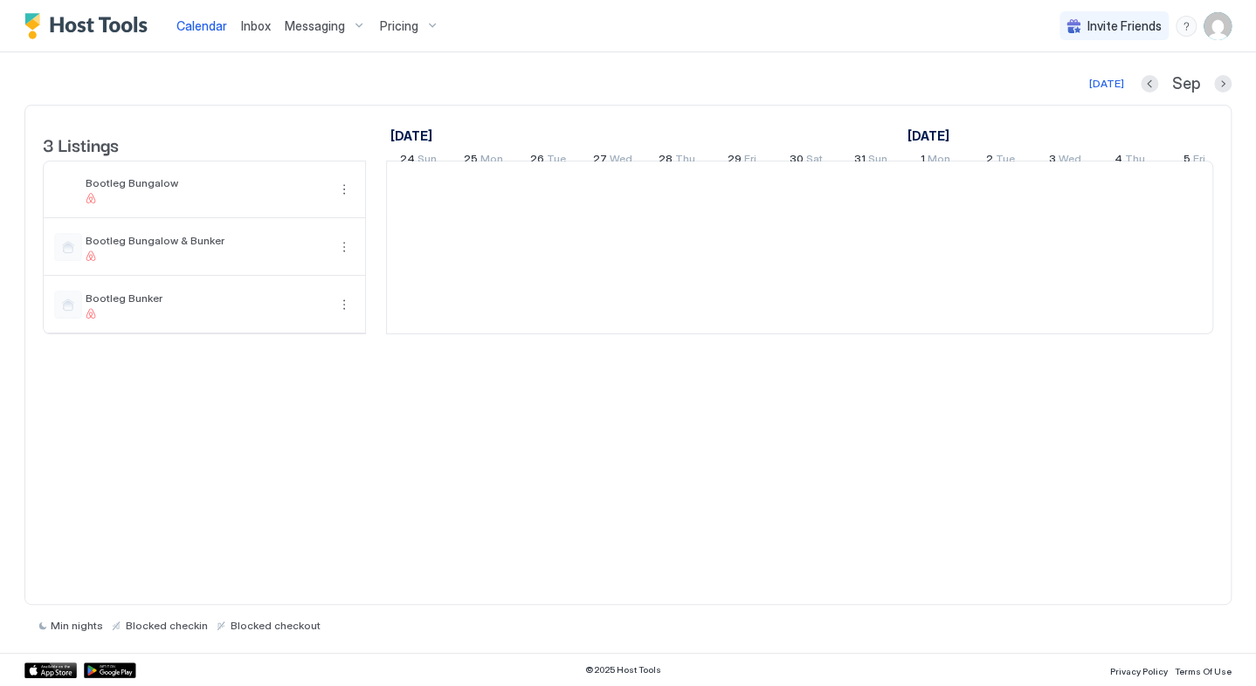
scroll to position [0, 970]
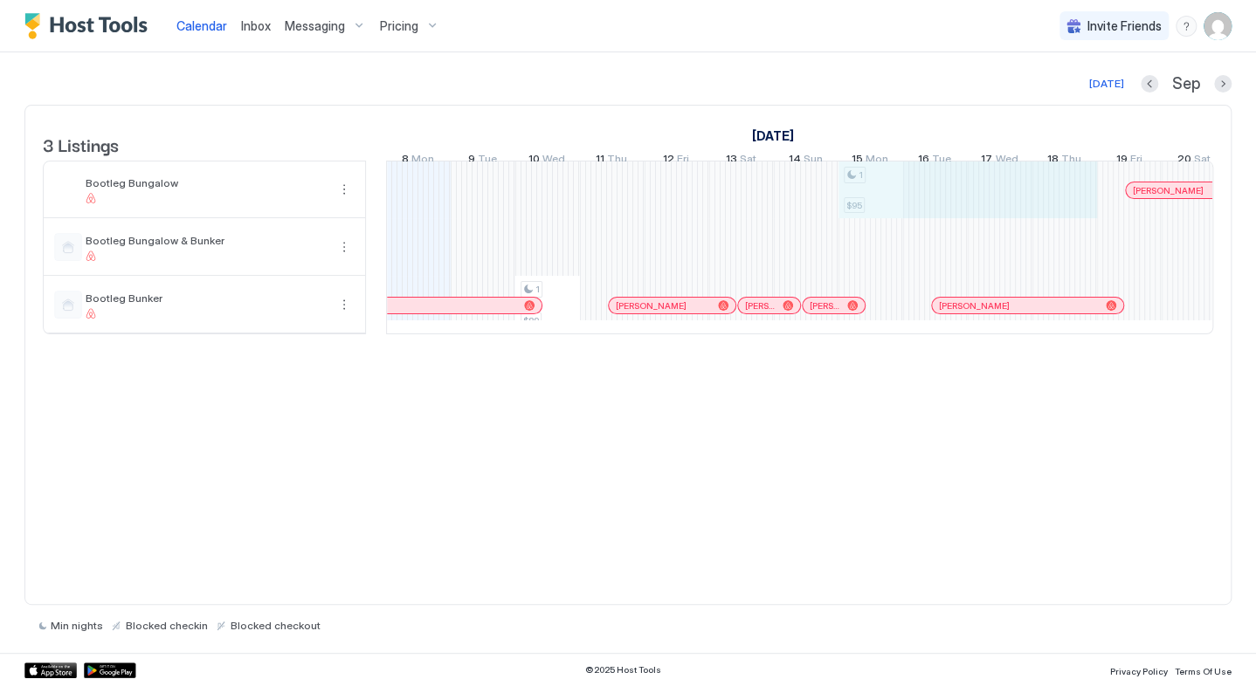
drag, startPoint x: 870, startPoint y: 201, endPoint x: 1081, endPoint y: 201, distance: 211.3
click at [1071, 201] on div "1 $89 1 $95 [PERSON_NAME] [PERSON_NAME] [PERSON_NAME] [PERSON_NAME] [PERSON_NAM…" at bounding box center [1129, 248] width 3425 height 172
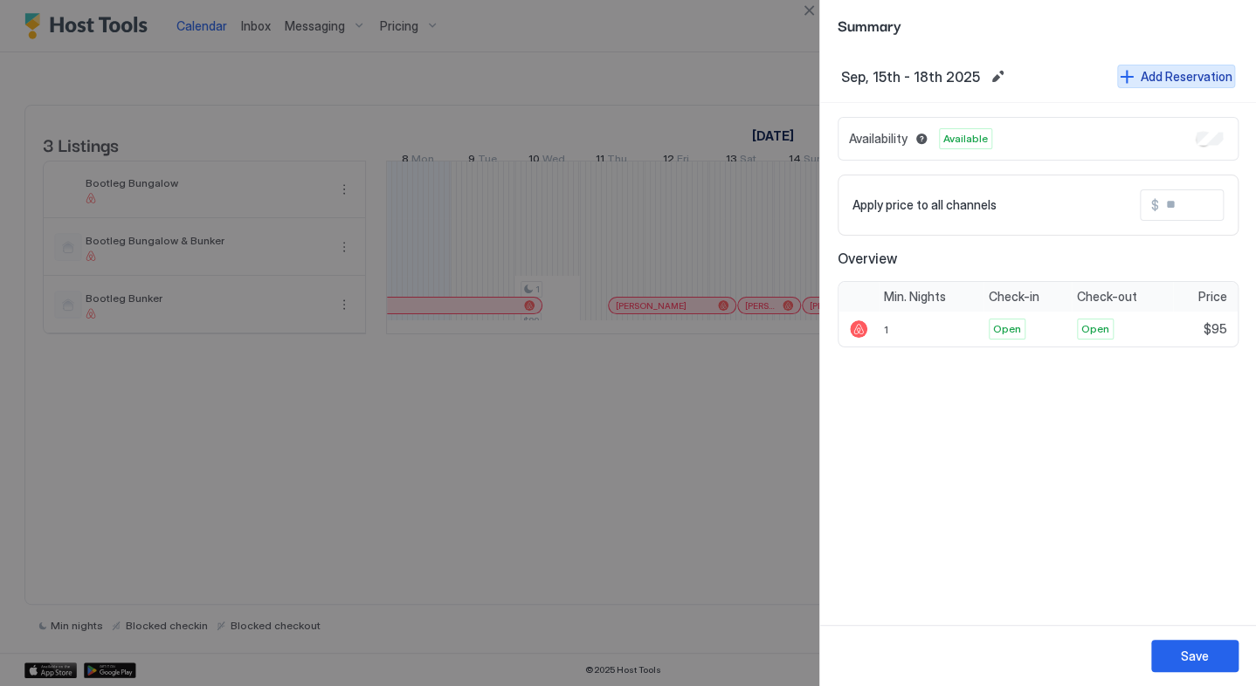
click at [1153, 71] on div "Add Reservation" at bounding box center [1186, 76] width 92 height 18
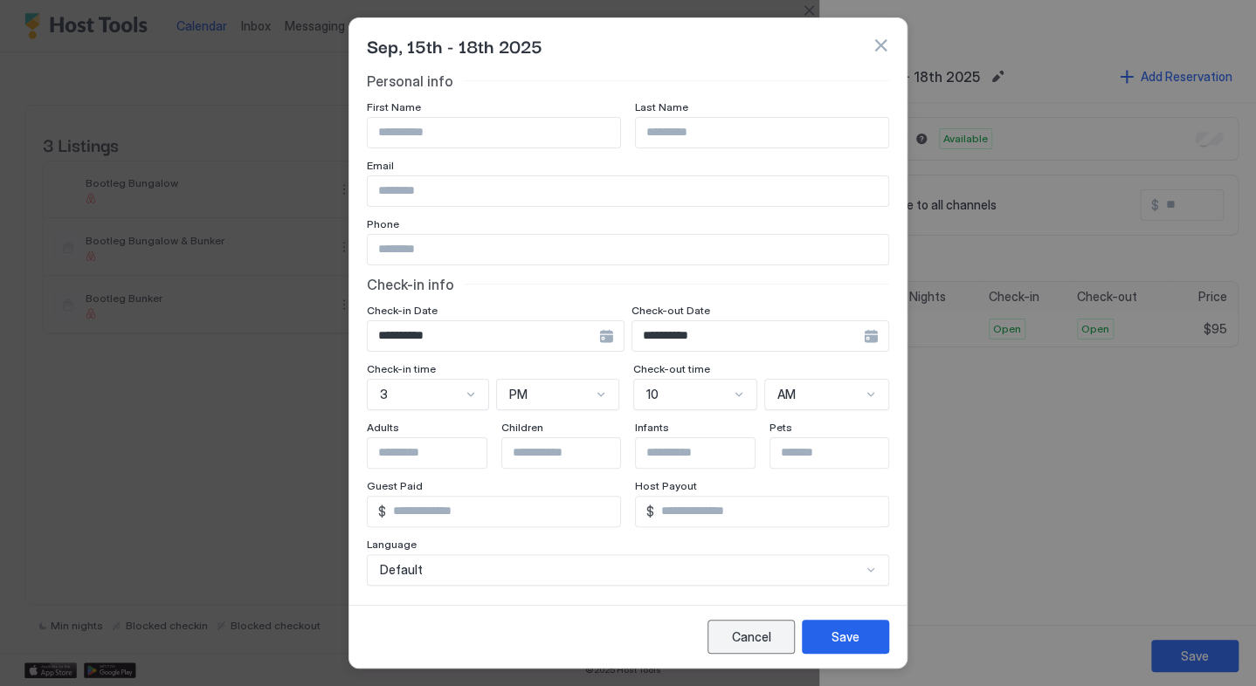
click at [753, 646] on div "Cancel" at bounding box center [751, 637] width 39 height 18
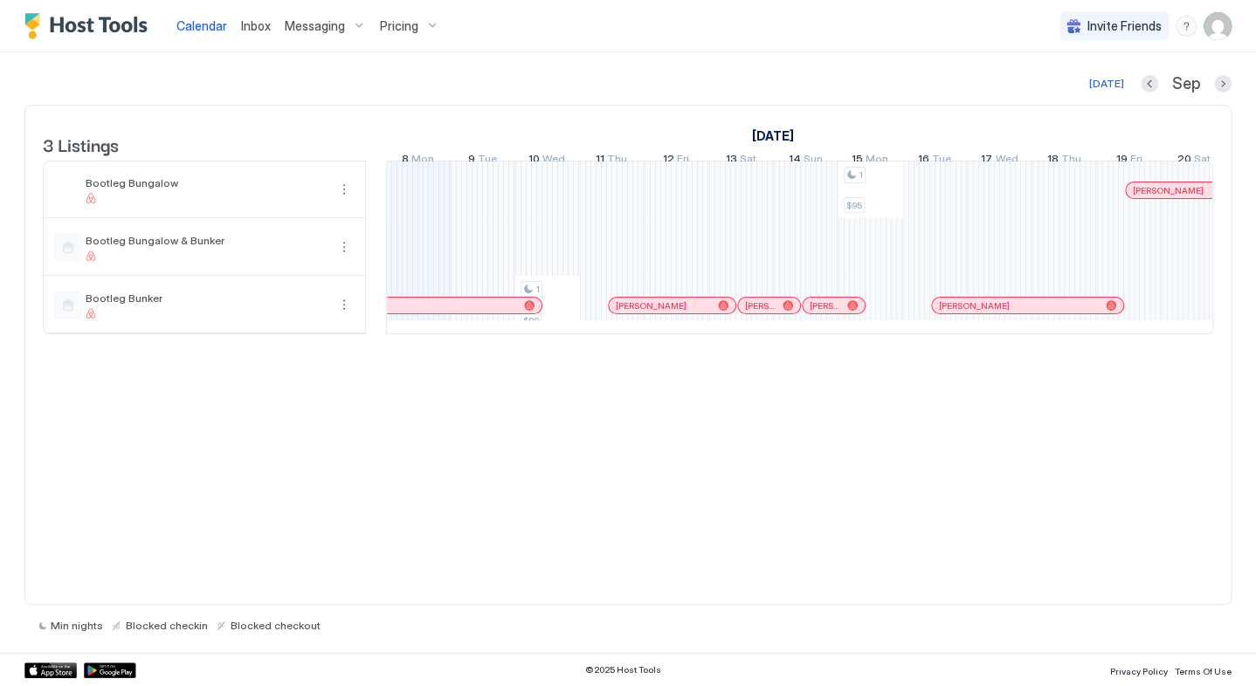
drag, startPoint x: 1186, startPoint y: 30, endPoint x: 1177, endPoint y: 31, distance: 8.8
click at [1184, 30] on div "menu" at bounding box center [1185, 26] width 21 height 21
click at [1070, 111] on div "Chat with us" at bounding box center [1085, 112] width 222 height 31
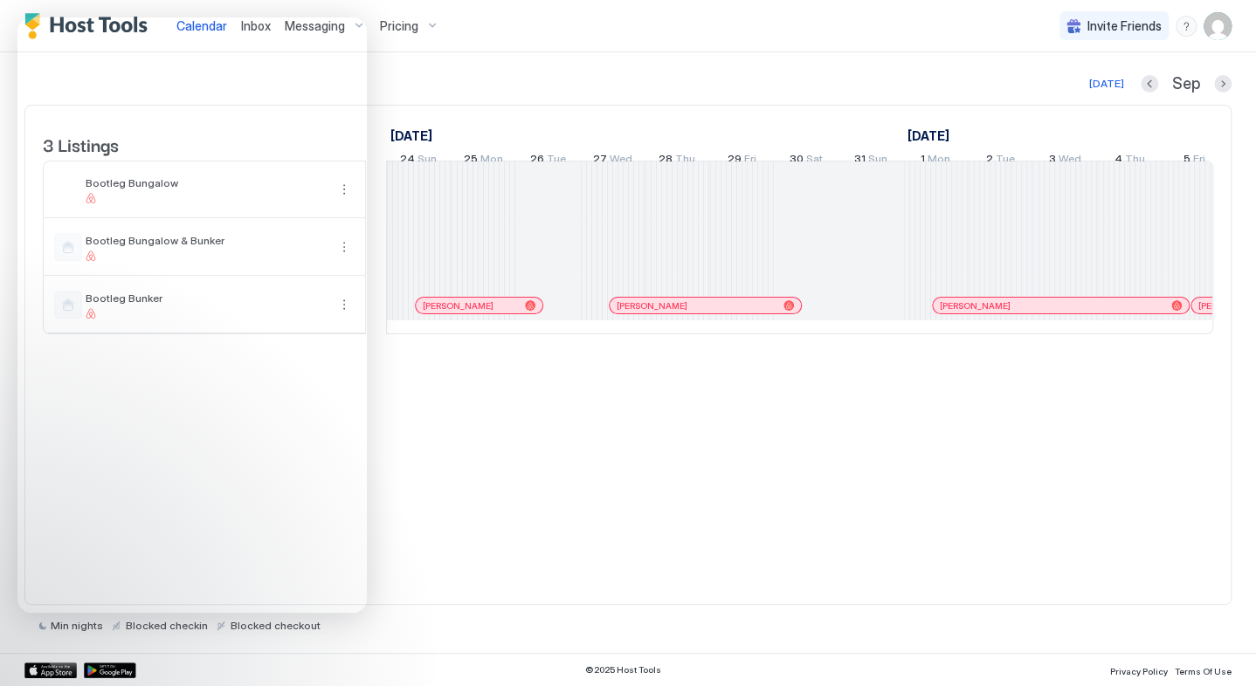
scroll to position [0, 970]
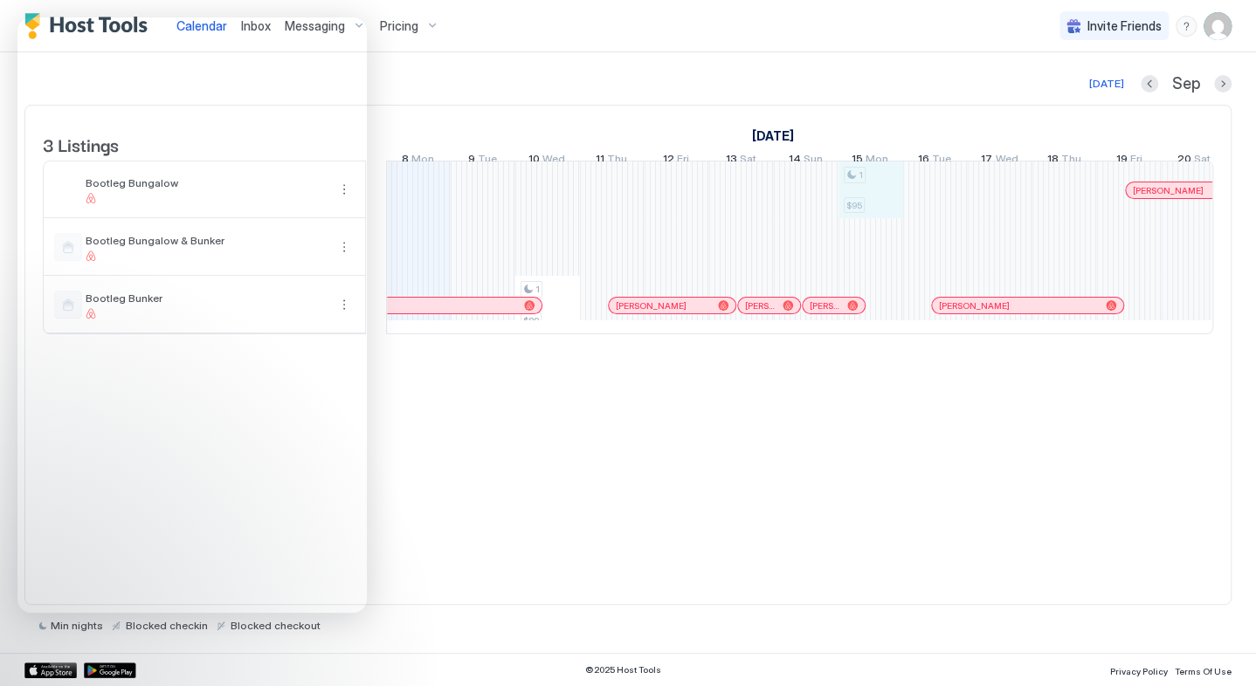
click at [884, 203] on div "1 $89 1 $95 [PERSON_NAME] [PERSON_NAME] [PERSON_NAME] [PERSON_NAME] [PERSON_NAM…" at bounding box center [1129, 248] width 3425 height 172
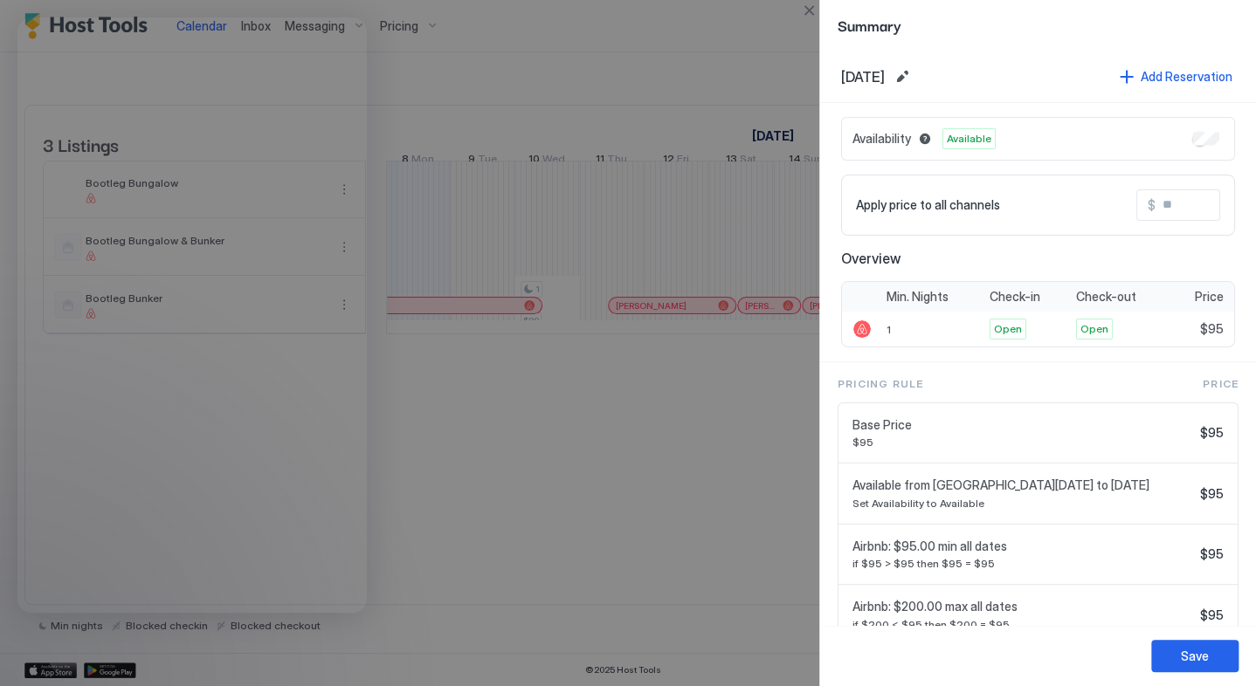
click at [762, 38] on div at bounding box center [628, 343] width 1256 height 686
click at [810, 10] on button "Close" at bounding box center [808, 10] width 21 height 21
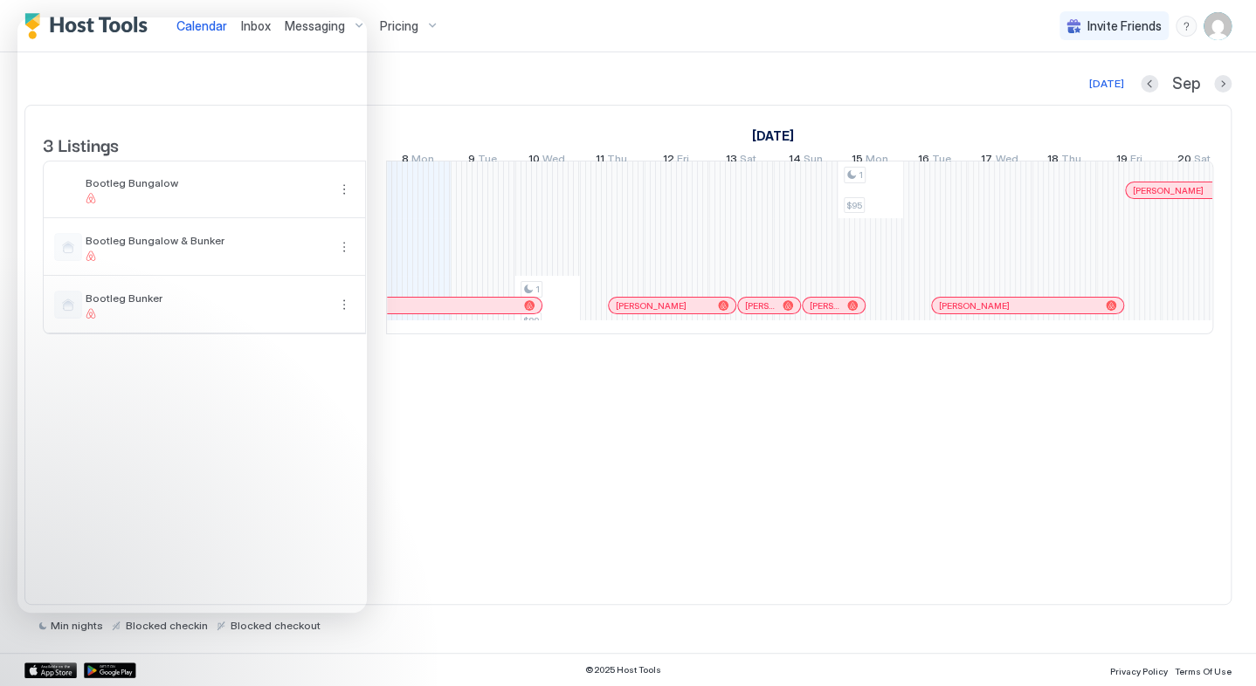
click at [937, 208] on div "1 $89 1 $95 [PERSON_NAME] [PERSON_NAME] [PERSON_NAME] [PERSON_NAME] [PERSON_NAM…" at bounding box center [1129, 248] width 3425 height 172
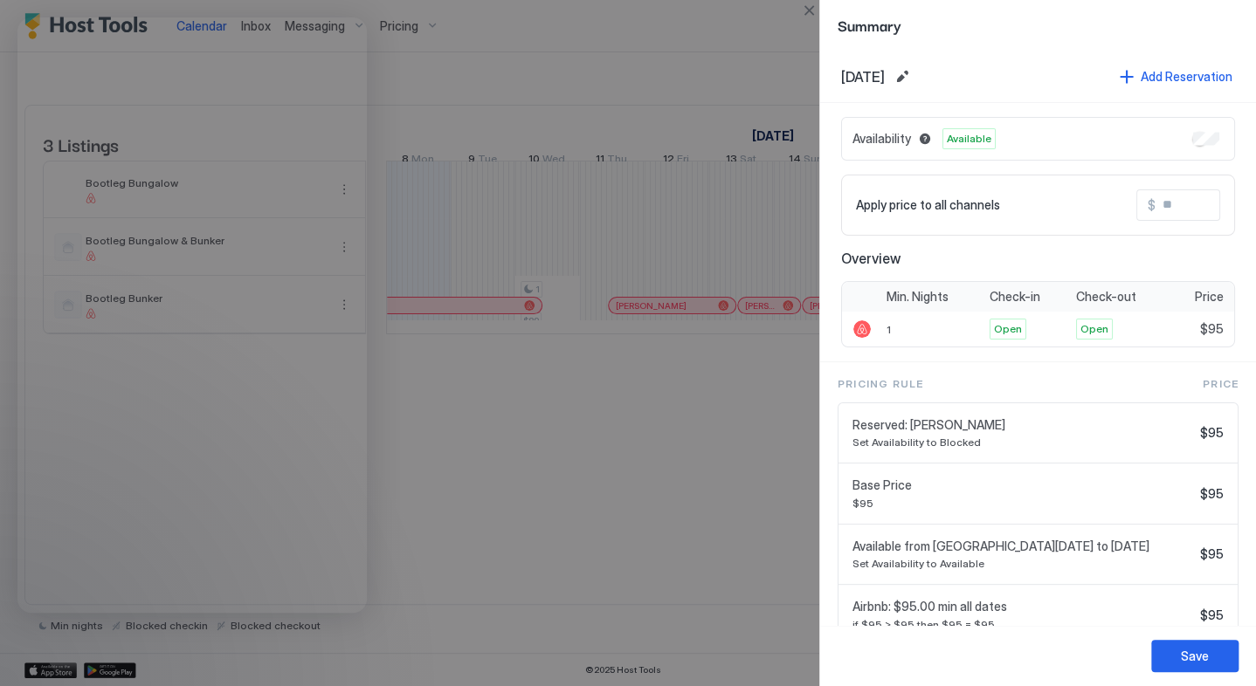
click at [655, 456] on div at bounding box center [628, 343] width 1256 height 686
click at [772, 26] on div at bounding box center [628, 343] width 1256 height 686
click at [807, 12] on button "Close" at bounding box center [808, 10] width 21 height 21
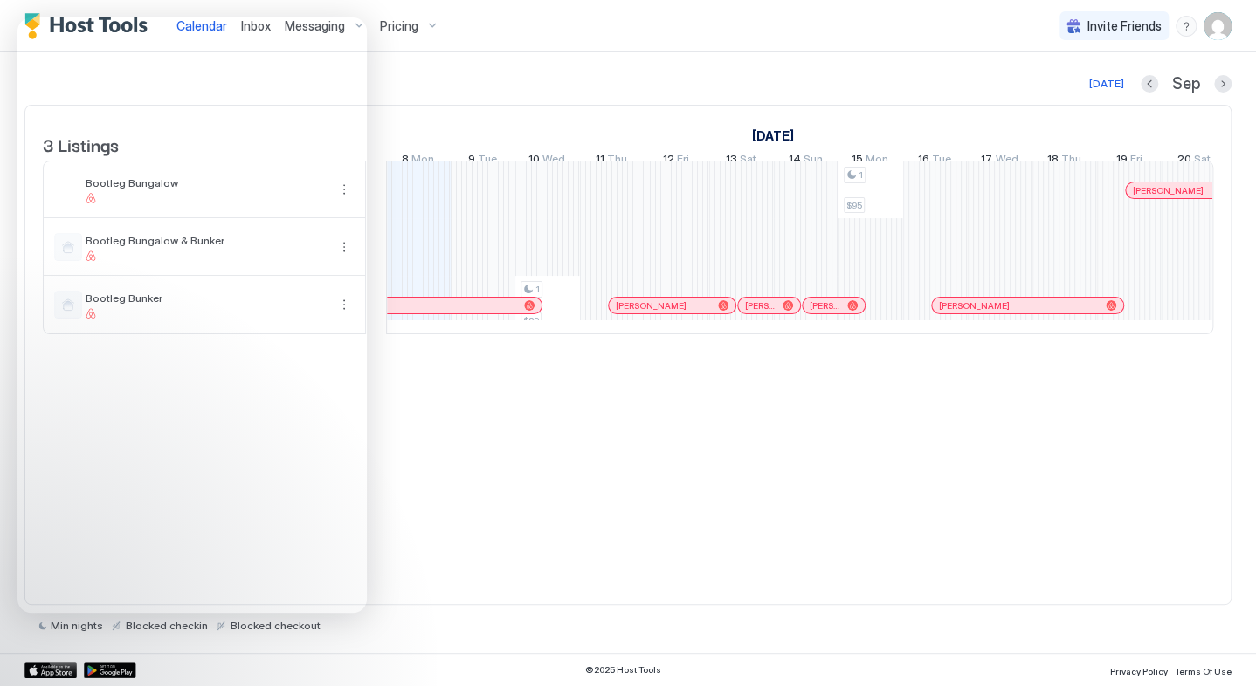
click at [998, 190] on div "1 $89 1 $95 [PERSON_NAME] [PERSON_NAME] [PERSON_NAME] [PERSON_NAME] [PERSON_NAM…" at bounding box center [1129, 248] width 3425 height 172
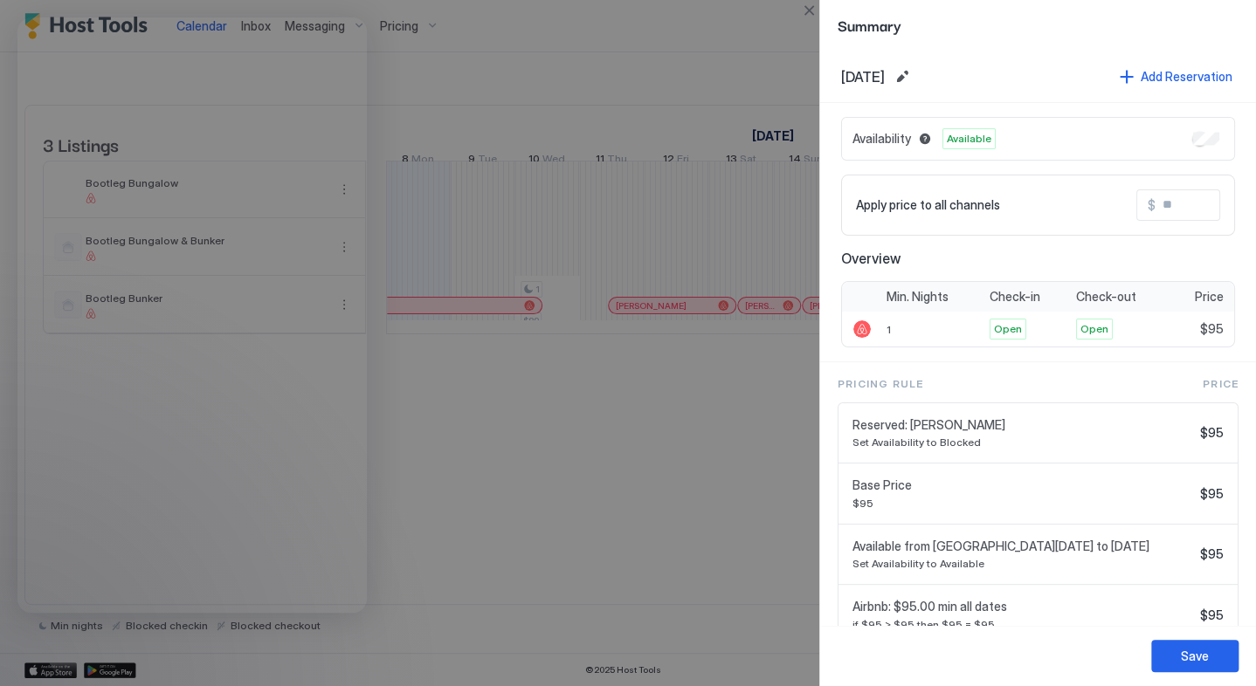
click at [992, 539] on span "Available from [GEOGRAPHIC_DATA][DATE] to [DATE]" at bounding box center [1022, 547] width 341 height 16
click at [664, 429] on div at bounding box center [628, 343] width 1256 height 686
click at [815, 16] on button "Close" at bounding box center [808, 10] width 21 height 21
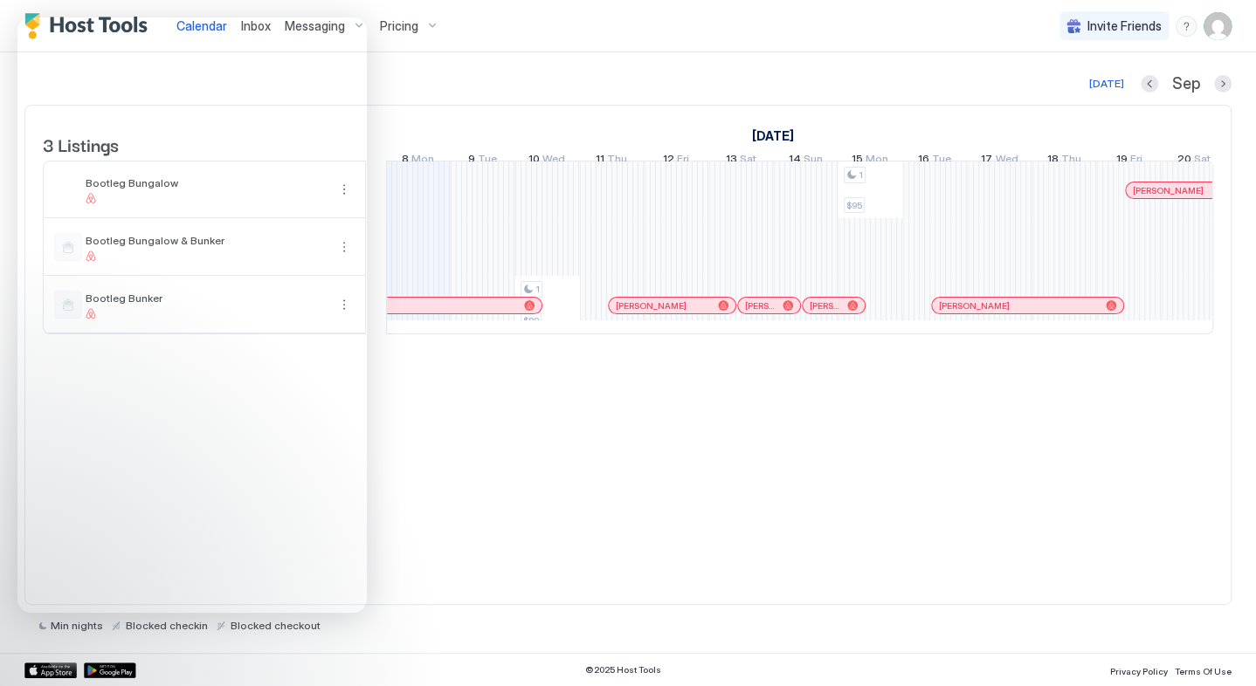
click at [439, 26] on div "Pricing" at bounding box center [409, 26] width 73 height 30
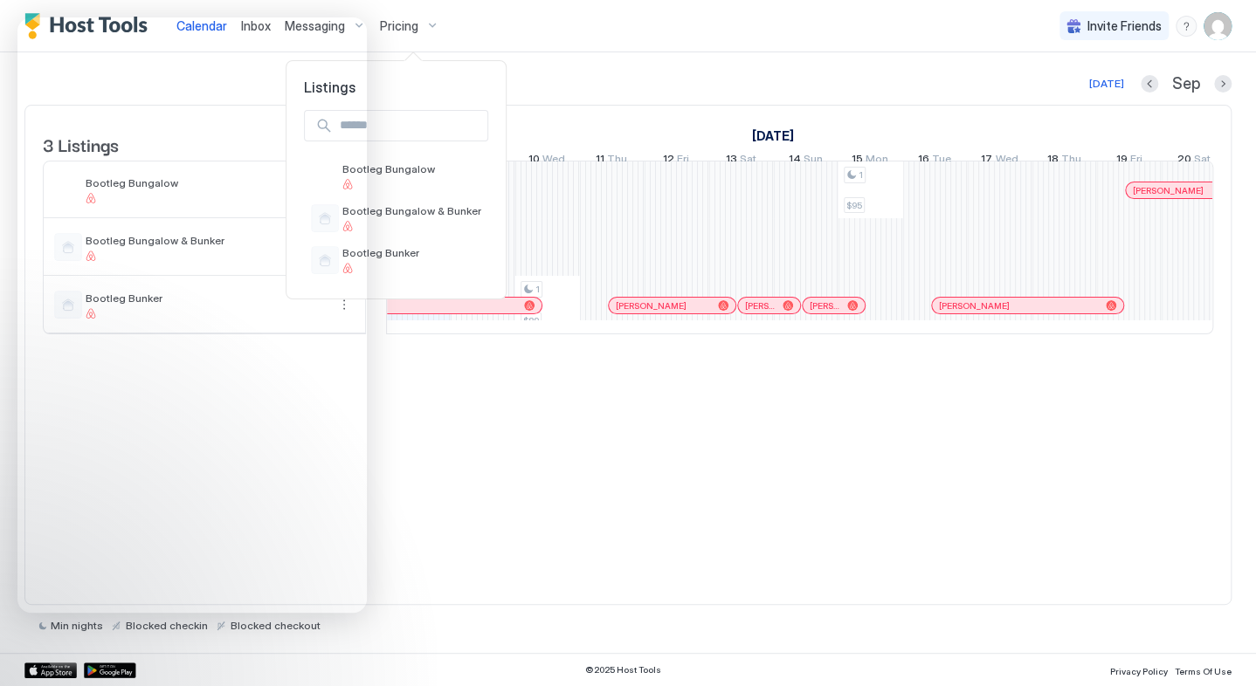
click at [431, 31] on div at bounding box center [628, 343] width 1256 height 686
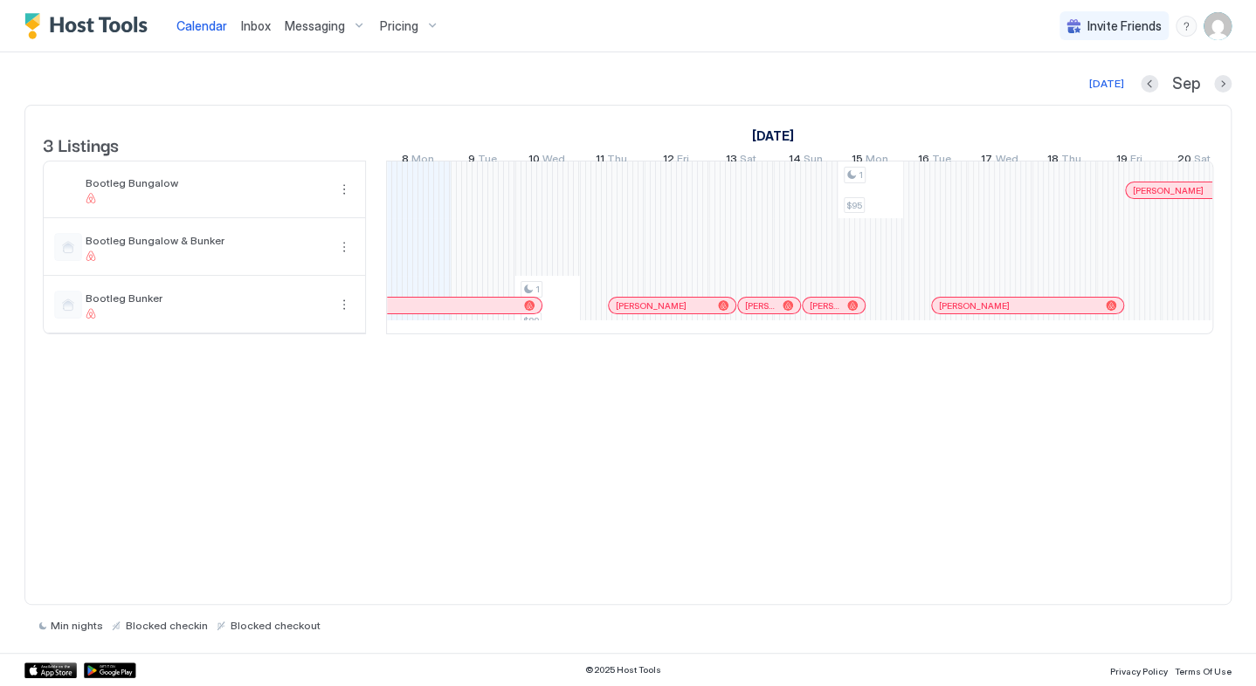
drag, startPoint x: 202, startPoint y: 28, endPoint x: 1139, endPoint y: 127, distance: 942.2
click at [202, 28] on span "Calendar" at bounding box center [201, 25] width 51 height 15
click at [185, 22] on span "Calendar" at bounding box center [201, 25] width 51 height 15
click at [944, 313] on div at bounding box center [945, 306] width 14 height 14
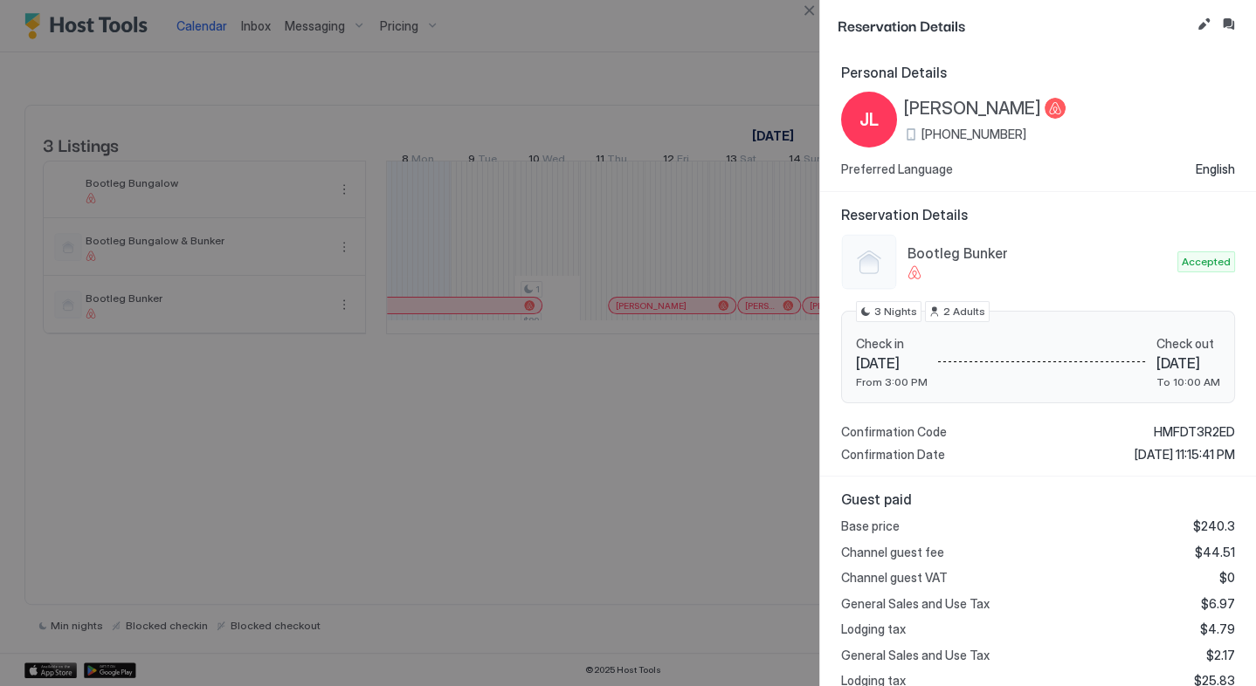
scroll to position [0, 0]
click at [1205, 18] on button "Edit reservation" at bounding box center [1203, 24] width 21 height 21
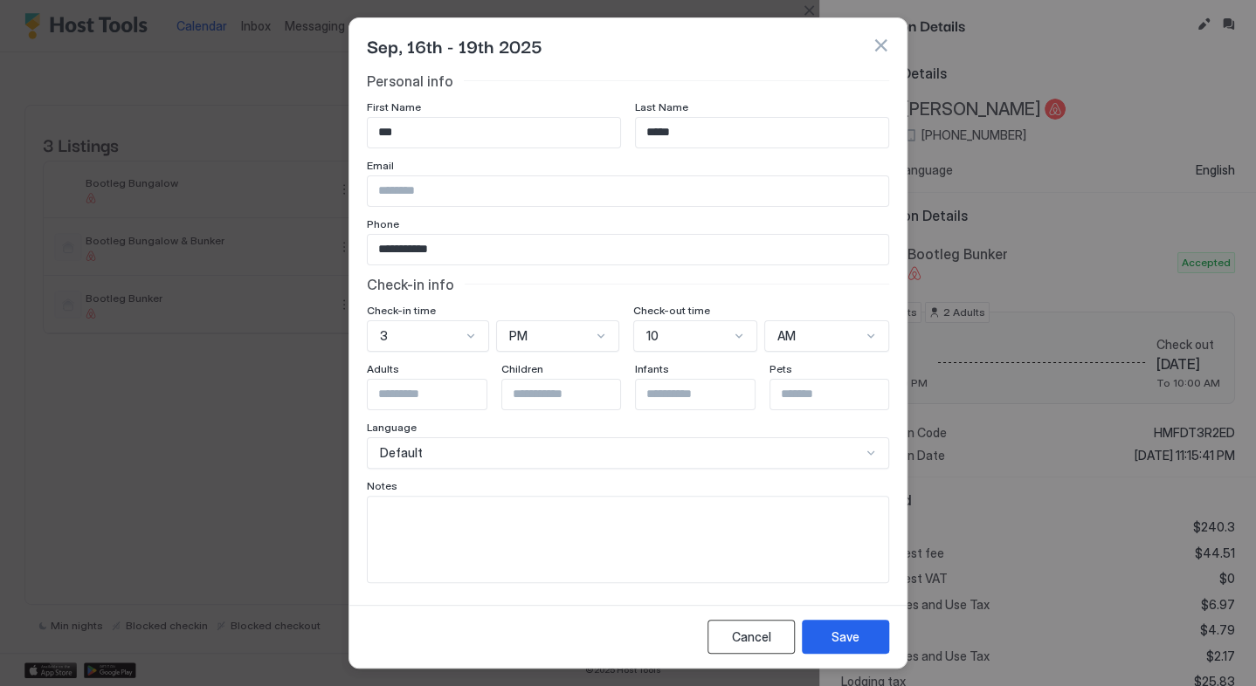
click at [749, 634] on div "Cancel" at bounding box center [751, 637] width 39 height 18
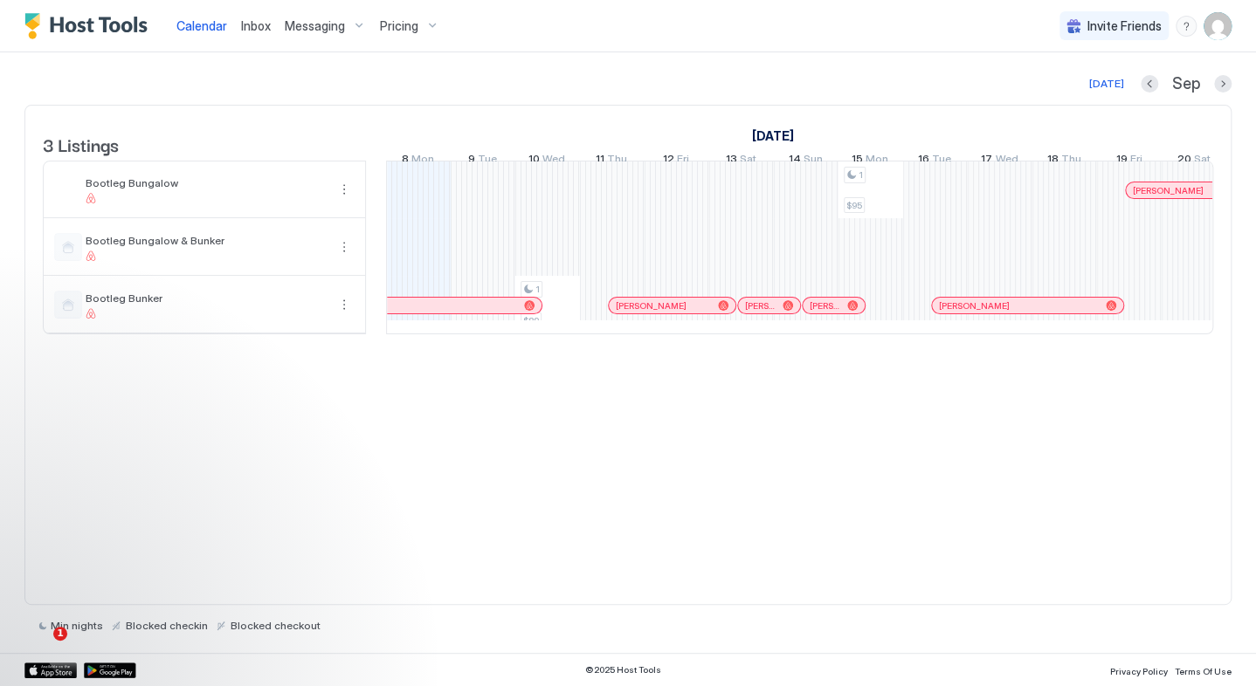
click at [1188, 30] on div "menu" at bounding box center [1185, 26] width 21 height 21
click at [1057, 104] on span "Chat with us" at bounding box center [1037, 112] width 71 height 16
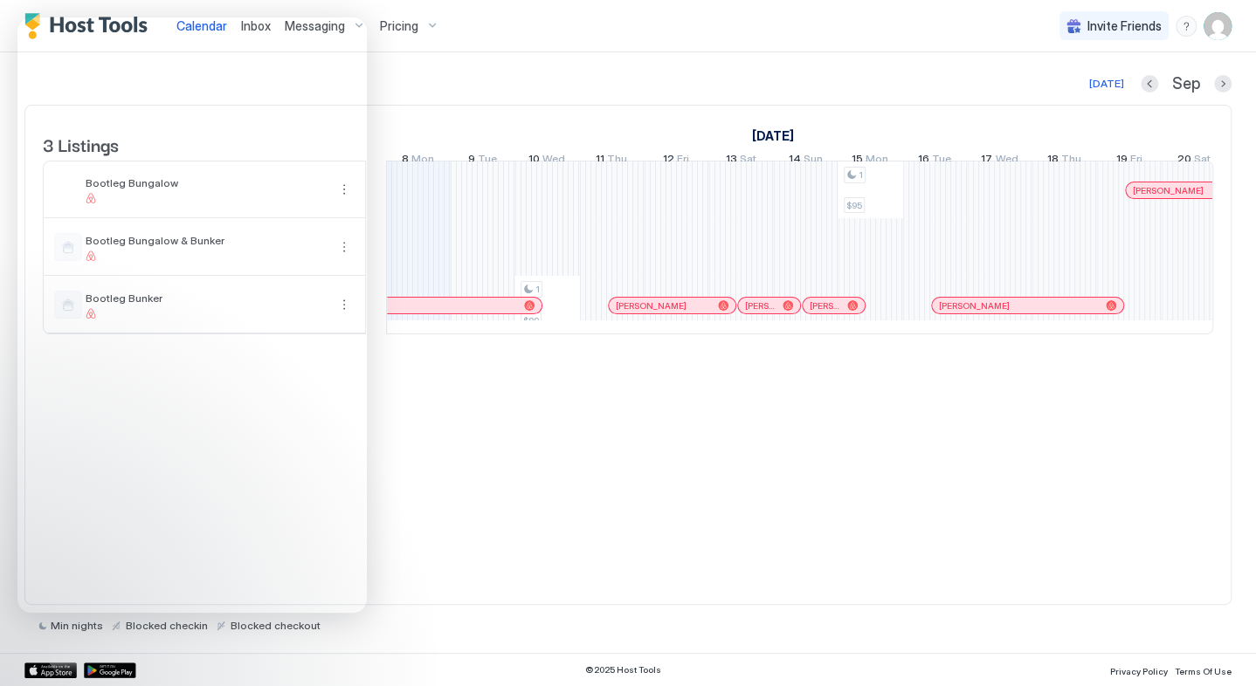
click at [686, 470] on div "3 Listings August 2025 September 2025 October 2025 24 Sun 25 Mon 26 Tue 27 Wed …" at bounding box center [627, 355] width 1207 height 500
click at [1216, 29] on img "User profile" at bounding box center [1217, 26] width 28 height 28
click at [1060, 103] on span "Settings" at bounding box center [1059, 98] width 47 height 16
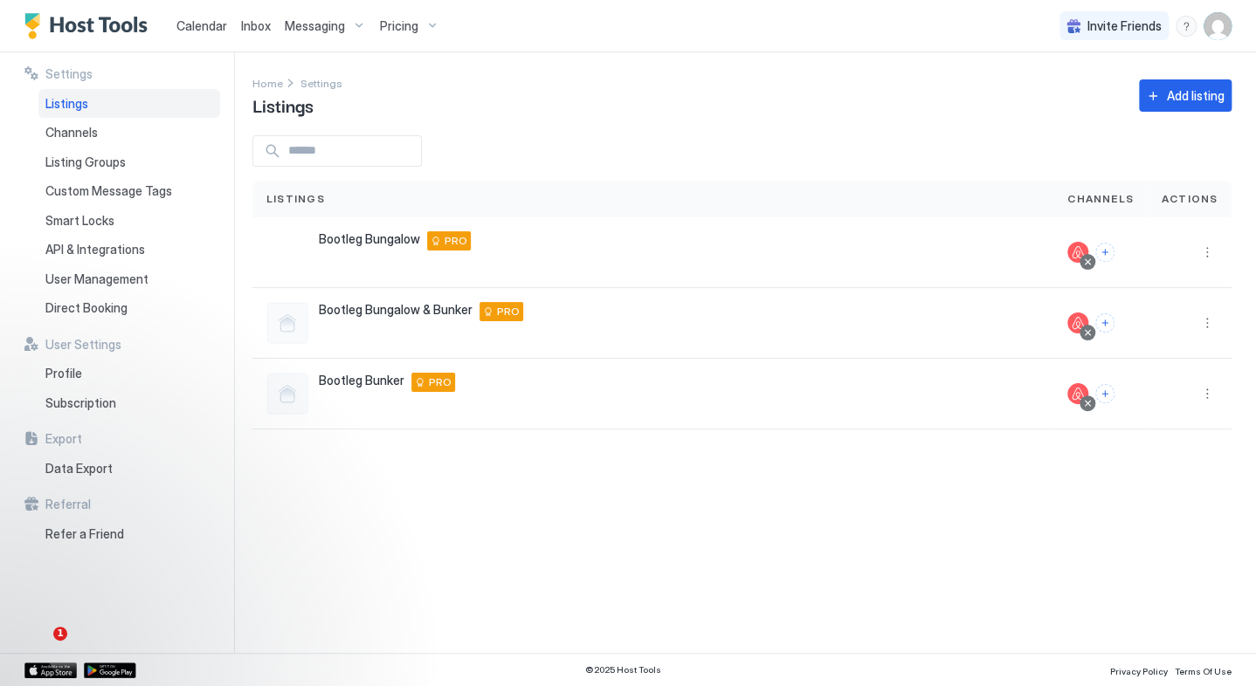
click at [90, 400] on span "Subscription" at bounding box center [80, 404] width 71 height 16
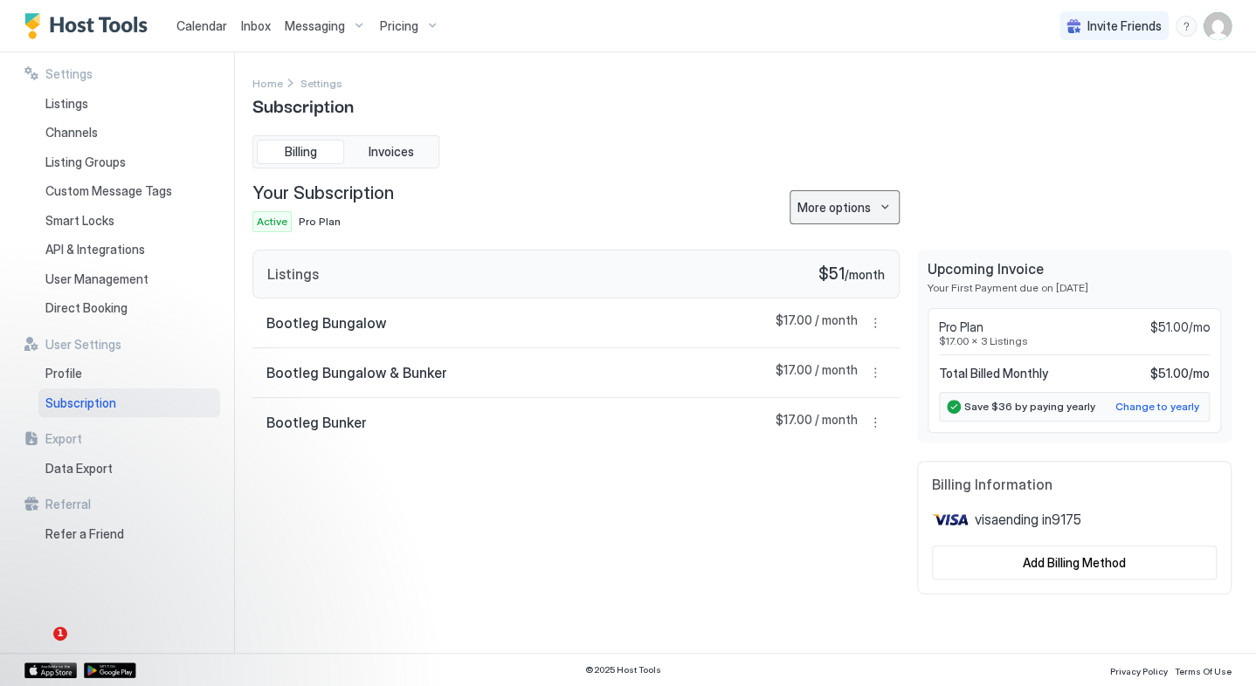
click at [884, 206] on button "More options" at bounding box center [844, 207] width 110 height 34
click at [997, 126] on div at bounding box center [628, 343] width 1256 height 686
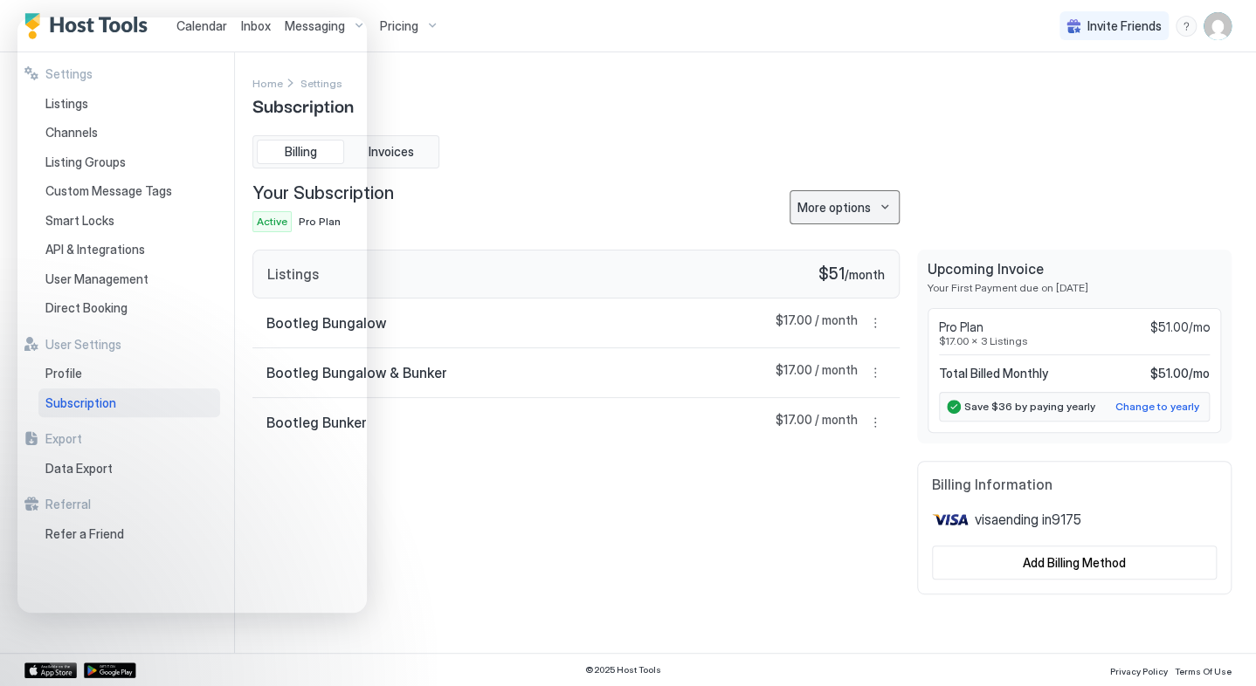
click at [888, 206] on button "More options" at bounding box center [844, 207] width 110 height 34
click at [988, 127] on div at bounding box center [628, 343] width 1256 height 686
click at [880, 208] on button "More options" at bounding box center [844, 207] width 110 height 34
drag, startPoint x: 845, startPoint y: 238, endPoint x: 846, endPoint y: 225, distance: 12.3
click at [846, 225] on div "Change Plan" at bounding box center [839, 238] width 135 height 28
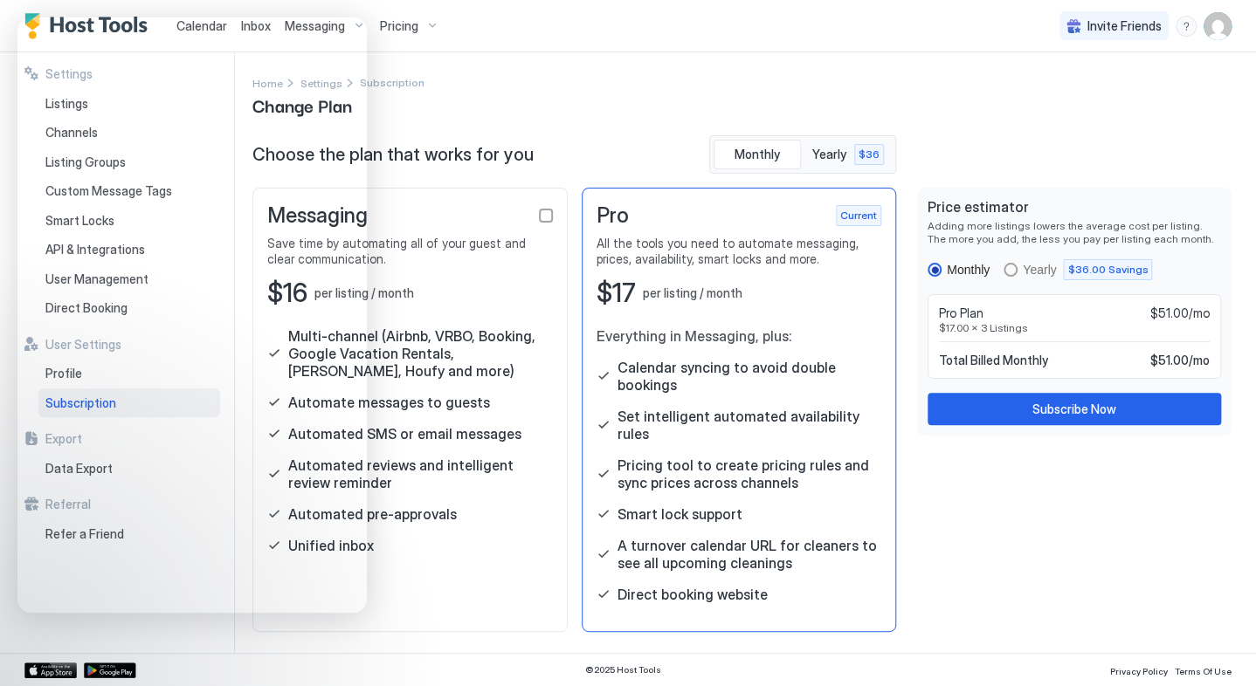
click at [569, 79] on div "Home Settings Subscription Change Plan" at bounding box center [741, 95] width 979 height 45
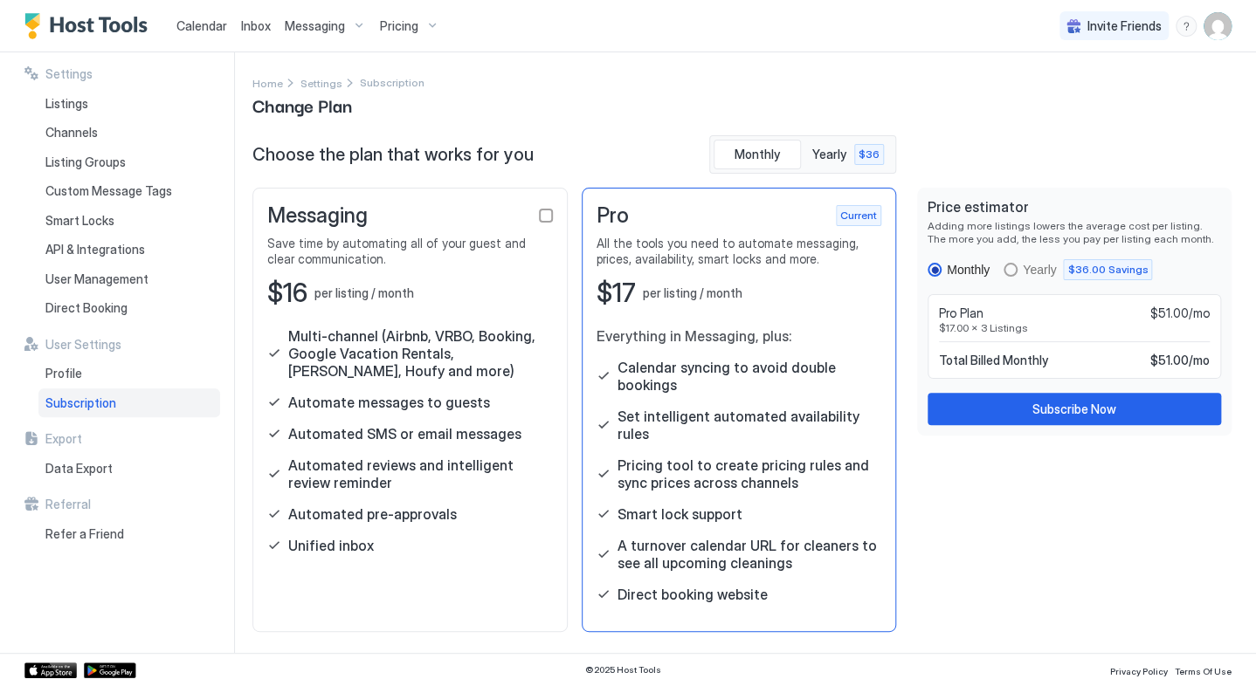
click at [320, 80] on span "Settings" at bounding box center [321, 83] width 42 height 13
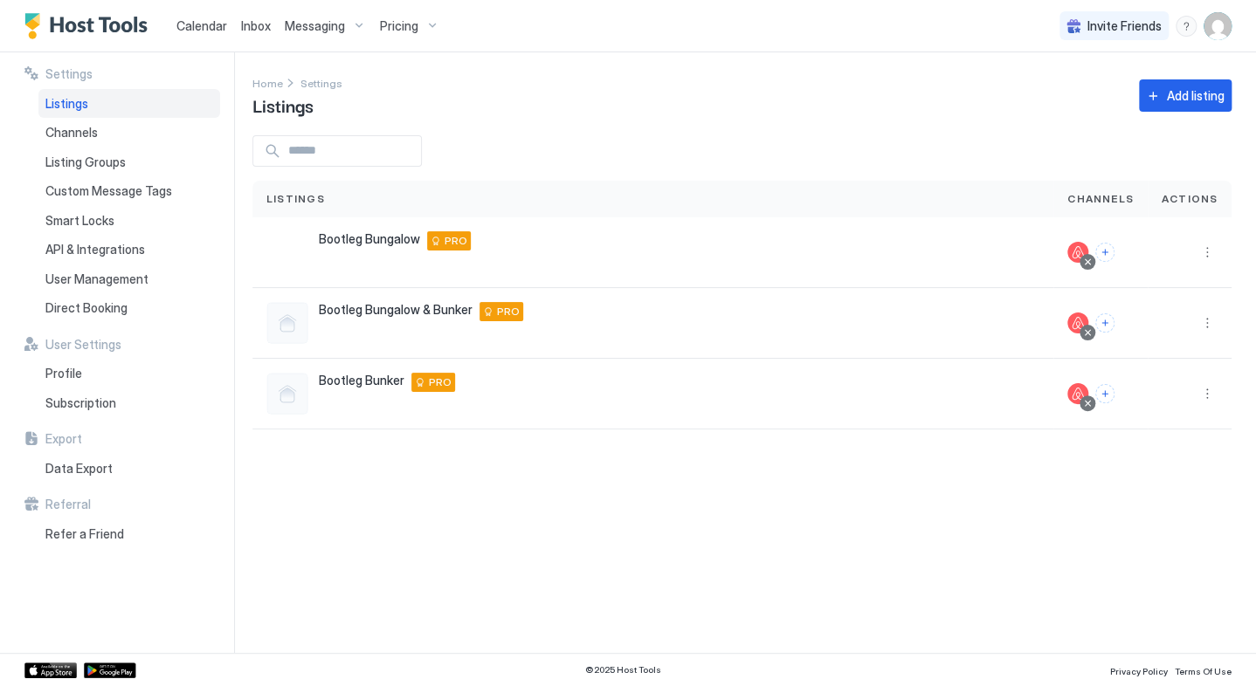
click at [210, 31] on span "Calendar" at bounding box center [201, 25] width 51 height 15
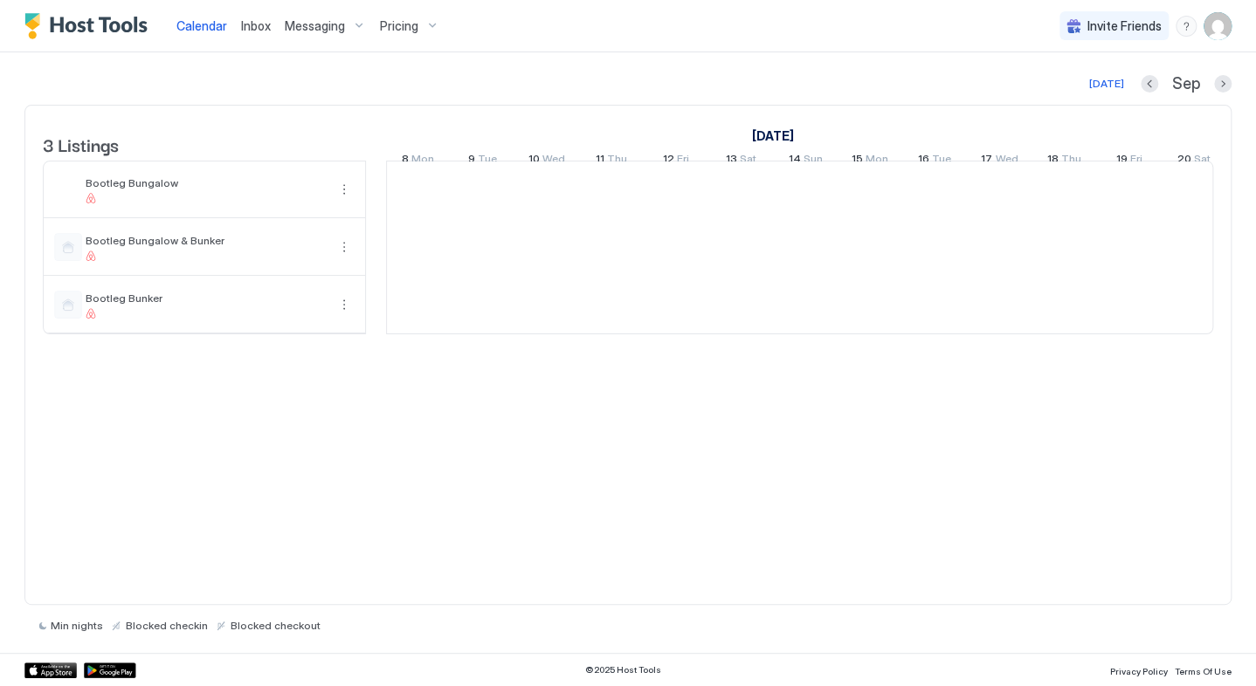
scroll to position [0, 970]
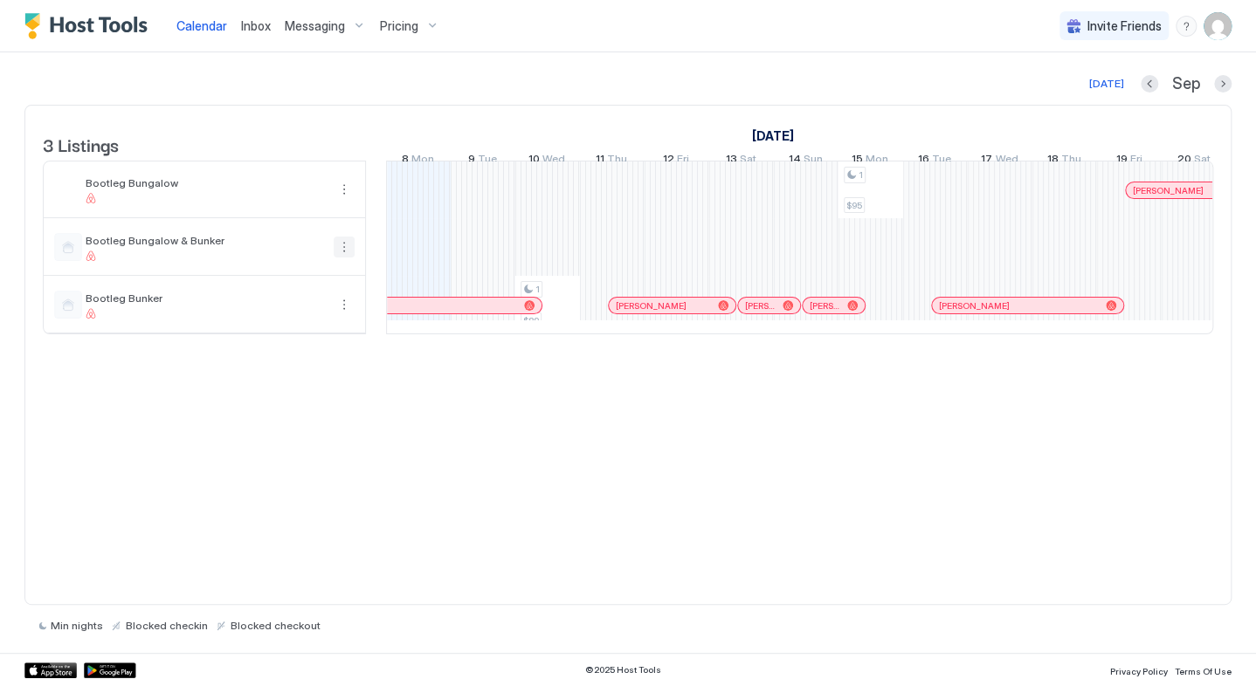
click at [346, 258] on button "More options" at bounding box center [344, 247] width 21 height 21
click at [317, 446] on div at bounding box center [628, 343] width 1256 height 686
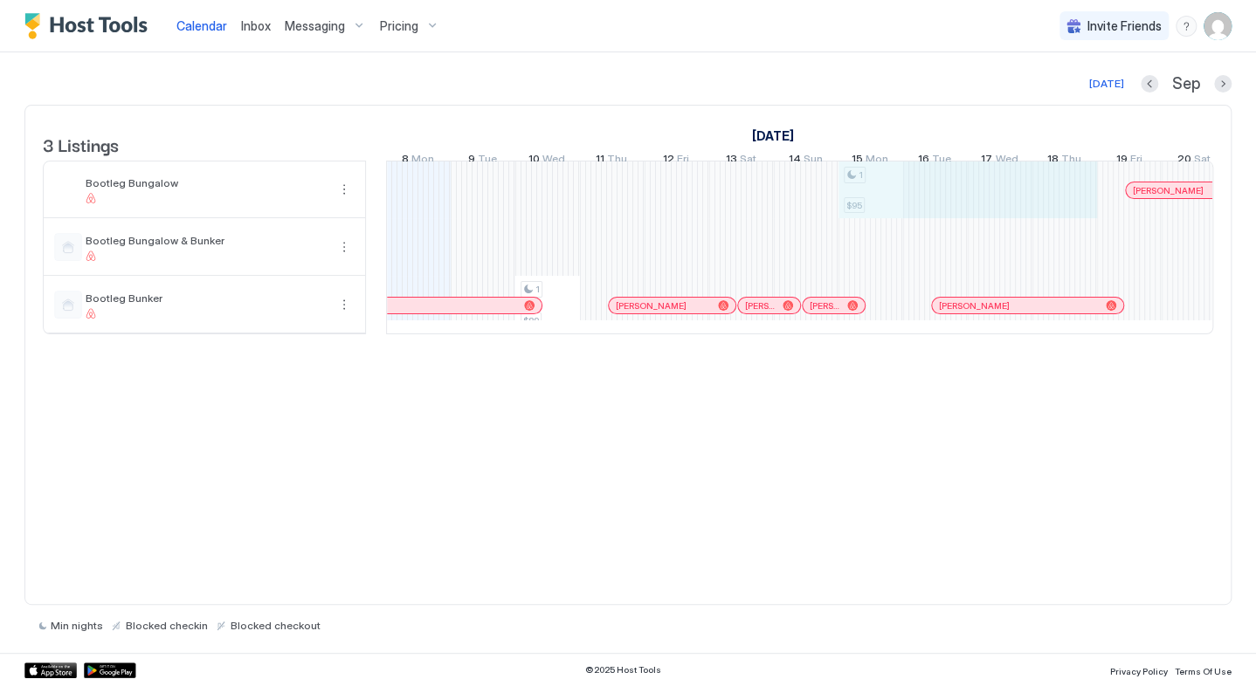
drag, startPoint x: 877, startPoint y: 194, endPoint x: 1086, endPoint y: 200, distance: 209.6
click at [1086, 200] on div "1 $89 1 $95 [PERSON_NAME] [PERSON_NAME] [PERSON_NAME] [PERSON_NAME] [PERSON_NAM…" at bounding box center [1129, 248] width 3425 height 172
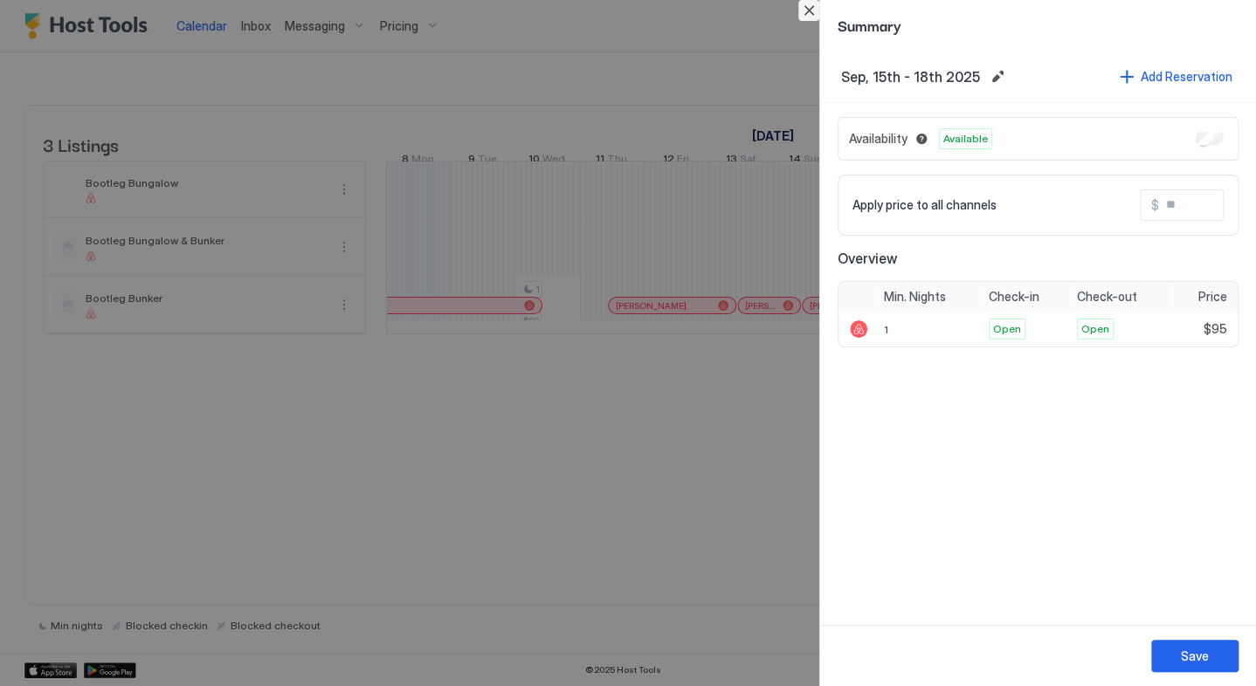
click at [806, 10] on button "Close" at bounding box center [808, 10] width 21 height 21
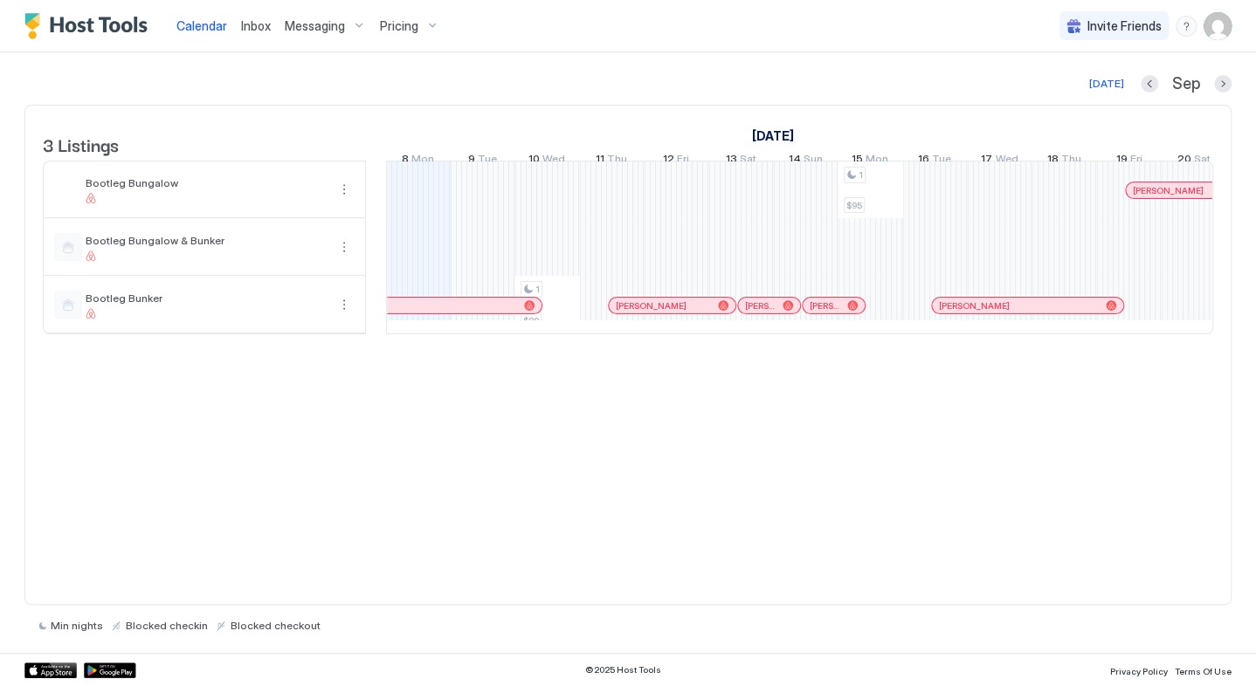
click at [1189, 25] on div "menu" at bounding box center [1185, 26] width 21 height 21
click at [1053, 107] on span "Chat with us" at bounding box center [1037, 112] width 71 height 16
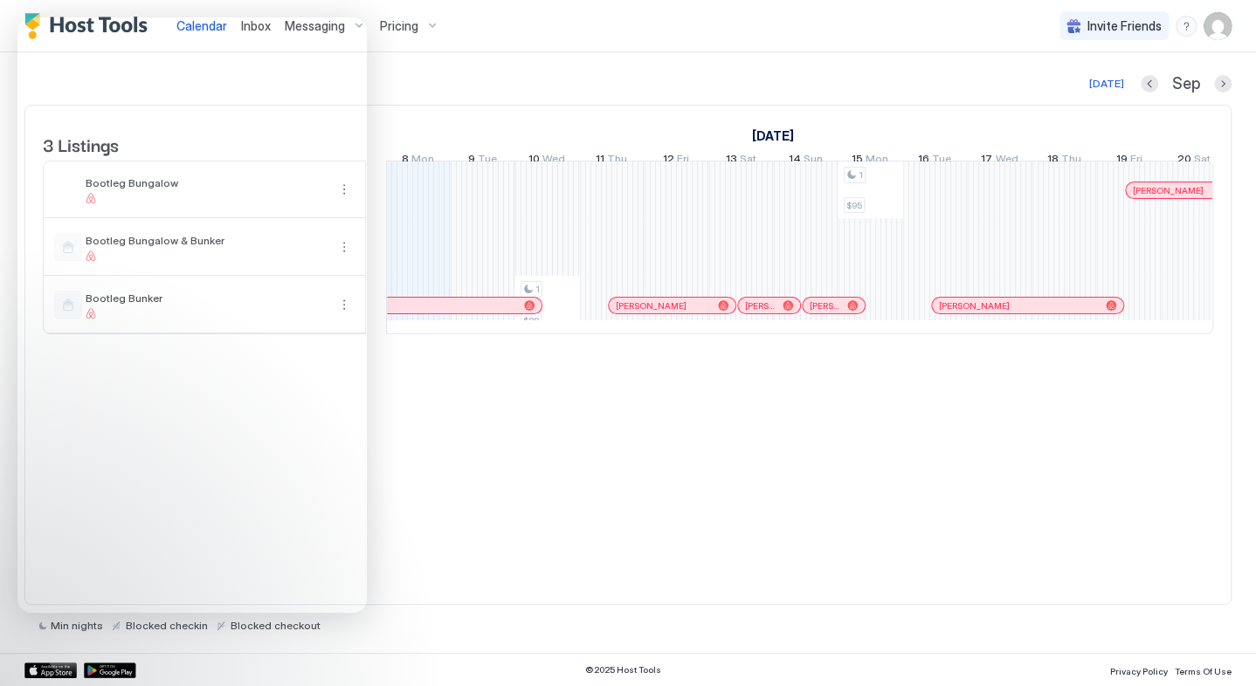
click at [611, 518] on div "3 Listings August 2025 September 2025 October 2025 24 Sun 25 Mon 26 Tue 27 Wed …" at bounding box center [627, 355] width 1207 height 500
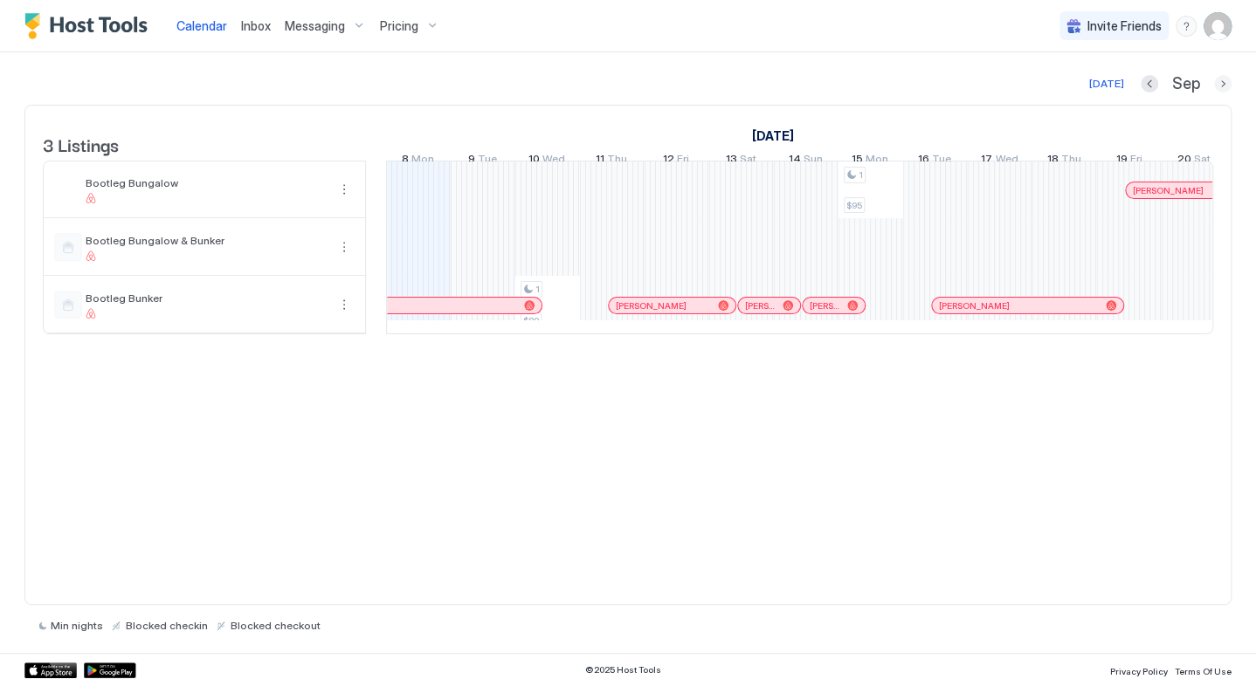
click at [1222, 75] on button "Next month" at bounding box center [1222, 83] width 17 height 17
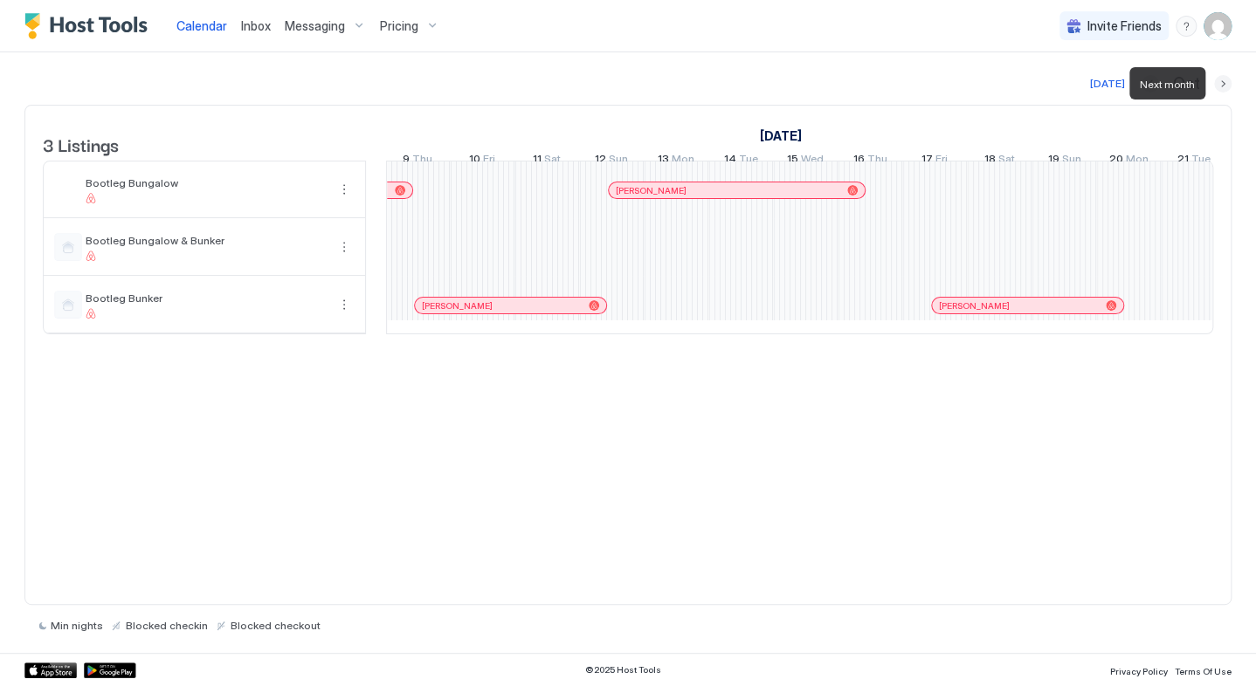
click at [1222, 75] on button "Next month" at bounding box center [1222, 83] width 17 height 17
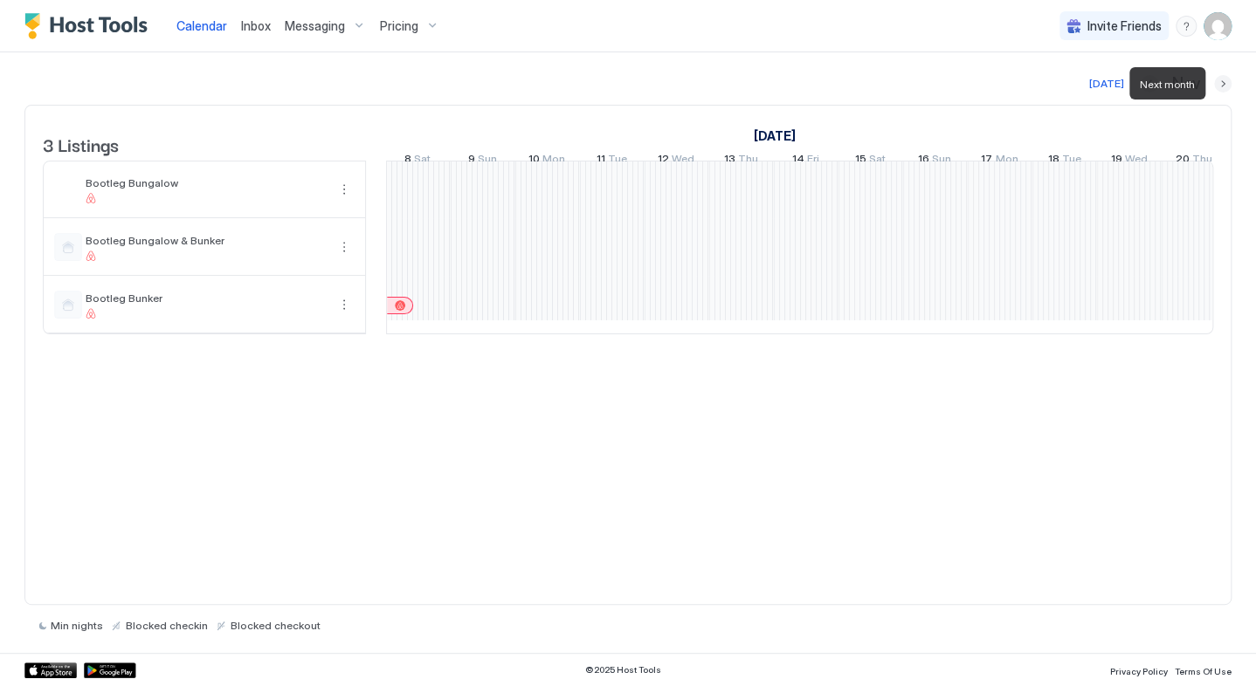
click at [1222, 75] on button "Next month" at bounding box center [1222, 83] width 17 height 17
click at [774, 189] on div at bounding box center [1129, 248] width 3425 height 172
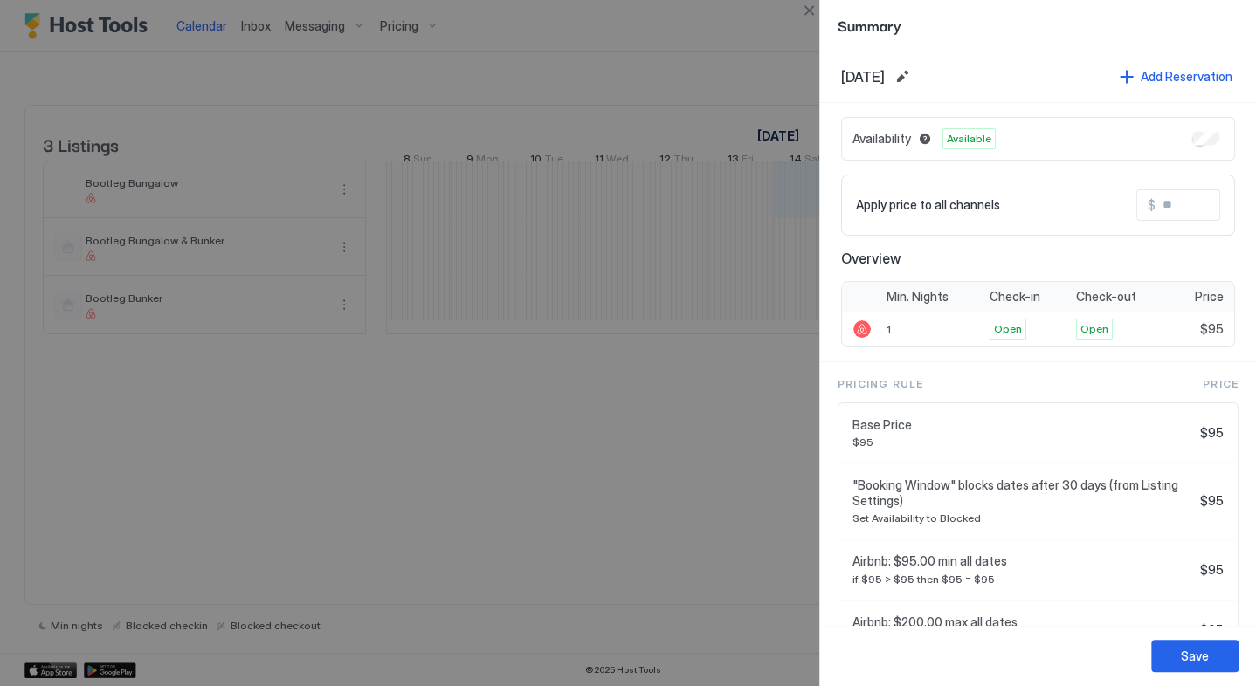
click at [639, 552] on div at bounding box center [628, 343] width 1256 height 686
click at [812, 8] on button "Close" at bounding box center [808, 10] width 21 height 21
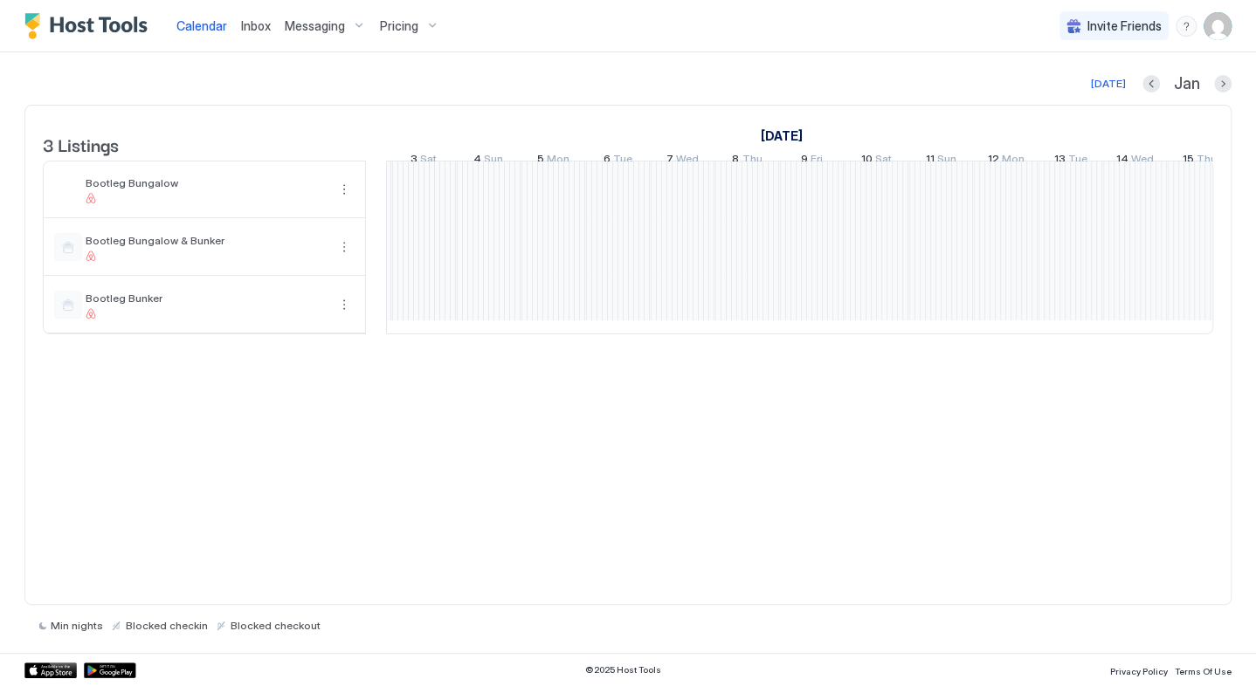
scroll to position [0, 1060]
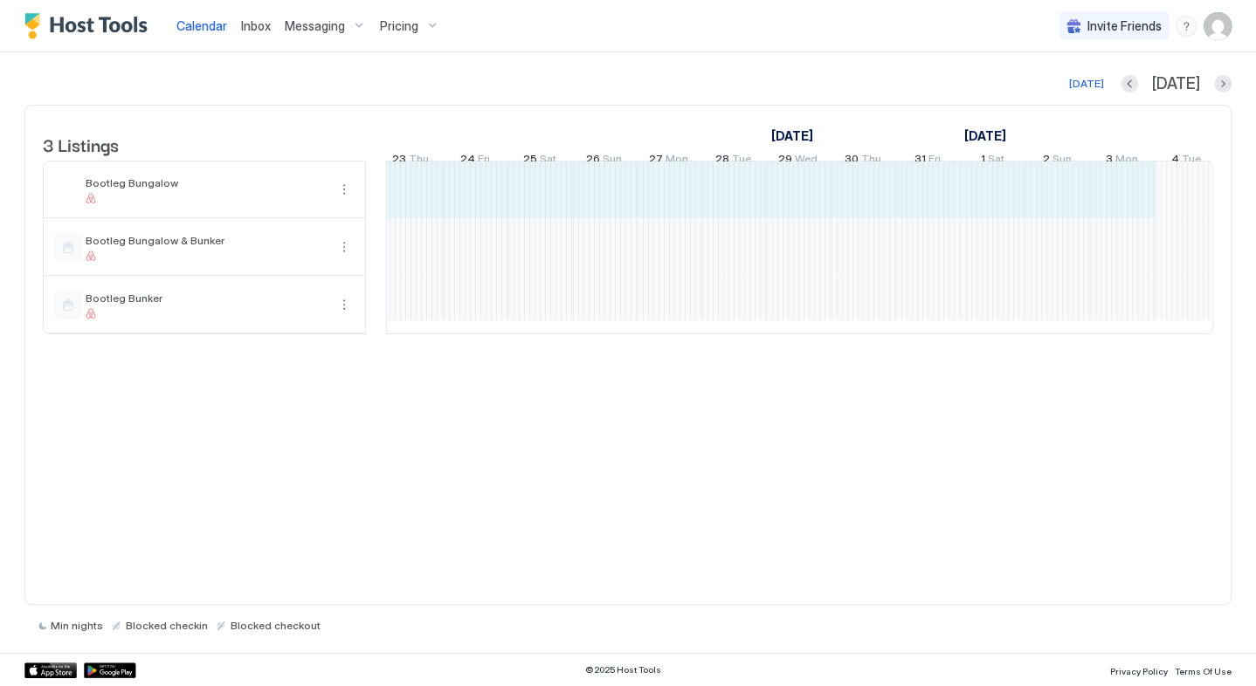
drag, startPoint x: 547, startPoint y: 187, endPoint x: 1142, endPoint y: 199, distance: 594.8
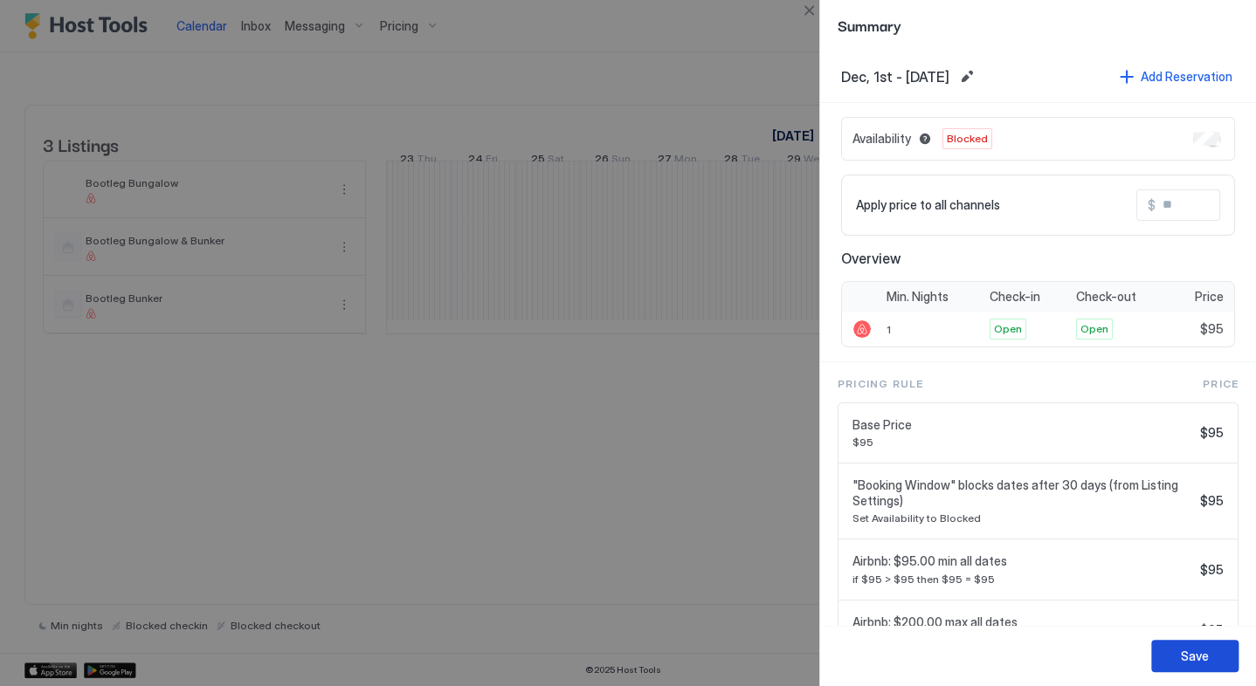
drag, startPoint x: 1175, startPoint y: 652, endPoint x: 1110, endPoint y: 423, distance: 238.0
click at [1175, 651] on button "Save" at bounding box center [1194, 656] width 87 height 32
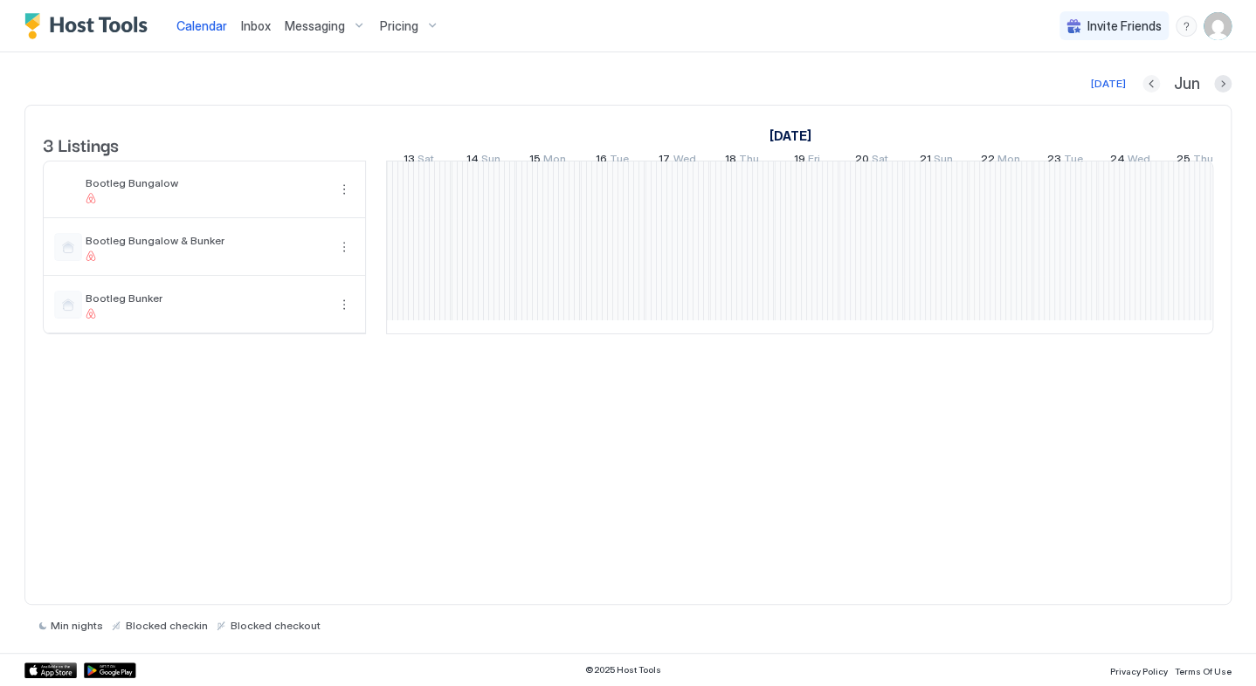
click at [1150, 83] on button "Previous month" at bounding box center [1150, 83] width 17 height 17
click at [1150, 83] on button "Previous month" at bounding box center [1147, 83] width 17 height 17
click at [1150, 83] on button "Previous month" at bounding box center [1149, 83] width 17 height 17
click at [1150, 83] on button "Previous month" at bounding box center [1150, 83] width 17 height 17
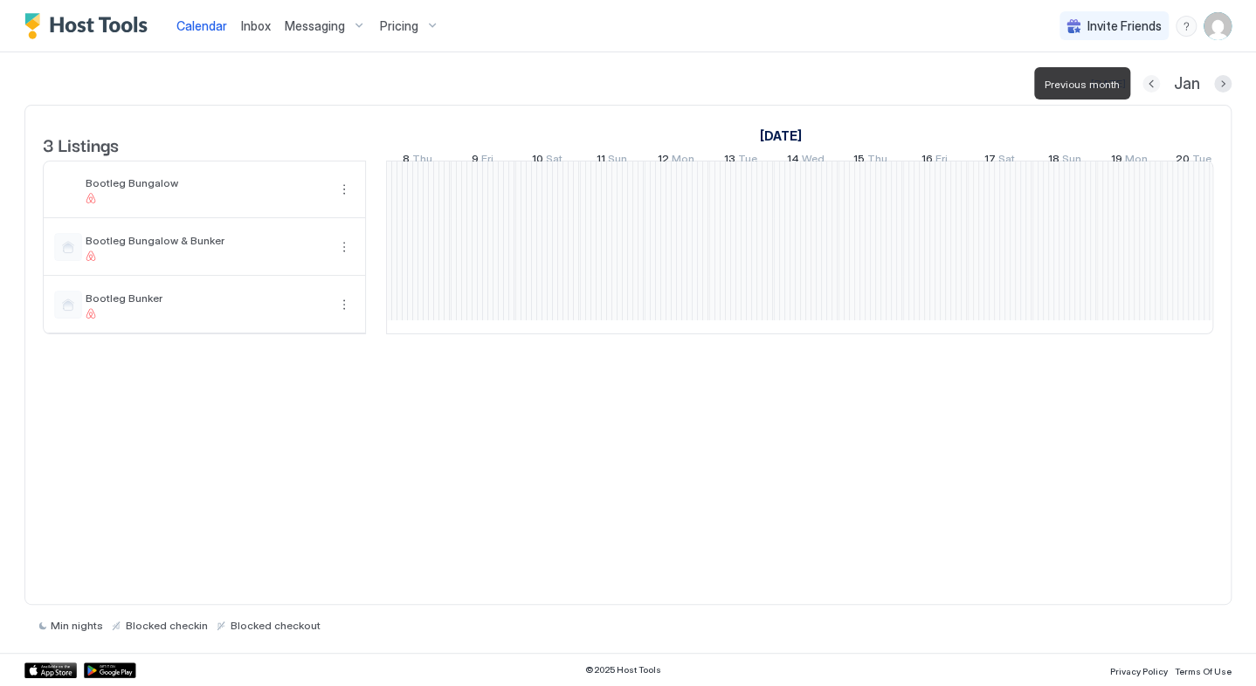
click at [1150, 83] on button "Previous month" at bounding box center [1150, 83] width 17 height 17
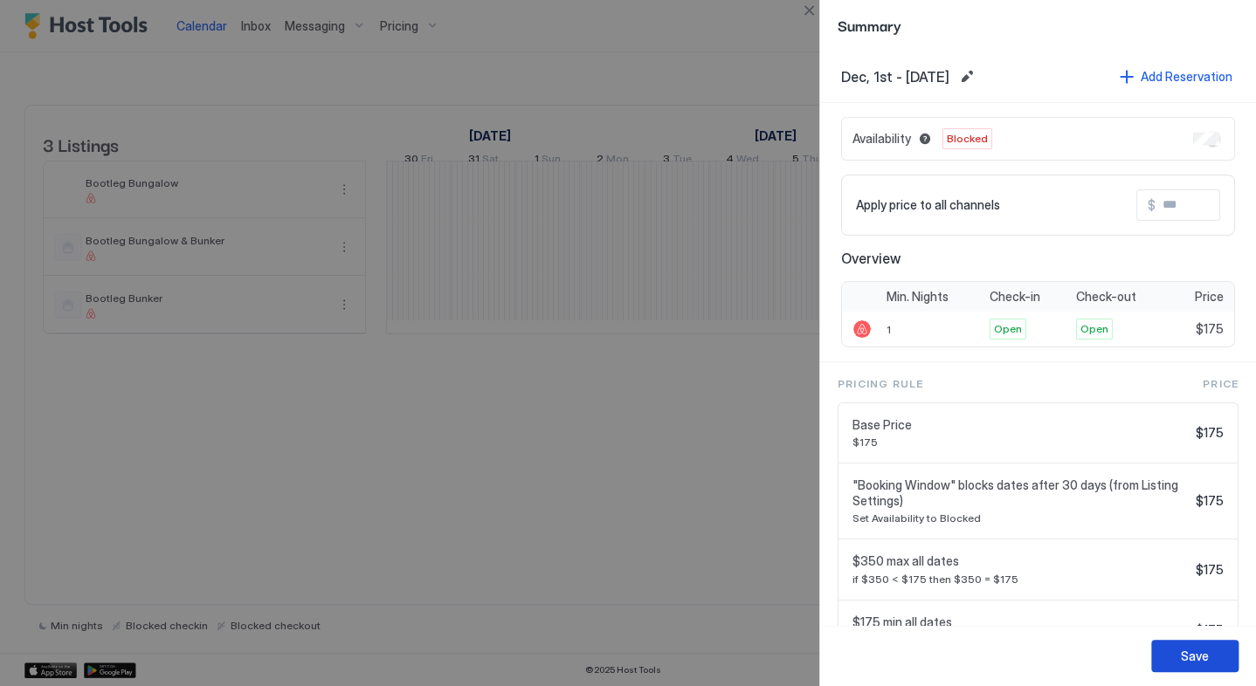
drag, startPoint x: 1198, startPoint y: 656, endPoint x: 1177, endPoint y: 606, distance: 54.0
click at [1197, 653] on div "Save" at bounding box center [1195, 656] width 28 height 18
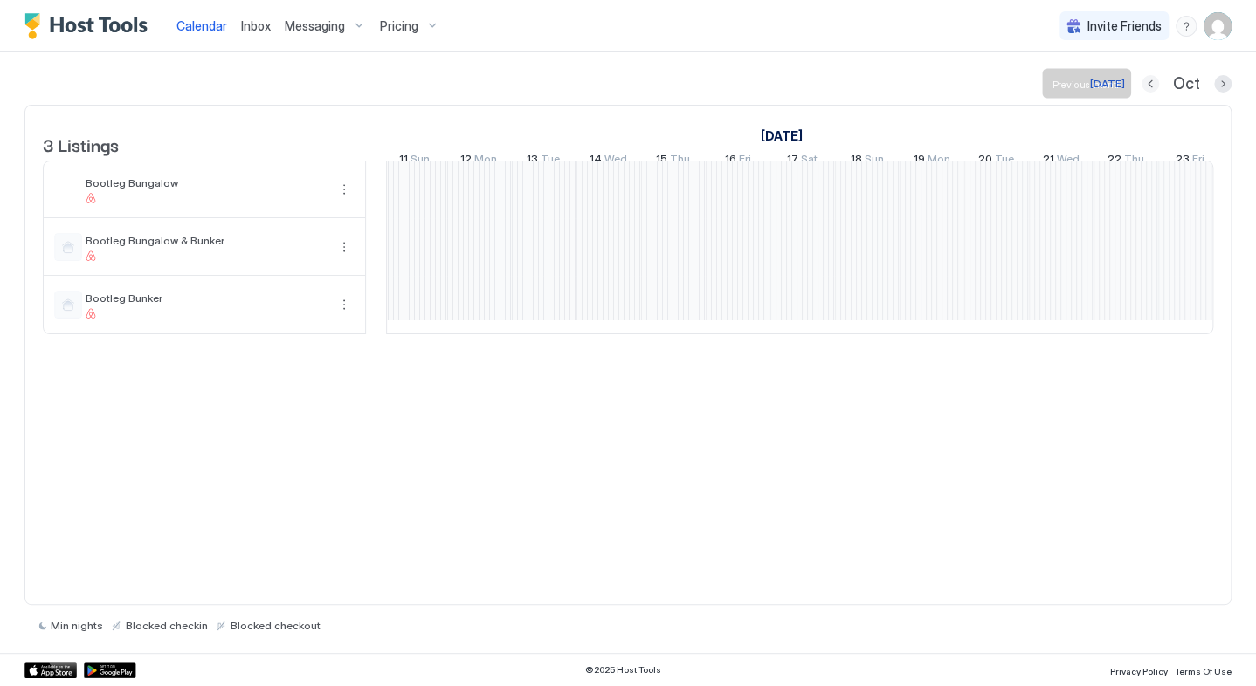
click at [1159, 83] on button "Previous month" at bounding box center [1149, 83] width 17 height 17
click at [1159, 83] on div "Sep" at bounding box center [1185, 84] width 91 height 20
click at [1152, 83] on button "Previous month" at bounding box center [1148, 83] width 17 height 17
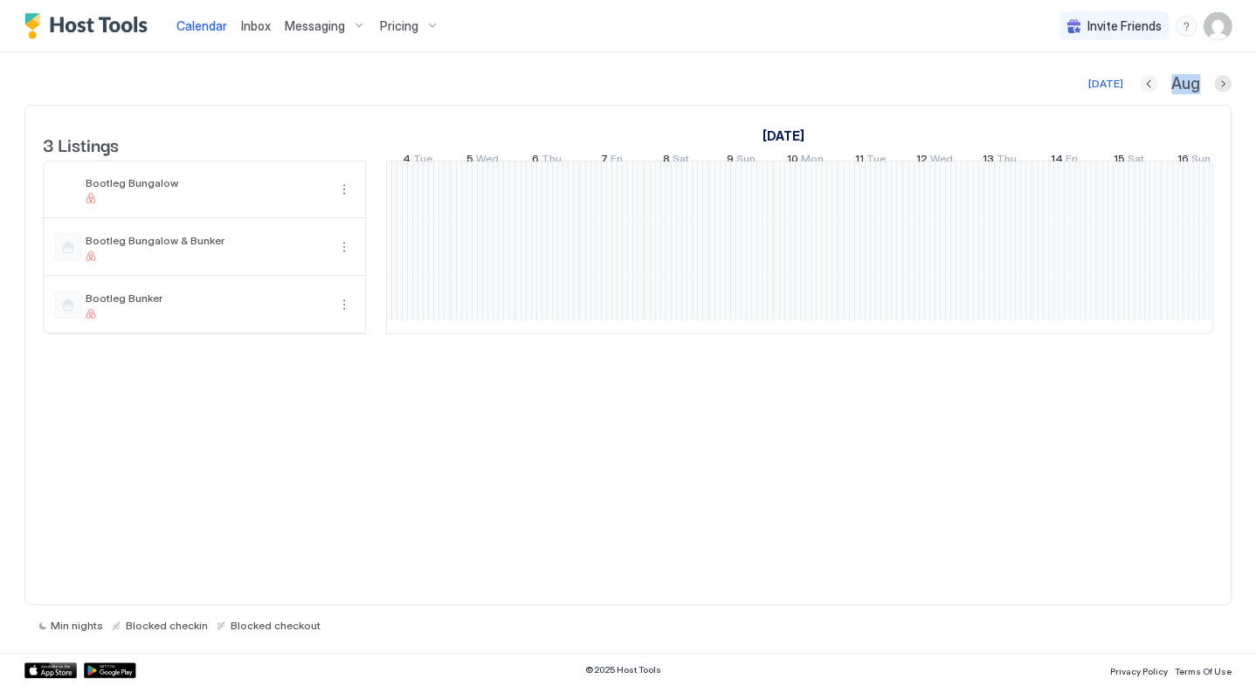
click at [1152, 83] on button "Previous month" at bounding box center [1147, 83] width 17 height 17
click at [1138, 83] on button "Previous month" at bounding box center [1128, 83] width 17 height 17
click at [1152, 83] on button "Previous month" at bounding box center [1150, 83] width 17 height 17
click at [1152, 83] on button "Previous month" at bounding box center [1147, 83] width 17 height 17
click at [1152, 83] on button "Previous month" at bounding box center [1152, 83] width 17 height 17
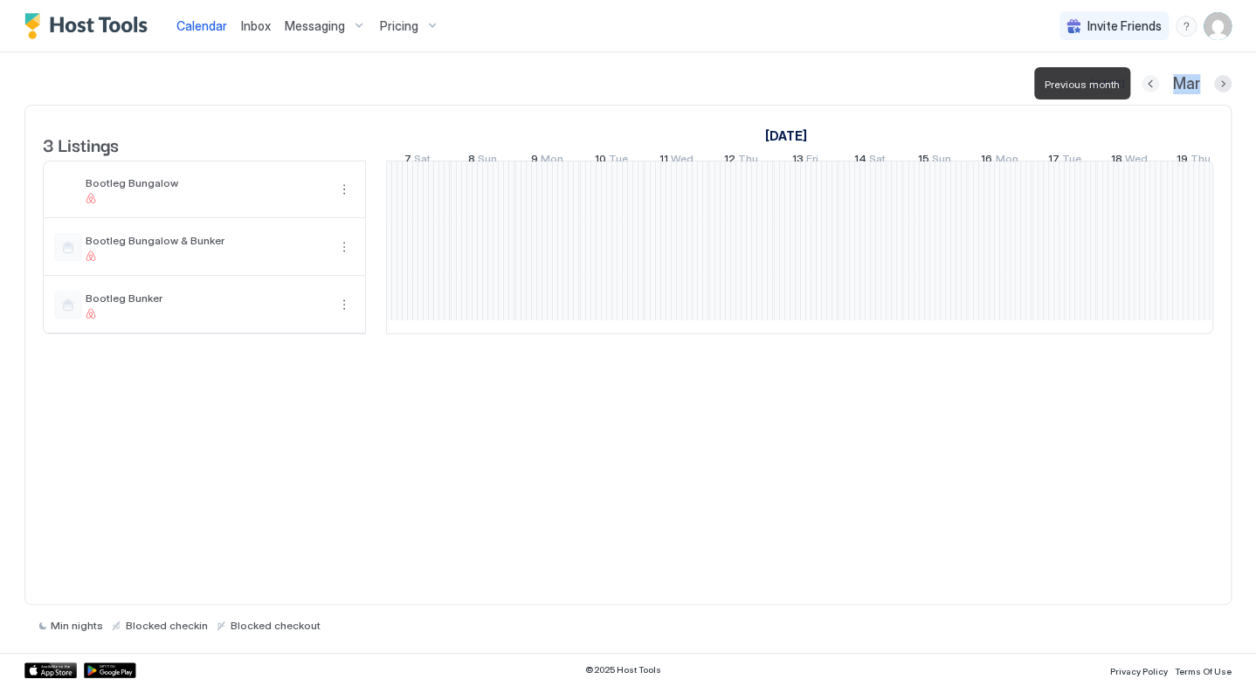
click at [1152, 83] on button "Previous month" at bounding box center [1149, 83] width 17 height 17
click at [1152, 83] on button "Previous month" at bounding box center [1150, 83] width 17 height 17
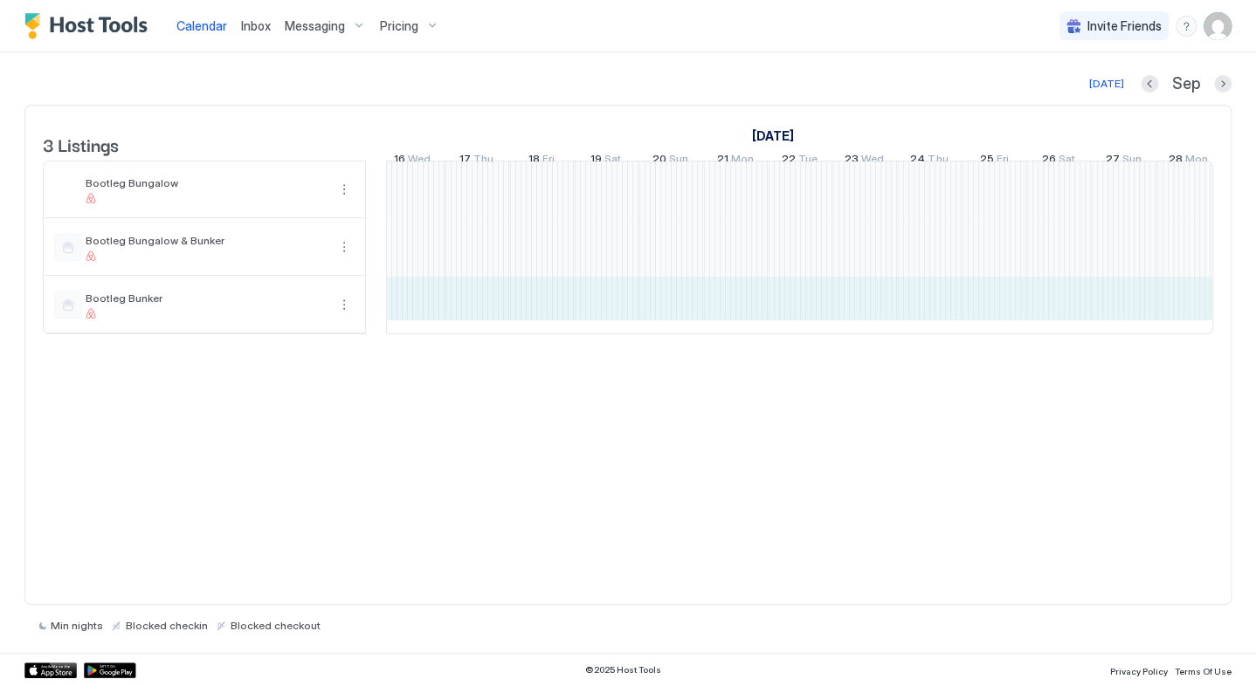
drag, startPoint x: 483, startPoint y: 322, endPoint x: 1206, endPoint y: 323, distance: 723.0
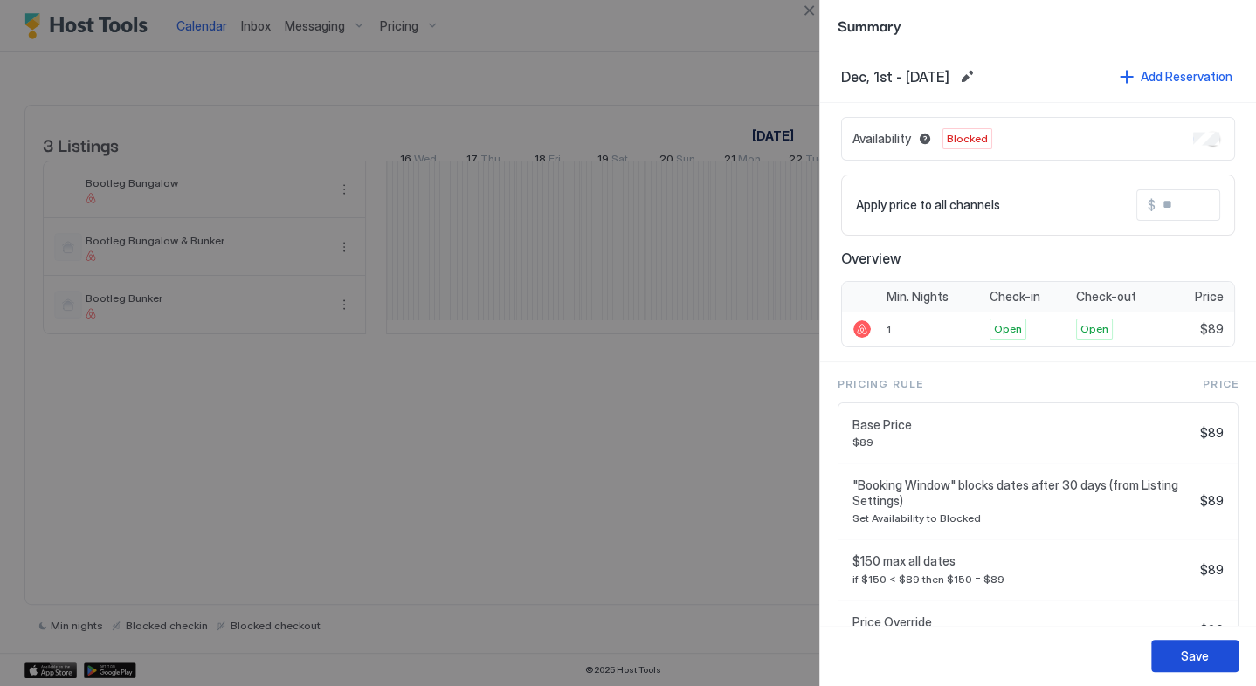
click at [1188, 649] on div "Save" at bounding box center [1195, 656] width 28 height 18
